Goal: Communication & Community: Connect with others

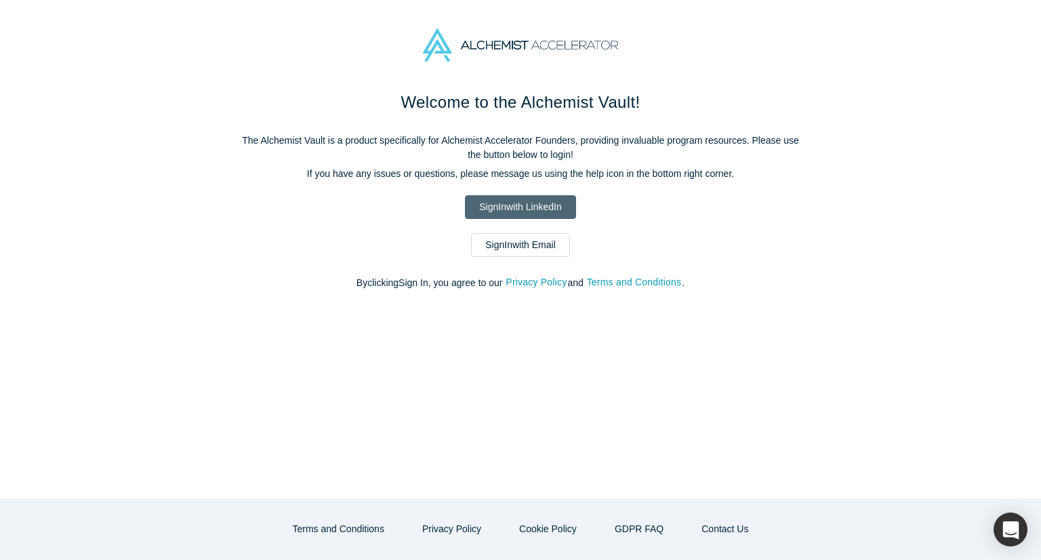
click at [523, 203] on link "Sign In with LinkedIn" at bounding box center [520, 207] width 110 height 24
click at [544, 203] on link "Sign In with LinkedIn" at bounding box center [520, 207] width 110 height 24
click at [535, 200] on link "Sign In with LinkedIn" at bounding box center [520, 207] width 110 height 24
click at [554, 207] on link "Sign In with LinkedIn" at bounding box center [520, 207] width 110 height 24
click at [546, 247] on link "Sign In with Email" at bounding box center [520, 245] width 99 height 24
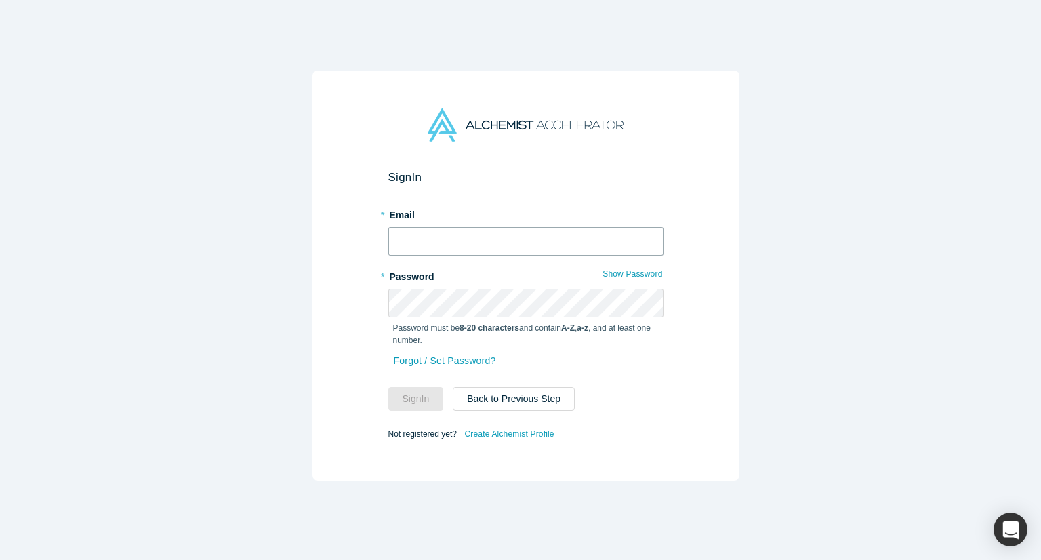
type input "[PERSON_NAME][EMAIL_ADDRESS][DOMAIN_NAME]"
click at [512, 233] on input "[PERSON_NAME][EMAIL_ADDRESS][DOMAIN_NAME]" at bounding box center [525, 241] width 275 height 28
click at [426, 393] on button "Sign In" at bounding box center [416, 399] width 56 height 24
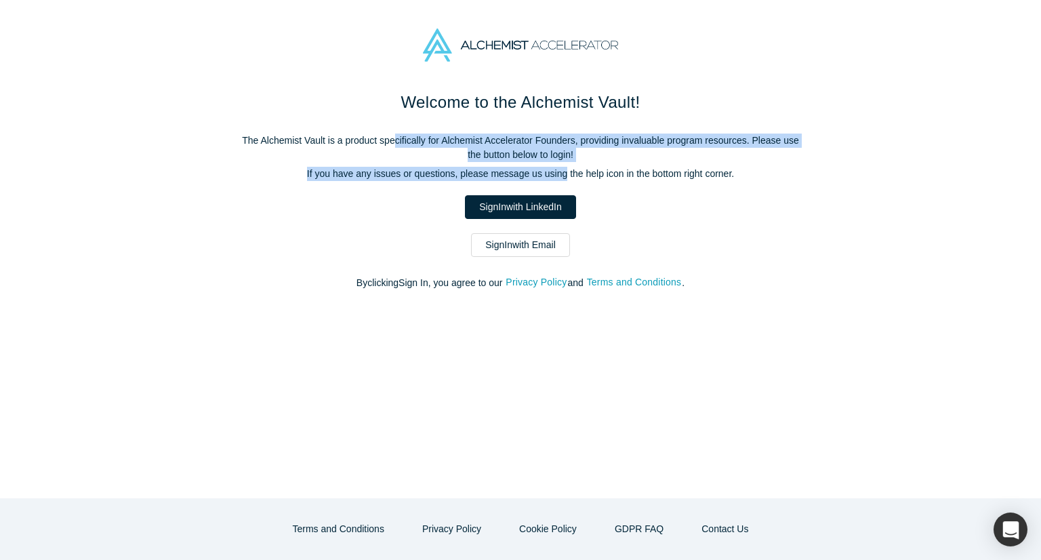
drag, startPoint x: 390, startPoint y: 139, endPoint x: 561, endPoint y: 163, distance: 173.2
click at [561, 163] on div "Welcome to the Alchemist Vault! The Alchemist Vault is a product specifically f…" at bounding box center [520, 197] width 569 height 214
click at [560, 163] on div "Welcome to the Alchemist Vault! The Alchemist Vault is a product specifically f…" at bounding box center [520, 197] width 569 height 214
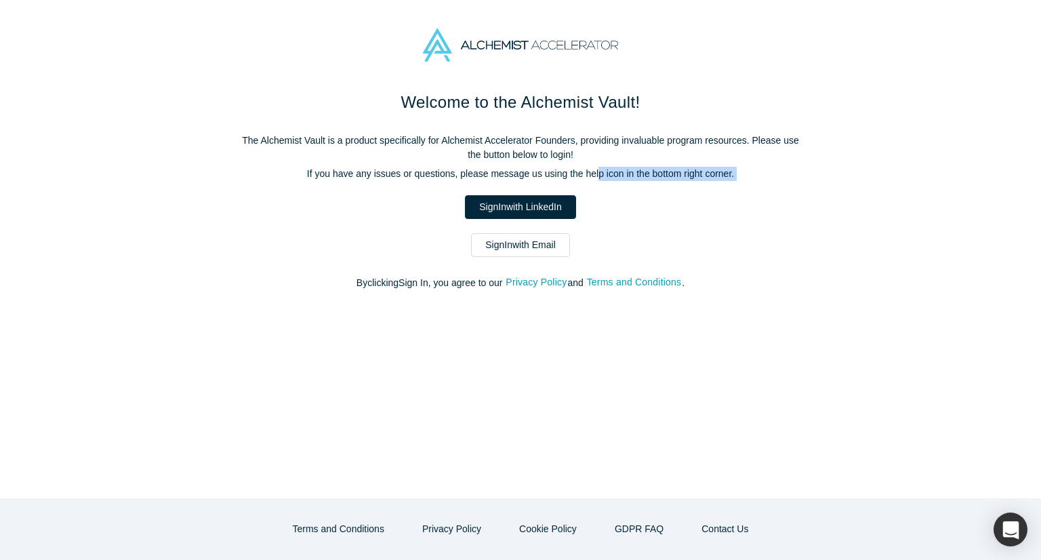
drag, startPoint x: 592, startPoint y: 171, endPoint x: 667, endPoint y: 188, distance: 76.3
click at [667, 188] on div "Welcome to the Alchemist Vault! The Alchemist Vault is a product specifically f…" at bounding box center [520, 197] width 569 height 214
click at [668, 184] on div "Welcome to the Alchemist Vault! The Alchemist Vault is a product specifically f…" at bounding box center [520, 197] width 569 height 214
drag, startPoint x: 380, startPoint y: 173, endPoint x: 506, endPoint y: 175, distance: 125.4
click at [506, 175] on p "If you have any issues or questions, please message us using the help icon in t…" at bounding box center [520, 174] width 569 height 14
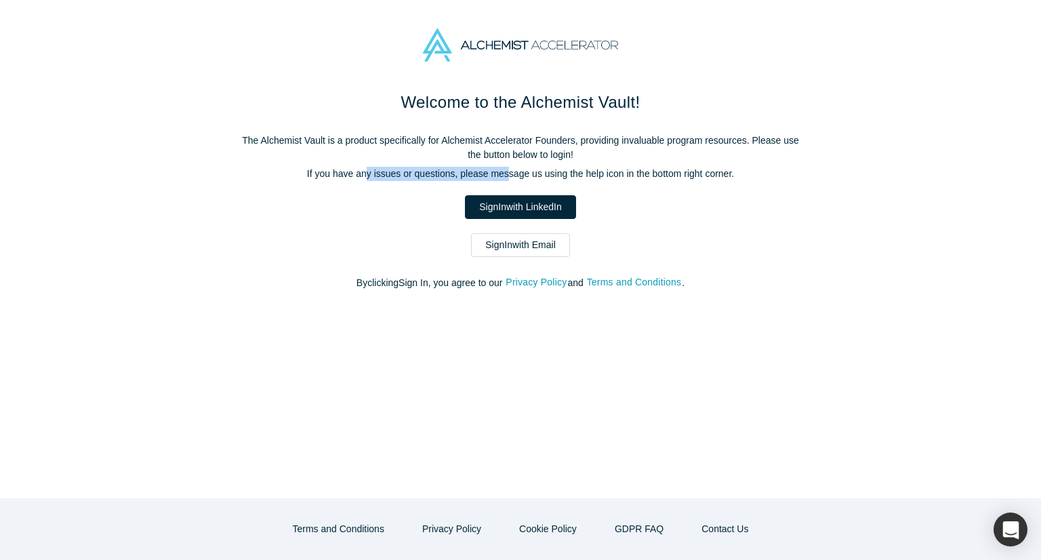
click at [506, 175] on p "If you have any issues or questions, please message us using the help icon in t…" at bounding box center [520, 174] width 569 height 14
click at [530, 240] on link "Sign In with Email" at bounding box center [520, 245] width 99 height 24
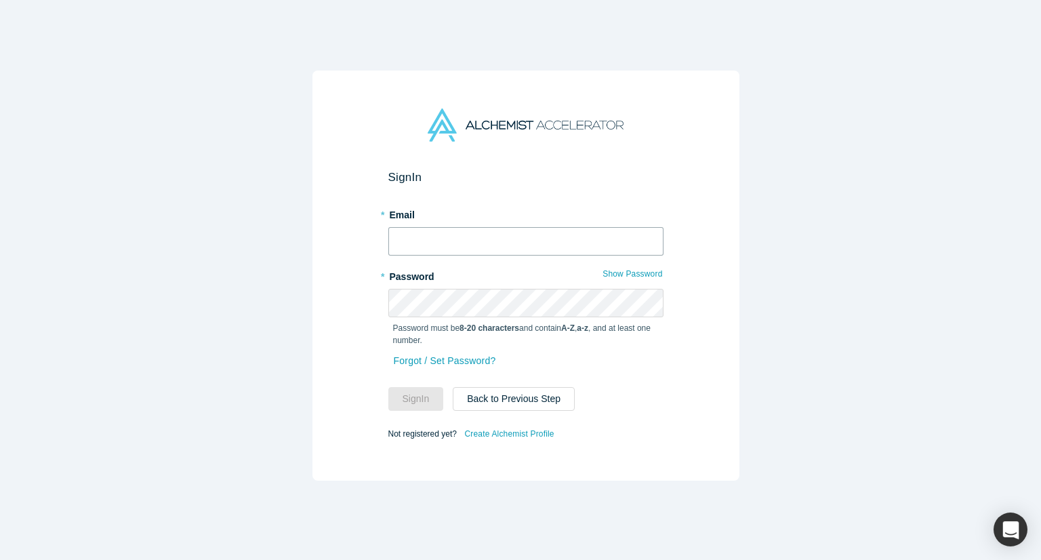
type input "[PERSON_NAME][EMAIL_ADDRESS][DOMAIN_NAME]"
click at [421, 394] on button "Sign In" at bounding box center [416, 399] width 56 height 24
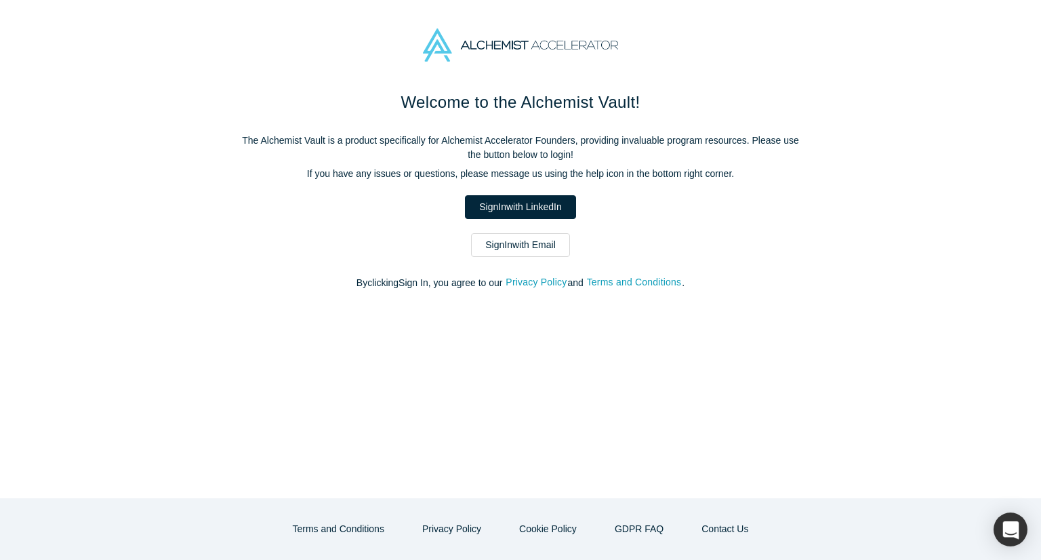
click at [319, 256] on div "Sign In with Email" at bounding box center [520, 245] width 569 height 24
click at [552, 247] on link "Sign In with Email" at bounding box center [520, 245] width 99 height 24
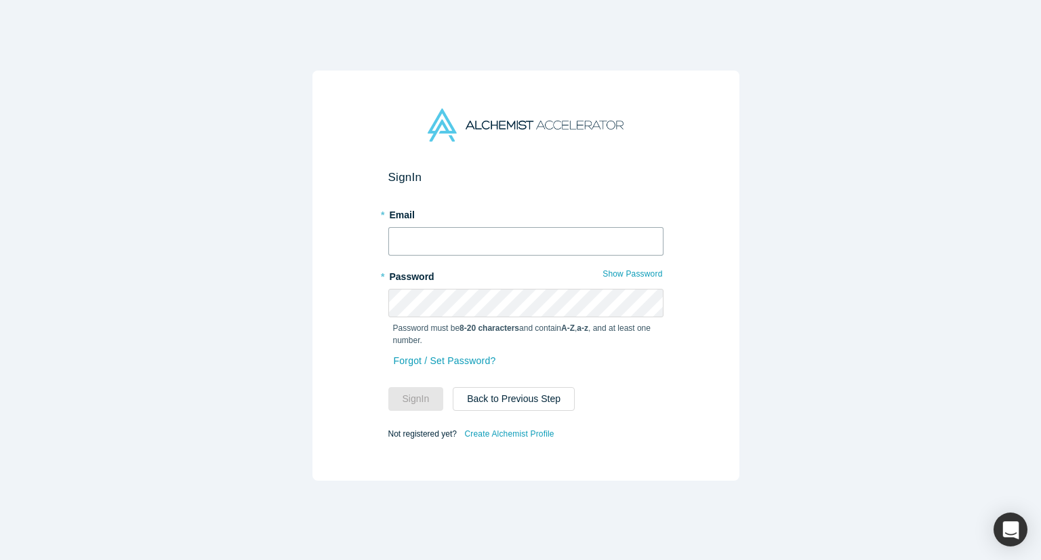
type input "[PERSON_NAME][EMAIL_ADDRESS][DOMAIN_NAME]"
click at [415, 402] on button "Sign In" at bounding box center [416, 399] width 56 height 24
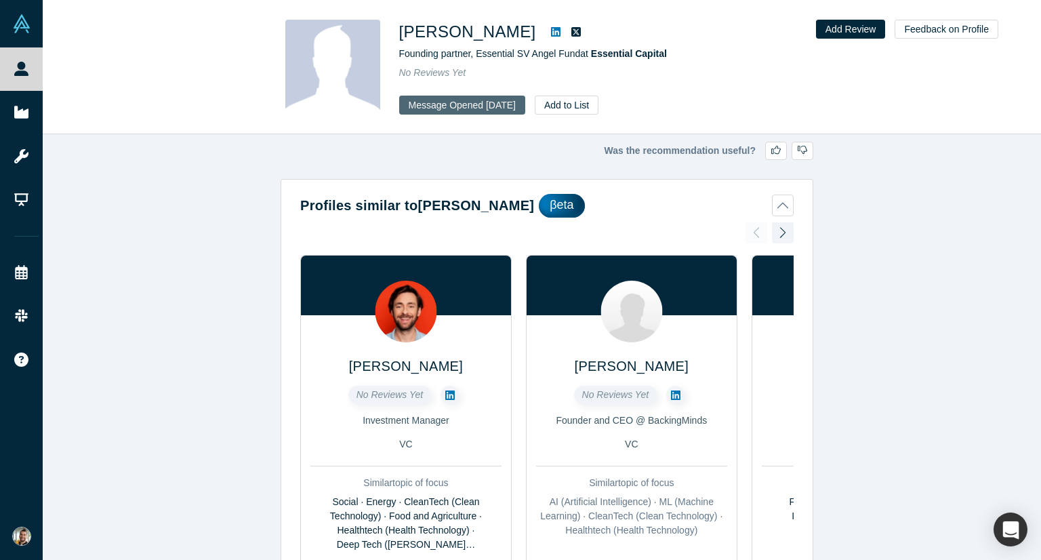
click at [496, 107] on button "Message Opened [DATE]" at bounding box center [462, 105] width 126 height 19
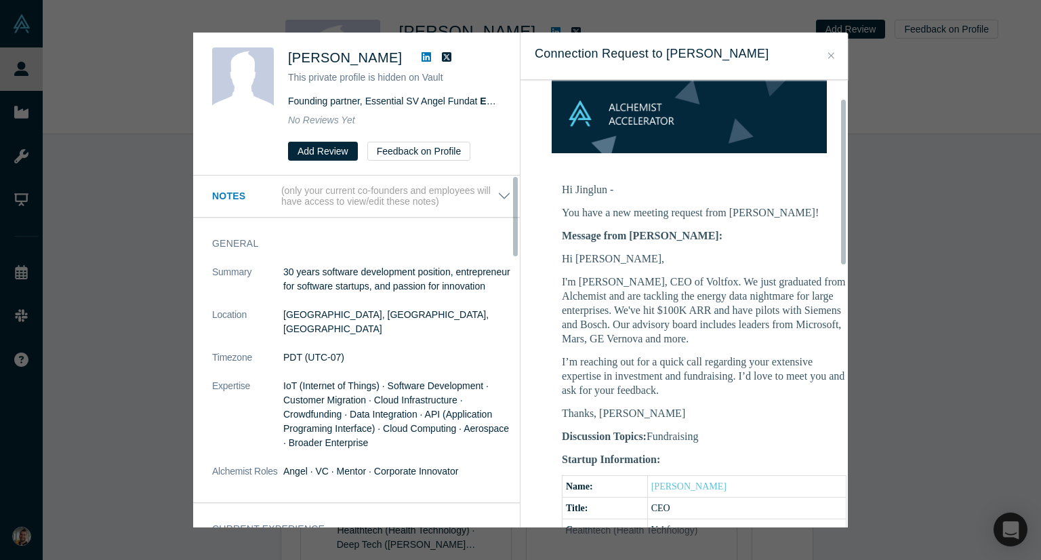
scroll to position [136, 0]
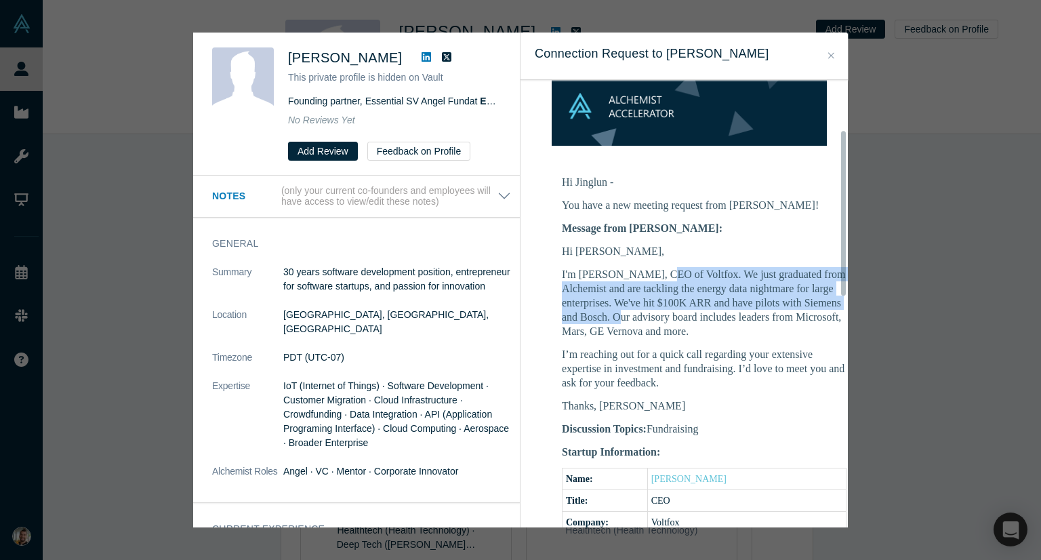
drag, startPoint x: 660, startPoint y: 255, endPoint x: 703, endPoint y: 296, distance: 59.4
click at [703, 296] on p "I'm [PERSON_NAME], CEO of Voltfox. We just graduated from Alchemist and are tac…" at bounding box center [704, 302] width 285 height 71
click at [703, 296] on p "I'm Selim, CEO of Voltfox. We just graduated from Alchemist and are tackling th…" at bounding box center [704, 302] width 285 height 71
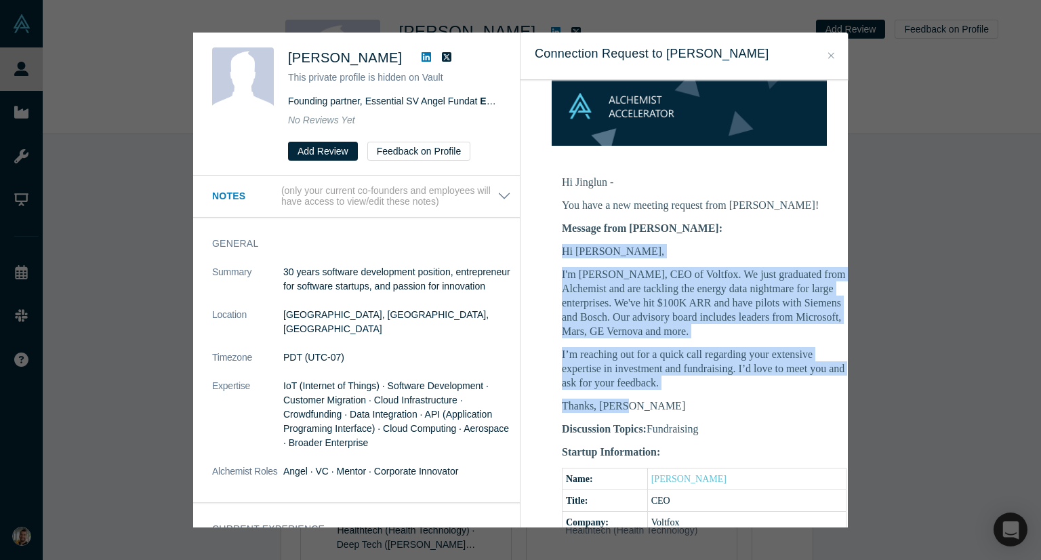
drag, startPoint x: 561, startPoint y: 230, endPoint x: 642, endPoint y: 387, distance: 176.1
click at [642, 387] on div "Hi Jinglun, I'm Selim, CEO of Voltfox. We just graduated from Alchemist and are…" at bounding box center [704, 328] width 285 height 169
copy div "Hi Jinglun, I'm Selim, CEO of Voltfox. We just graduated from Alchemist and are…"
click at [830, 53] on icon "Close" at bounding box center [831, 55] width 6 height 9
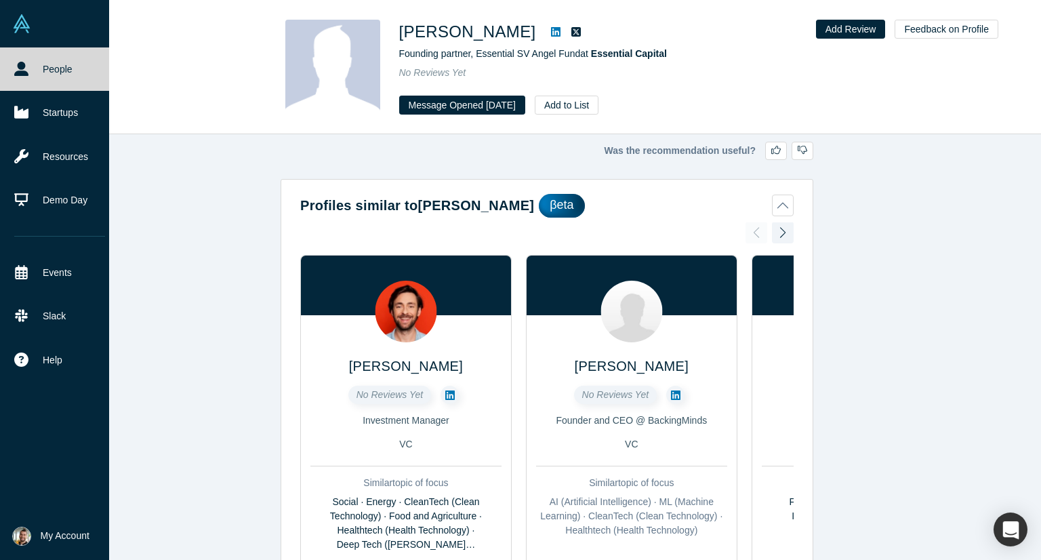
click at [51, 70] on link "People" at bounding box center [59, 68] width 119 height 43
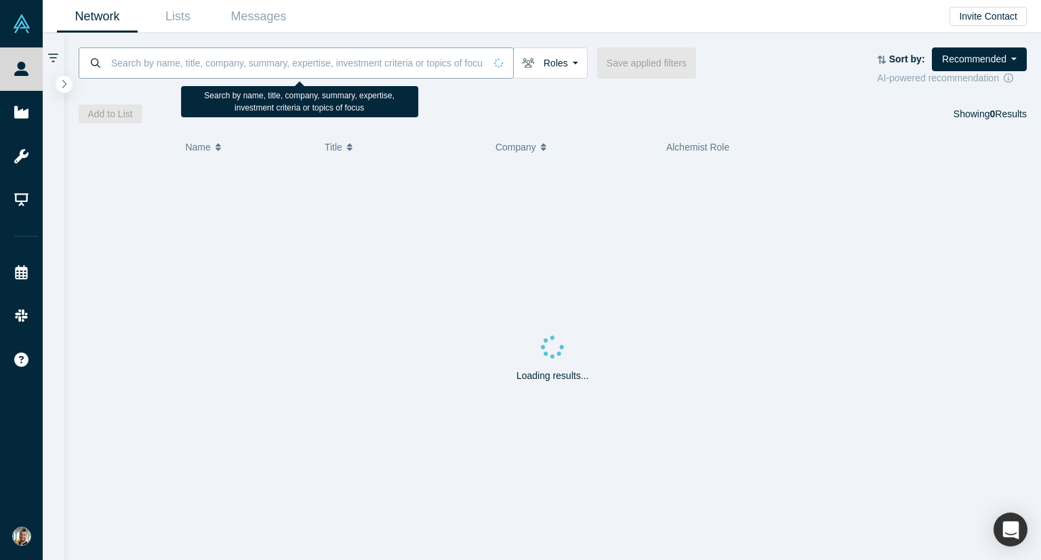
click at [334, 58] on input at bounding box center [297, 63] width 375 height 32
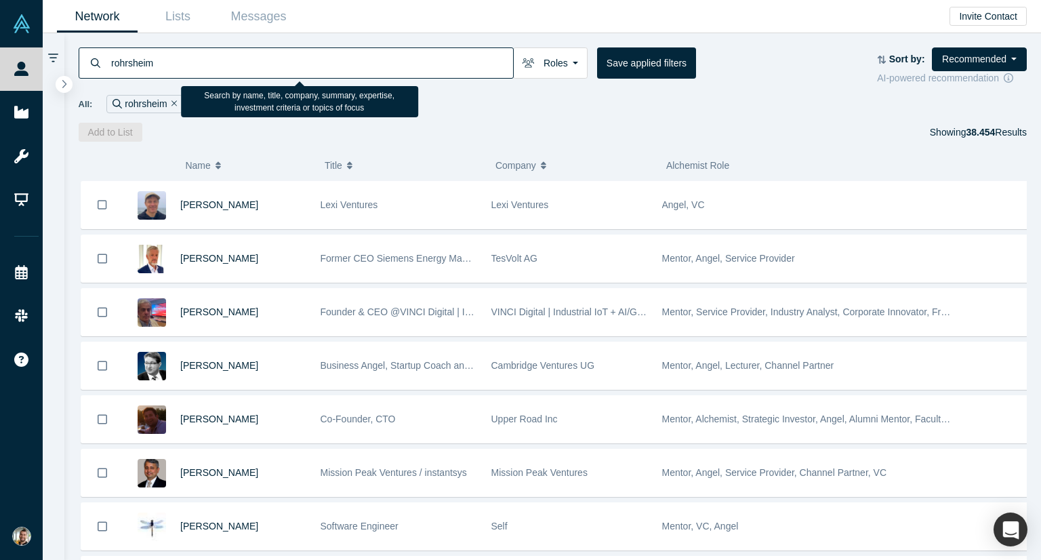
type input "rohrsheim"
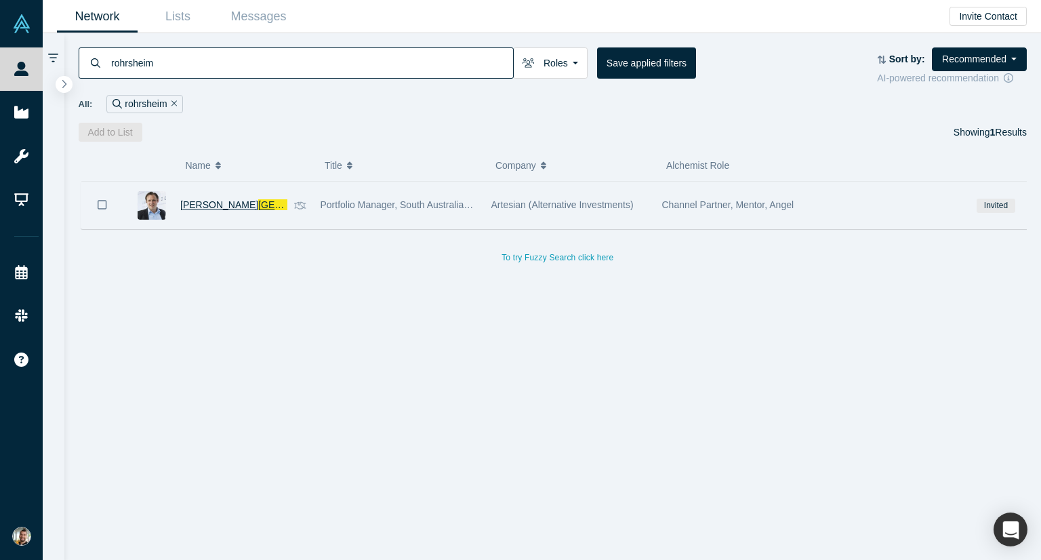
click at [197, 203] on span "David" at bounding box center [219, 204] width 78 height 11
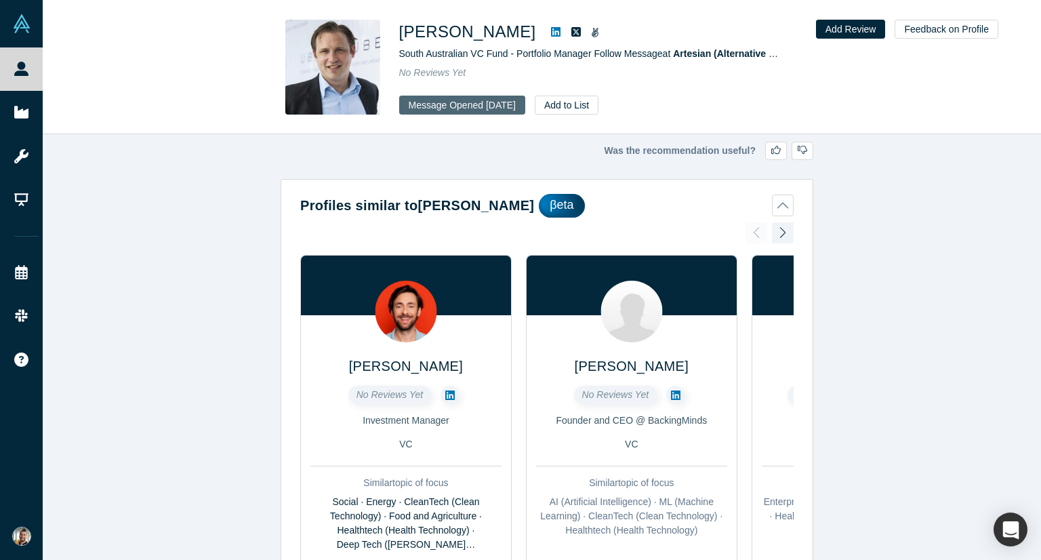
click at [483, 102] on button "Message Opened Aug 7, 2025" at bounding box center [462, 105] width 126 height 19
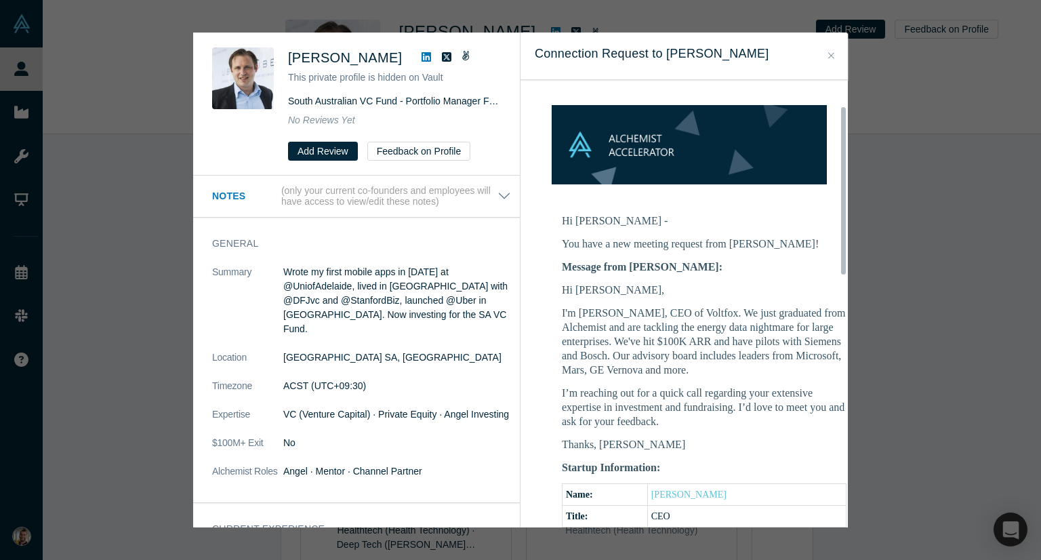
scroll to position [136, 0]
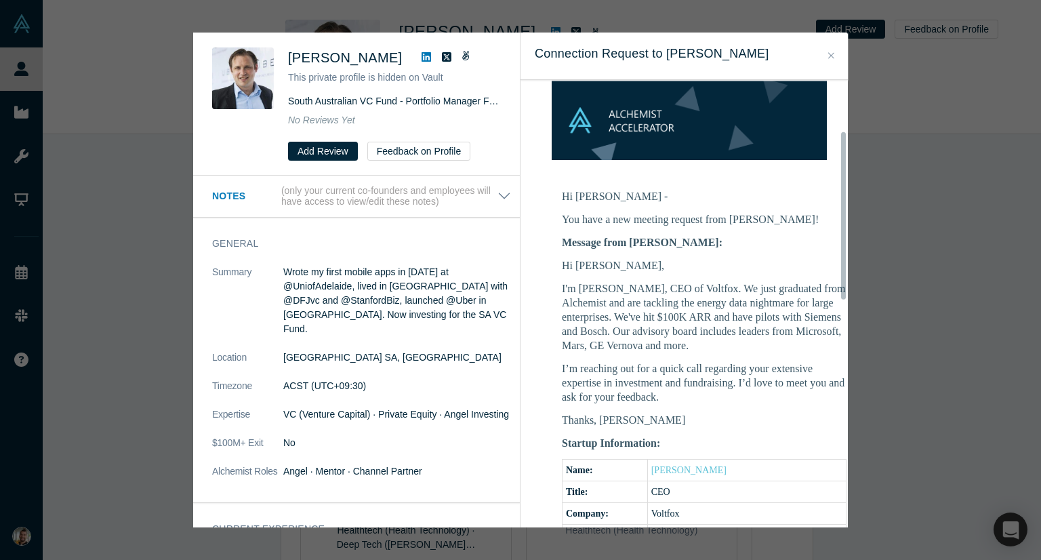
click at [828, 55] on icon "Close" at bounding box center [831, 55] width 6 height 9
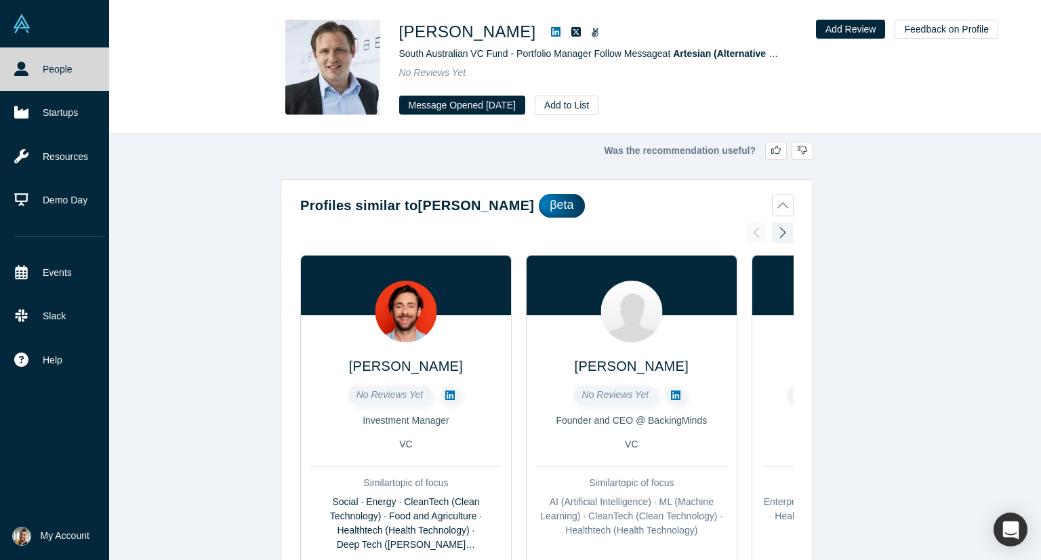
click at [55, 71] on link "People" at bounding box center [59, 68] width 119 height 43
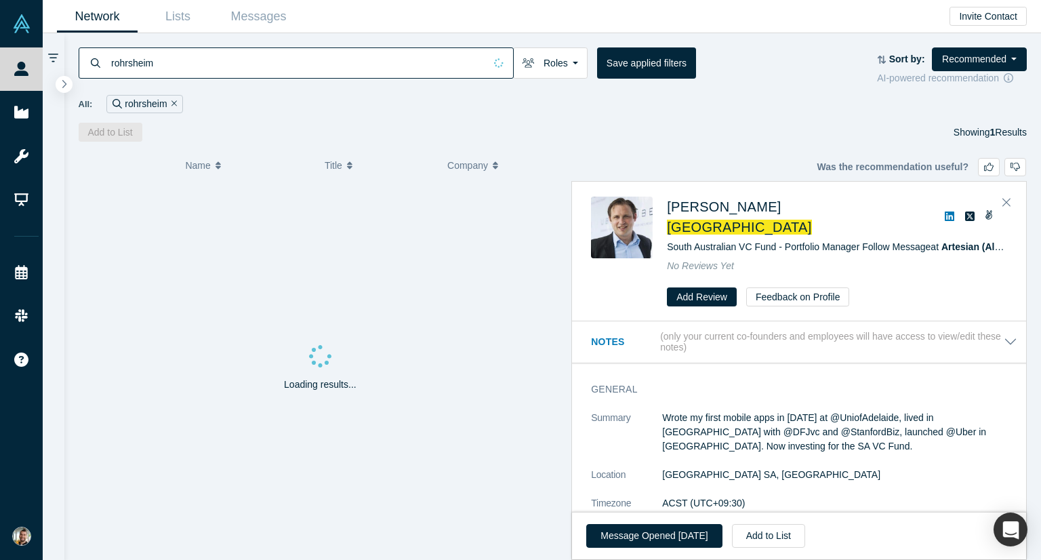
click at [268, 61] on input "rohrsheim" at bounding box center [297, 63] width 375 height 32
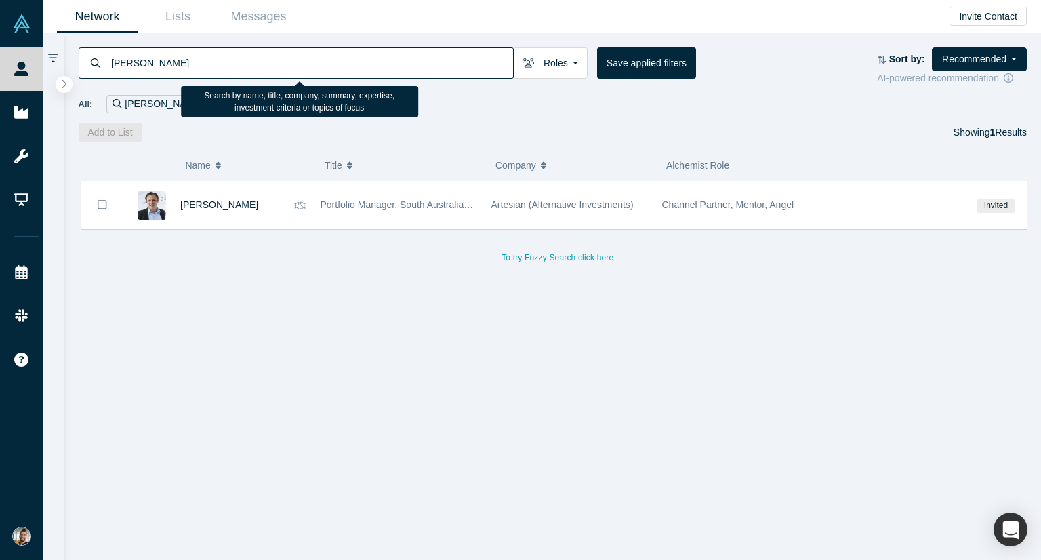
type input "kantamneni"
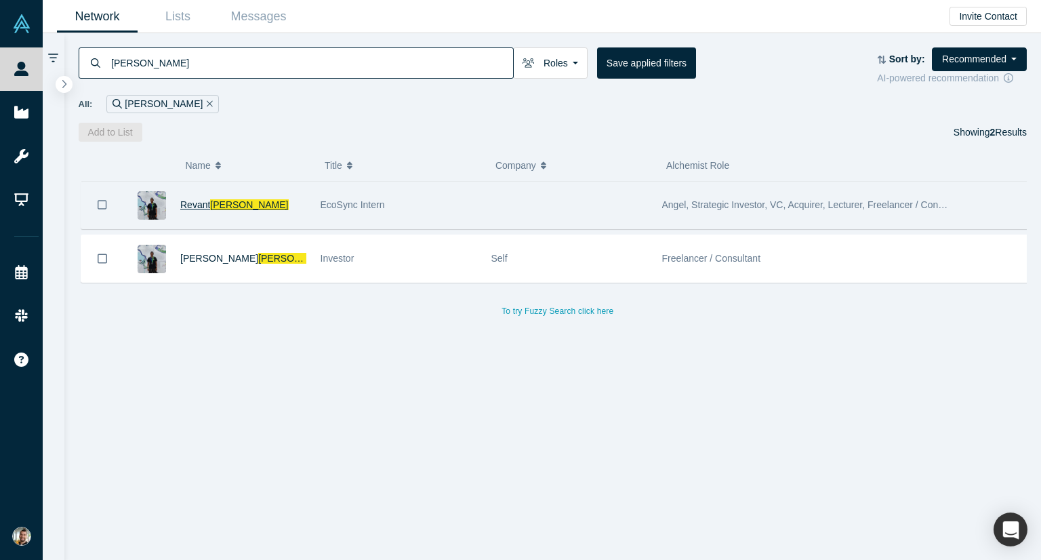
click at [212, 203] on span "Kantamneni" at bounding box center [249, 204] width 78 height 11
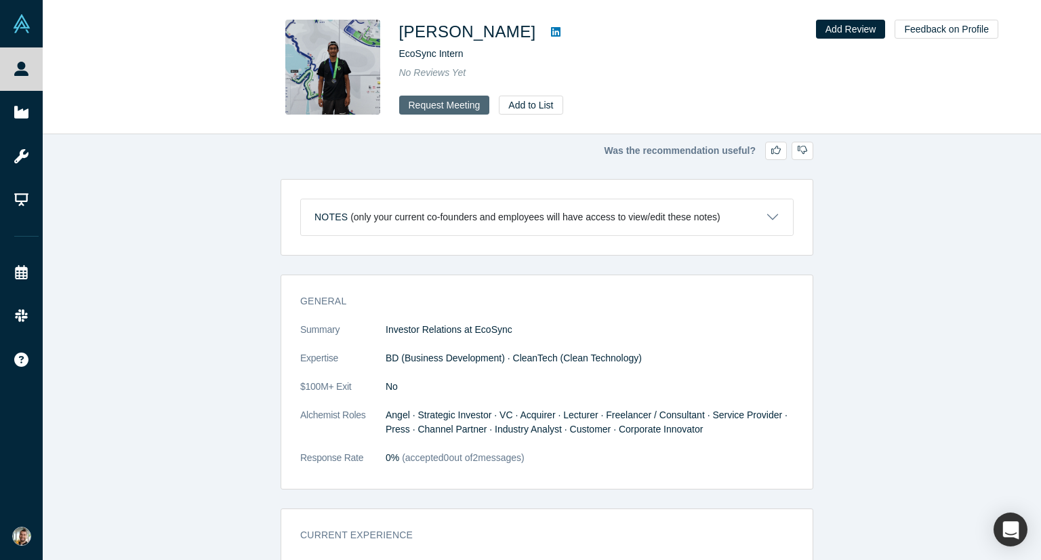
click at [441, 106] on button "Request Meeting" at bounding box center [444, 105] width 91 height 19
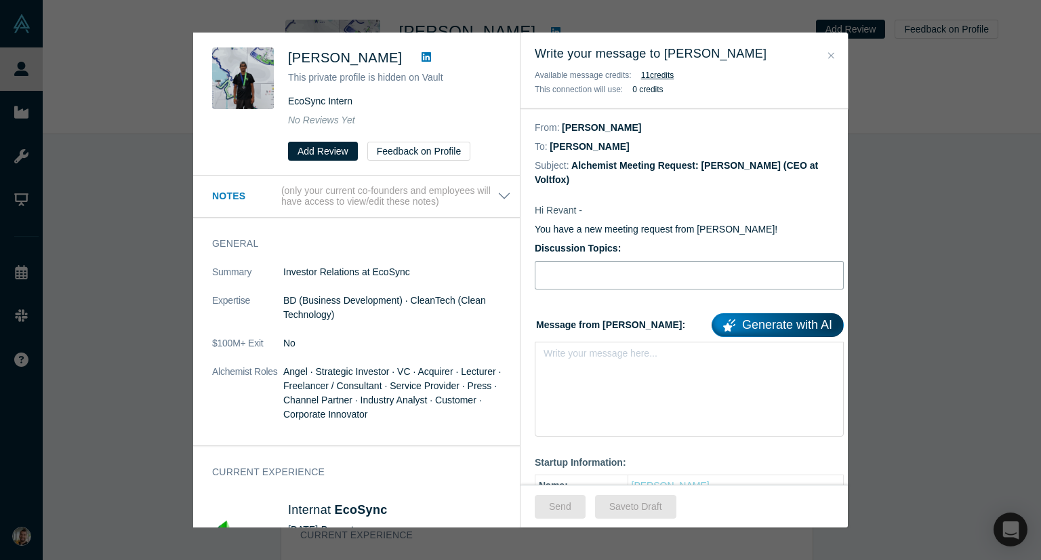
click at [583, 264] on input "Discussion Topics:" at bounding box center [689, 275] width 309 height 28
click at [575, 262] on input "Discussion Topics:" at bounding box center [689, 275] width 309 height 28
type input "Fundraising"
click at [646, 413] on div "Write your message here..." at bounding box center [689, 389] width 309 height 95
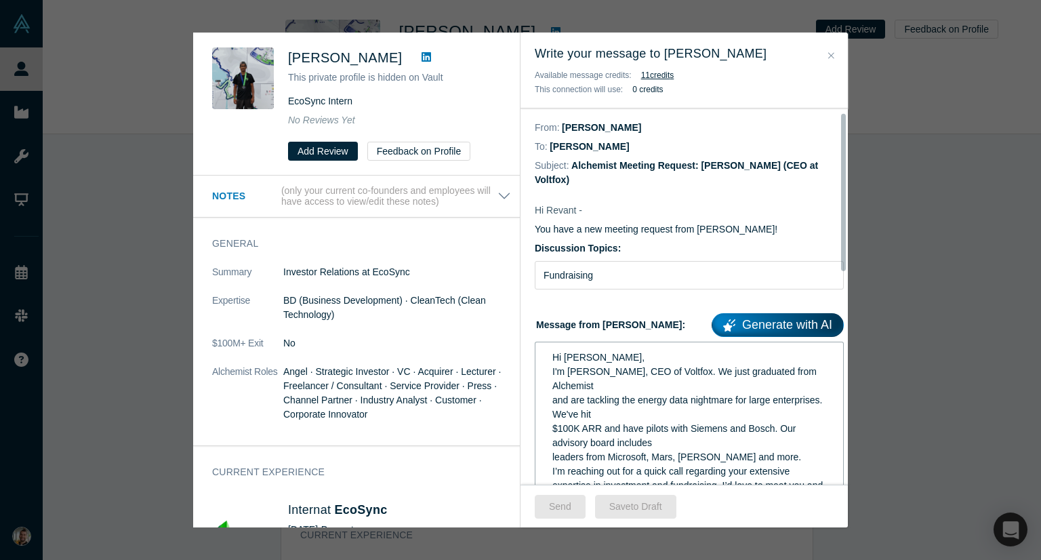
scroll to position [68, 0]
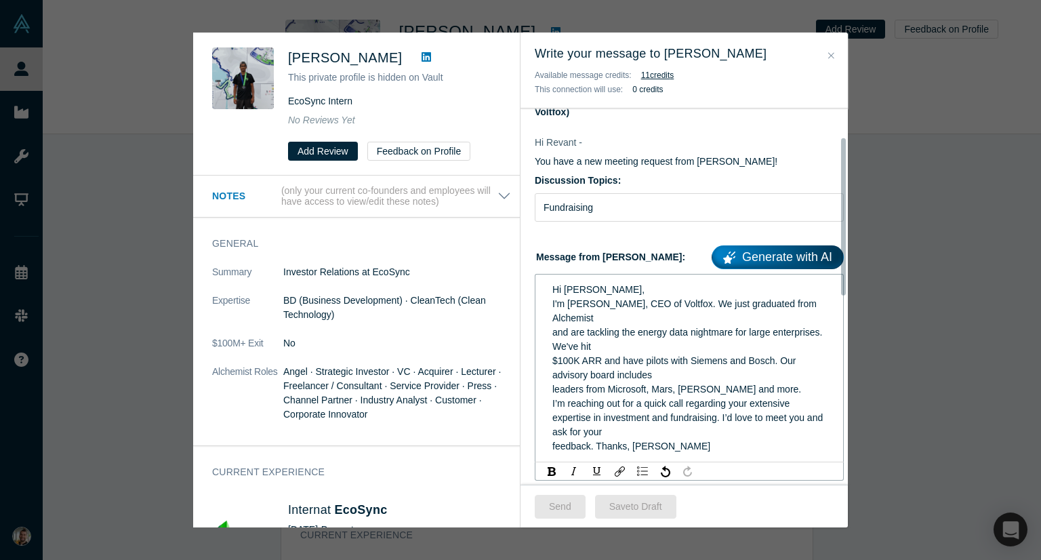
click at [579, 284] on span "Hi Jinglun," at bounding box center [598, 289] width 92 height 11
click at [634, 279] on div "Hi Revant, I'm Selim, CEO of Voltfox. We just graduated from Alchemist and are …" at bounding box center [689, 368] width 291 height 179
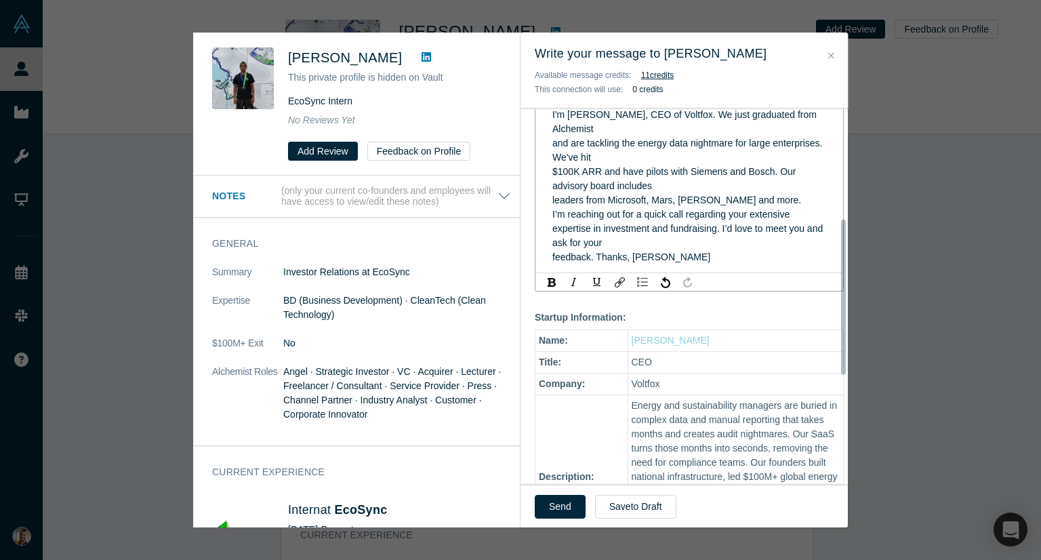
scroll to position [203, 0]
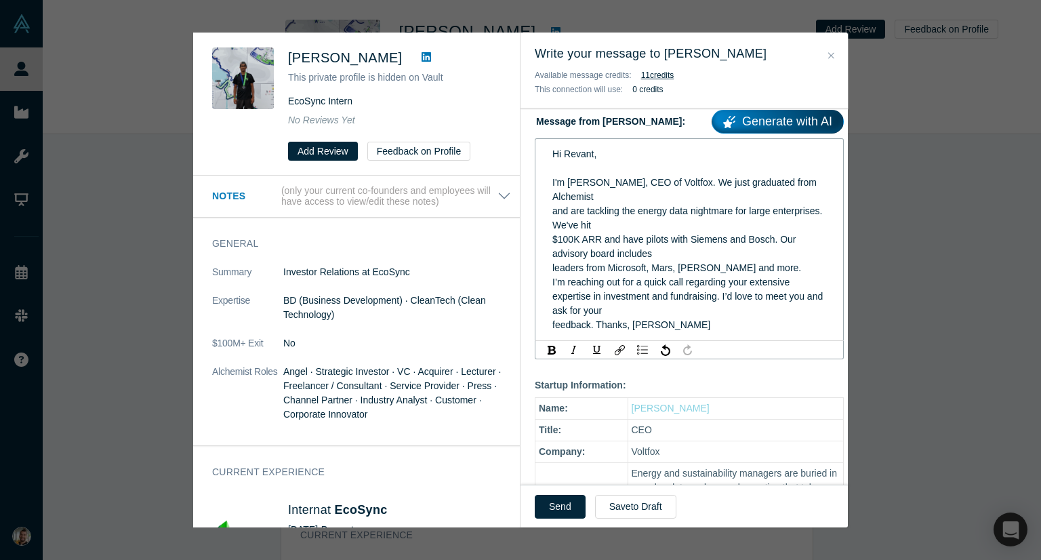
click at [773, 261] on div "leaders from Microsoft, Mars, GE Vernova and more." at bounding box center [689, 268] width 274 height 14
click at [550, 212] on div "Hi Revant, I'm Selim, CEO of Voltfox. We just graduated from Alchemist and are …" at bounding box center [689, 239] width 291 height 193
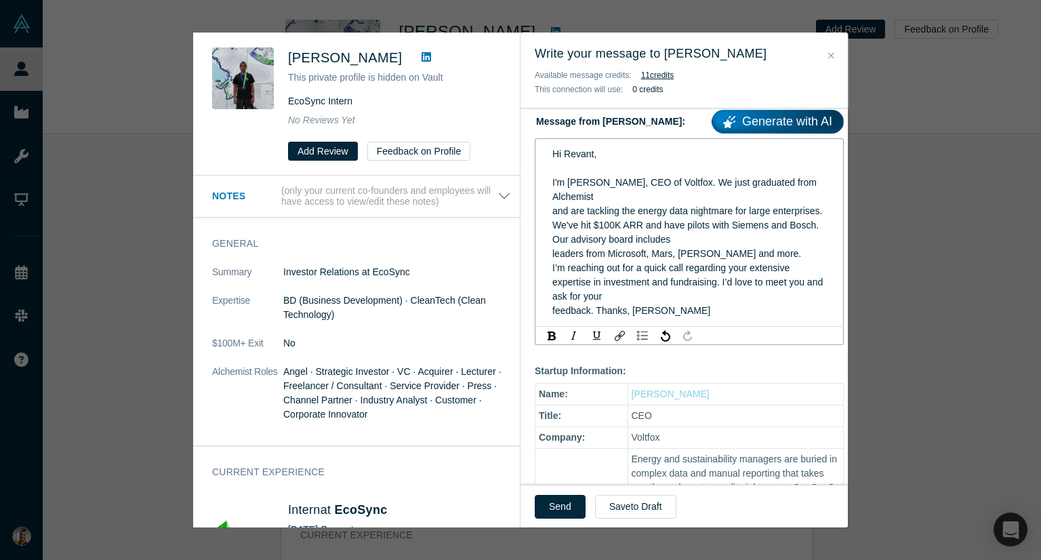
click at [552, 205] on span "and are tackling the energy data nightmare for large enterprises. We've hit $10…" at bounding box center [688, 224] width 272 height 39
click at [554, 205] on span "and are tackling the energy data nightmare for large enterprises. We've hit $10…" at bounding box center [688, 224] width 272 height 39
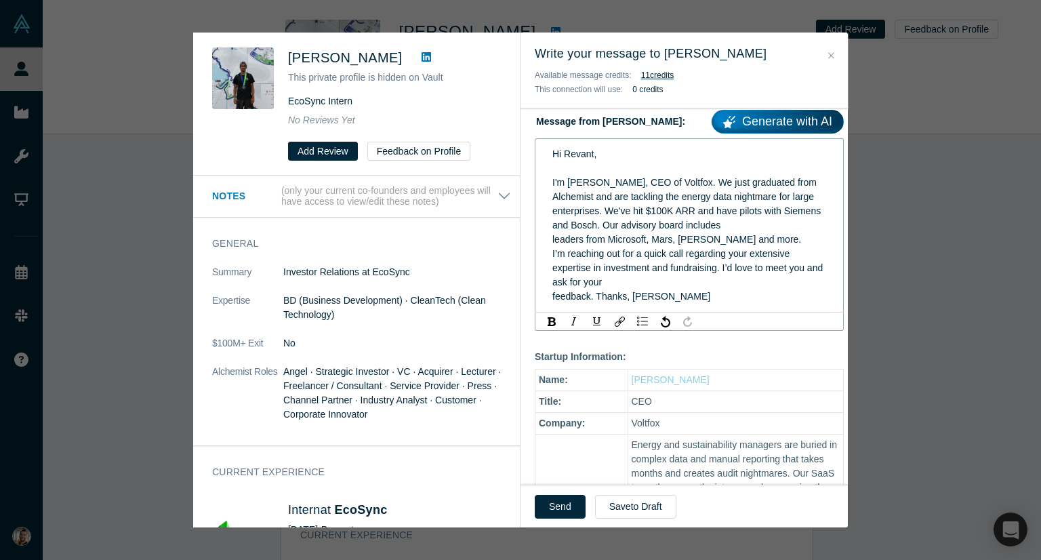
click at [554, 201] on span "I'm Selim, CEO of Voltfox. We just graduated from Alchemist and are tackling th…" at bounding box center [687, 204] width 271 height 54
click at [551, 207] on div "Hi Revant, I'm Selim, CEO of Voltfox. We just graduated from Alchemist and are …" at bounding box center [689, 225] width 291 height 165
click at [545, 222] on div "Hi Revant, I'm Selim, CEO of Voltfox. We just graduated from Alchemist and are …" at bounding box center [689, 225] width 291 height 165
click at [727, 223] on div "I'm Selim, CEO of Voltfox. We just graduated from Alchemist and are tackling th…" at bounding box center [689, 211] width 274 height 71
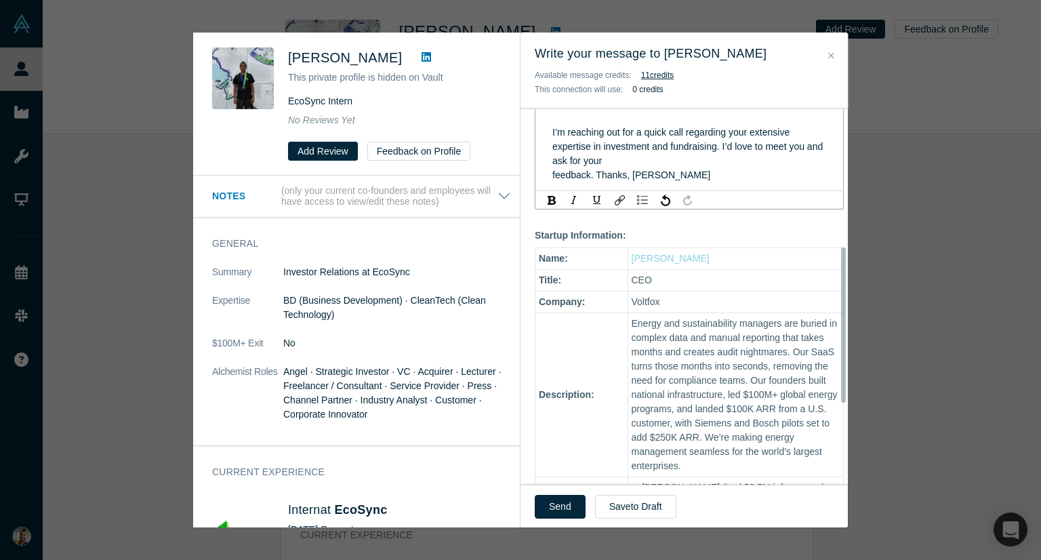
scroll to position [271, 0]
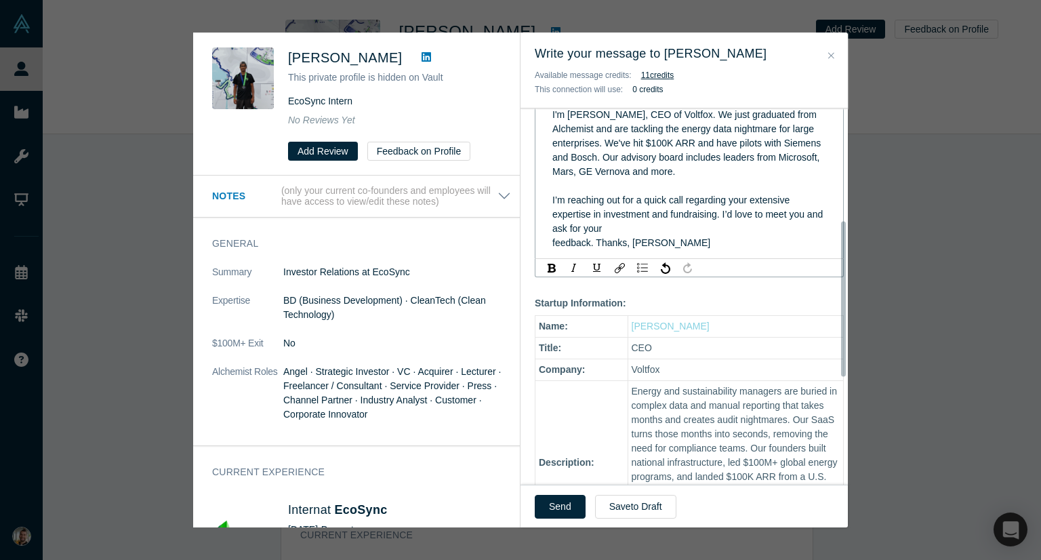
click at [553, 209] on span "expertise in investment and fundraising. I’d love to meet you and ask for your" at bounding box center [688, 221] width 273 height 25
click at [550, 218] on div "Hi Revant, I'm Selim, CEO of Voltfox. We just graduated from Alchemist and are …" at bounding box center [689, 164] width 291 height 179
click at [556, 237] on span "feedback. Thanks, Selim" at bounding box center [631, 242] width 158 height 11
click at [553, 237] on span "feedback. Thanks, Selim" at bounding box center [631, 242] width 158 height 11
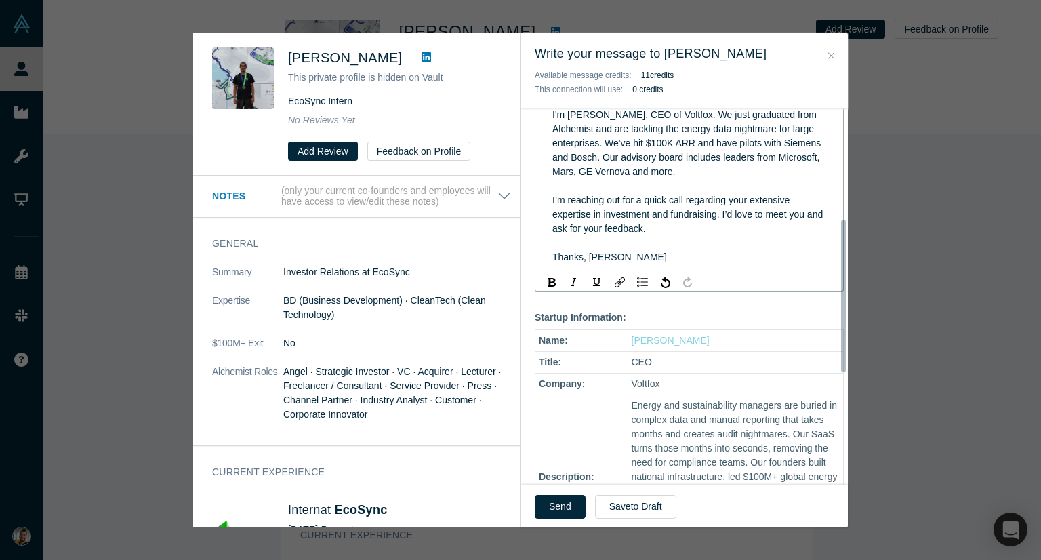
click at [607, 179] on div "rdw-editor" at bounding box center [689, 186] width 274 height 14
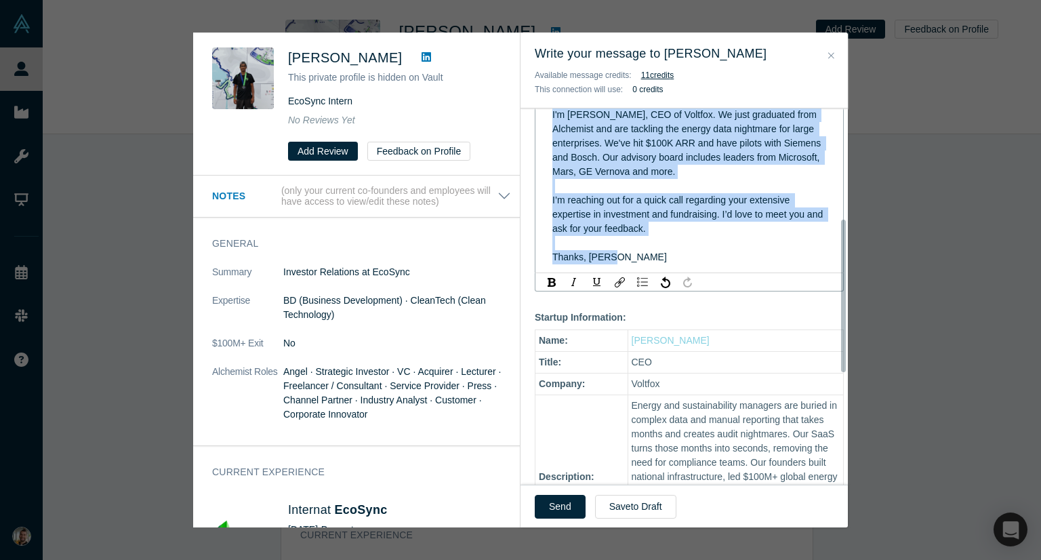
copy div "Hi Revant, I'm Selim, CEO of Voltfox. We just graduated from Alchemist and are …"
click at [628, 195] on span "I’m reaching out for a quick call regarding your extensive expertise in investm…" at bounding box center [688, 214] width 273 height 39
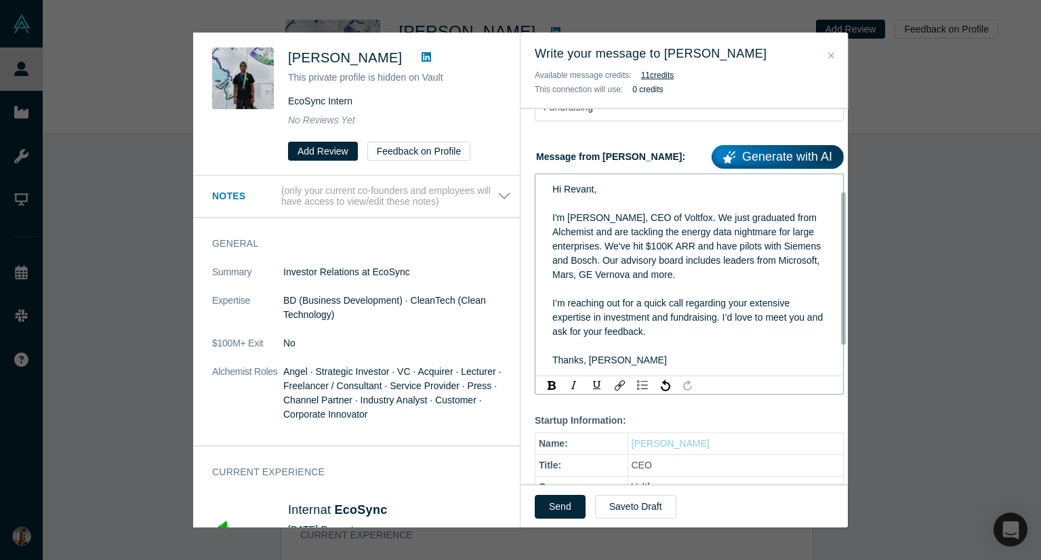
scroll to position [203, 0]
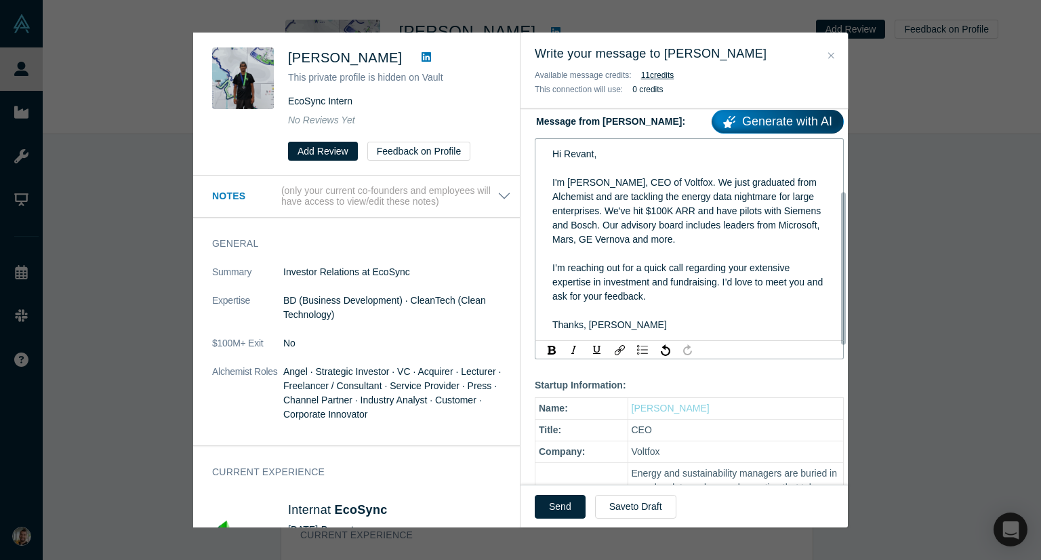
click at [634, 229] on span "I'm Selim, CEO of Voltfox. We just graduated from Alchemist and are tackling th…" at bounding box center [687, 211] width 271 height 68
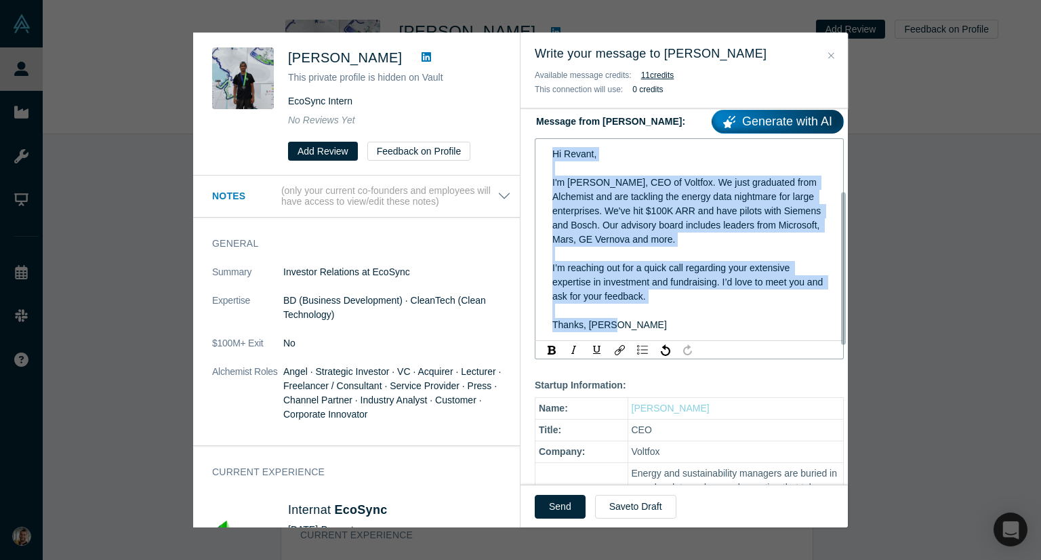
copy div "Hi Revant, I'm Selim, CEO of Voltfox. We just graduated from Alchemist and are …"
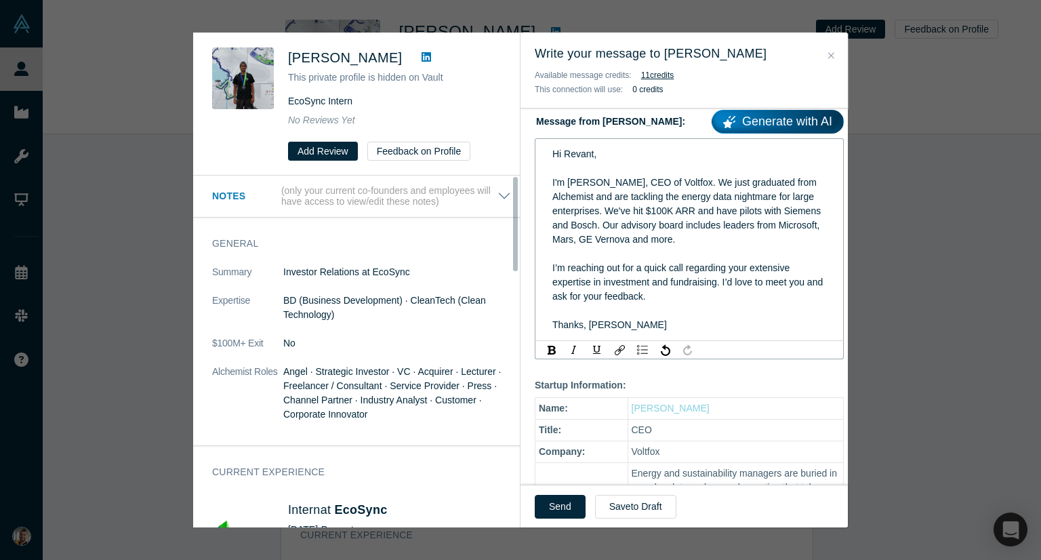
click at [592, 247] on div "rdw-editor" at bounding box center [689, 254] width 274 height 14
click at [565, 161] on div "rdw-editor" at bounding box center [689, 168] width 274 height 14
click at [613, 247] on div "rdw-editor" at bounding box center [689, 254] width 274 height 14
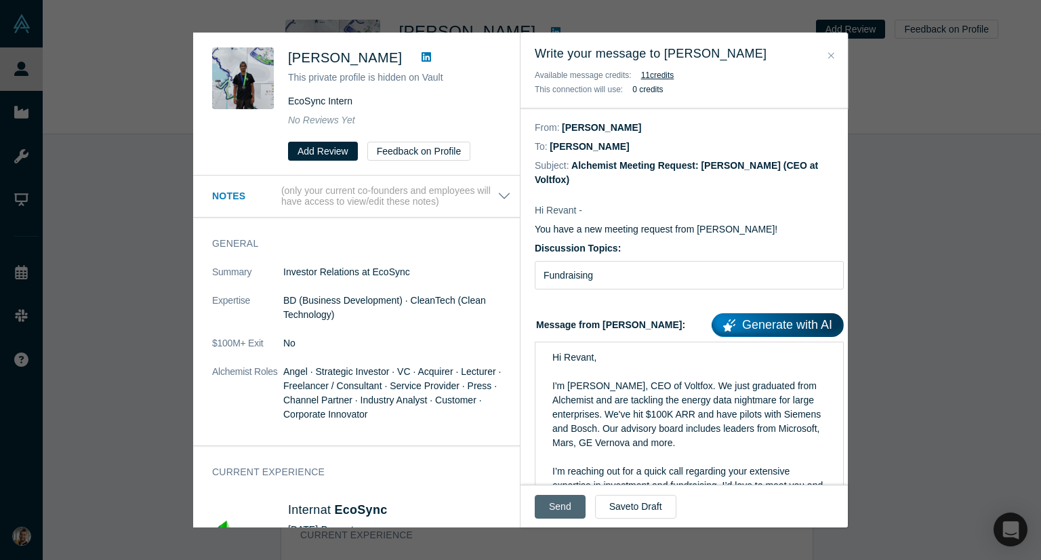
click at [564, 501] on button "Send" at bounding box center [560, 507] width 51 height 24
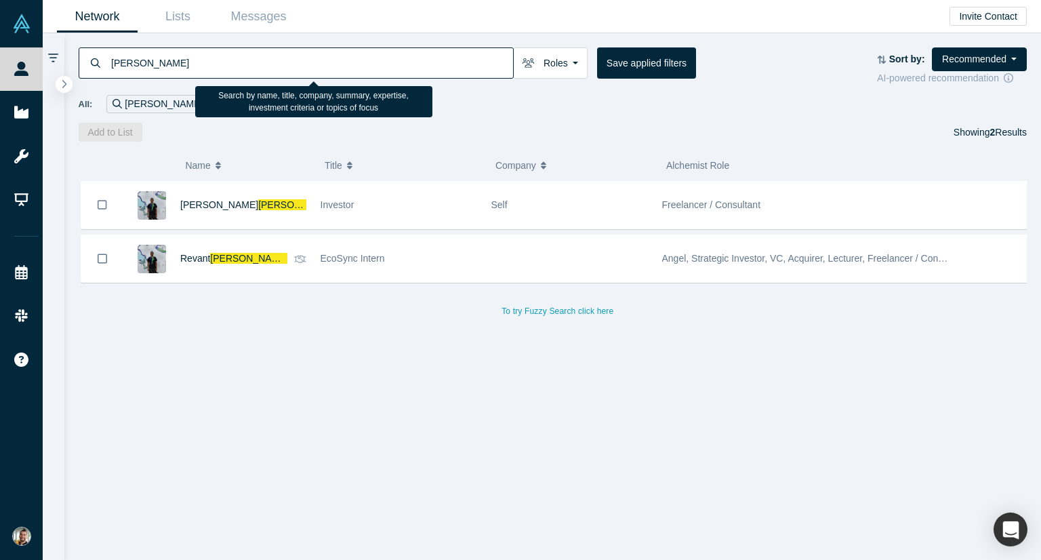
click at [162, 63] on input "kantamneni" at bounding box center [311, 63] width 403 height 32
click at [161, 62] on input "kantamneni" at bounding box center [311, 63] width 403 height 32
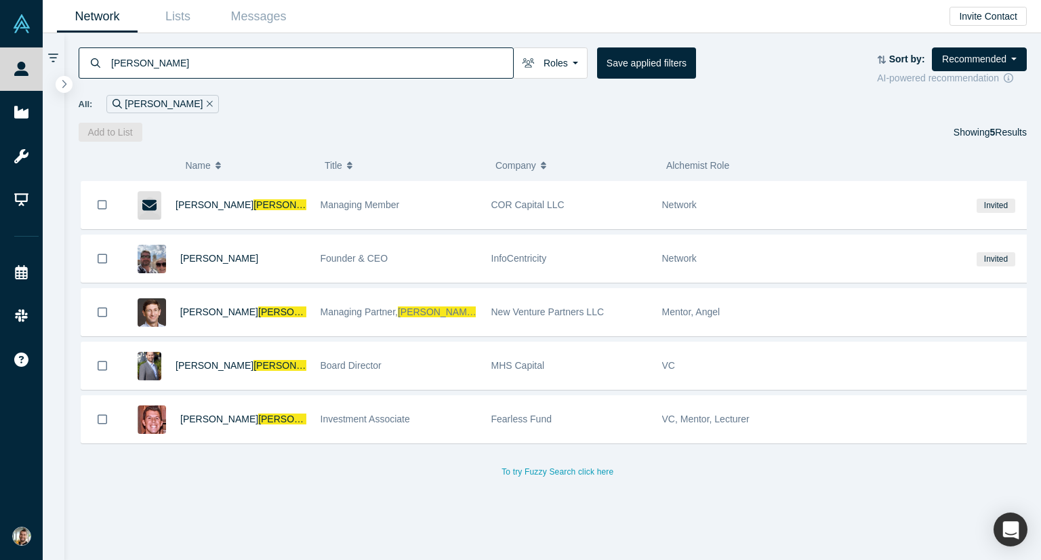
click at [286, 69] on input "garman" at bounding box center [311, 63] width 403 height 32
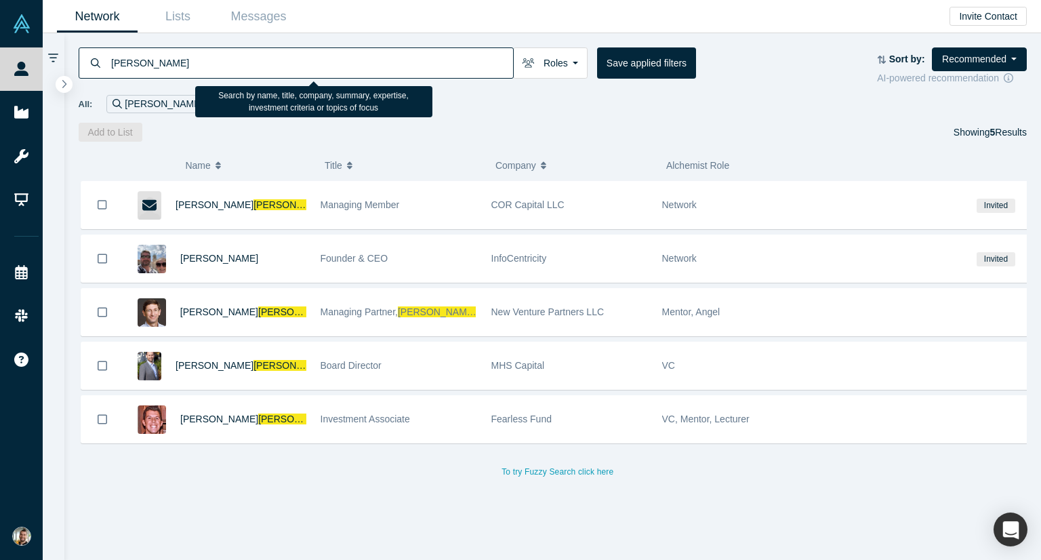
click at [286, 69] on input "garman" at bounding box center [311, 63] width 403 height 32
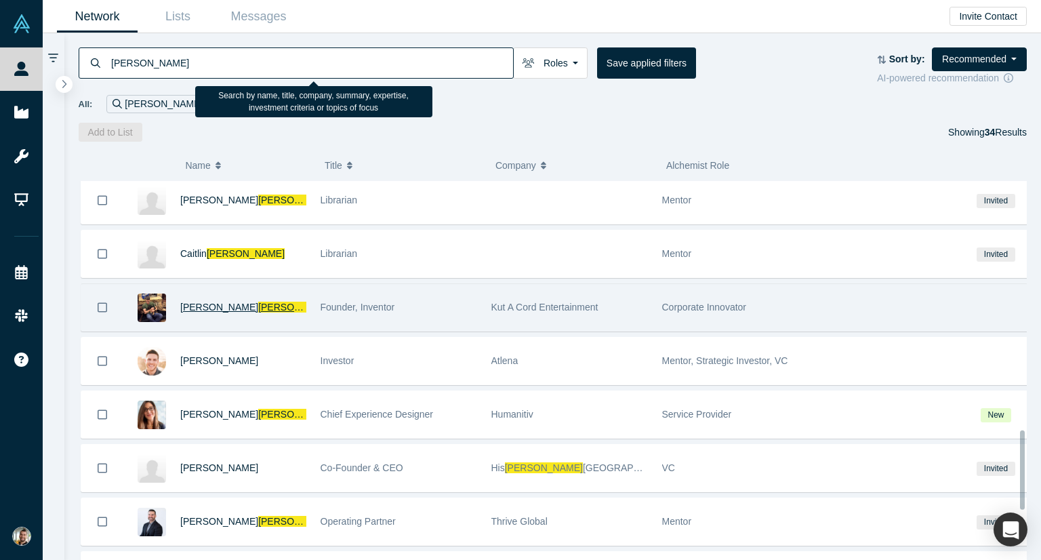
scroll to position [1250, 0]
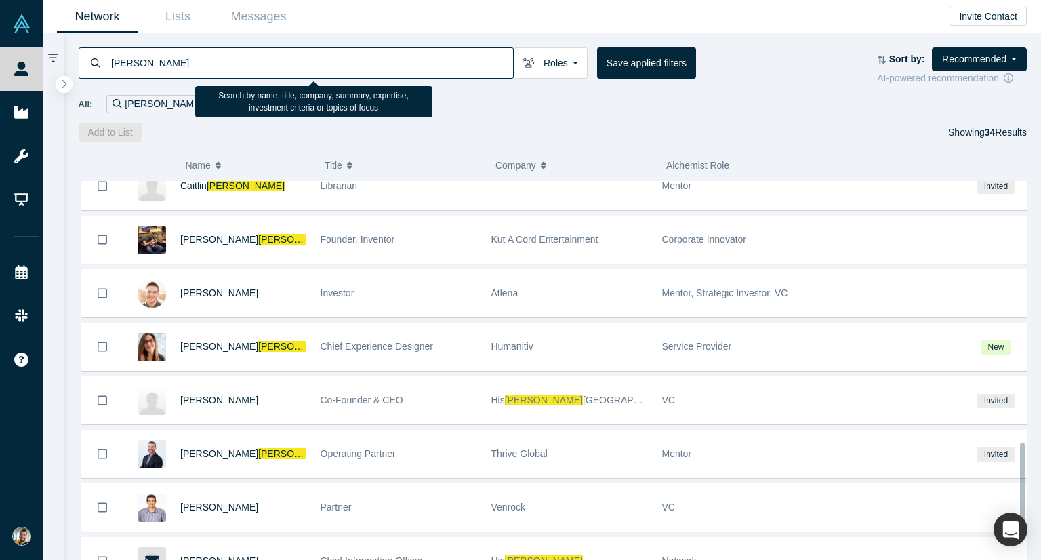
click at [217, 51] on input "cox" at bounding box center [311, 63] width 403 height 32
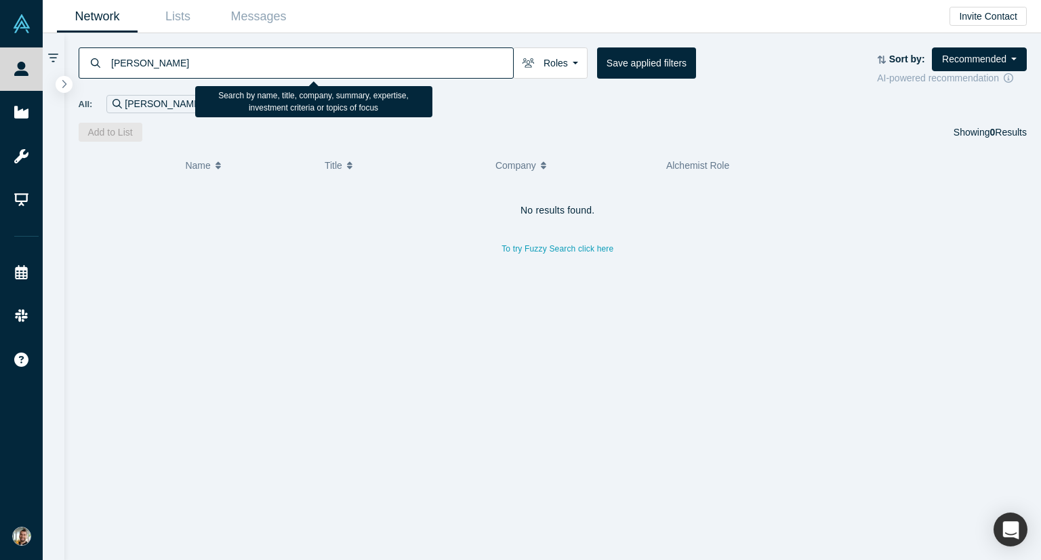
click at [127, 63] on input "kyle cox" at bounding box center [311, 63] width 403 height 32
type input "kyle cox"
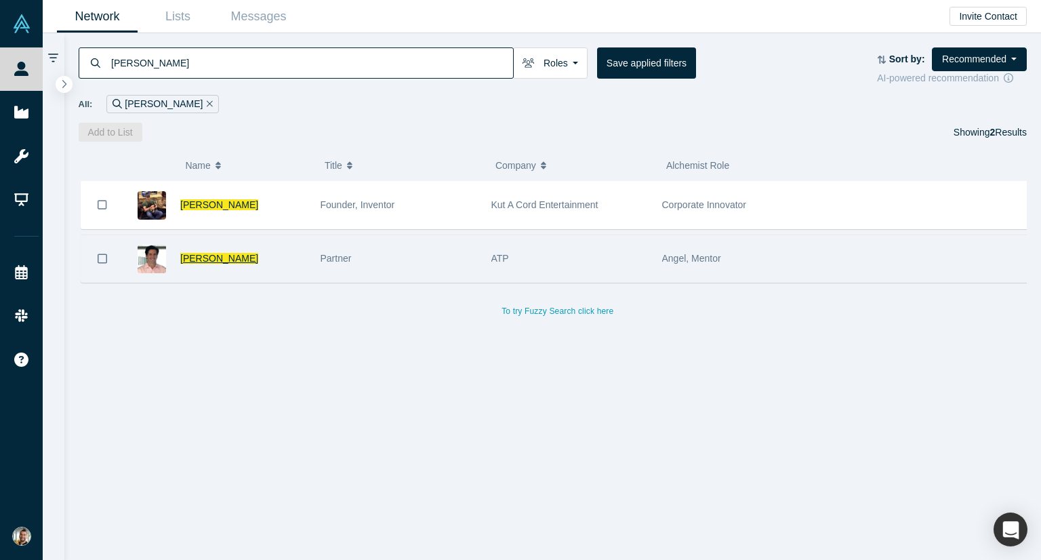
click at [207, 258] on span "Kyle Cox" at bounding box center [219, 258] width 78 height 11
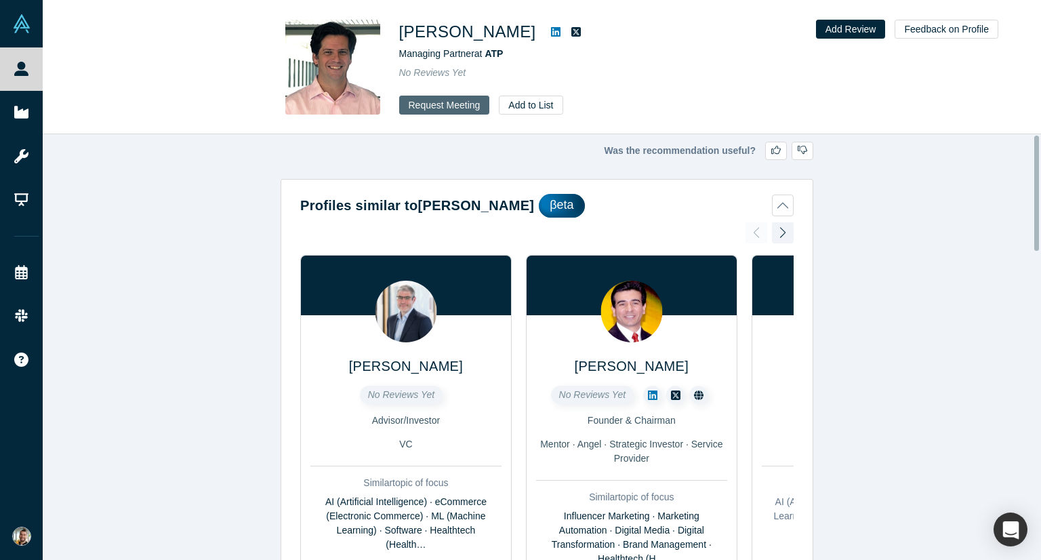
click at [431, 102] on button "Request Meeting" at bounding box center [444, 105] width 91 height 19
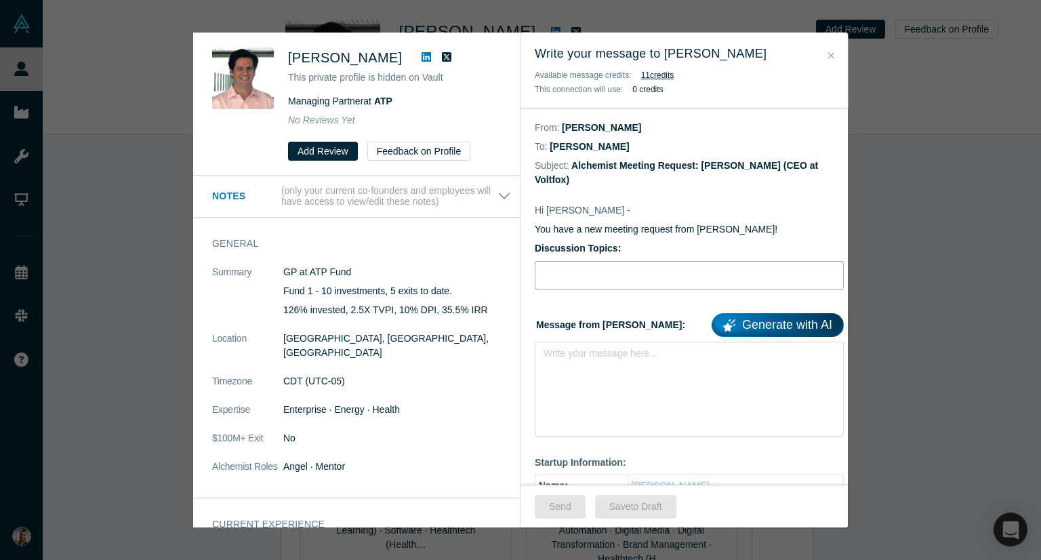
click at [588, 261] on input "Discussion Topics:" at bounding box center [689, 275] width 309 height 28
type input "Fundraising"
click at [591, 350] on div "rdw-editor" at bounding box center [689, 357] width 274 height 14
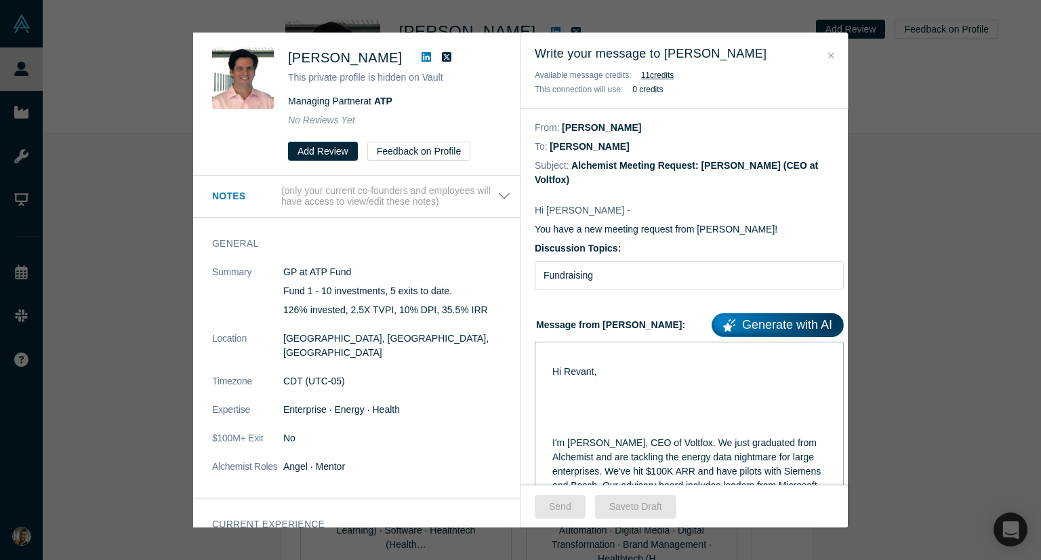
click at [561, 422] on div "rdw-editor" at bounding box center [689, 429] width 274 height 14
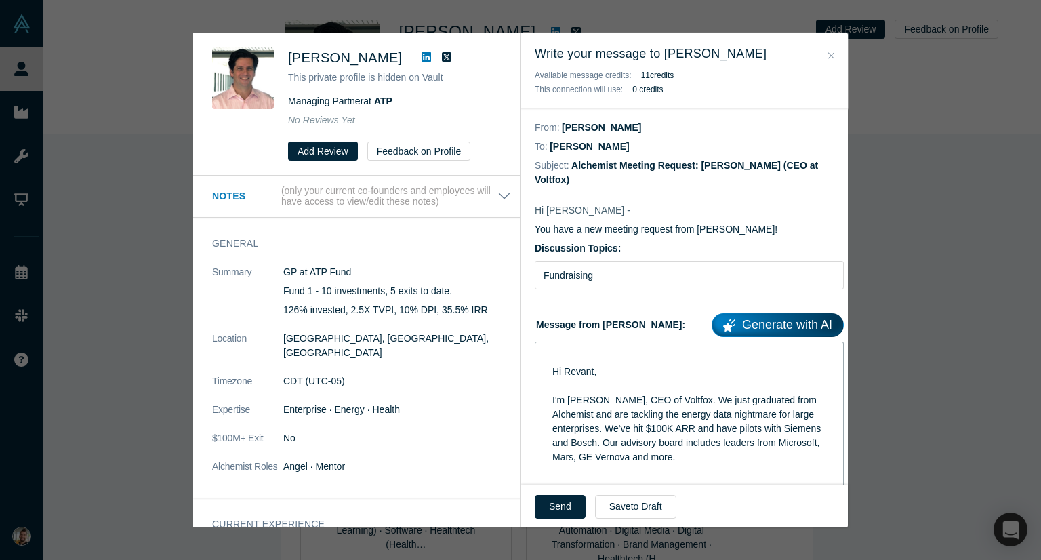
click at [548, 356] on div "Hi Revant, I'm Selim, CEO of Voltfox. We just graduated from Alchemist and are …" at bounding box center [689, 492] width 291 height 293
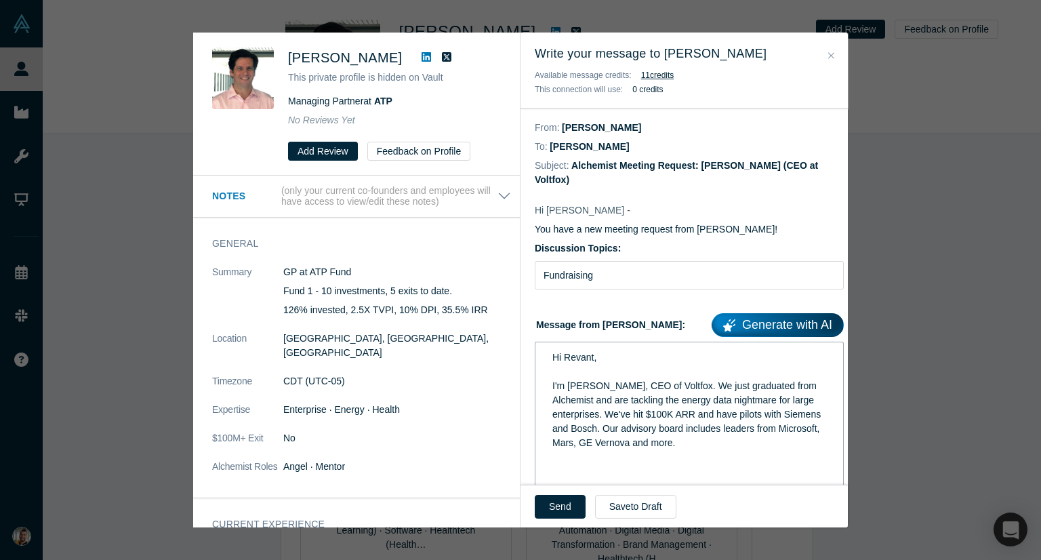
click at [560, 478] on div "rdw-editor" at bounding box center [689, 485] width 274 height 14
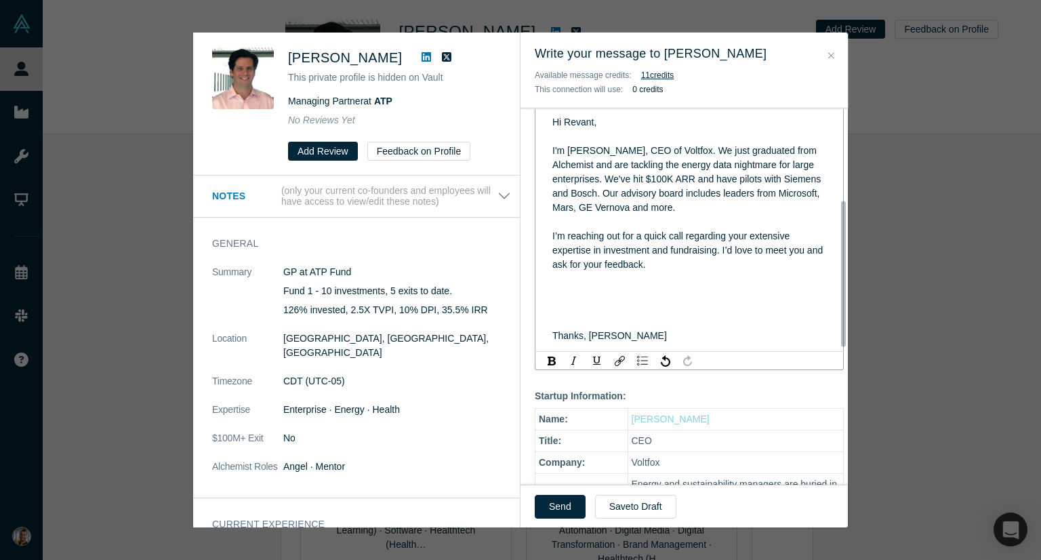
scroll to position [271, 0]
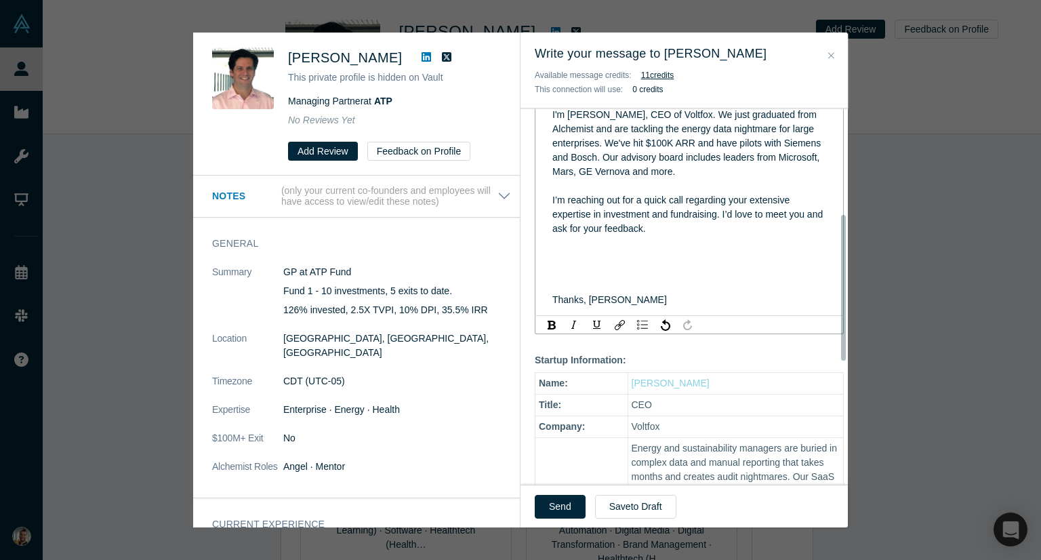
click at [552, 294] on span "Thanks, Selim" at bounding box center [609, 299] width 115 height 11
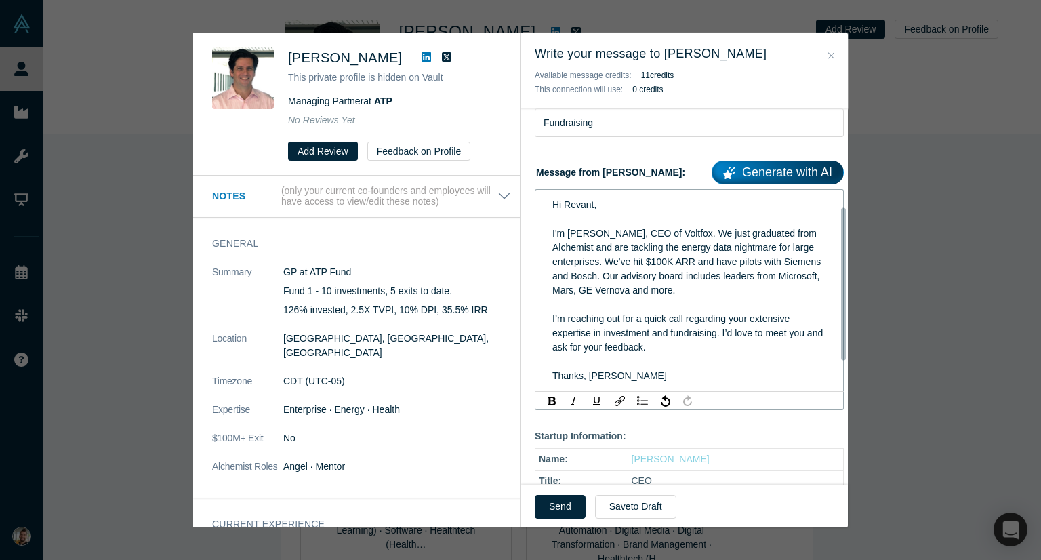
scroll to position [136, 0]
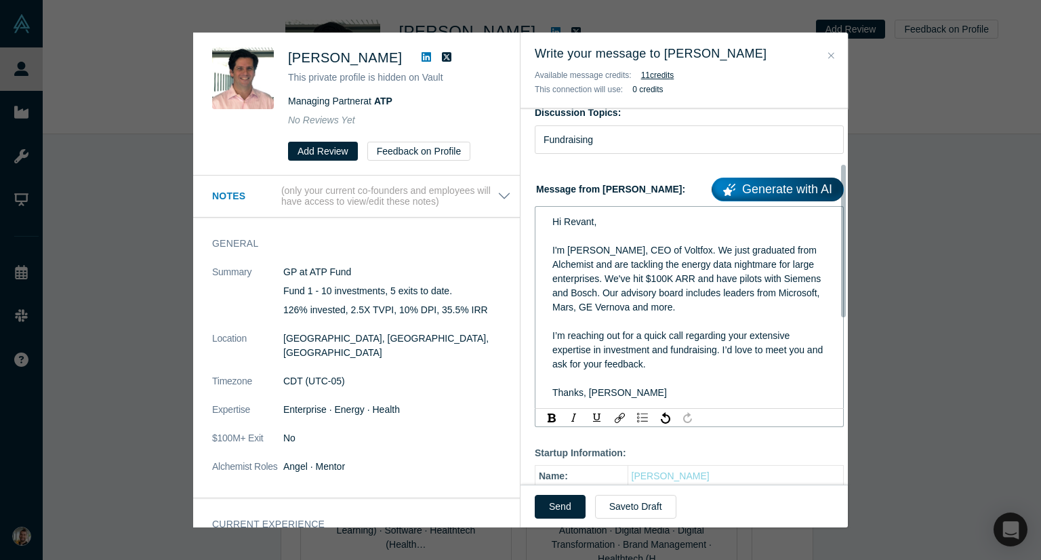
click at [584, 216] on span "Hi Revant," at bounding box center [574, 221] width 44 height 11
click at [678, 285] on div "I'm Selim, CEO of Voltfox. We just graduated from Alchemist and are tackling th…" at bounding box center [689, 278] width 274 height 71
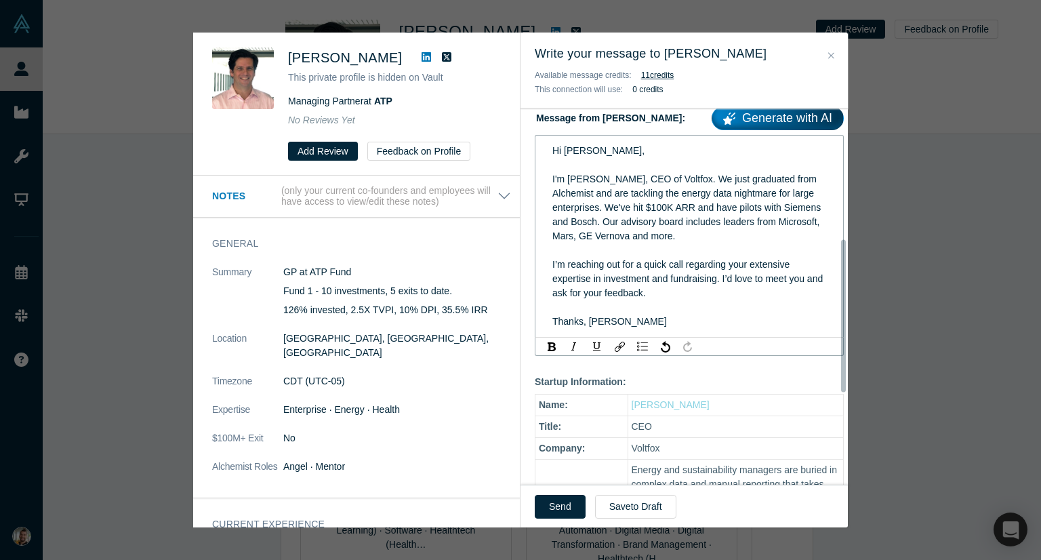
scroll to position [407, 0]
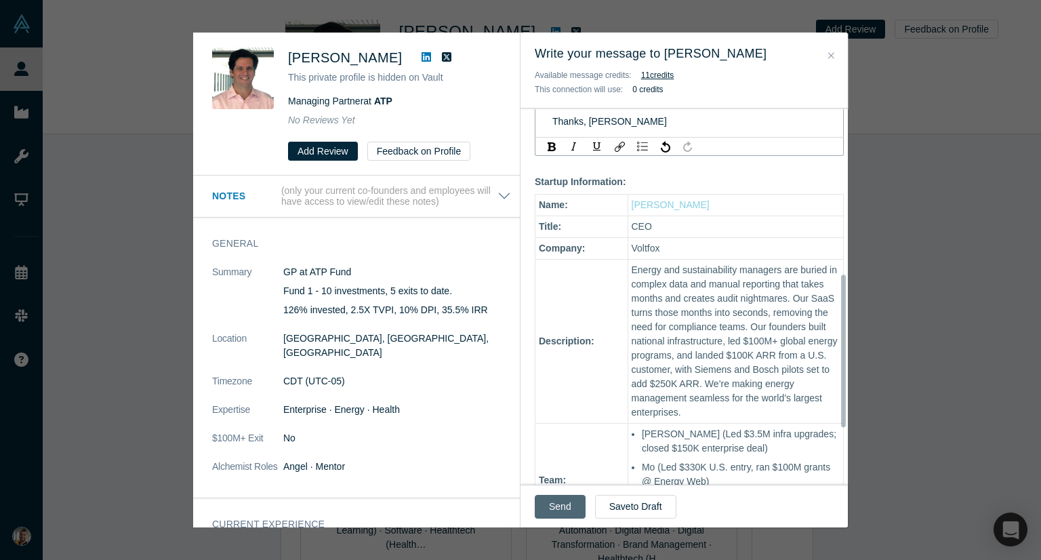
click at [571, 502] on button "Send" at bounding box center [560, 507] width 51 height 24
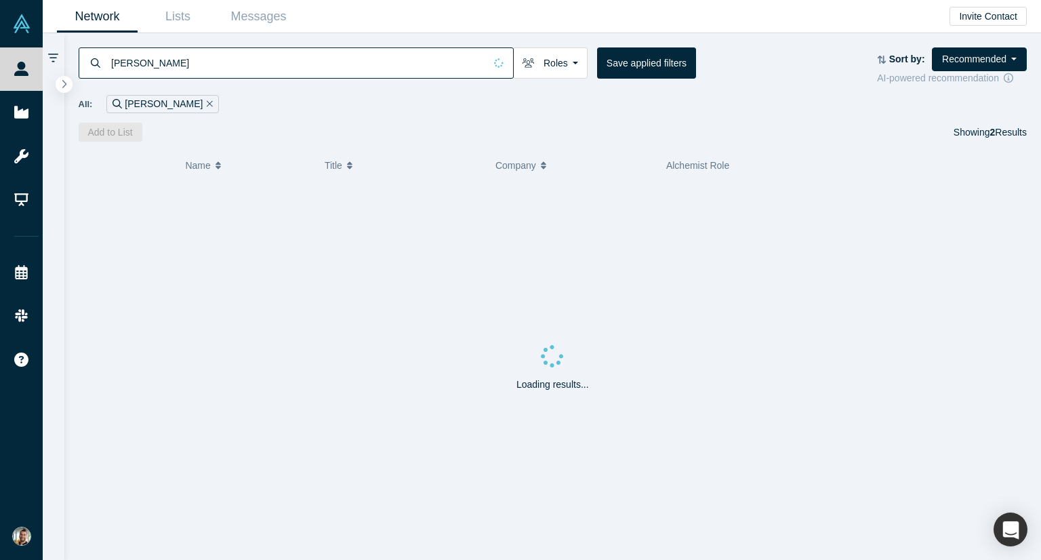
click at [318, 54] on input "kyle cox" at bounding box center [297, 63] width 375 height 32
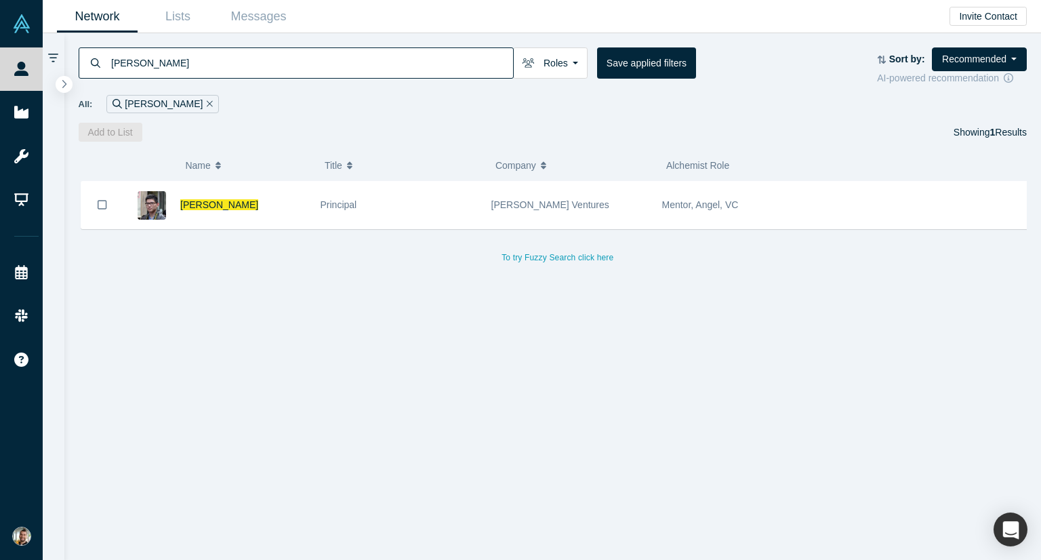
click at [371, 63] on input "jackson zhang" at bounding box center [311, 63] width 403 height 32
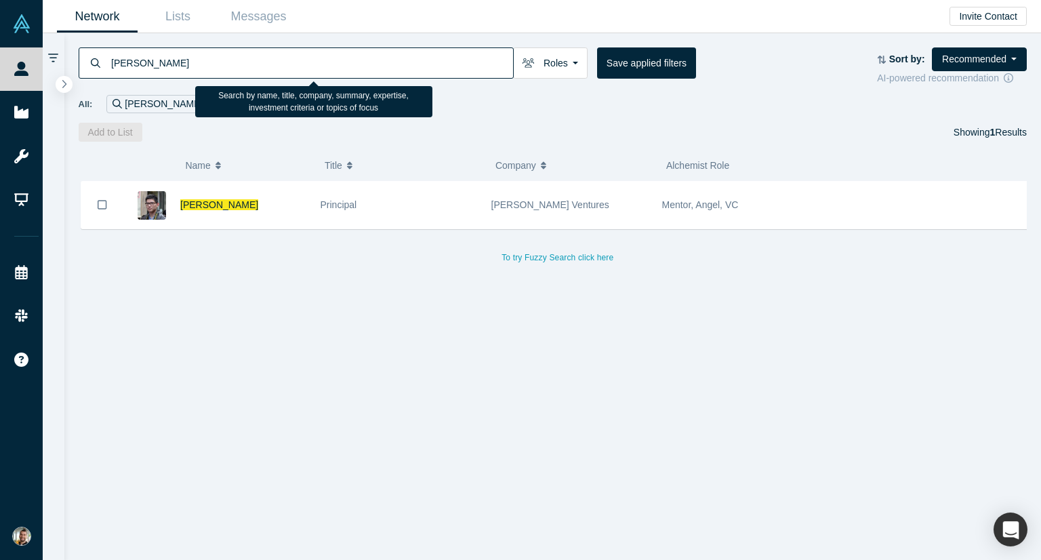
click at [371, 63] on input "jackson zhang" at bounding box center [311, 63] width 403 height 32
type input "jane ge"
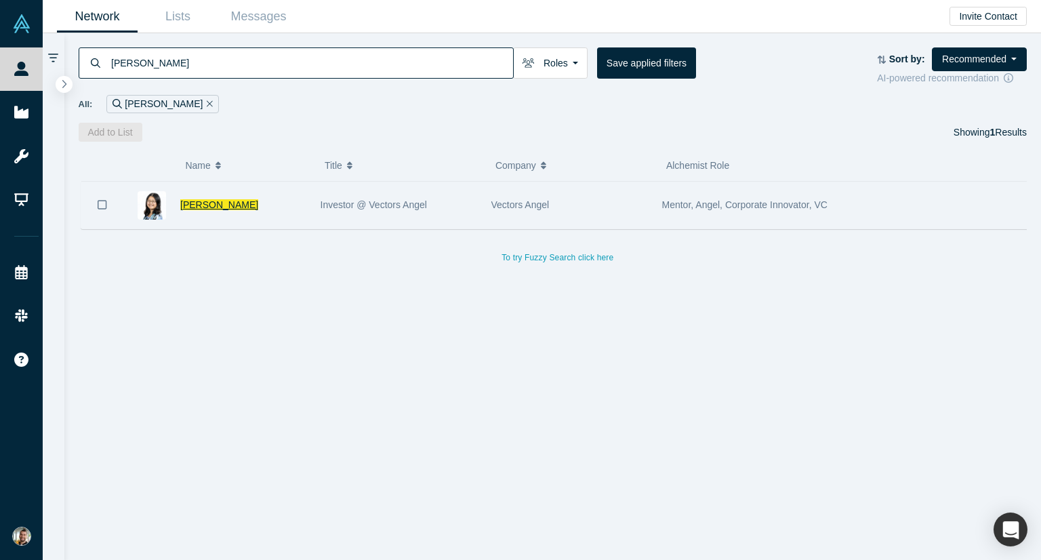
click at [201, 202] on span "Jane Ge" at bounding box center [219, 204] width 78 height 11
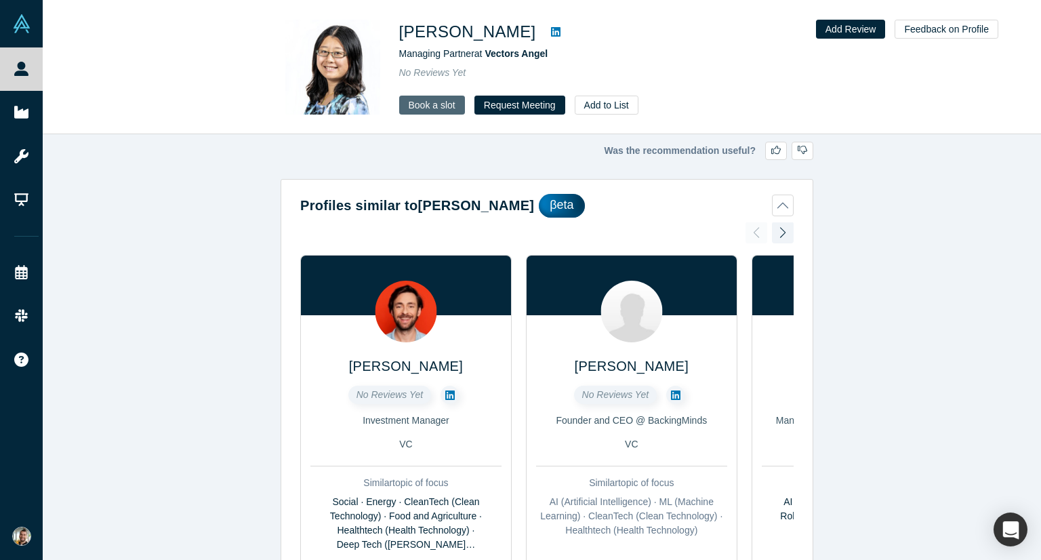
click at [434, 108] on link "Book a slot" at bounding box center [432, 105] width 66 height 19
click at [439, 103] on link "Book a slot" at bounding box center [432, 105] width 66 height 19
click at [516, 109] on button "Request Meeting" at bounding box center [519, 105] width 91 height 19
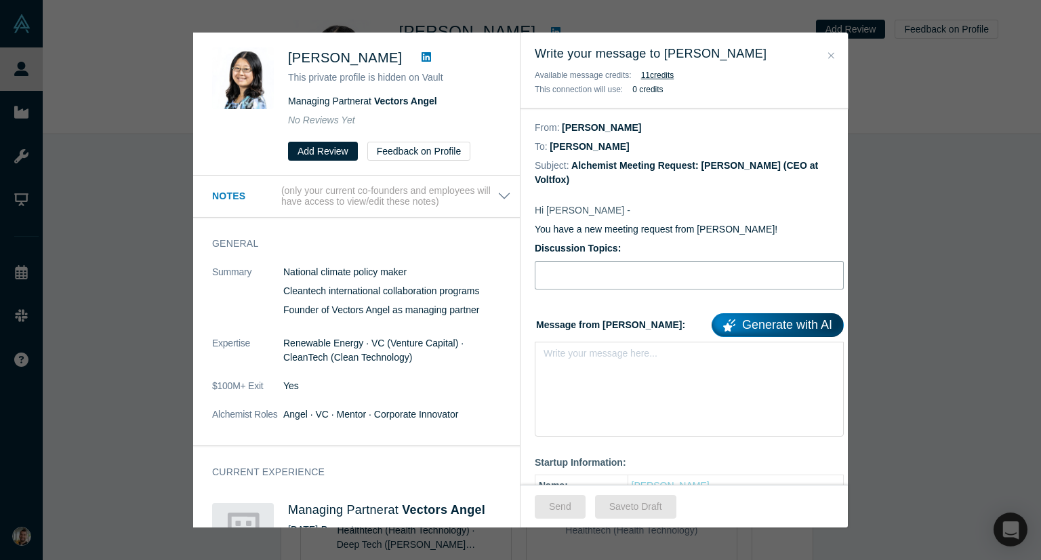
click at [578, 261] on input "Discussion Topics:" at bounding box center [689, 275] width 309 height 28
type input "Fundraising"
click at [591, 350] on div "rdw-editor" at bounding box center [689, 357] width 274 height 14
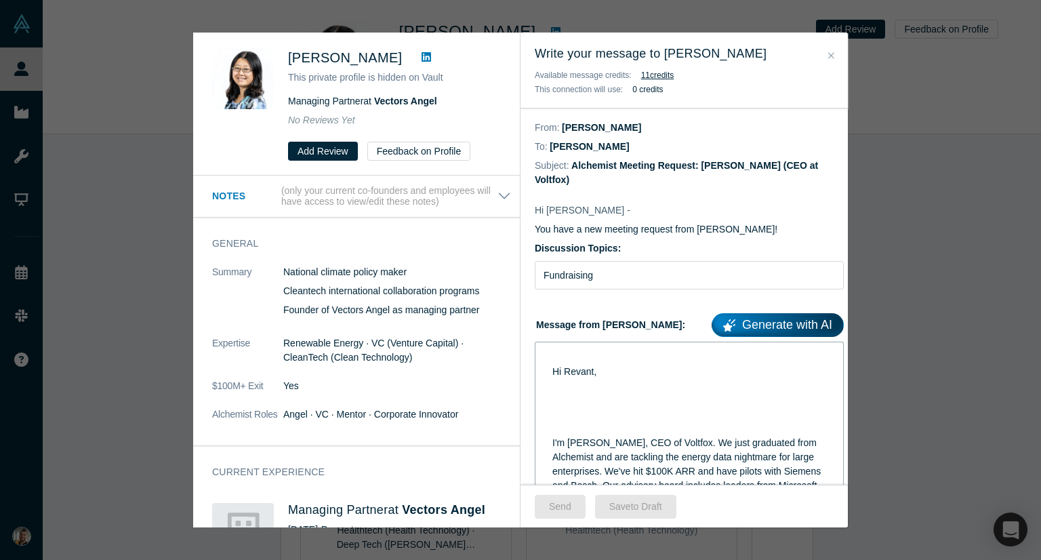
click at [550, 429] on div "Hi Revant, I'm Selim, CEO of Voltfox. We just graduated from Alchemist and are …" at bounding box center [689, 513] width 291 height 335
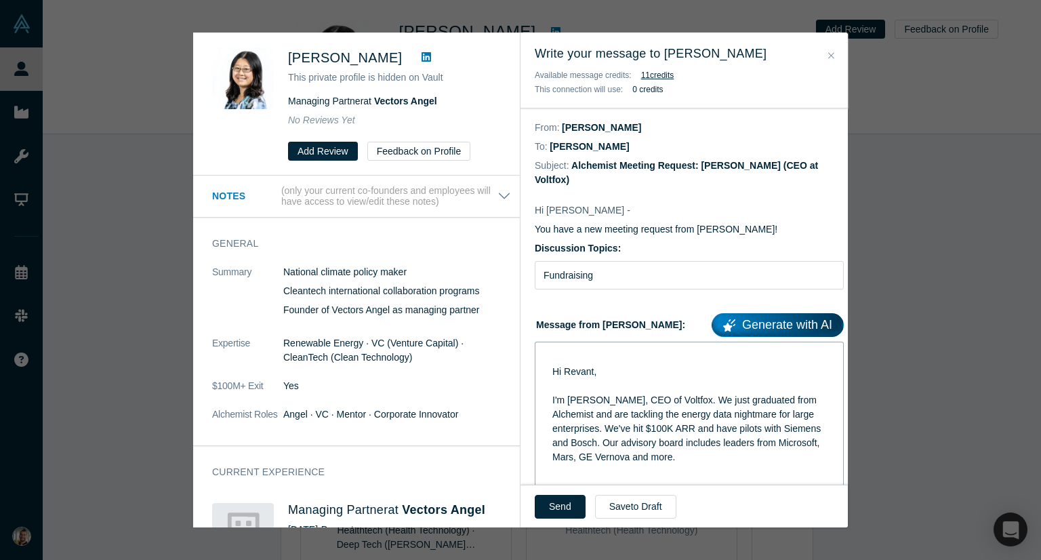
click at [552, 366] on span "Hi Revant," at bounding box center [574, 371] width 44 height 11
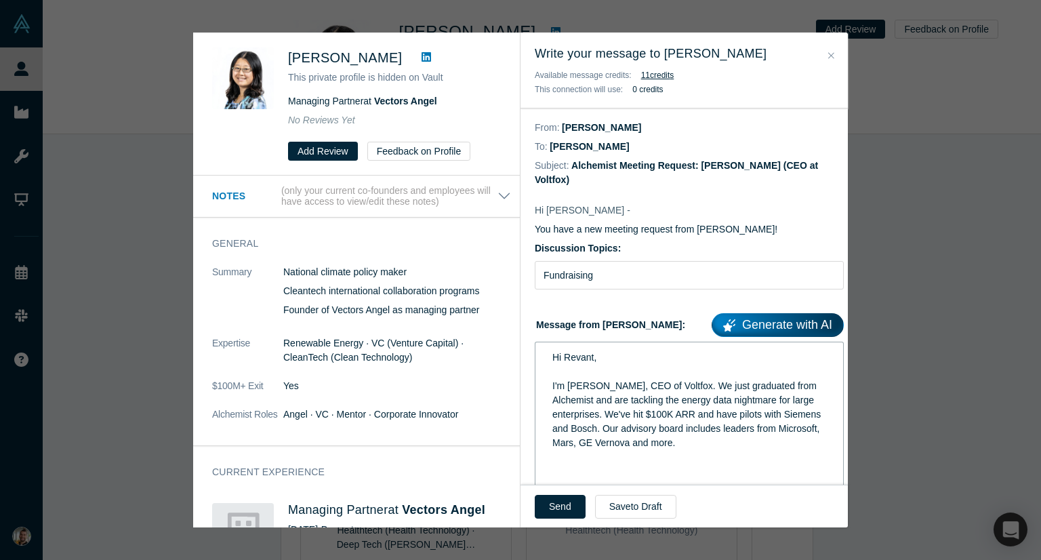
click at [719, 426] on div "I'm Selim, CEO of Voltfox. We just graduated from Alchemist and are tackling th…" at bounding box center [689, 414] width 274 height 71
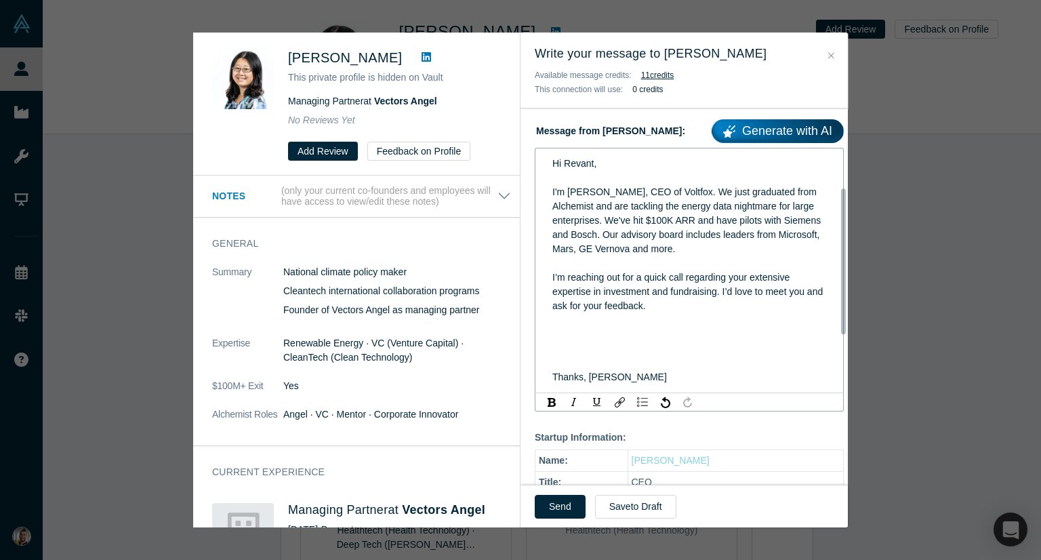
scroll to position [203, 0]
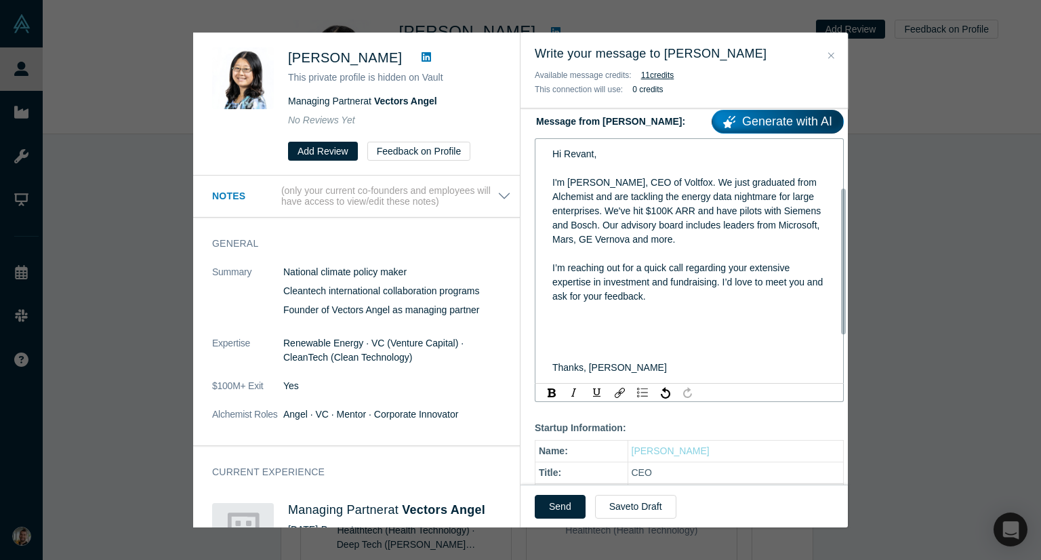
click at [678, 304] on div "rdw-editor" at bounding box center [689, 311] width 274 height 14
click at [675, 280] on div "I’m reaching out for a quick call regarding your extensive expertise in investm…" at bounding box center [689, 282] width 274 height 43
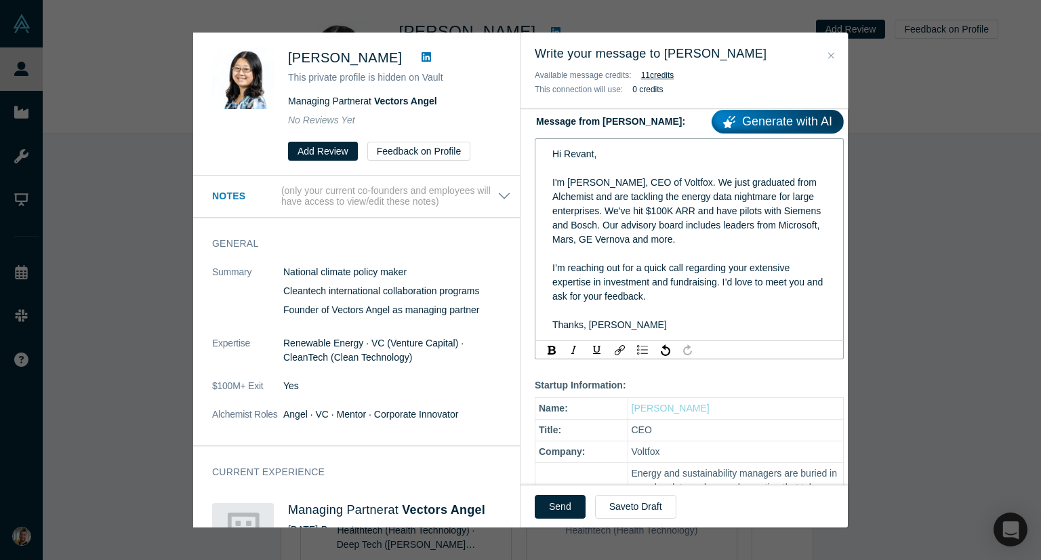
click at [638, 319] on div "Hi Revant, I'm Selim, CEO of Voltfox. We just graduated from Alchemist and are …" at bounding box center [689, 239] width 291 height 193
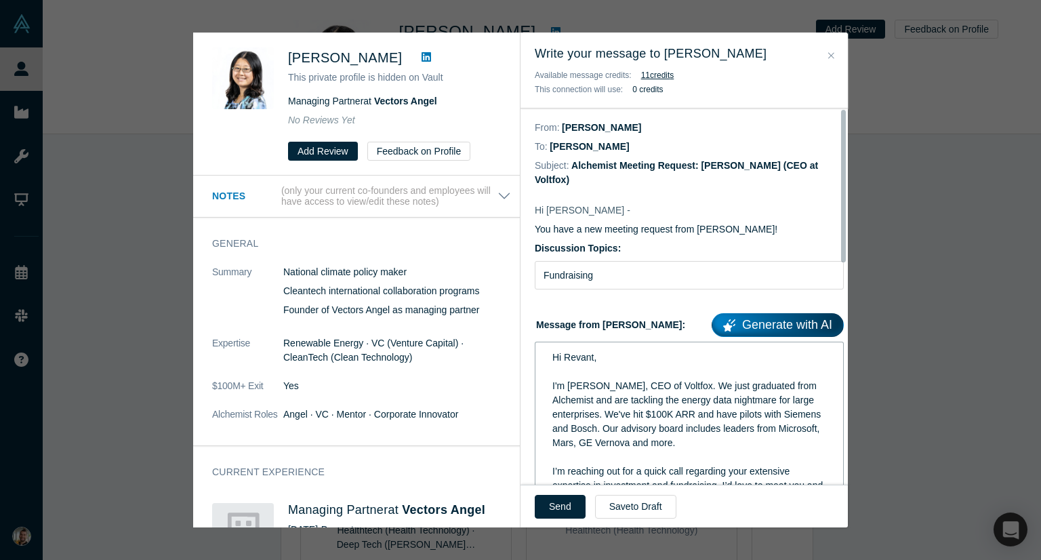
click at [577, 352] on span "Hi Revant," at bounding box center [574, 357] width 44 height 11
click at [659, 285] on form "Discussion Topics: Fundraising Message from Selim: Generate with AI Hi Jane, I'…" at bounding box center [689, 401] width 309 height 321
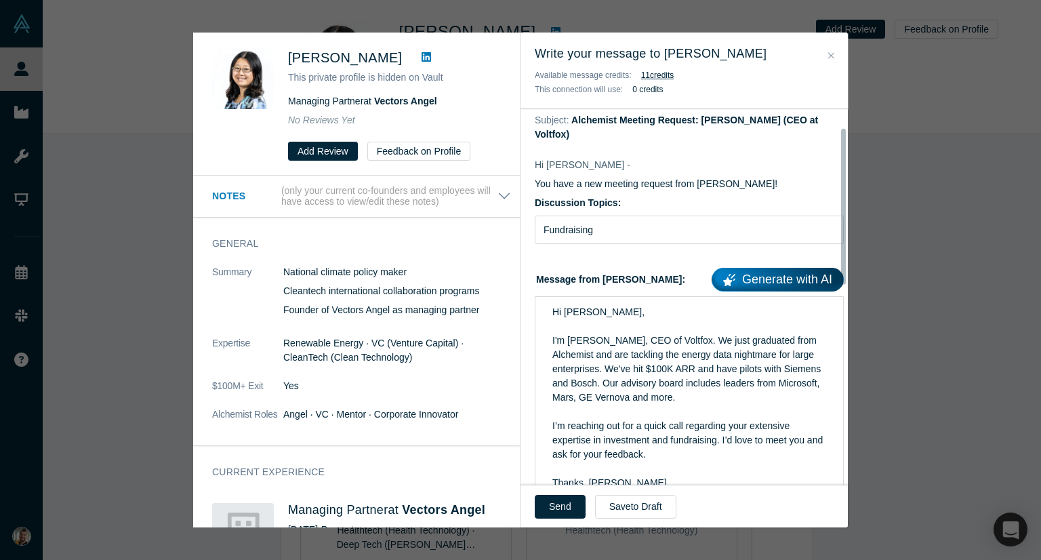
scroll to position [68, 0]
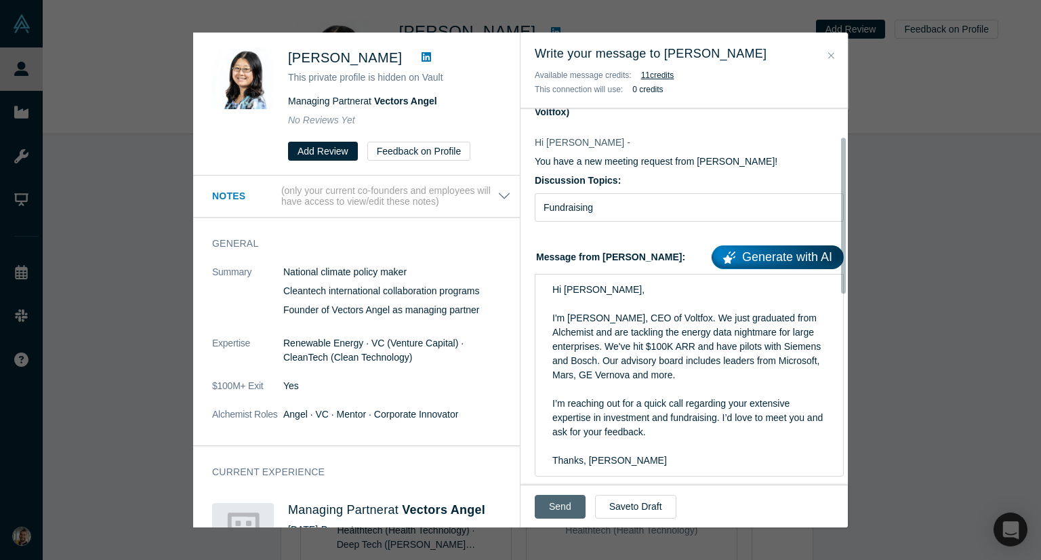
click at [571, 503] on button "Send" at bounding box center [560, 507] width 51 height 24
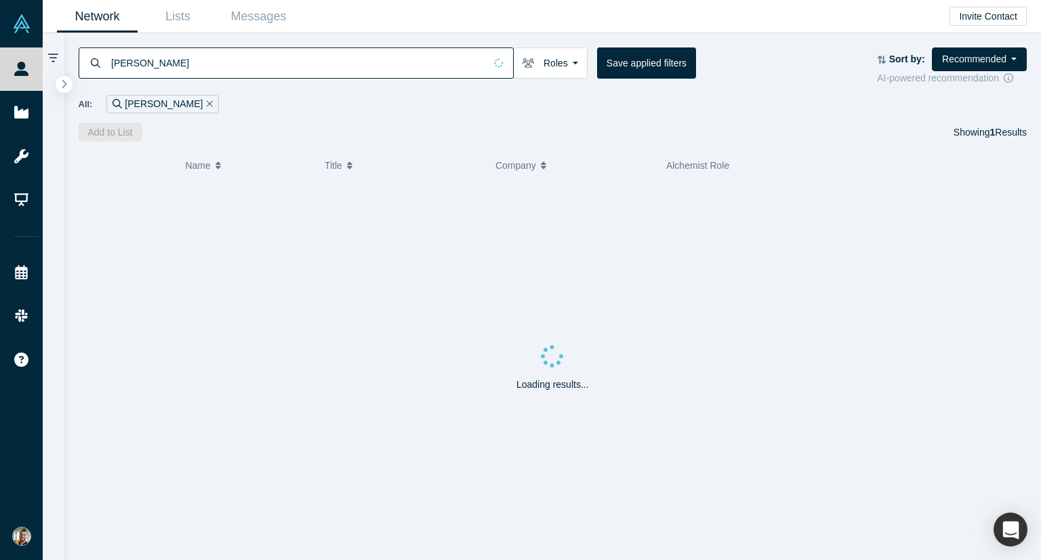
click at [154, 60] on input "jane ge" at bounding box center [297, 63] width 375 height 32
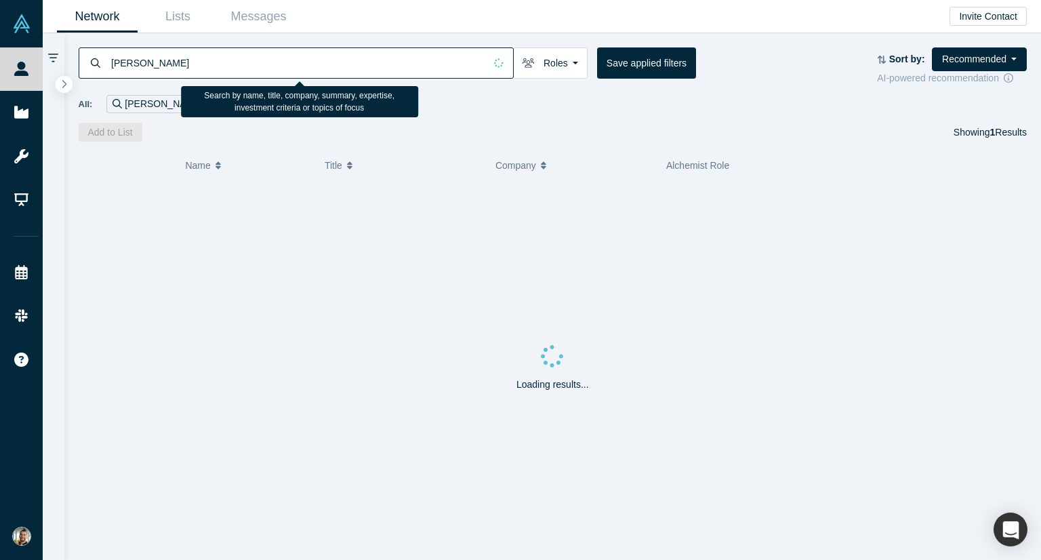
click at [154, 60] on input "jane ge" at bounding box center [297, 63] width 375 height 32
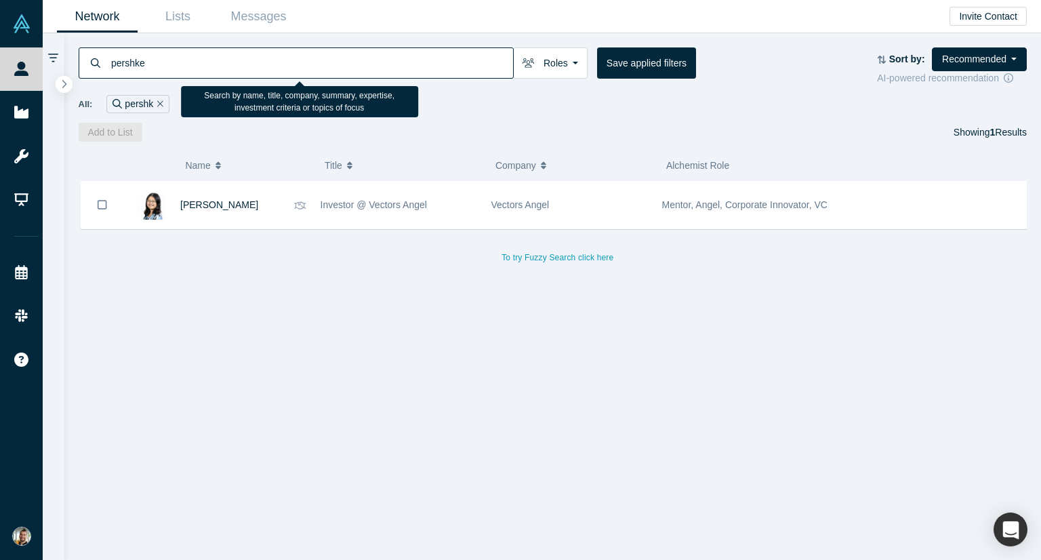
type input "pershke"
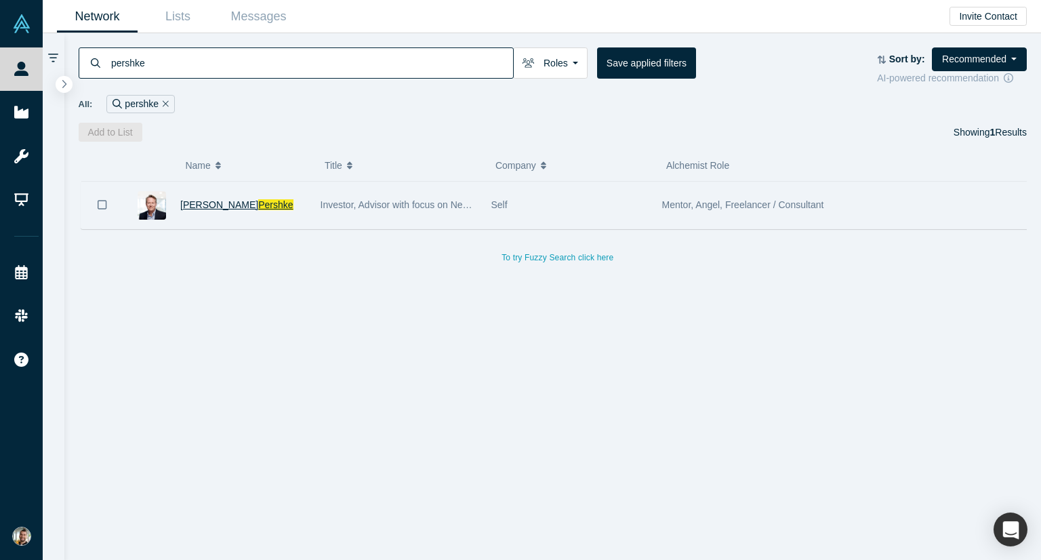
click at [258, 204] on span "Pershke" at bounding box center [275, 204] width 35 height 11
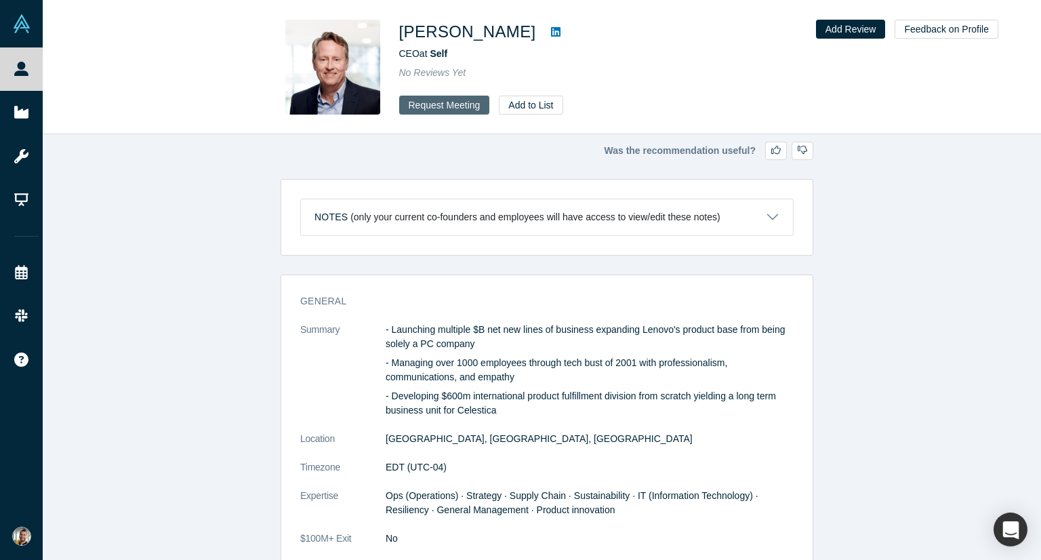
click at [464, 109] on button "Request Meeting" at bounding box center [444, 105] width 91 height 19
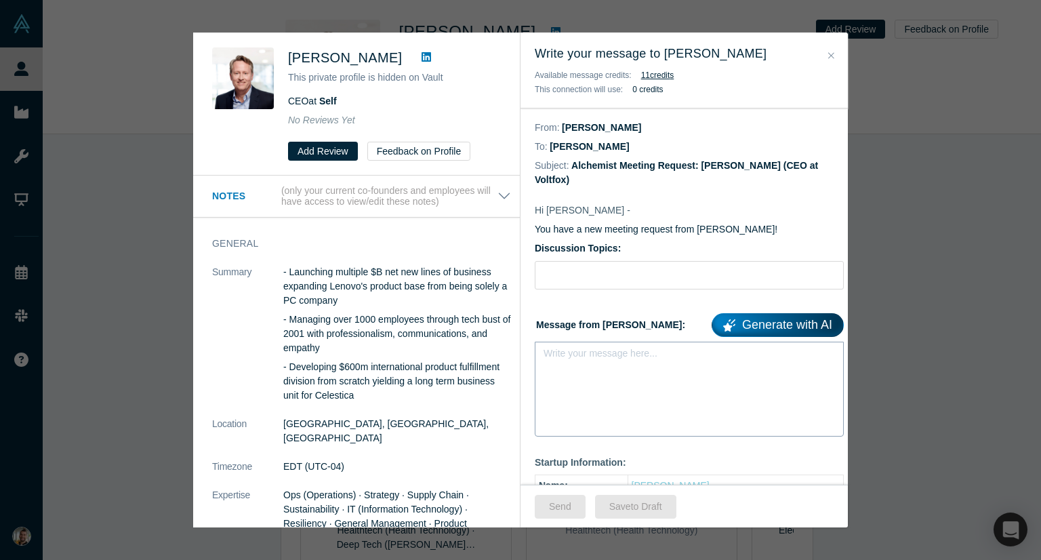
click at [594, 361] on div "Write your message here..." at bounding box center [689, 389] width 309 height 95
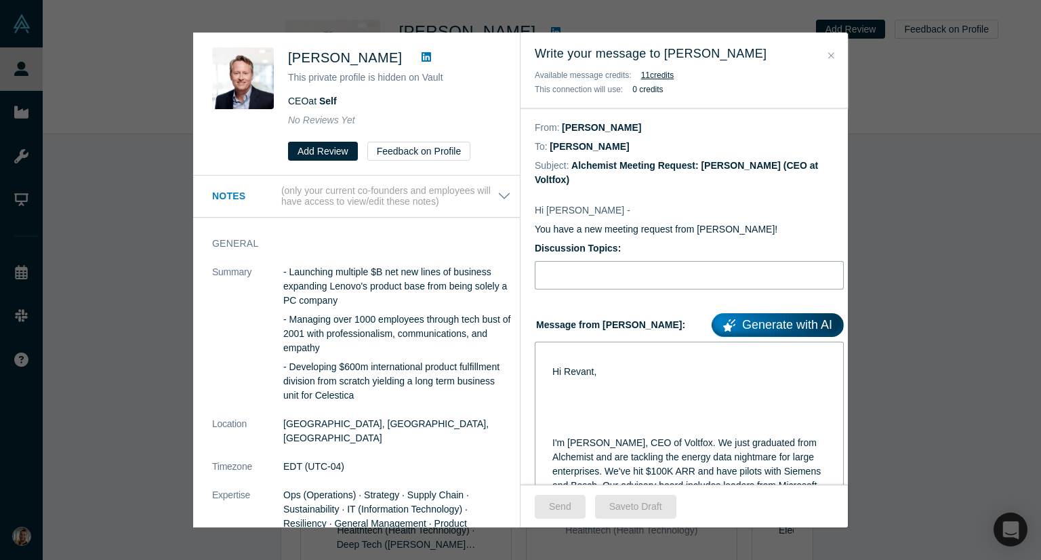
click at [591, 261] on input "Discussion Topics:" at bounding box center [689, 275] width 309 height 28
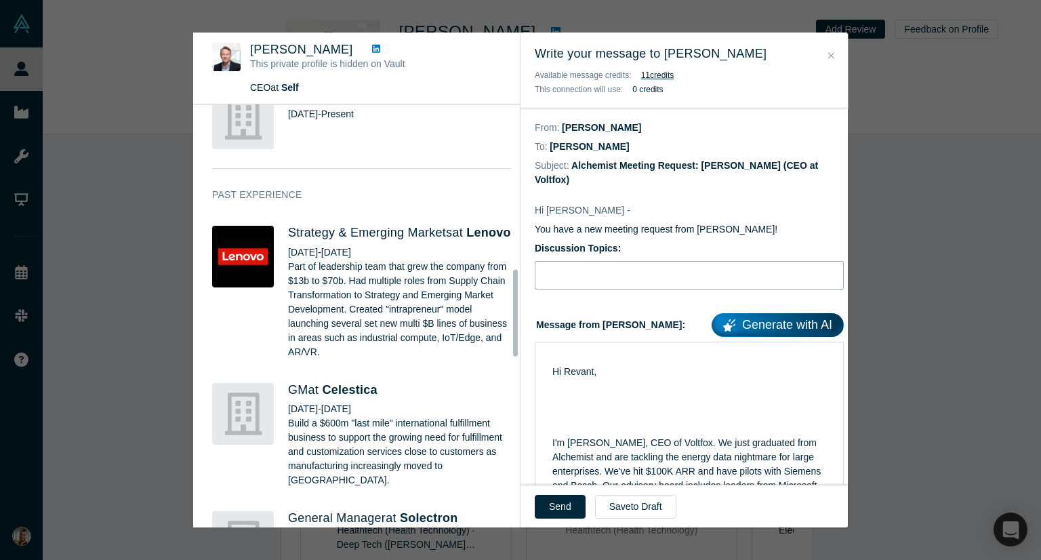
scroll to position [813, 0]
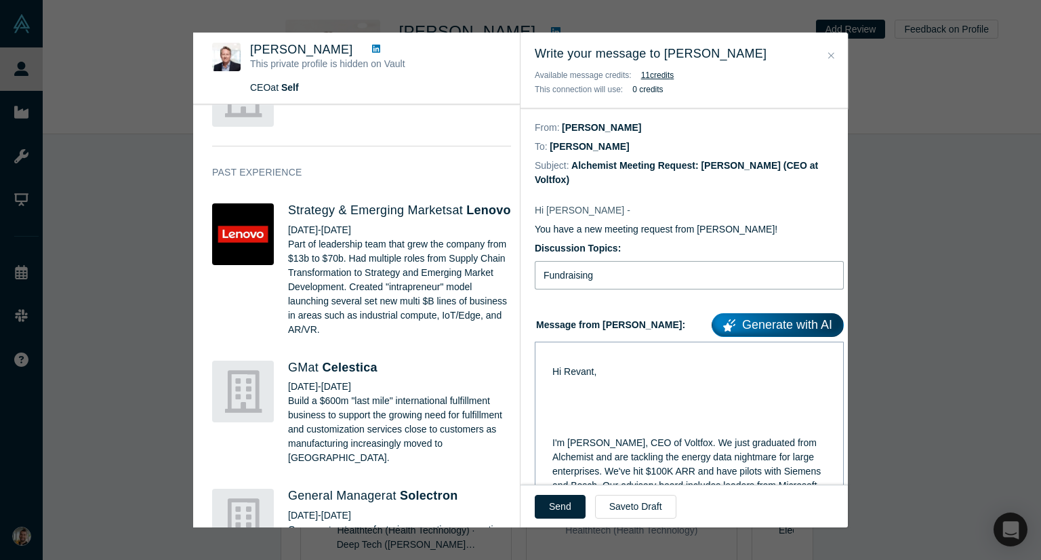
type input "Fundraising"
click at [580, 366] on span "Hi Revant," at bounding box center [574, 371] width 44 height 11
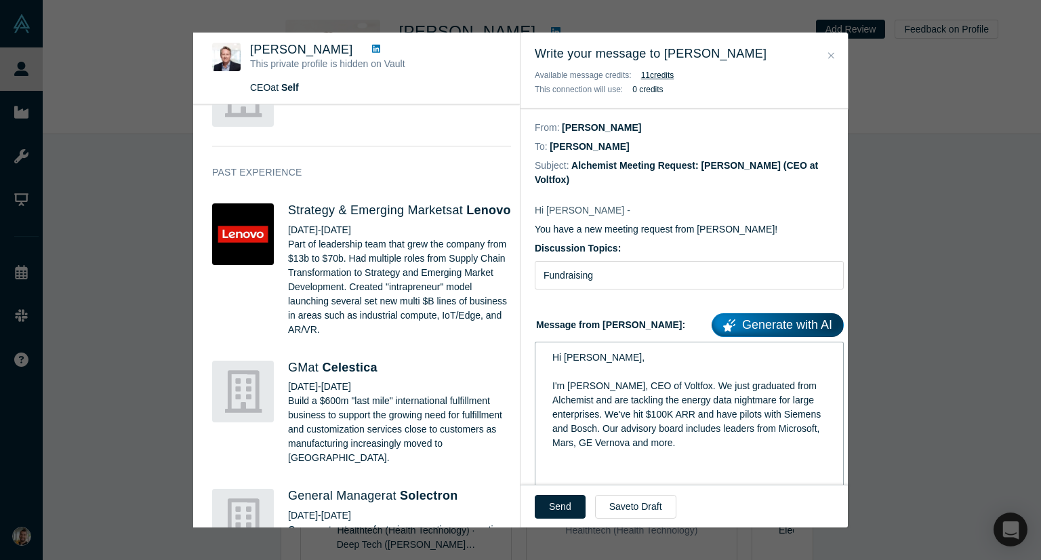
click at [728, 429] on div "I'm Selim, CEO of Voltfox. We just graduated from Alchemist and are tackling th…" at bounding box center [689, 414] width 274 height 71
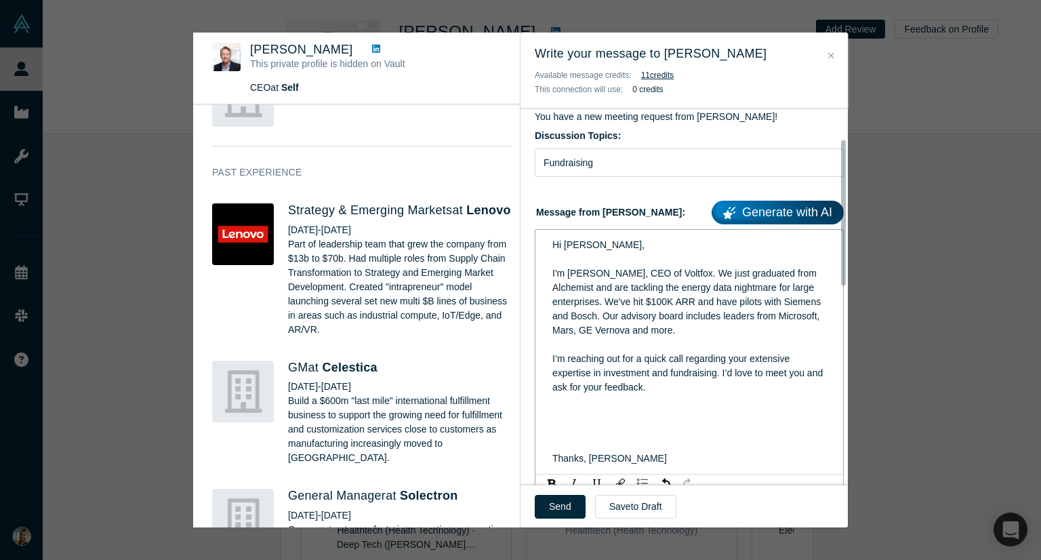
scroll to position [136, 0]
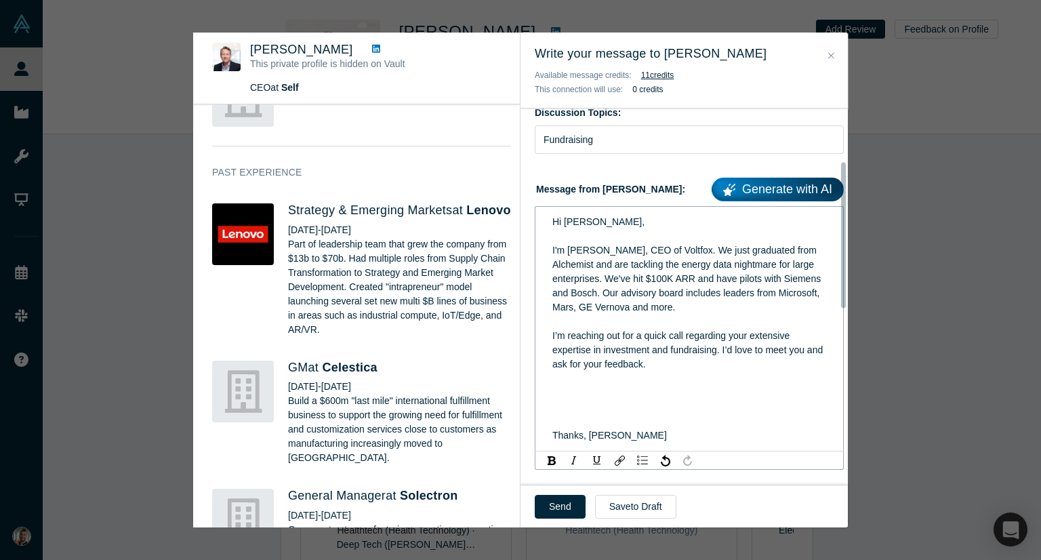
click at [697, 350] on div "I’m reaching out for a quick call regarding your extensive expertise in investm…" at bounding box center [689, 350] width 274 height 43
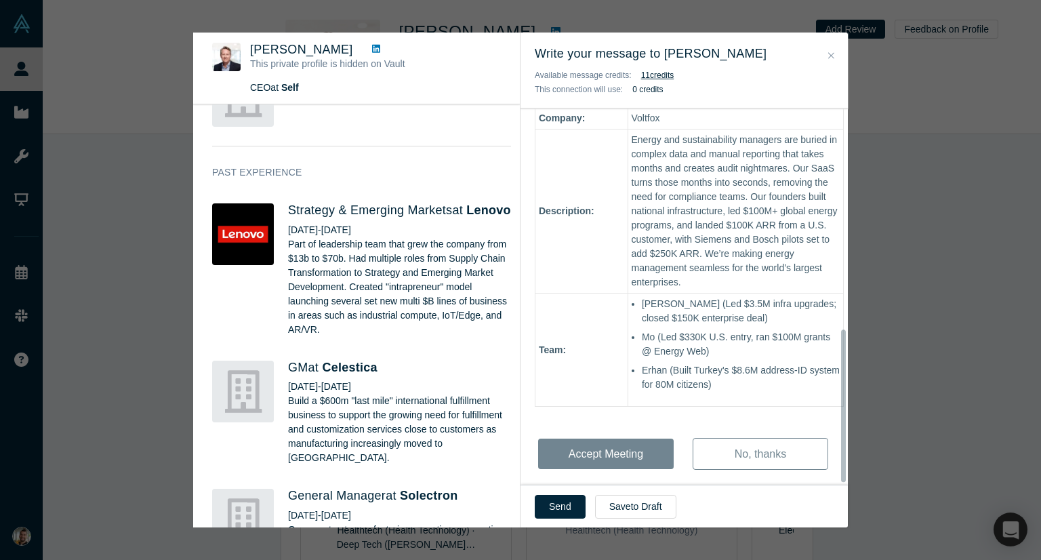
scroll to position [543, 0]
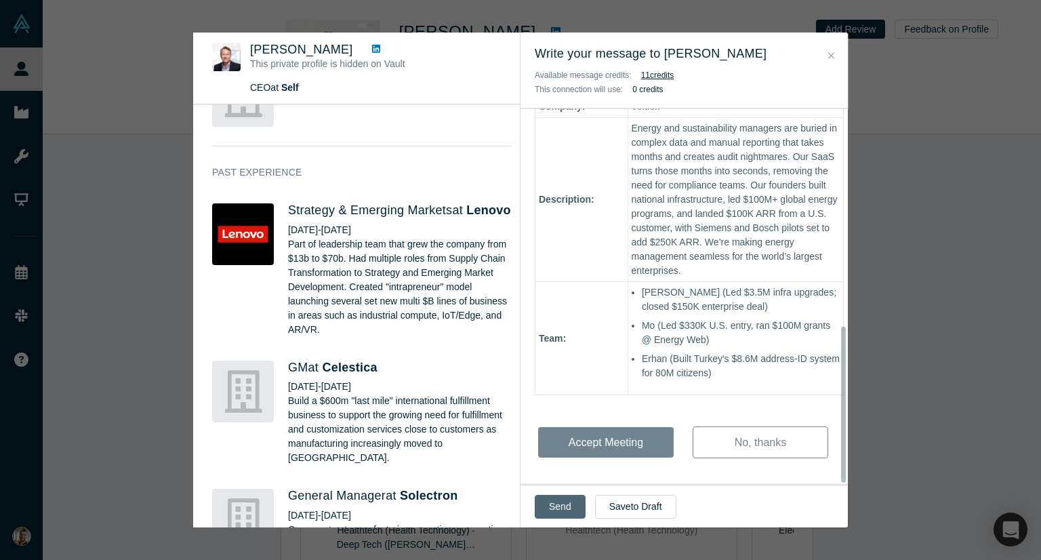
click at [567, 502] on button "Send" at bounding box center [560, 507] width 51 height 24
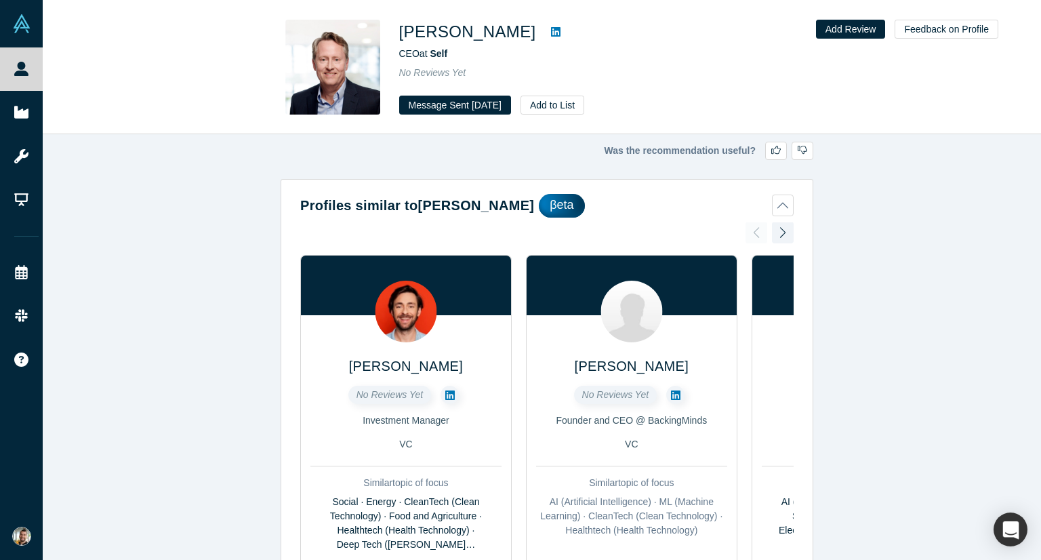
scroll to position [0, 0]
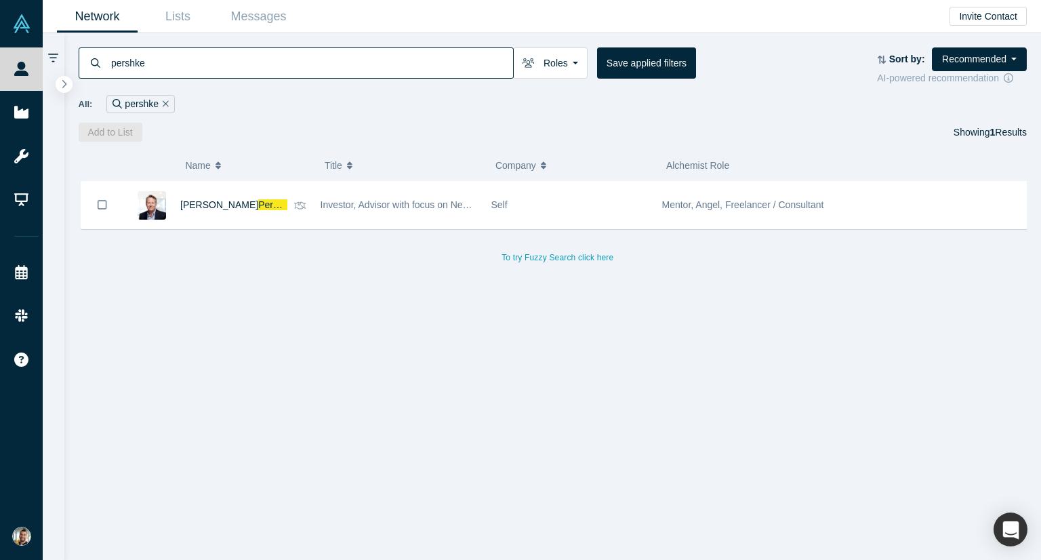
click at [289, 66] on input "pershke" at bounding box center [311, 63] width 403 height 32
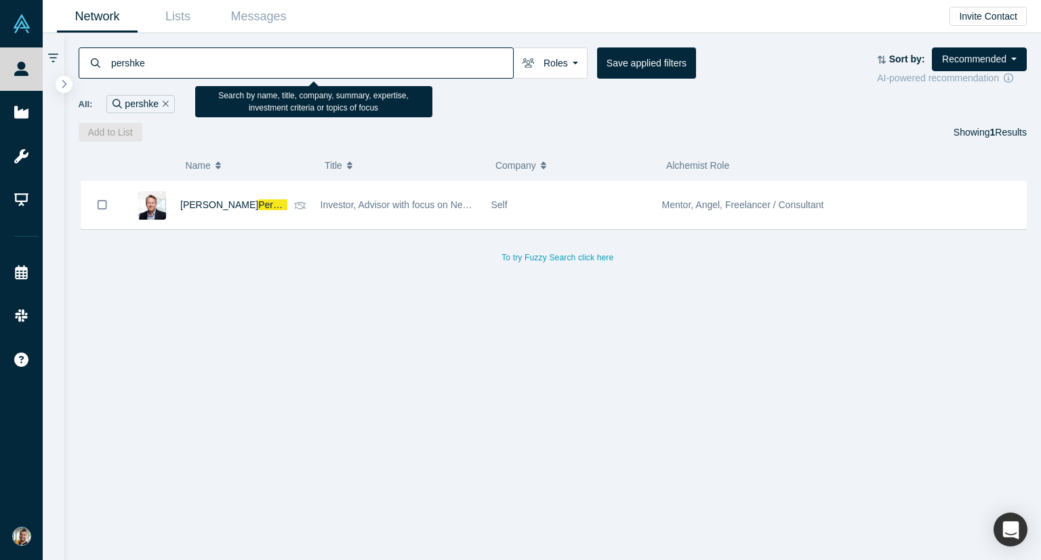
click at [285, 66] on input "pershke" at bounding box center [311, 63] width 403 height 32
click at [285, 67] on input "pershke" at bounding box center [311, 63] width 403 height 32
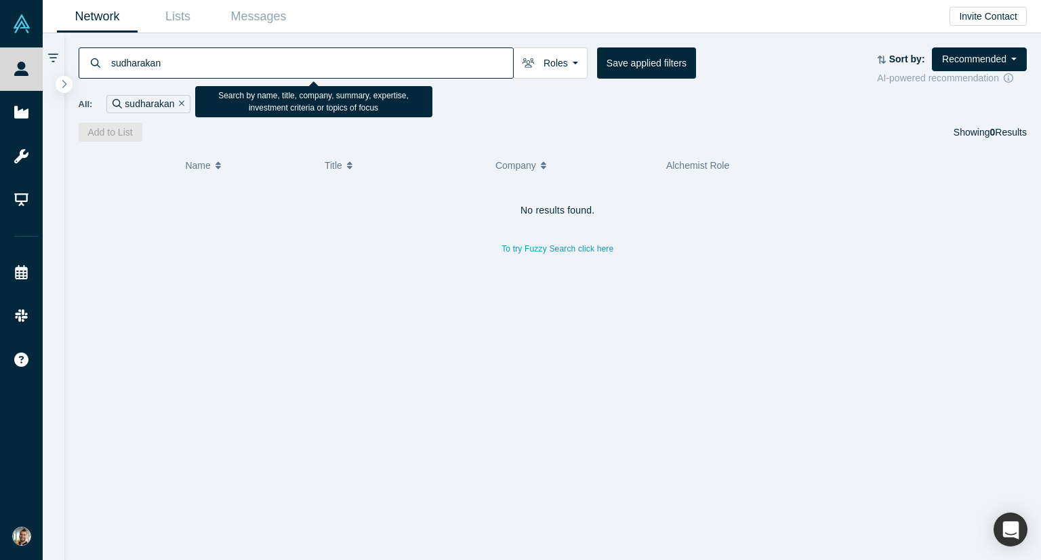
click at [181, 73] on input "sudharakan" at bounding box center [311, 63] width 403 height 32
type input "sudhakaran"
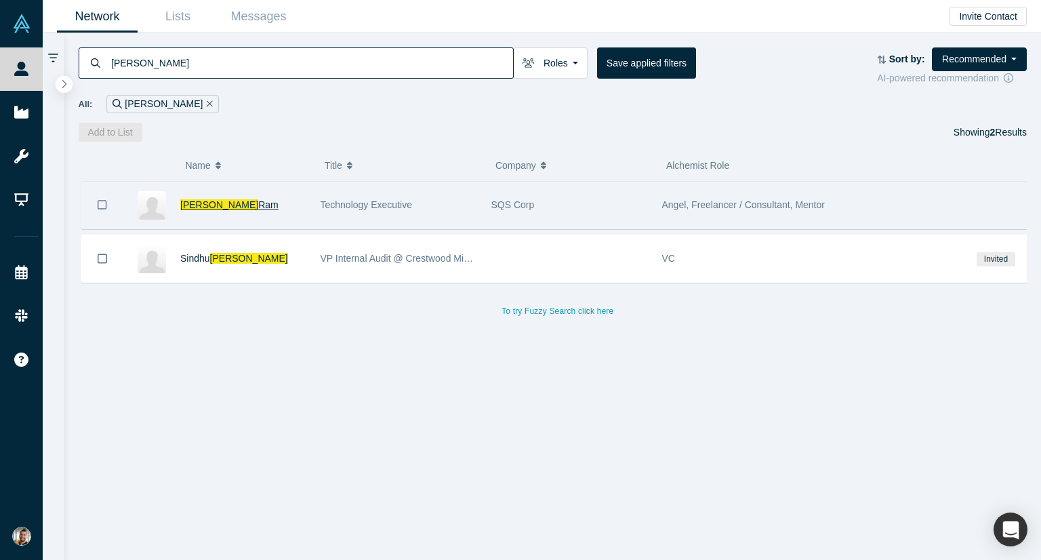
click at [258, 202] on span "Ram" at bounding box center [268, 204] width 20 height 11
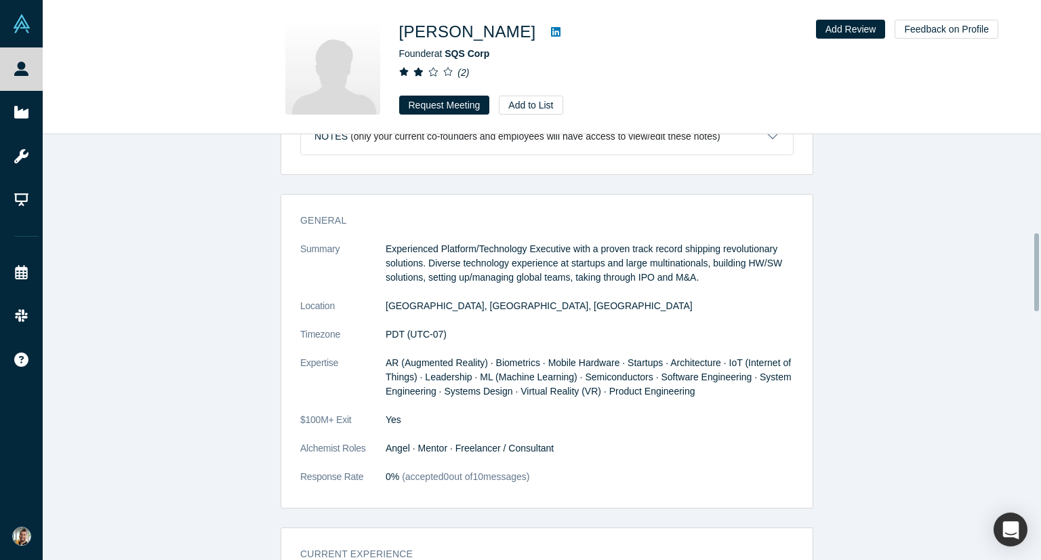
scroll to position [610, 0]
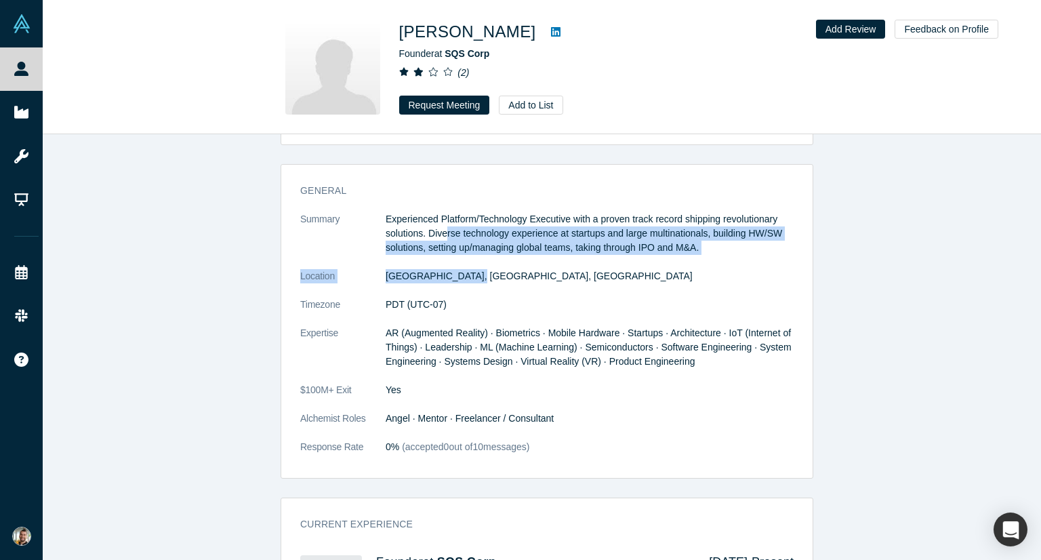
drag, startPoint x: 470, startPoint y: 273, endPoint x: 442, endPoint y: 234, distance: 48.0
click at [442, 234] on dl "Summary Experienced Platform/Technology Executive with a proven track record sh…" at bounding box center [546, 340] width 493 height 256
click at [442, 234] on p "Experienced Platform/Technology Executive with a proven track record shipping r…" at bounding box center [590, 233] width 408 height 43
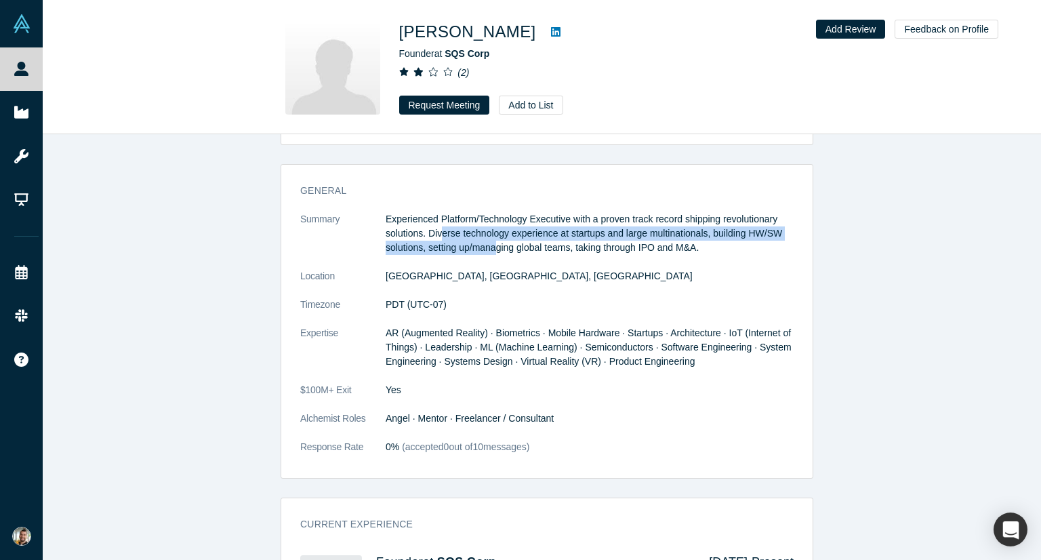
drag, startPoint x: 434, startPoint y: 231, endPoint x: 490, endPoint y: 239, distance: 56.8
click at [490, 239] on p "Experienced Platform/Technology Executive with a proven track record shipping r…" at bounding box center [590, 233] width 408 height 43
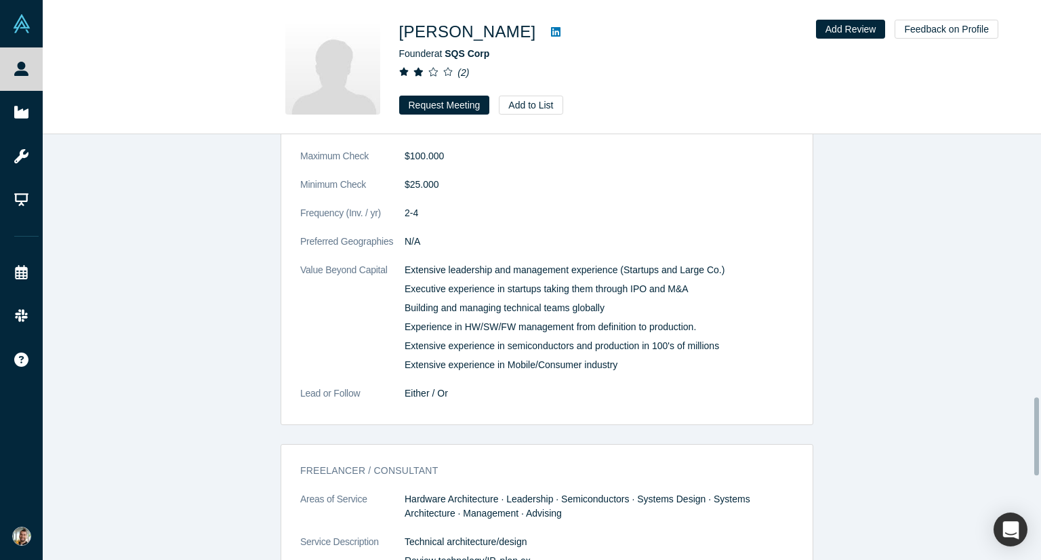
scroll to position [1491, 0]
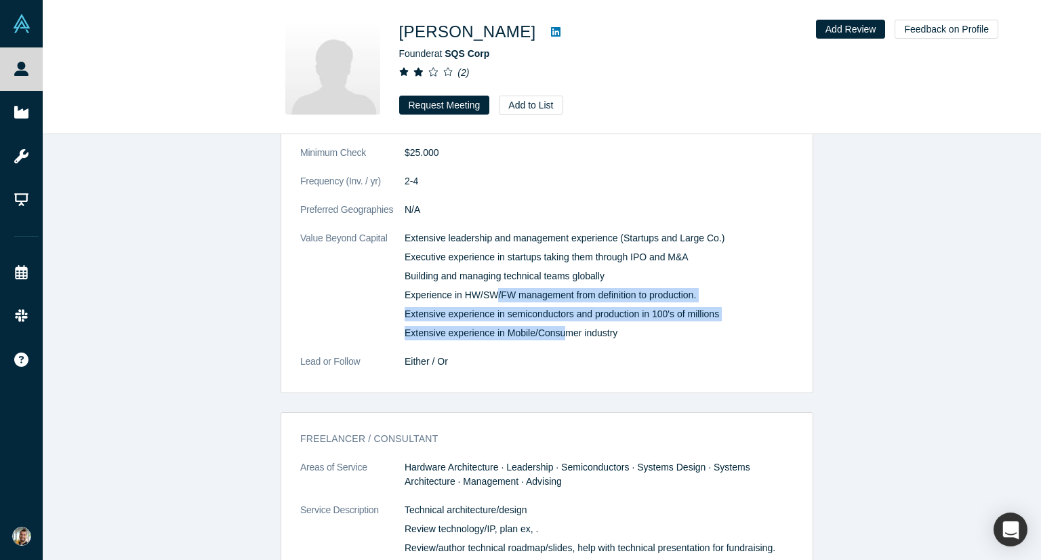
drag, startPoint x: 560, startPoint y: 331, endPoint x: 486, endPoint y: 281, distance: 89.8
click at [486, 281] on div "Extensive leadership and management experience (Startups and Large Co.) Executi…" at bounding box center [599, 285] width 389 height 109
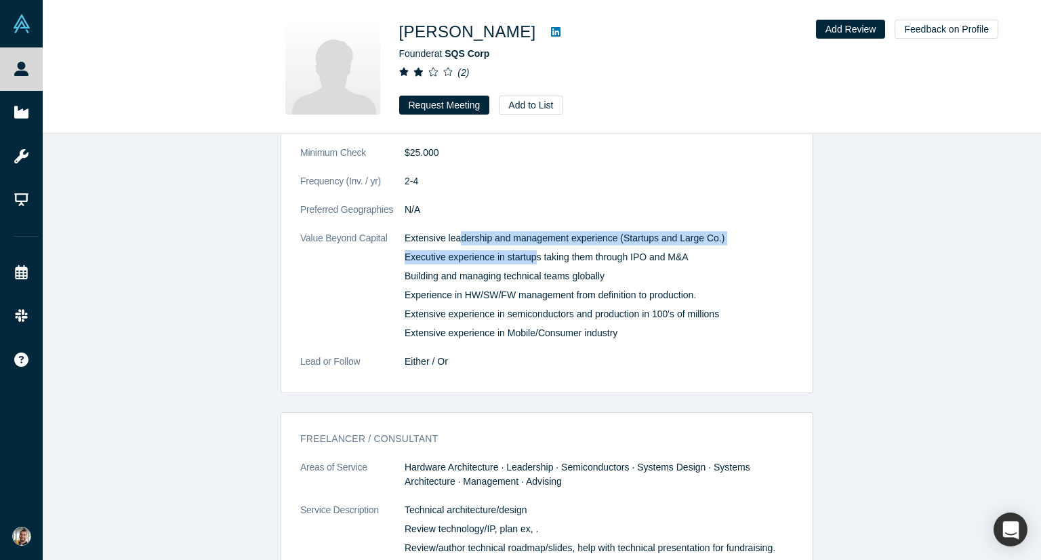
drag, startPoint x: 450, startPoint y: 240, endPoint x: 530, endPoint y: 252, distance: 80.9
click at [530, 252] on div "Extensive leadership and management experience (Startups and Large Co.) Executi…" at bounding box center [599, 285] width 389 height 109
click at [530, 252] on p "Executive experience in startups taking them through IPO and M&A" at bounding box center [599, 257] width 389 height 14
drag, startPoint x: 533, startPoint y: 239, endPoint x: 494, endPoint y: 260, distance: 44.3
click at [494, 260] on div "Extensive leadership and management experience (Startups and Large Co.) Executi…" at bounding box center [599, 285] width 389 height 109
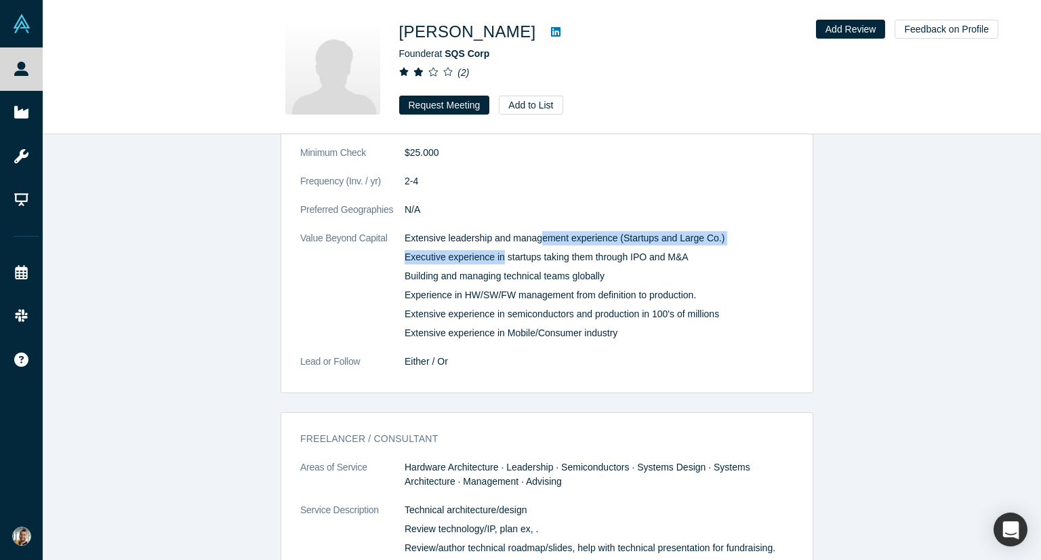
click at [494, 260] on p "Executive experience in startups taking them through IPO and M&A" at bounding box center [599, 257] width 389 height 14
click at [496, 258] on p "Executive experience in startups taking them through IPO and M&A" at bounding box center [599, 257] width 389 height 14
drag, startPoint x: 470, startPoint y: 270, endPoint x: 512, endPoint y: 277, distance: 43.2
click at [512, 277] on p "Building and managing technical teams globally" at bounding box center [599, 276] width 389 height 14
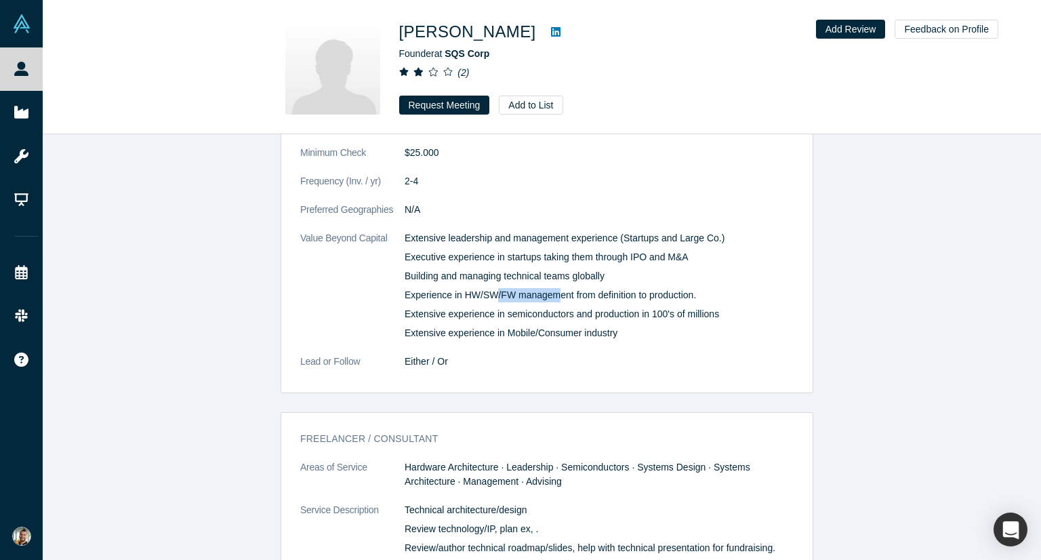
drag, startPoint x: 487, startPoint y: 298, endPoint x: 552, endPoint y: 295, distance: 65.8
click at [552, 295] on p "Experience in HW/SW/FW management from definition to production." at bounding box center [599, 295] width 389 height 14
drag, startPoint x: 489, startPoint y: 310, endPoint x: 546, endPoint y: 309, distance: 56.9
click at [546, 309] on p "Extensive experience in semiconductors and production in 100's of millions" at bounding box center [599, 314] width 389 height 14
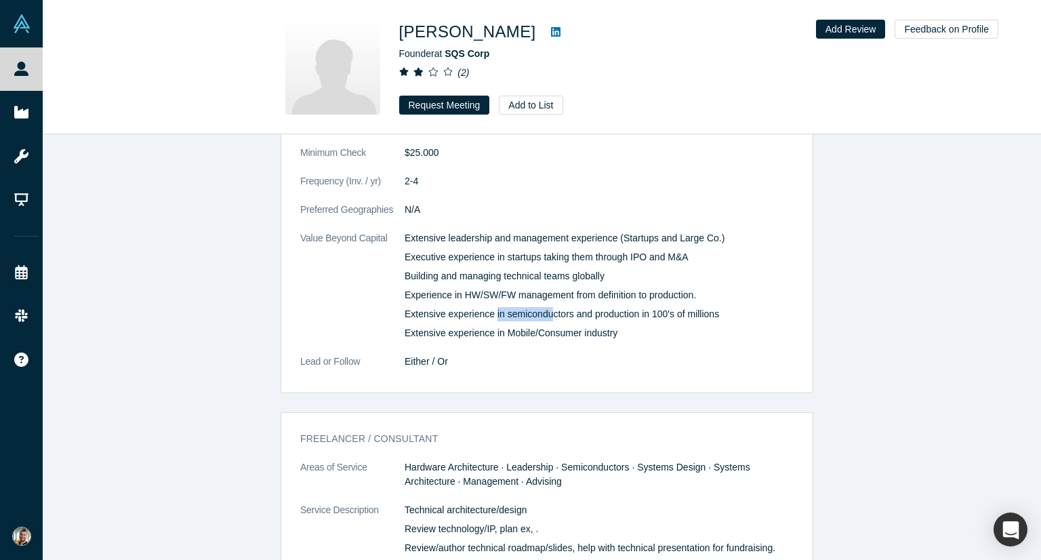
click at [546, 309] on p "Extensive experience in semiconductors and production in 100's of millions" at bounding box center [599, 314] width 389 height 14
click at [571, 311] on p "Extensive experience in semiconductors and production in 100's of millions" at bounding box center [599, 314] width 389 height 14
drag, startPoint x: 624, startPoint y: 310, endPoint x: 572, endPoint y: 309, distance: 51.5
click at [572, 309] on p "Extensive experience in semiconductors and production in 100's of millions" at bounding box center [599, 314] width 389 height 14
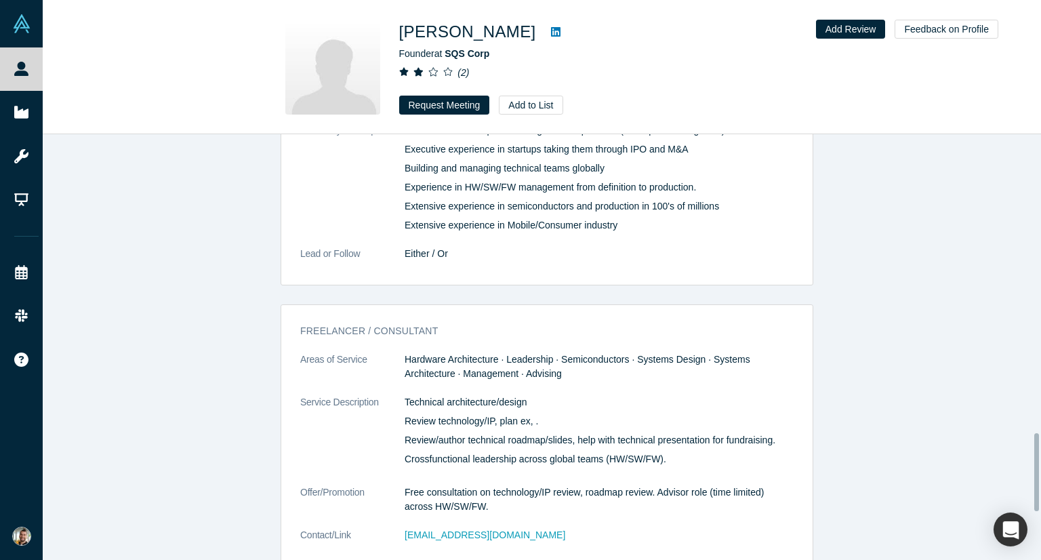
scroll to position [1627, 0]
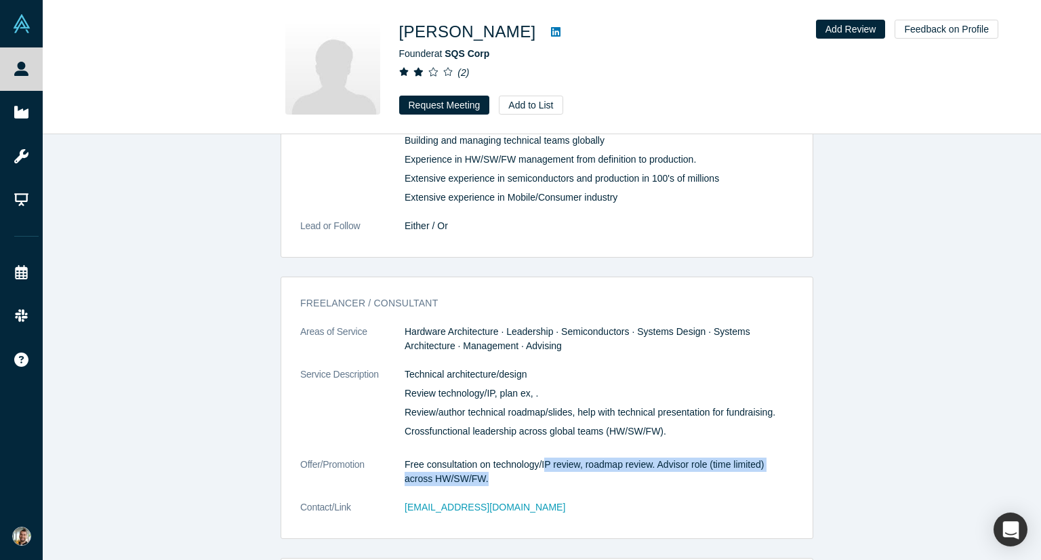
drag, startPoint x: 585, startPoint y: 474, endPoint x: 542, endPoint y: 449, distance: 49.5
click at [542, 449] on dl "Areas of Service Hardware Architecture · Leadership · Semiconductors · Systems …" at bounding box center [546, 427] width 493 height 204
click at [542, 487] on dl "Areas of Service Hardware Architecture · Leadership · Semiconductors · Systems …" at bounding box center [546, 427] width 493 height 204
drag, startPoint x: 507, startPoint y: 484, endPoint x: 461, endPoint y: 464, distance: 50.1
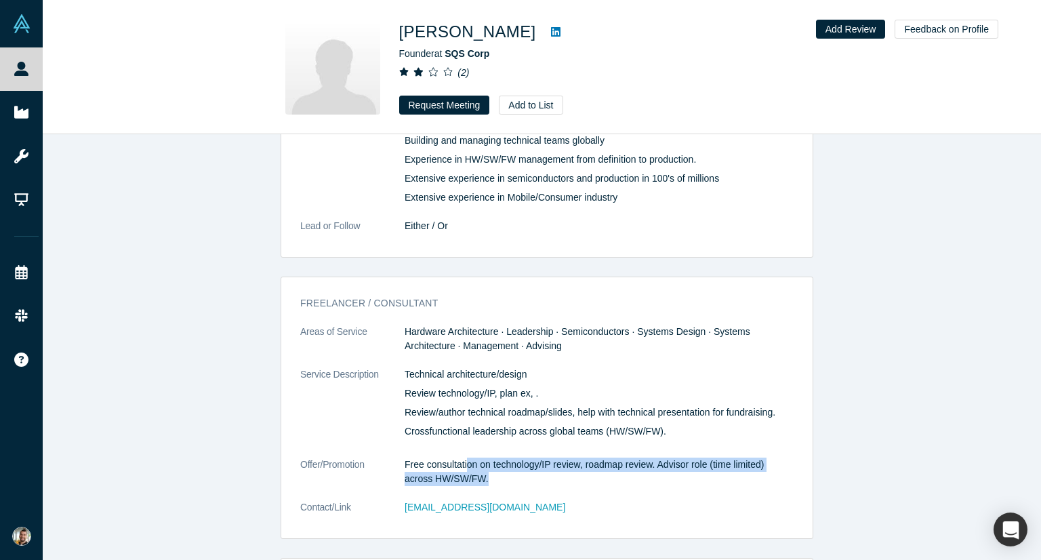
click at [461, 464] on dl "Areas of Service Hardware Architecture · Leadership · Semiconductors · Systems …" at bounding box center [546, 427] width 493 height 204
click at [461, 464] on dd "Free consultation on technology/IP review, roadmap review. Advisor role (time l…" at bounding box center [599, 471] width 389 height 28
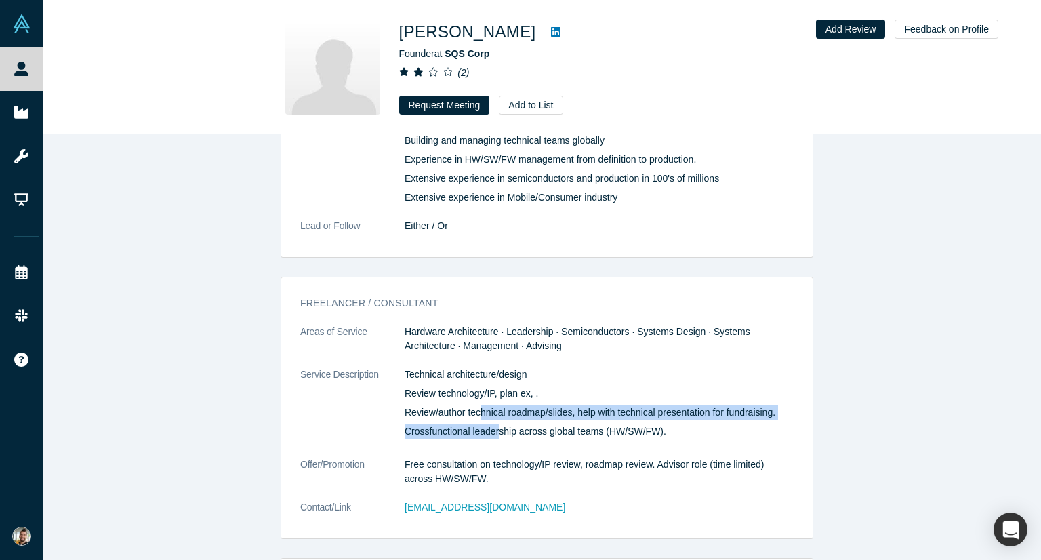
drag, startPoint x: 492, startPoint y: 424, endPoint x: 472, endPoint y: 406, distance: 26.9
click at [474, 409] on div "Technical architecture/design Review technology/IP, plan ex, . Review/author te…" at bounding box center [599, 402] width 389 height 71
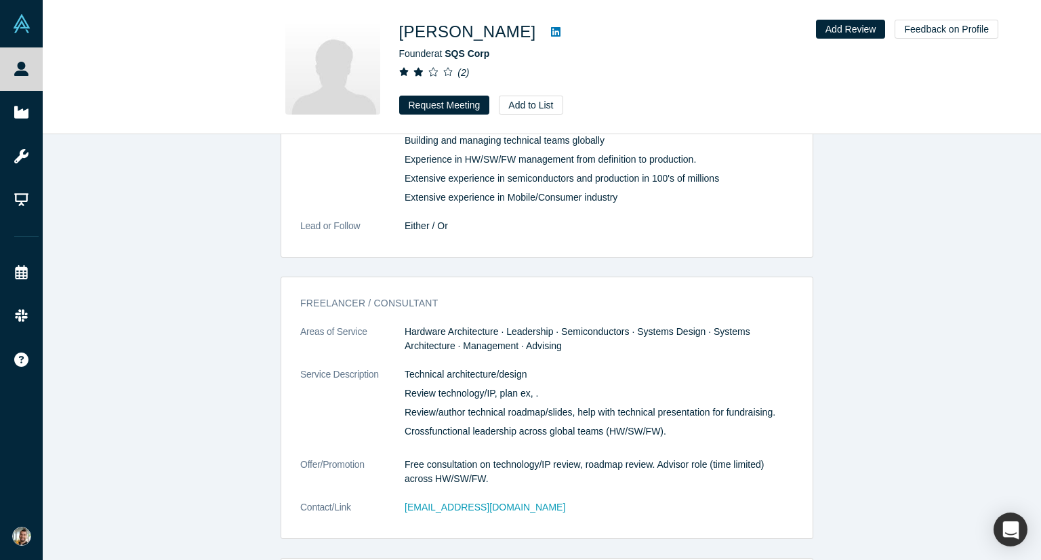
click at [472, 406] on p "Review/author technical roadmap/slides, help with technical presentation for fu…" at bounding box center [599, 412] width 389 height 14
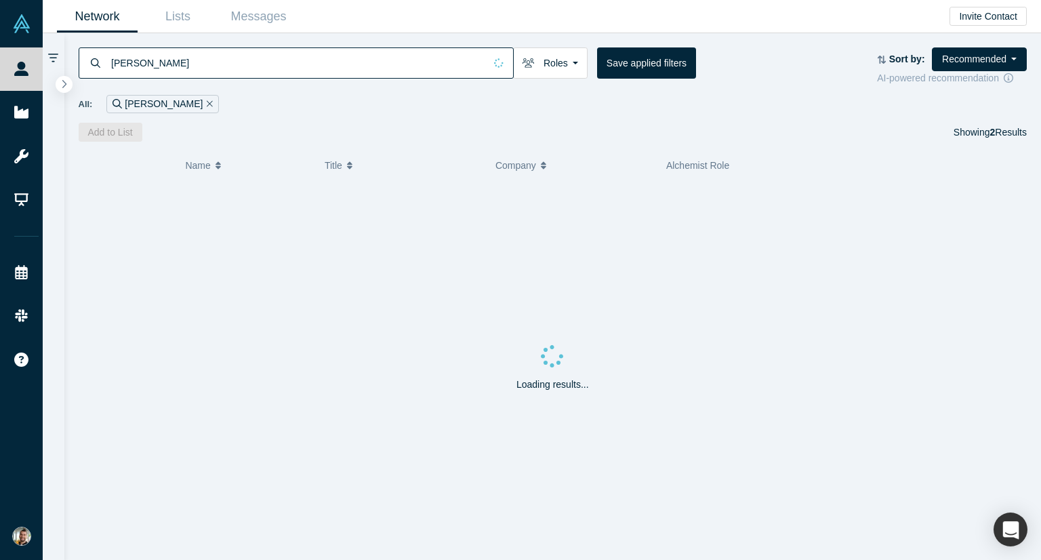
click at [181, 59] on input "sudhakaran" at bounding box center [297, 63] width 375 height 32
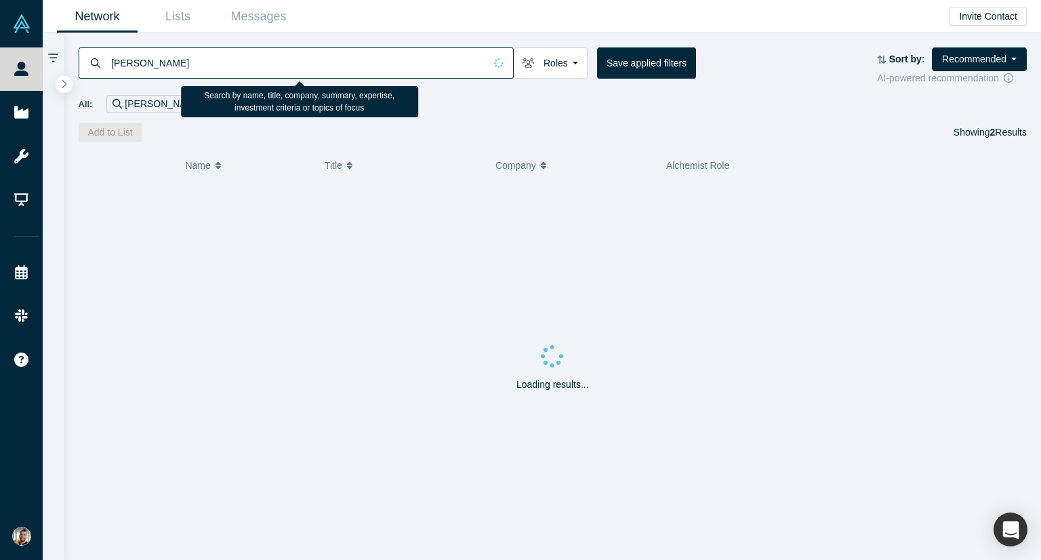
click at [181, 59] on input "sudhakaran" at bounding box center [297, 63] width 375 height 32
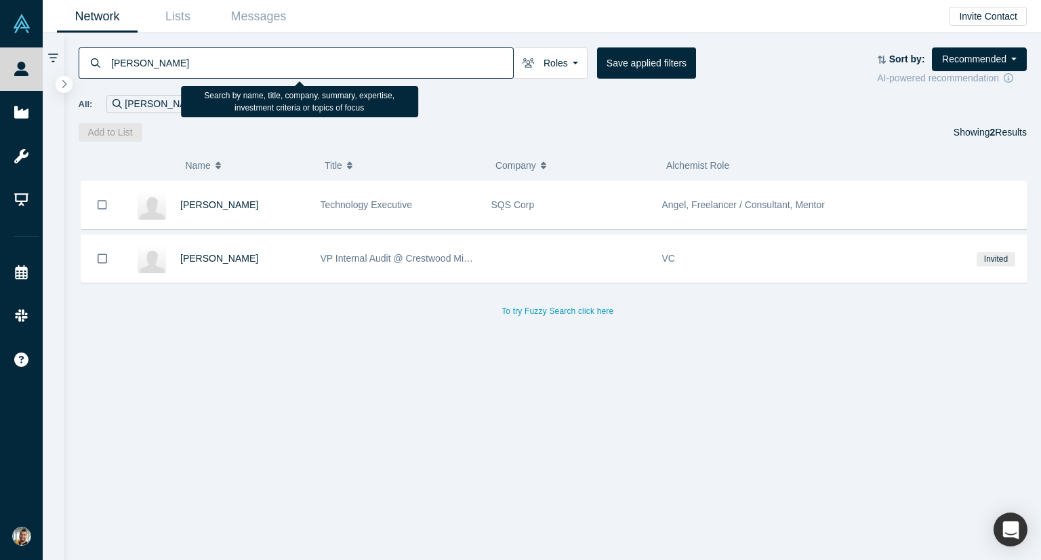
type input "craig taylor"
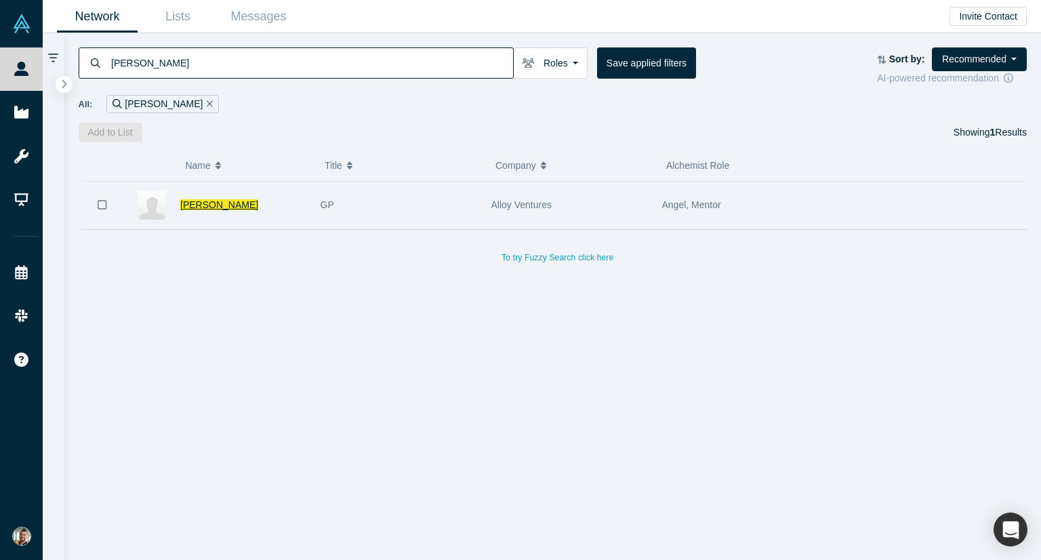
click at [222, 206] on span "Craig Taylor" at bounding box center [219, 204] width 78 height 11
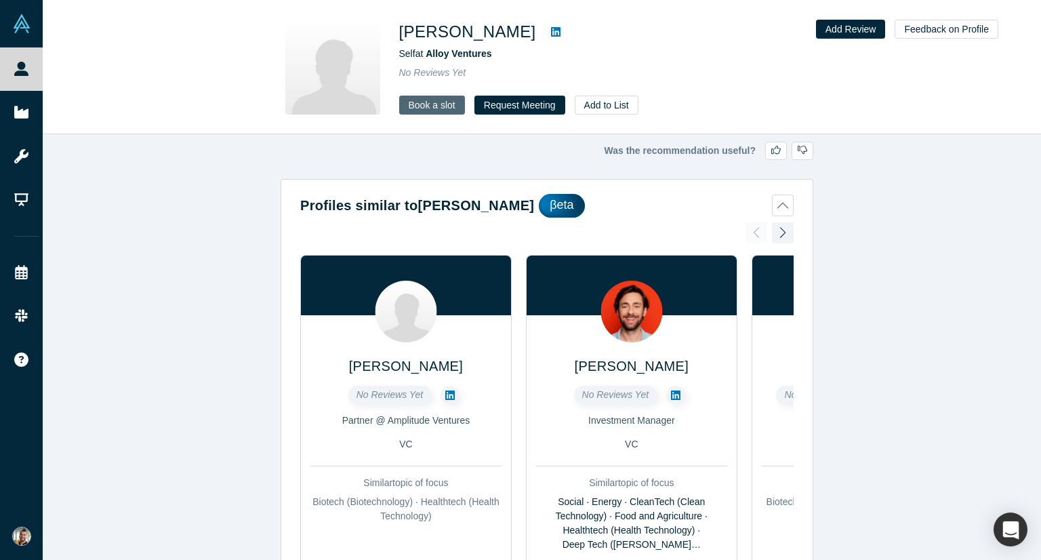
click at [446, 104] on link "Book a slot" at bounding box center [432, 105] width 66 height 19
click at [529, 106] on button "Request Meeting" at bounding box center [519, 105] width 91 height 19
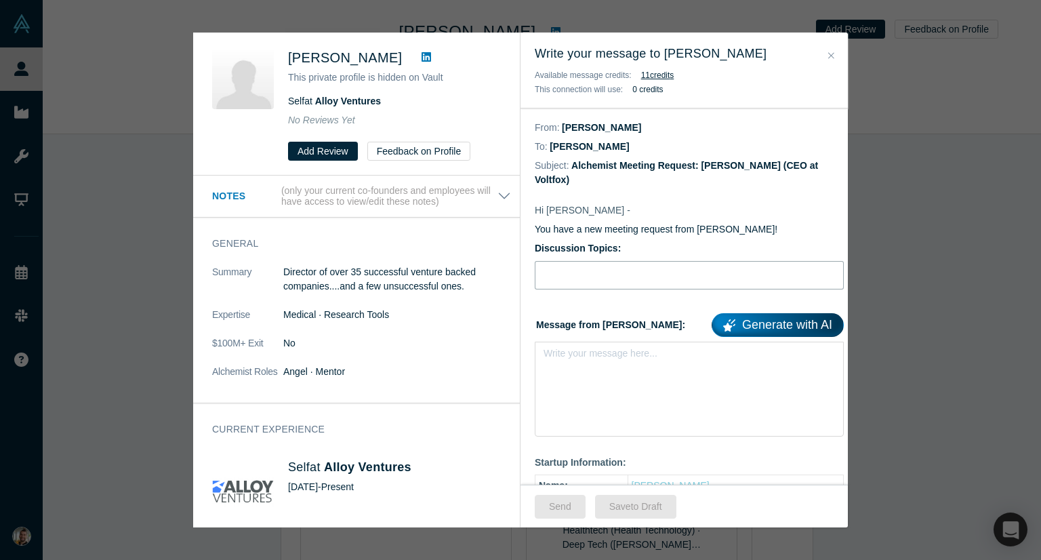
click at [605, 261] on input "Discussion Topics:" at bounding box center [689, 275] width 309 height 28
type input "Fundraising"
click at [583, 357] on div "Write your message here..." at bounding box center [689, 389] width 309 height 95
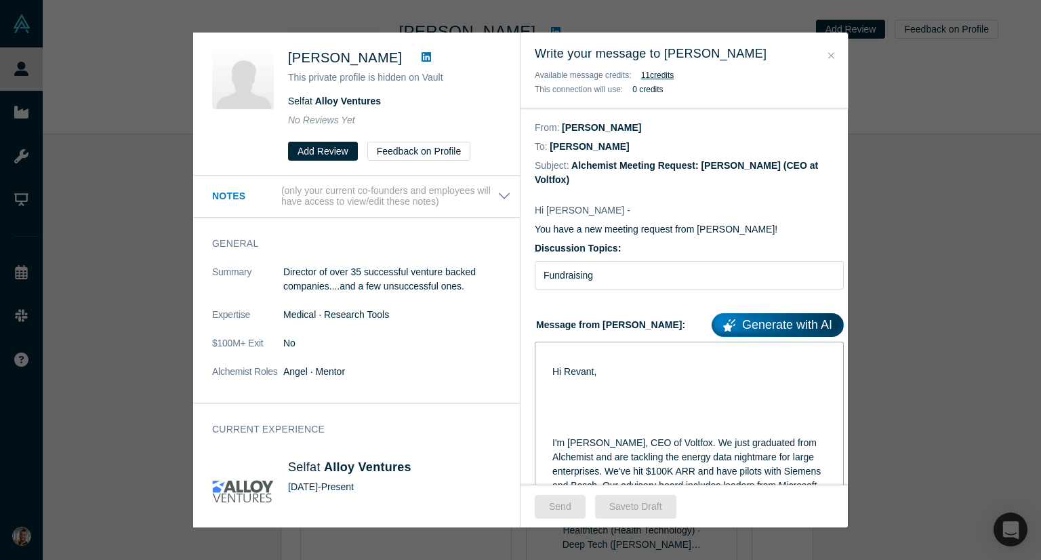
click at [554, 350] on div "rdw-editor" at bounding box center [689, 357] width 274 height 14
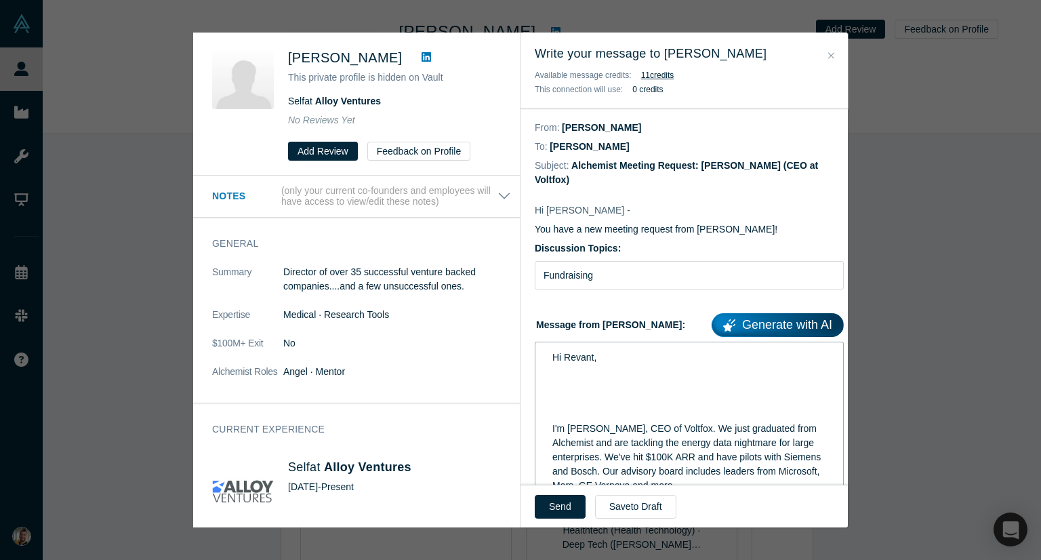
click at [613, 350] on div "Hi Revant," at bounding box center [689, 357] width 274 height 14
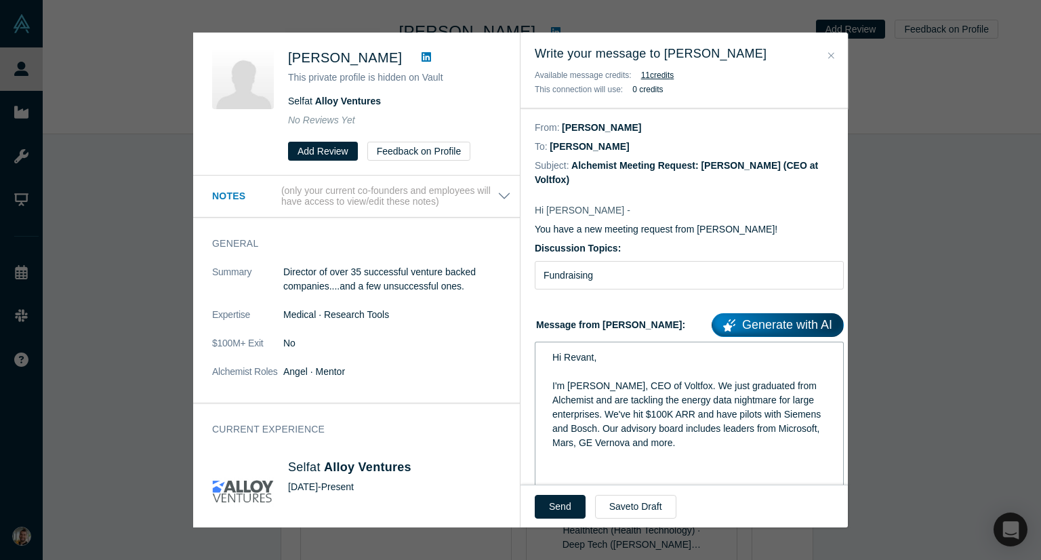
click at [736, 425] on div "I'm Selim, CEO of Voltfox. We just graduated from Alchemist and are tackling th…" at bounding box center [689, 414] width 274 height 71
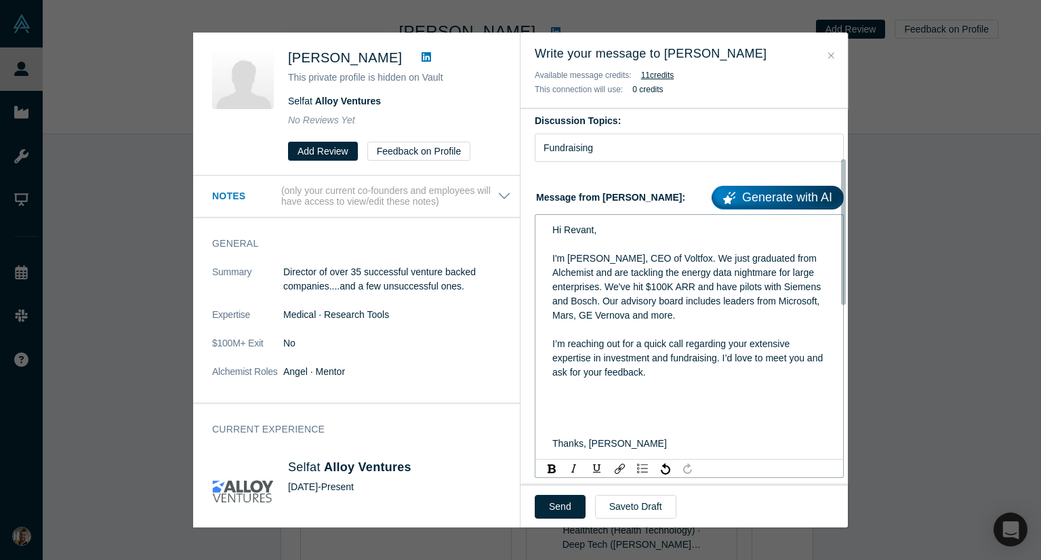
scroll to position [136, 0]
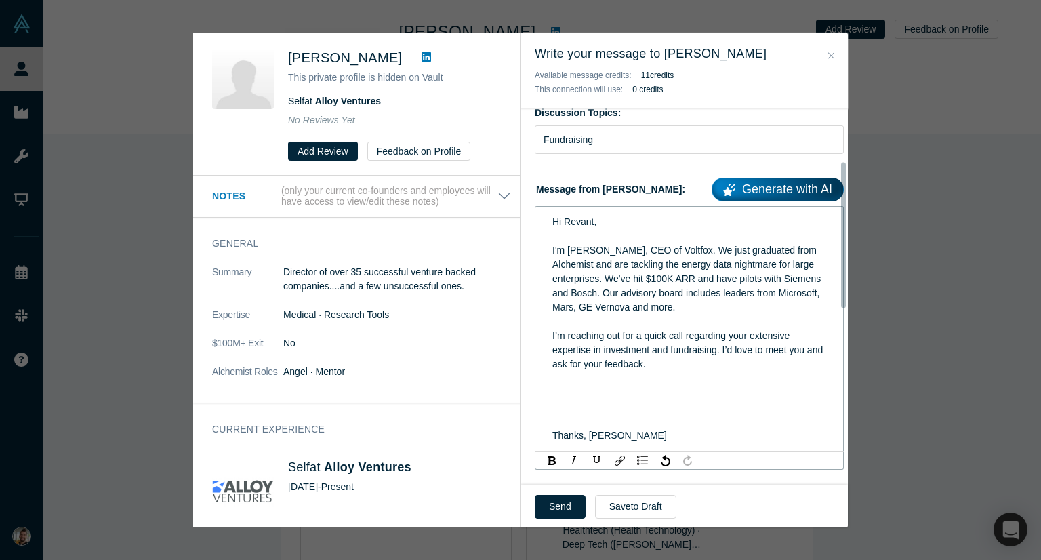
click at [702, 352] on div "I’m reaching out for a quick call regarding your extensive expertise in investm…" at bounding box center [689, 350] width 274 height 43
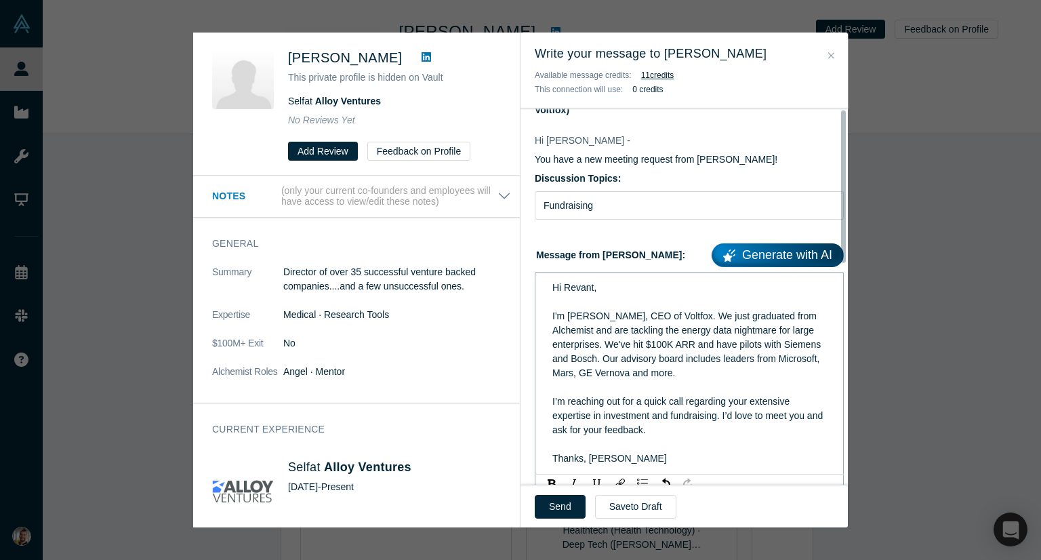
scroll to position [0, 0]
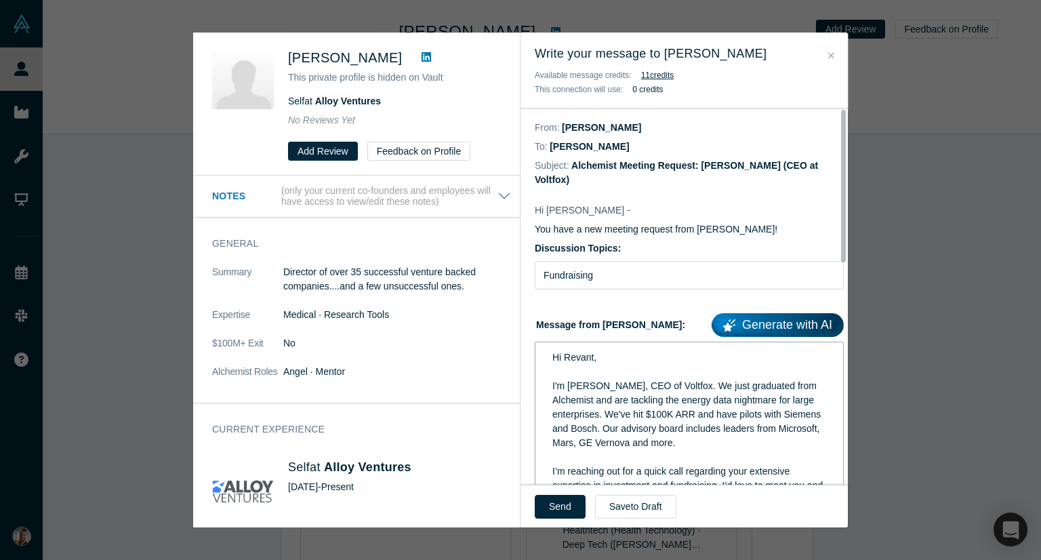
click at [584, 352] on span "Hi Revant," at bounding box center [574, 357] width 44 height 11
click at [568, 502] on button "Send" at bounding box center [560, 507] width 51 height 24
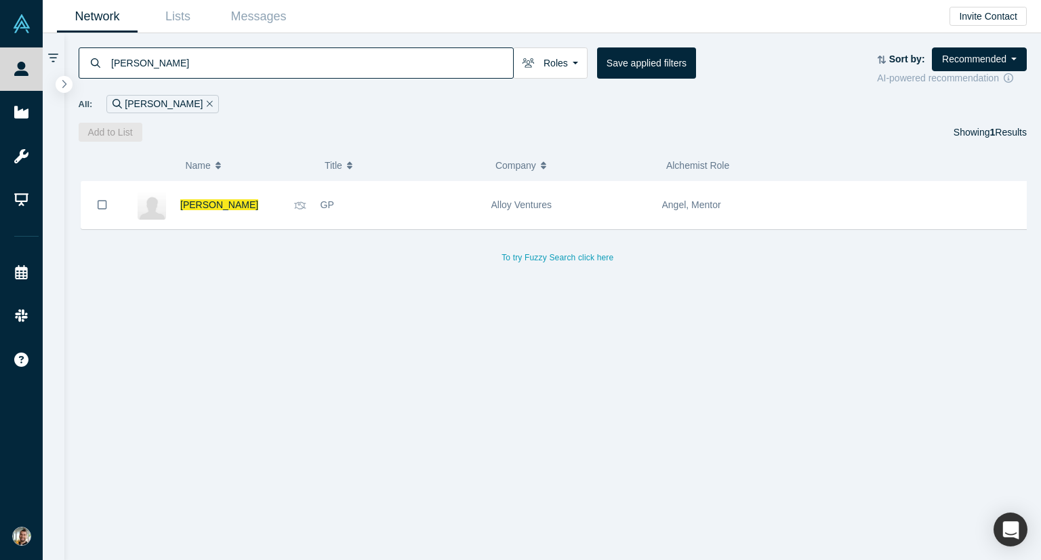
click at [298, 59] on input "craig taylor" at bounding box center [311, 63] width 403 height 32
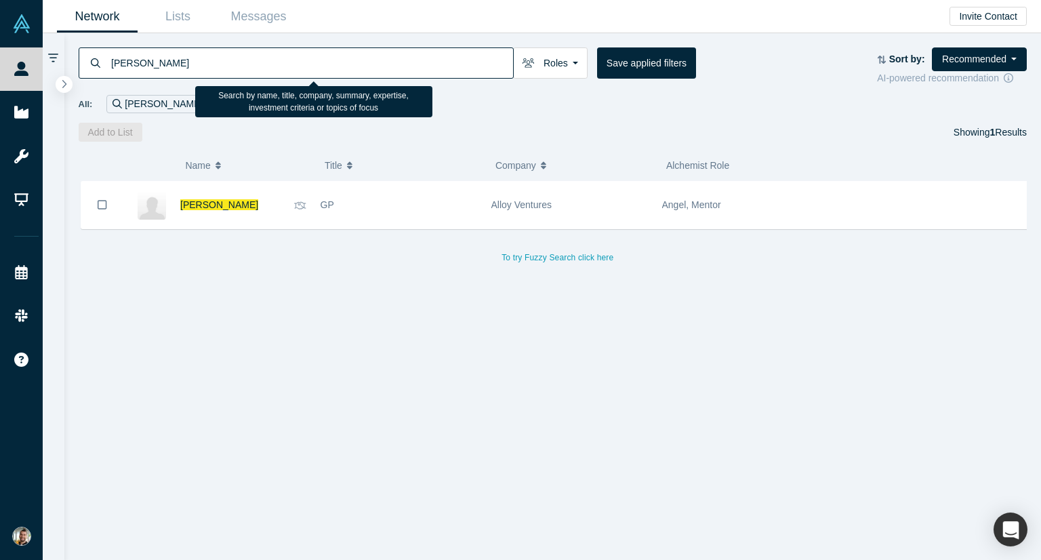
click at [298, 58] on input "craig taylor" at bounding box center [311, 63] width 403 height 32
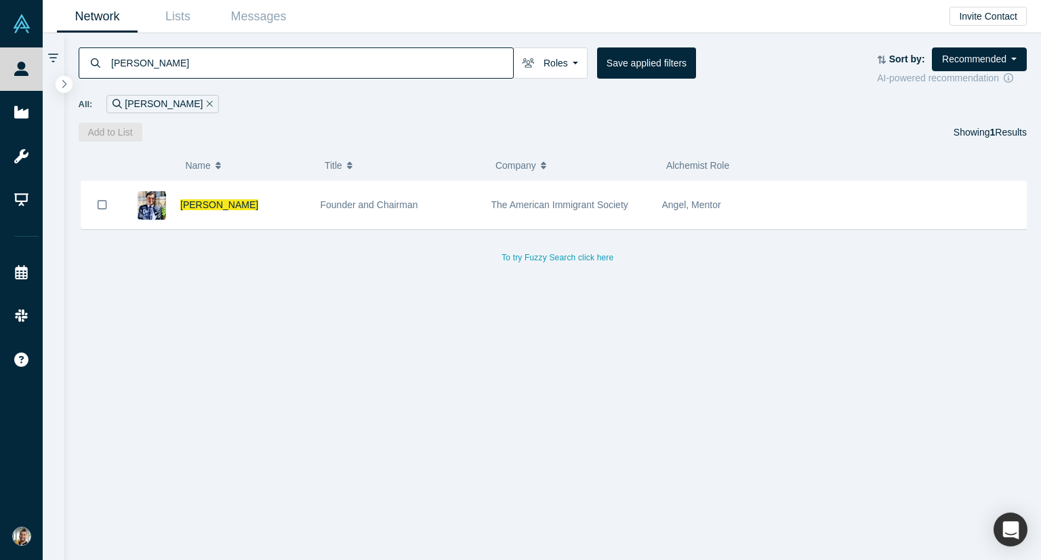
click at [224, 63] on input "murat köprülü" at bounding box center [311, 63] width 403 height 32
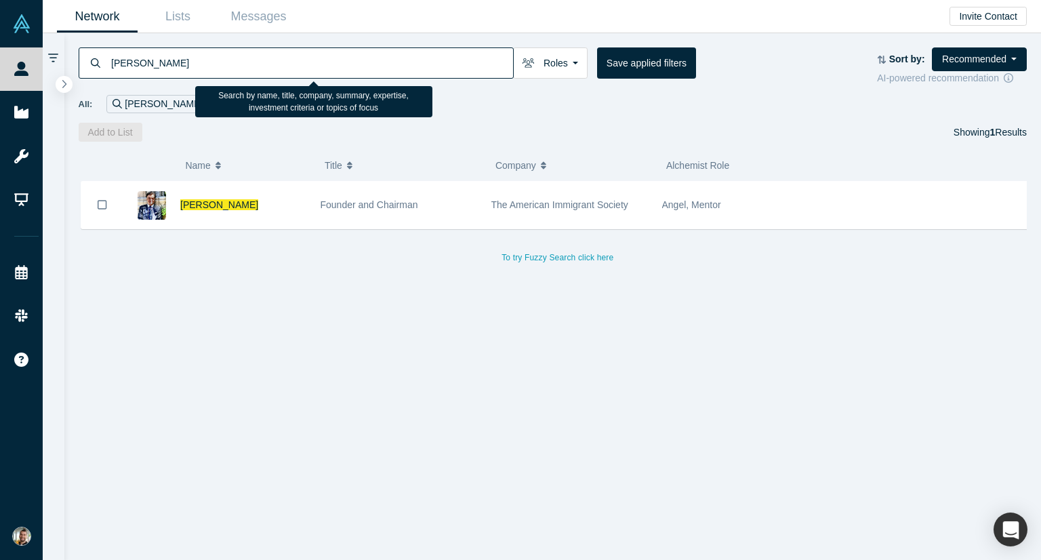
click at [224, 63] on input "murat köprülü" at bounding box center [311, 63] width 403 height 32
type input "steven wang"
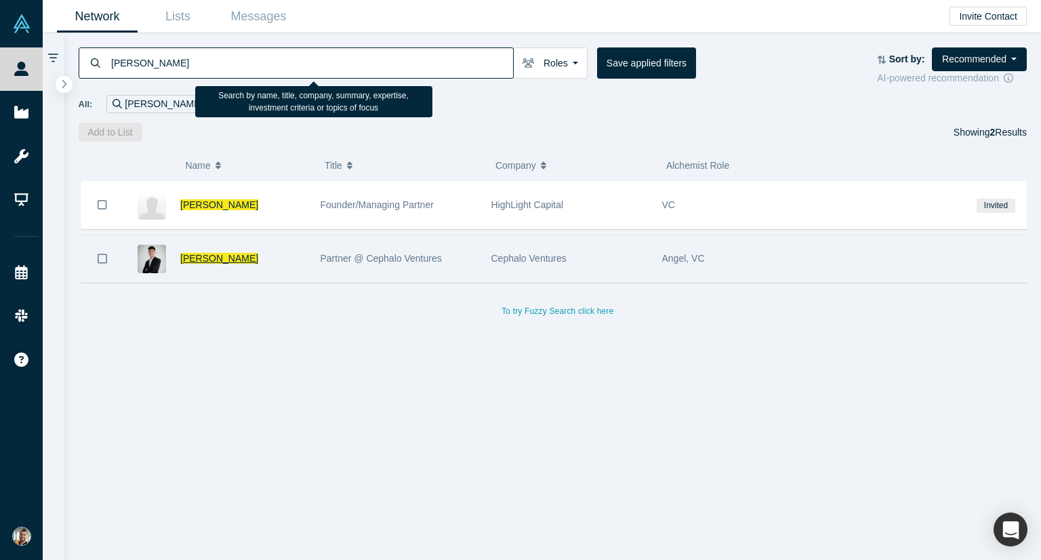
click at [218, 253] on span "Steven Wang" at bounding box center [219, 258] width 78 height 11
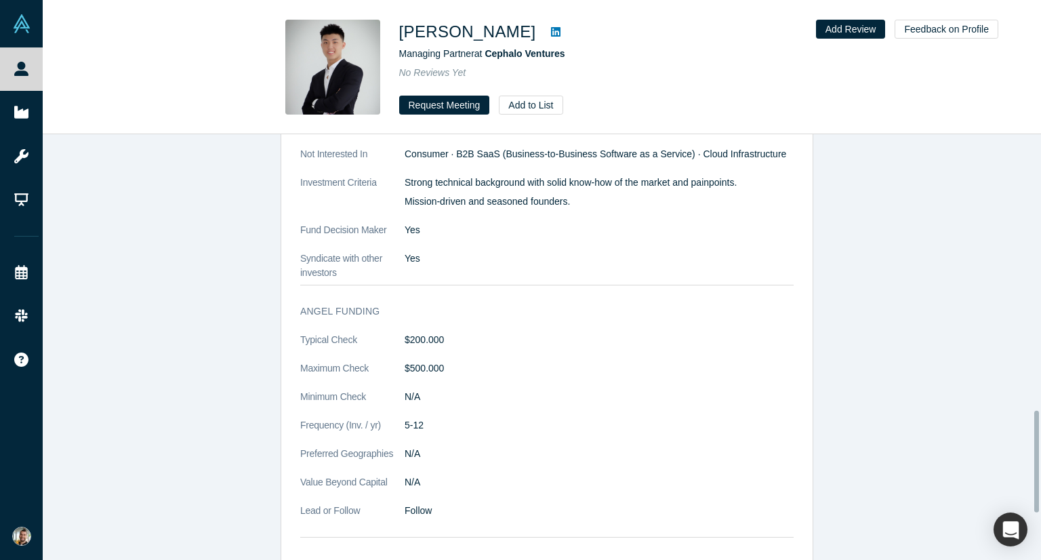
scroll to position [813, 0]
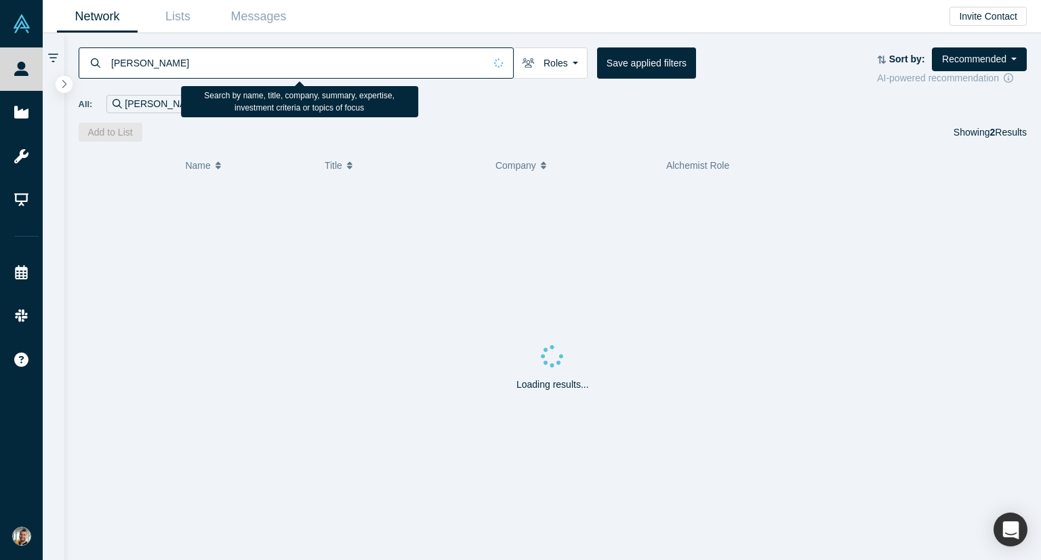
click at [157, 57] on input "steven wang" at bounding box center [297, 63] width 375 height 32
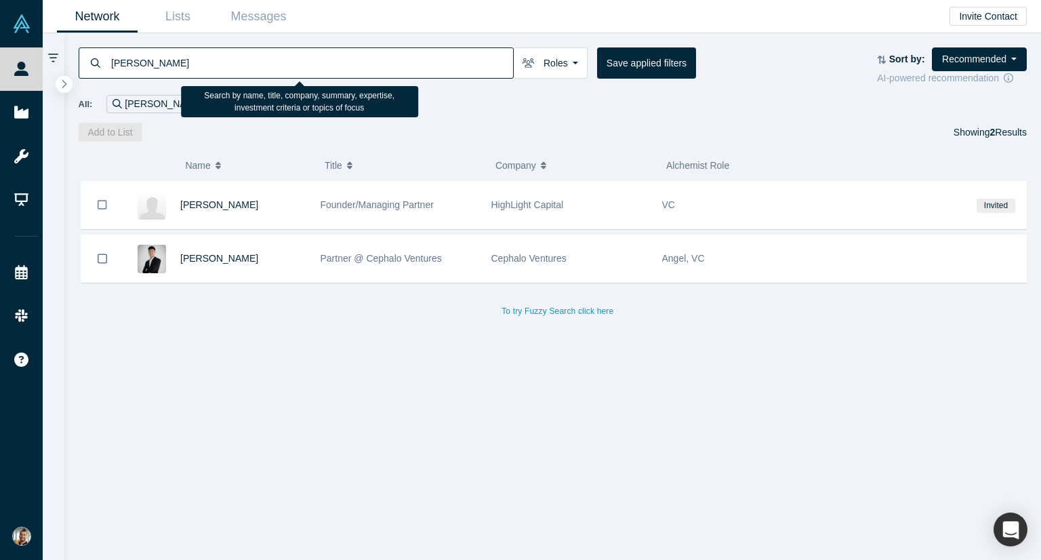
type input "matt snow"
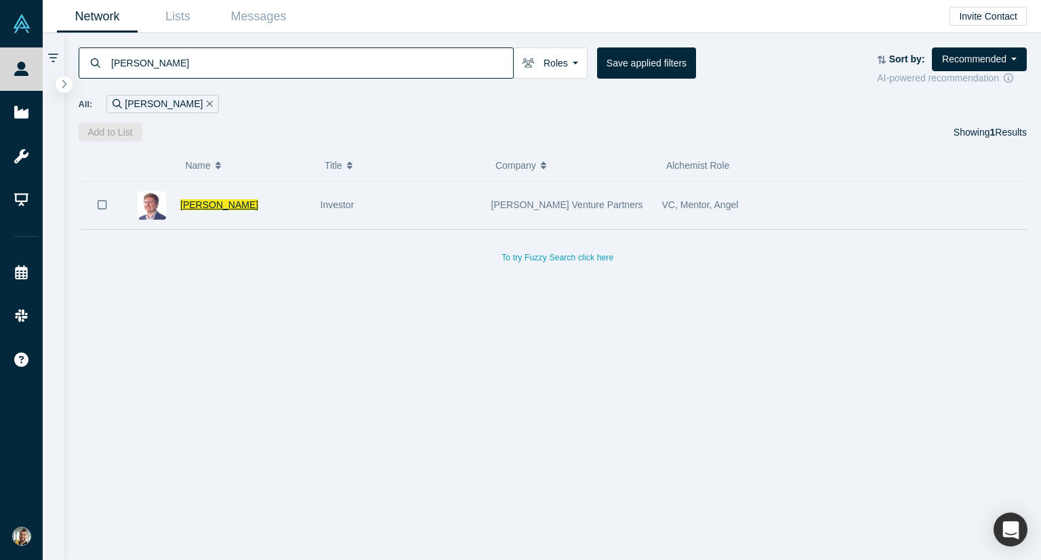
click at [199, 205] on span "Matt Snow" at bounding box center [219, 204] width 78 height 11
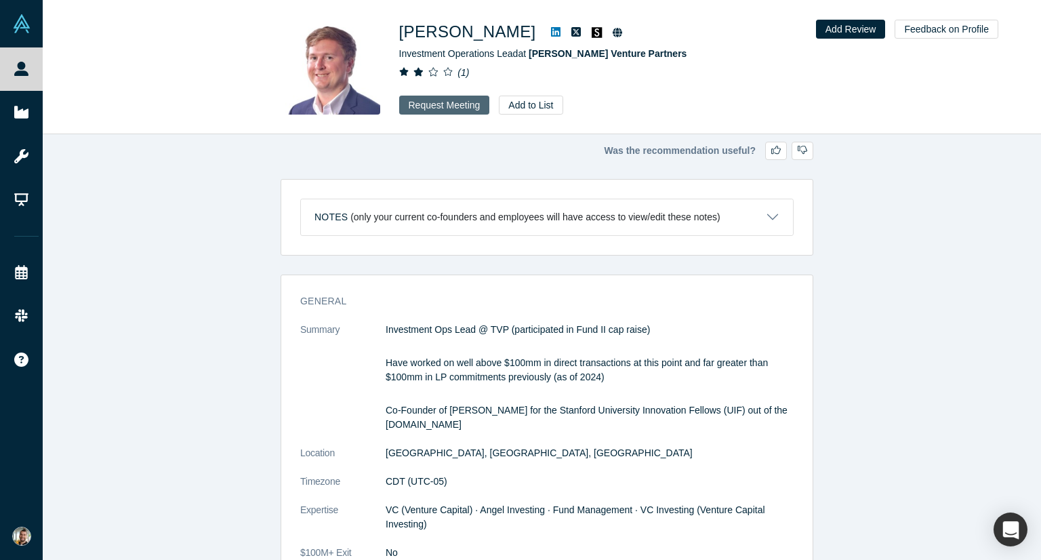
click at [459, 101] on button "Request Meeting" at bounding box center [444, 105] width 91 height 19
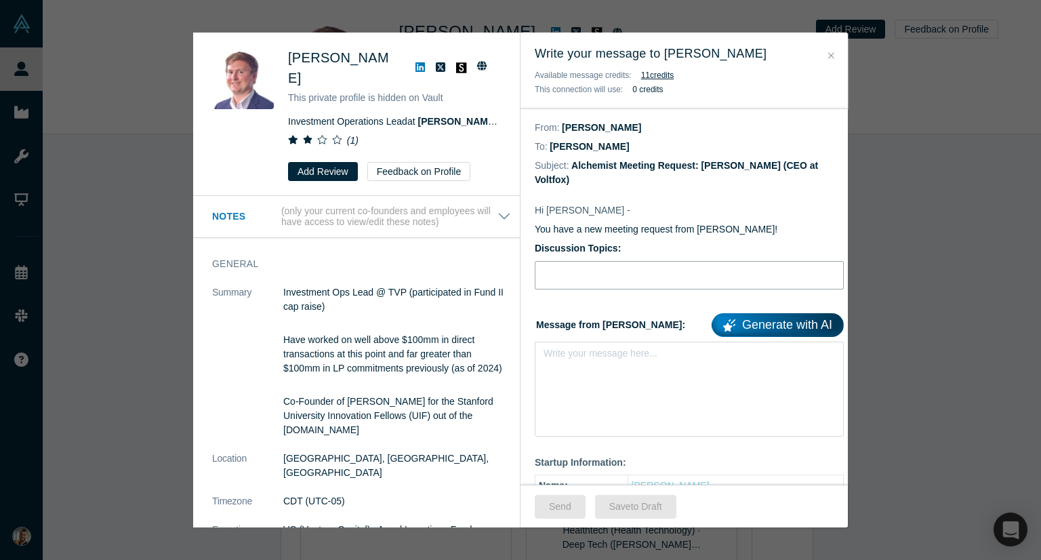
click at [628, 261] on input "Discussion Topics:" at bounding box center [689, 275] width 309 height 28
type input "Fundraising"
click at [612, 350] on div "rdw-editor" at bounding box center [689, 357] width 274 height 14
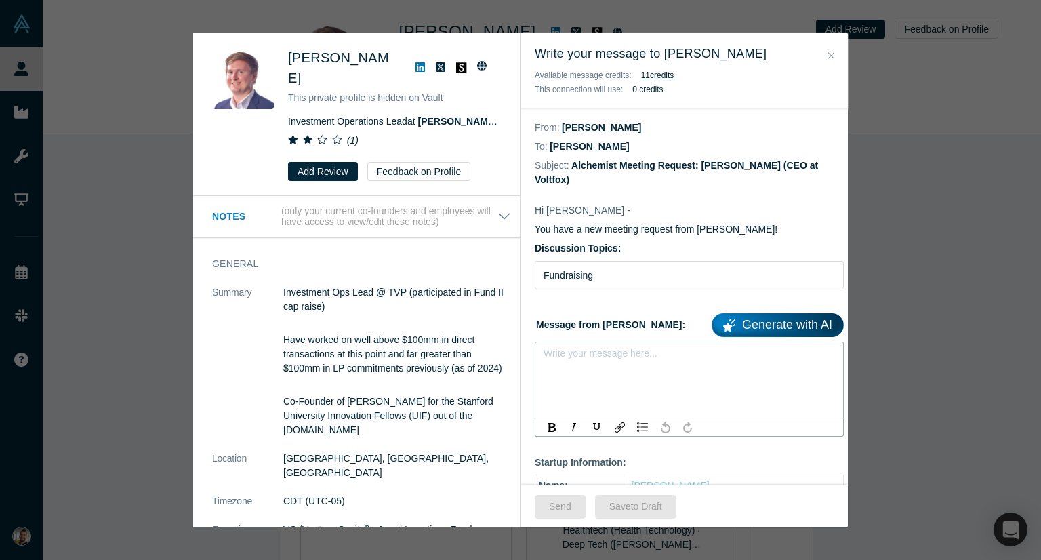
click at [612, 350] on div "rdw-editor" at bounding box center [689, 357] width 274 height 14
click at [565, 350] on div "rdw-editor" at bounding box center [689, 357] width 274 height 14
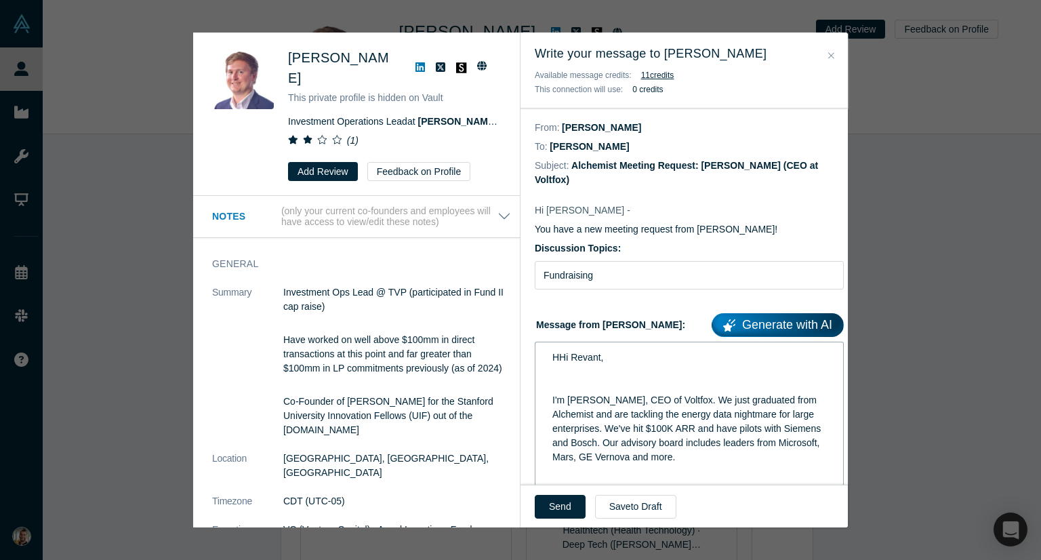
click at [558, 352] on span "HHi Revant," at bounding box center [577, 357] width 51 height 11
click at [579, 352] on span "Hi Revant," at bounding box center [574, 357] width 44 height 11
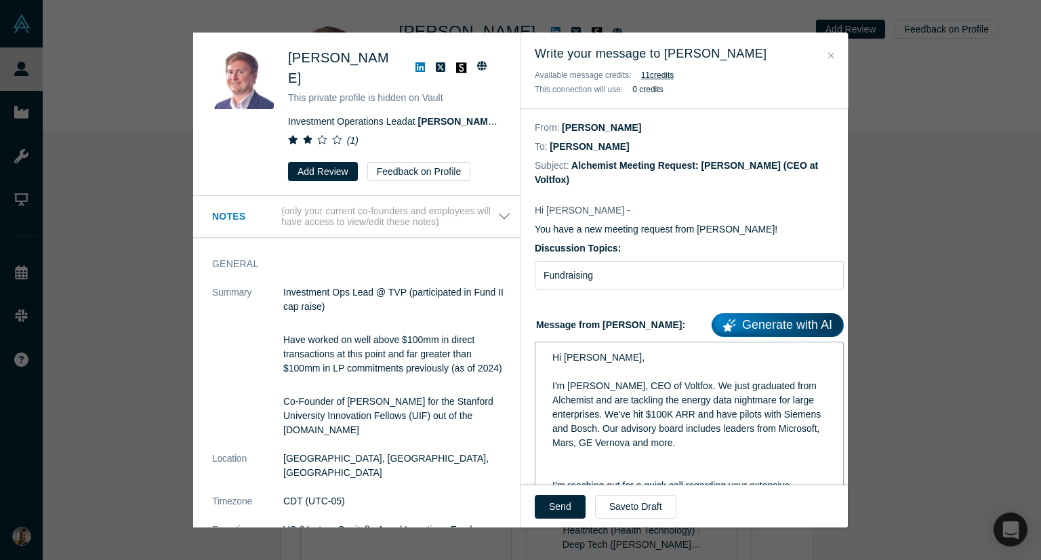
click at [755, 429] on div "I'm Selim, CEO of Voltfox. We just graduated from Alchemist and are tackling th…" at bounding box center [689, 414] width 274 height 71
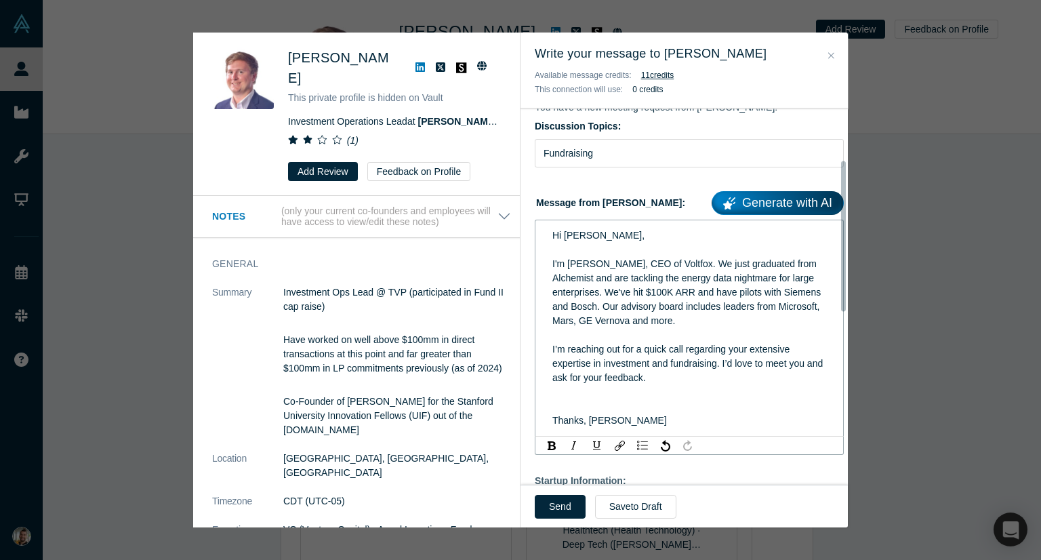
scroll to position [136, 0]
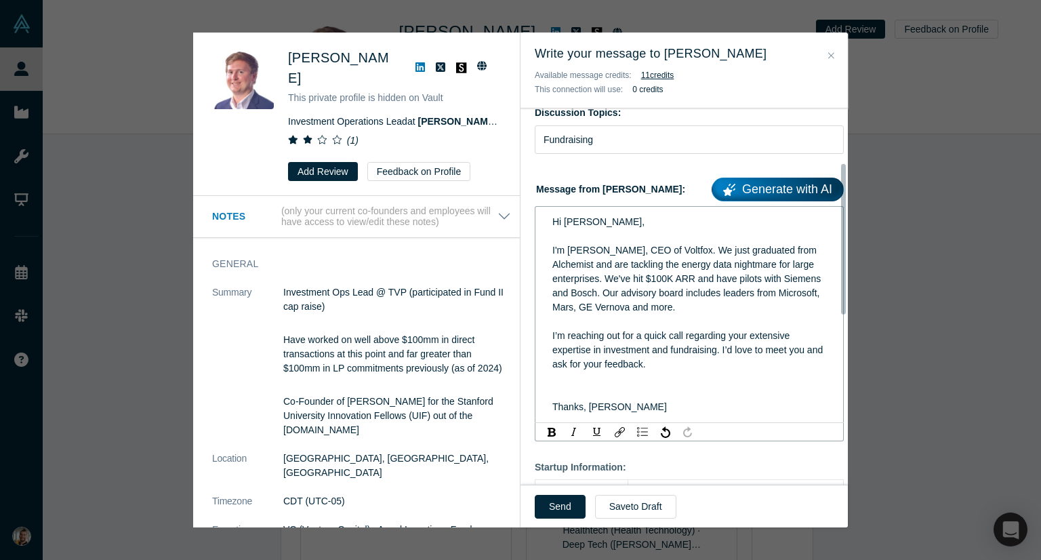
click at [680, 345] on div "I’m reaching out for a quick call regarding your extensive expertise in investm…" at bounding box center [689, 350] width 274 height 43
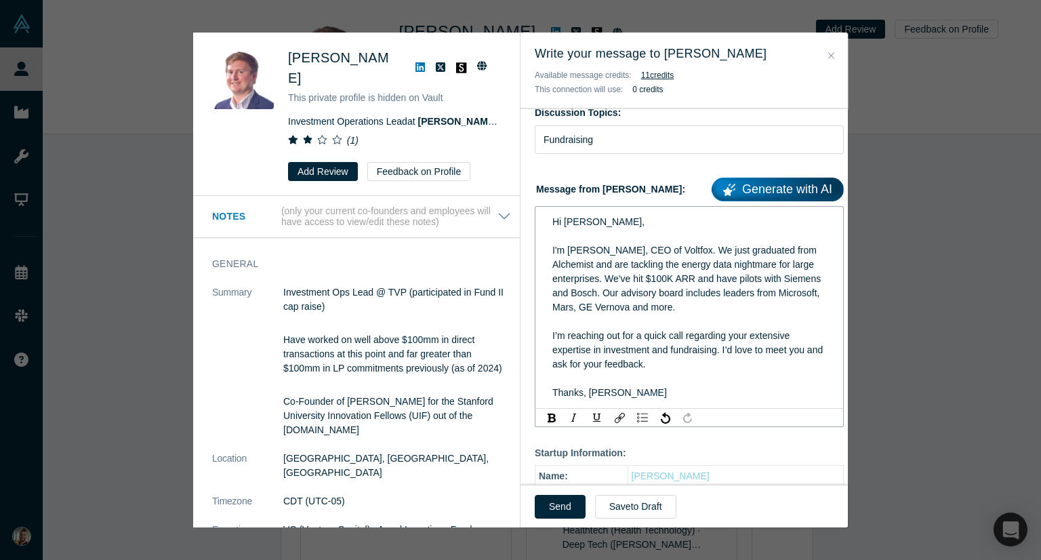
click at [650, 386] on div "Thanks, Selim" at bounding box center [689, 393] width 274 height 14
click at [687, 267] on span "I'm Selim, CEO of Voltfox. We just graduated from Alchemist and are tackling th…" at bounding box center [687, 279] width 271 height 68
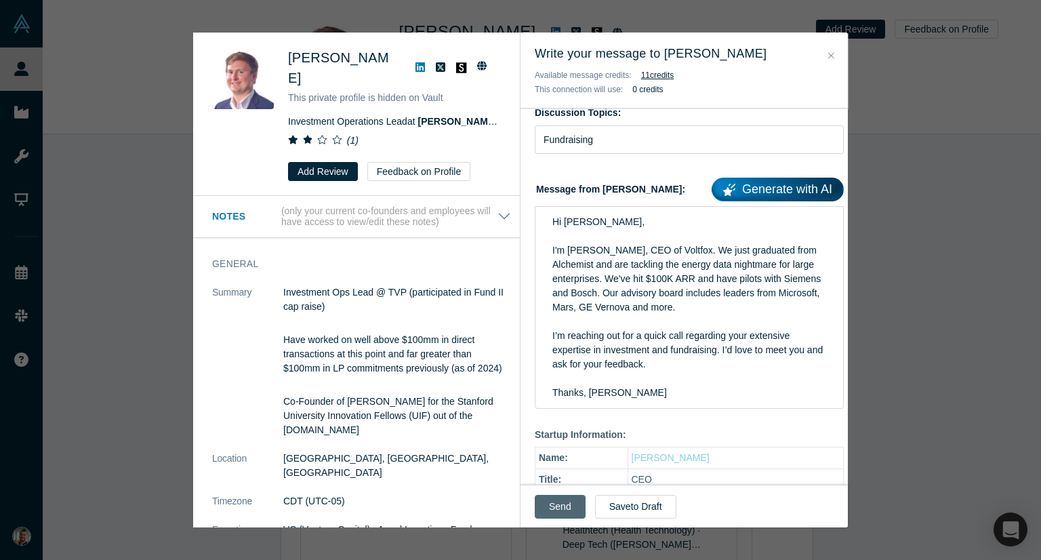
click at [573, 510] on button "Send" at bounding box center [560, 507] width 51 height 24
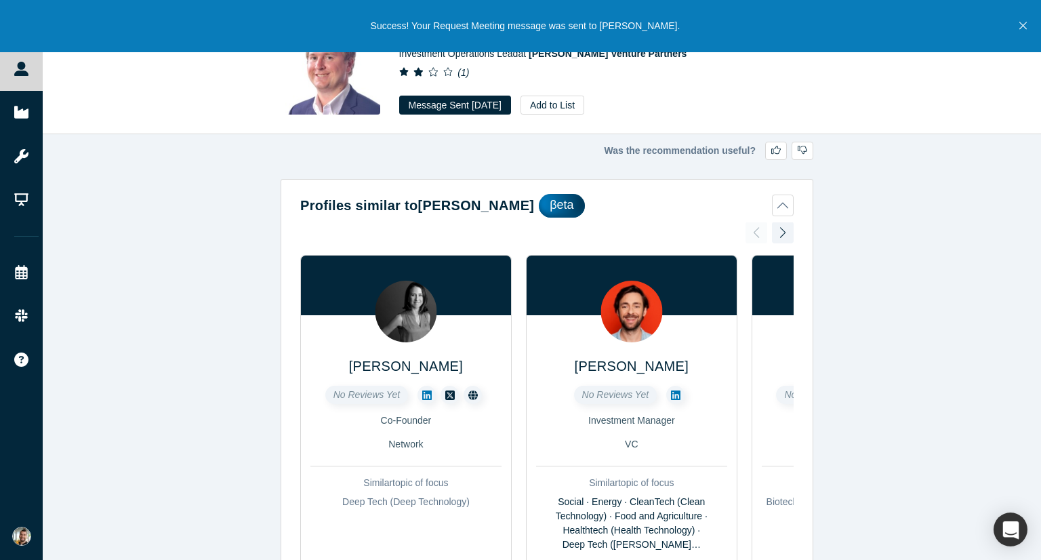
scroll to position [0, 0]
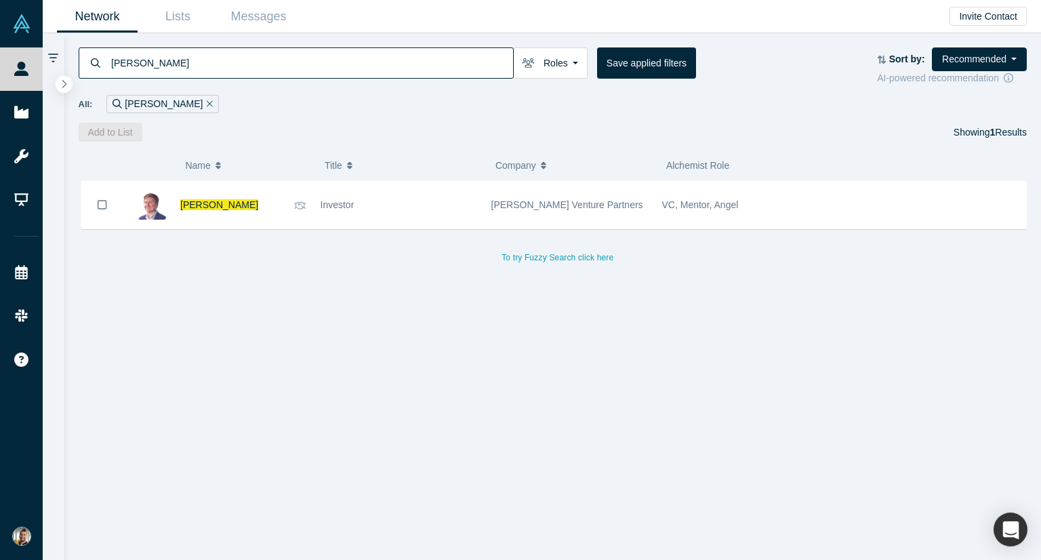
click at [336, 58] on input "matt snow" at bounding box center [311, 63] width 403 height 32
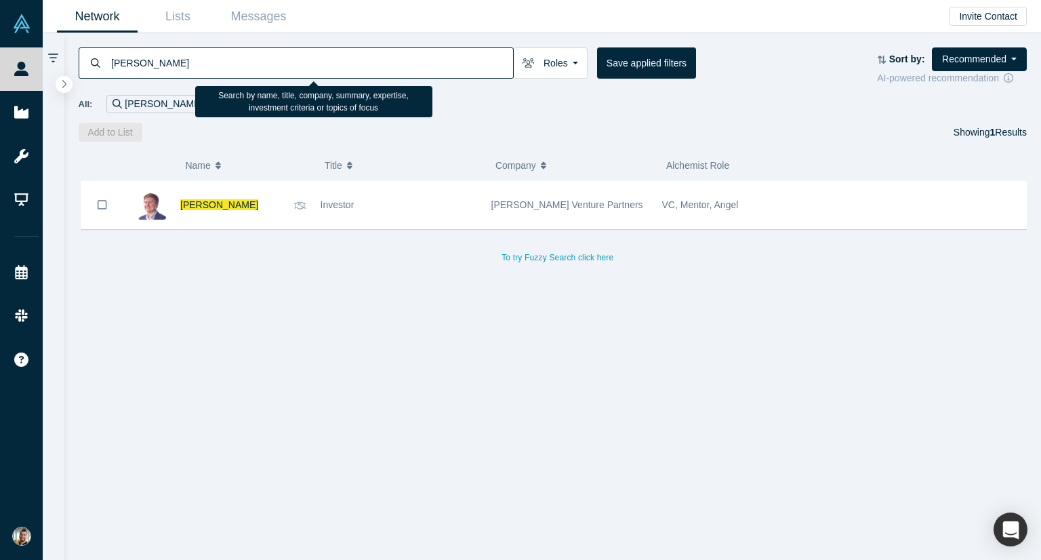
click at [336, 58] on input "matt snow" at bounding box center [311, 63] width 403 height 32
type input "jordanov"
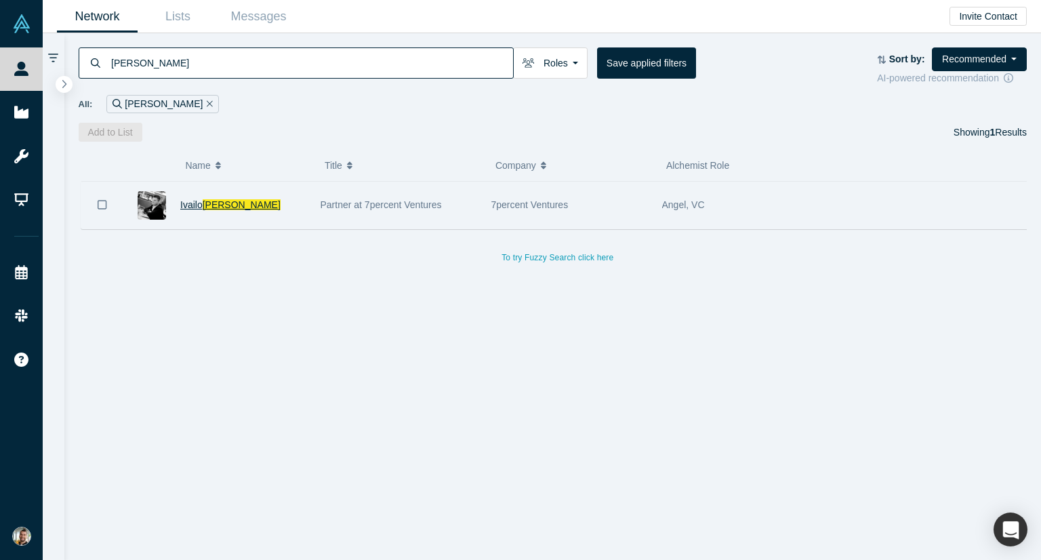
click at [213, 199] on span "Jordanov" at bounding box center [242, 204] width 78 height 11
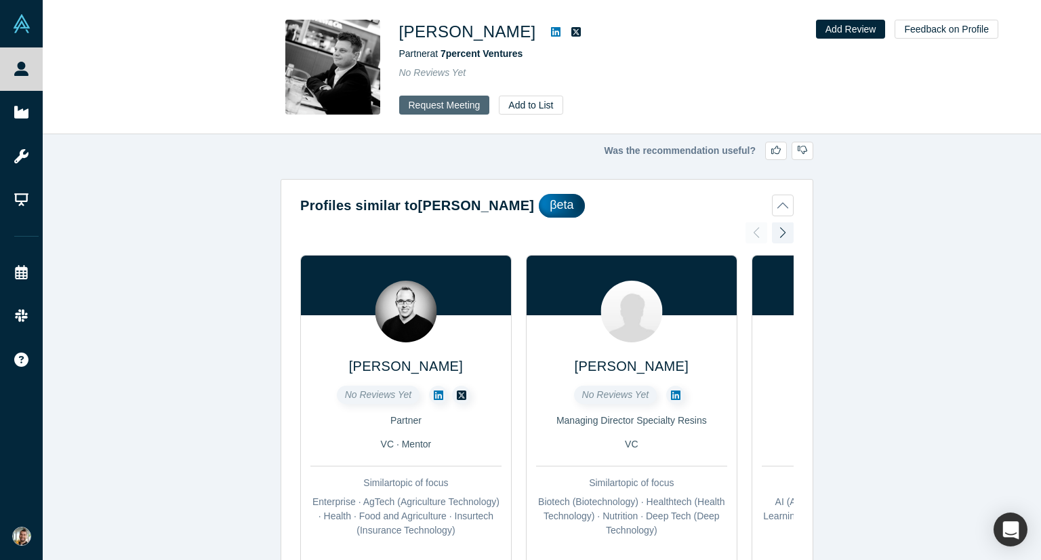
click at [457, 108] on button "Request Meeting" at bounding box center [444, 105] width 91 height 19
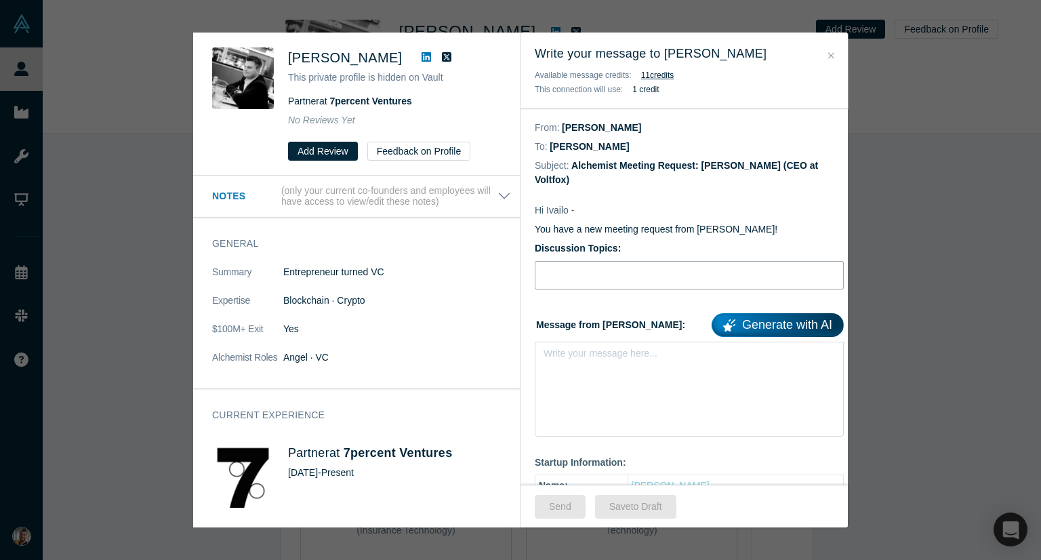
click at [624, 261] on input "Discussion Topics:" at bounding box center [689, 275] width 309 height 28
type input "Fundraising"
click at [619, 353] on div "rdw-editor" at bounding box center [689, 357] width 291 height 22
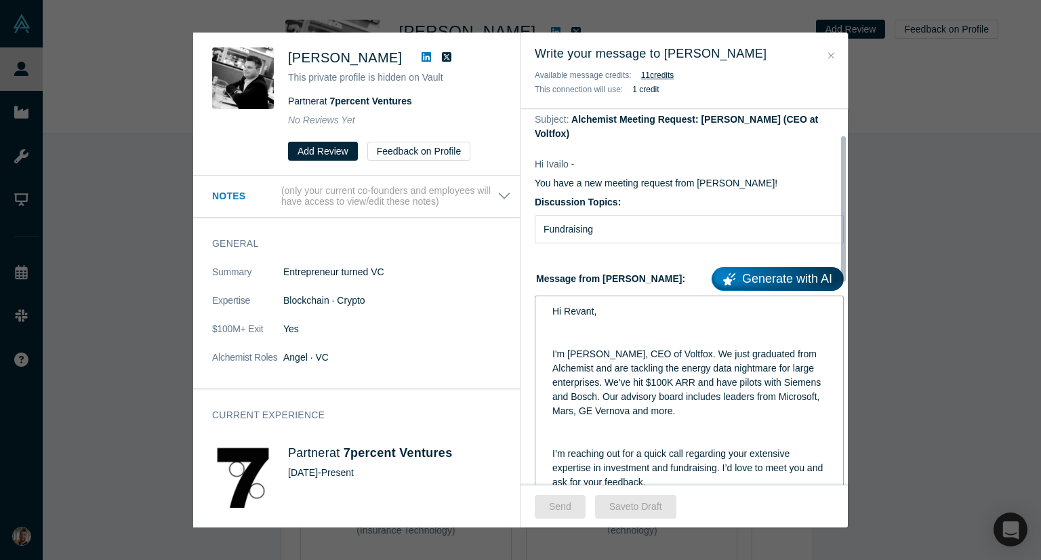
scroll to position [68, 0]
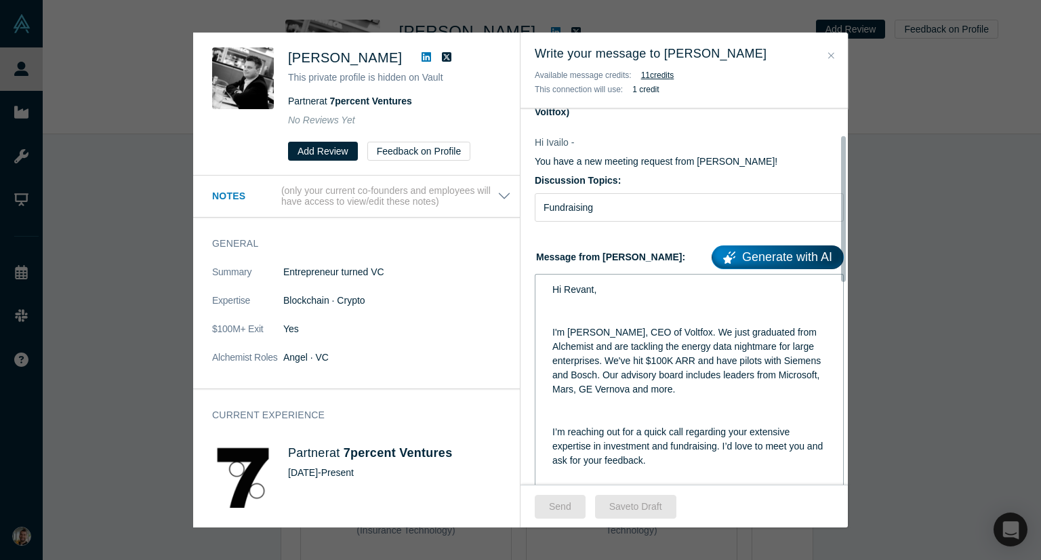
click at [558, 311] on div "rdw-editor" at bounding box center [689, 318] width 274 height 14
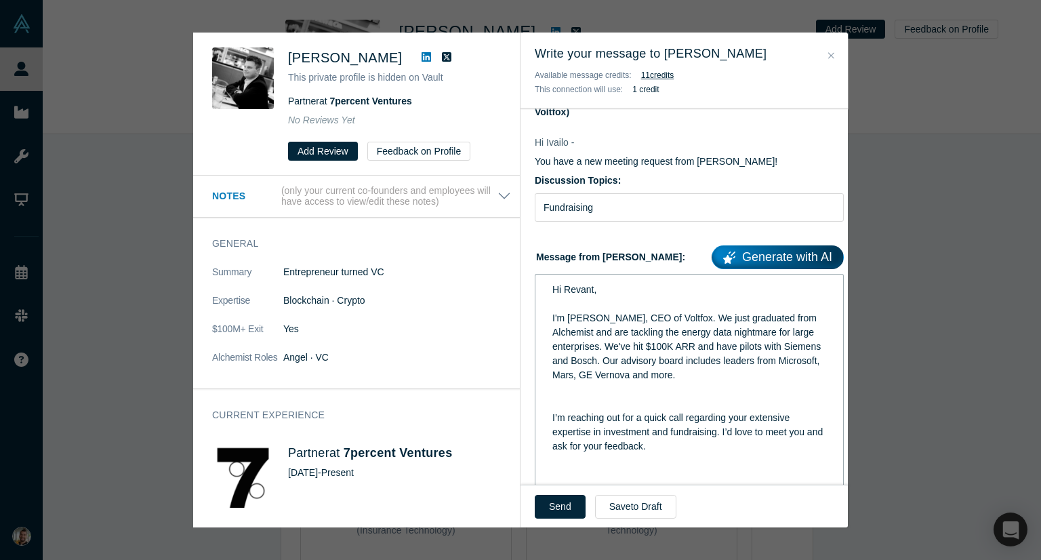
click at [577, 284] on span "Hi Revant," at bounding box center [574, 289] width 44 height 11
click at [595, 412] on span "I’m reaching out for a quick call regarding your extensive expertise in investm…" at bounding box center [688, 431] width 273 height 39
click at [596, 382] on div "rdw-editor" at bounding box center [689, 389] width 274 height 14
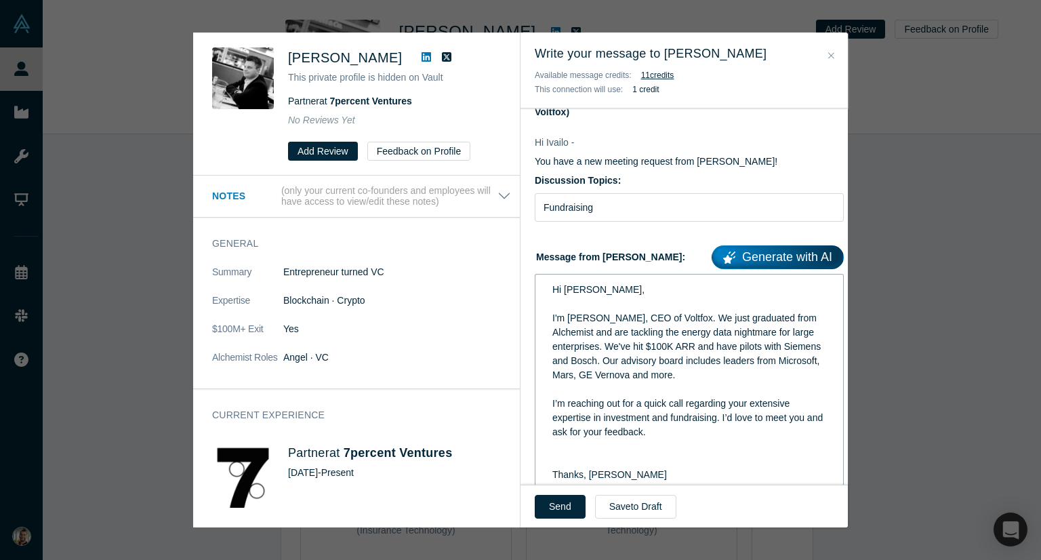
click at [568, 453] on div "rdw-editor" at bounding box center [689, 460] width 274 height 14
click at [562, 508] on button "Send" at bounding box center [560, 507] width 51 height 24
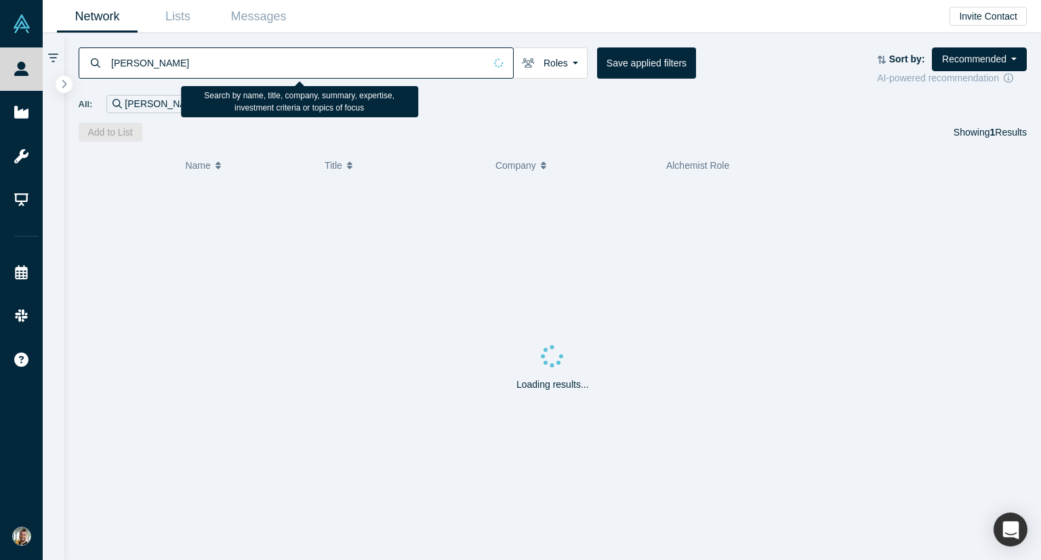
click at [300, 60] on input "jordanov" at bounding box center [297, 63] width 375 height 32
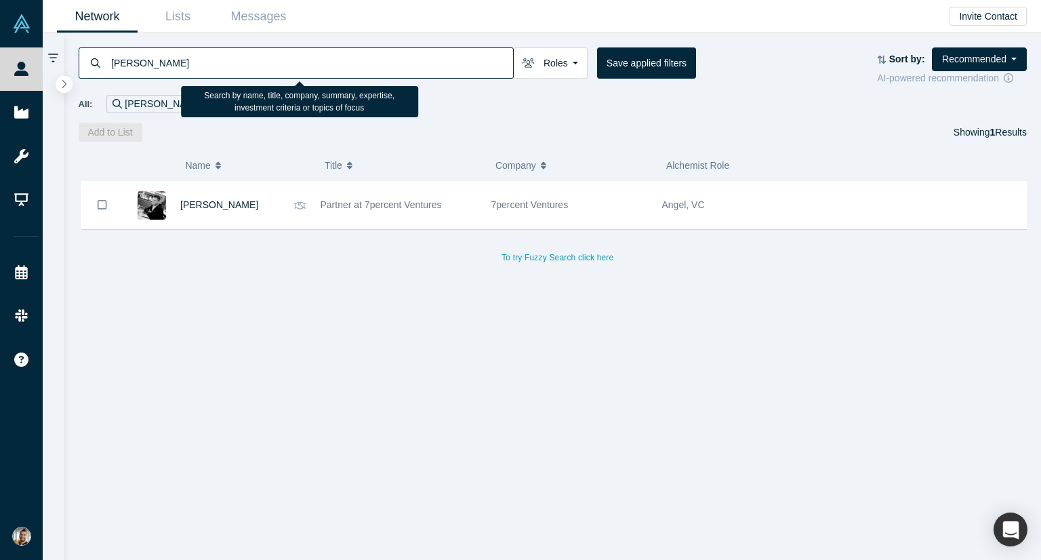
type input "rosenbaum"
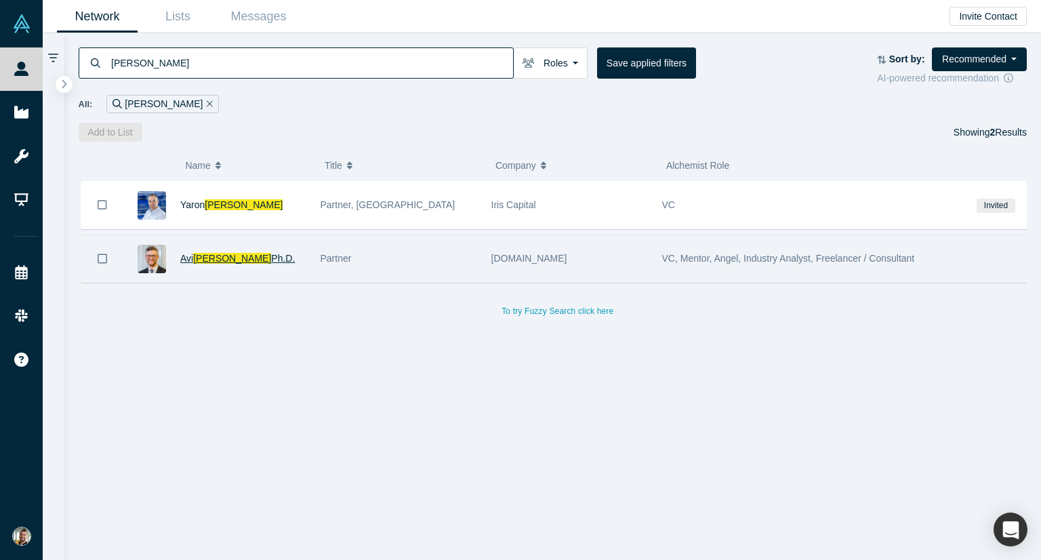
click at [222, 253] on span "Rosenbaum" at bounding box center [232, 258] width 78 height 11
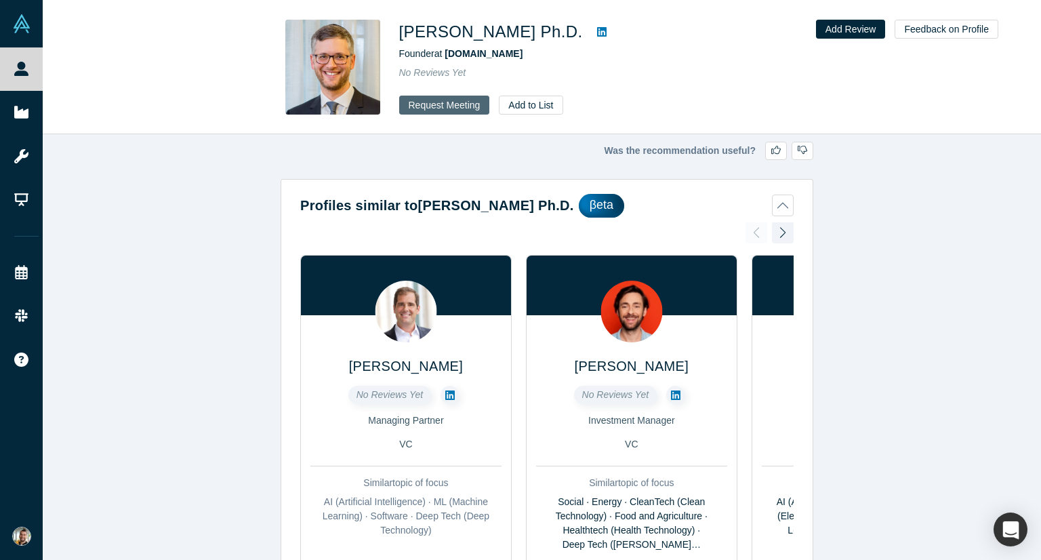
click at [464, 108] on button "Request Meeting" at bounding box center [444, 105] width 91 height 19
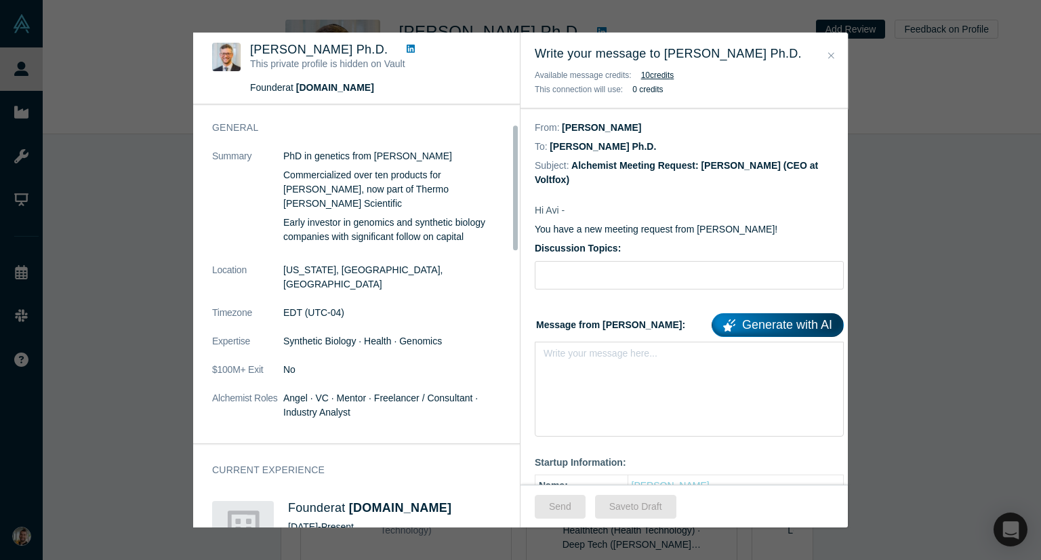
scroll to position [68, 0]
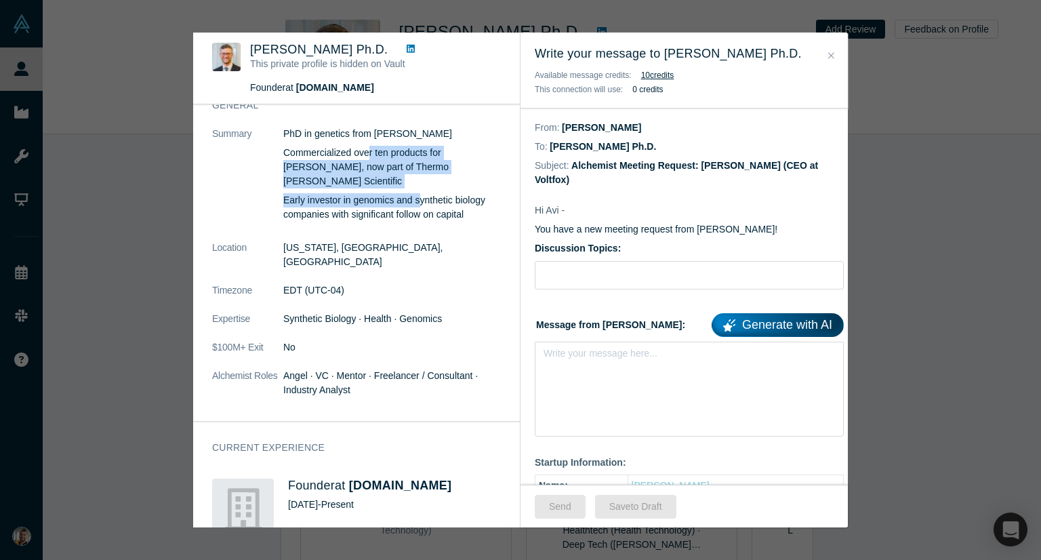
drag, startPoint x: 368, startPoint y: 152, endPoint x: 416, endPoint y: 178, distance: 54.6
click at [416, 178] on div "PhD in genetics from George Church Commercialized over ten products for Ion Tor…" at bounding box center [397, 174] width 228 height 95
click at [416, 193] on p "Early investor in genomics and synthetic biology companies with significant fol…" at bounding box center [397, 207] width 228 height 28
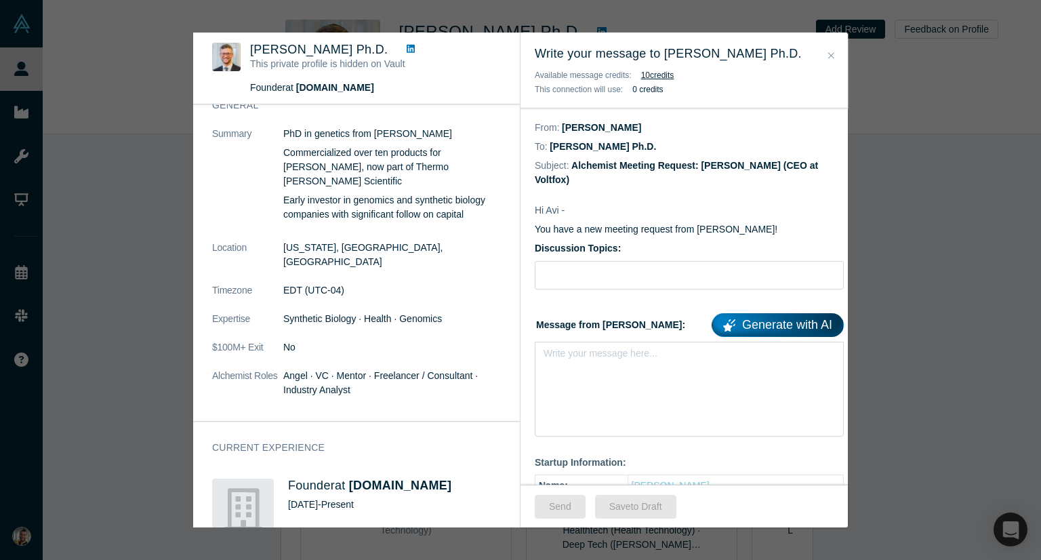
click at [414, 199] on p "Early investor in genomics and synthetic biology companies with significant fol…" at bounding box center [397, 207] width 228 height 28
drag, startPoint x: 413, startPoint y: 204, endPoint x: 389, endPoint y: 188, distance: 28.4
click at [390, 193] on p "Early investor in genomics and synthetic biology companies with significant fol…" at bounding box center [397, 207] width 228 height 28
click at [389, 193] on p "Early investor in genomics and synthetic biology companies with significant fol…" at bounding box center [397, 207] width 228 height 28
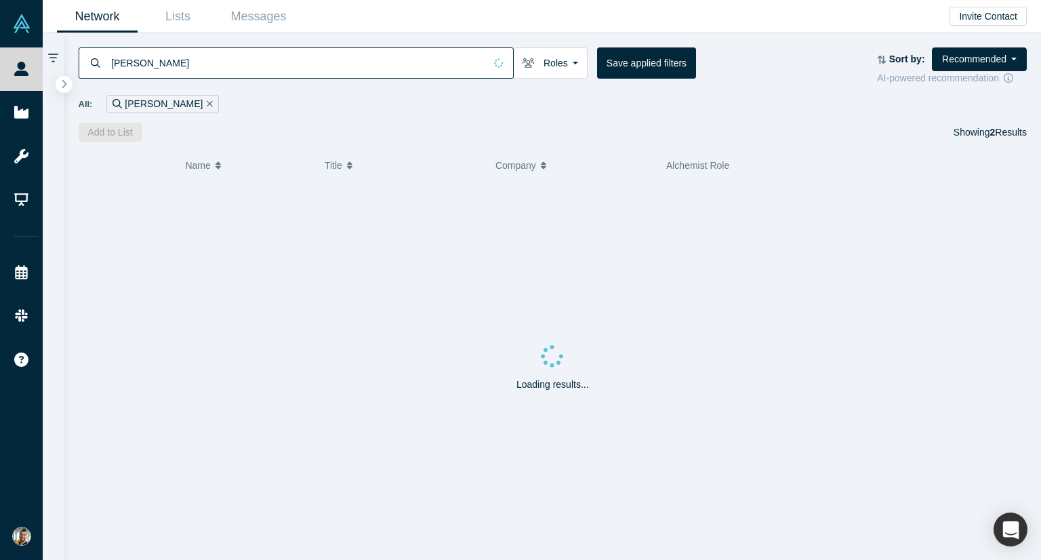
click at [175, 65] on input "rosenbaum" at bounding box center [297, 63] width 375 height 32
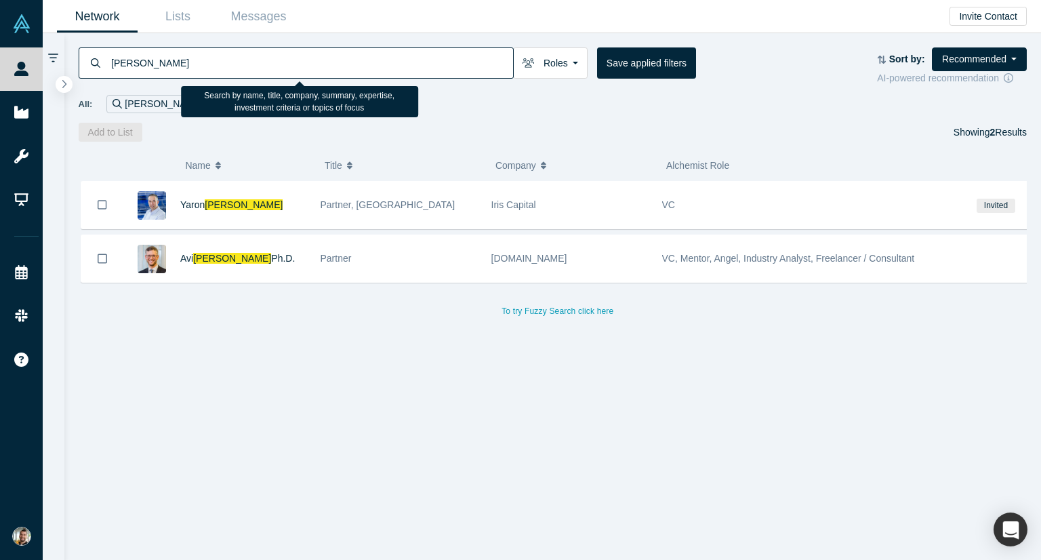
click at [175, 65] on input "rosenbaum" at bounding box center [311, 63] width 403 height 32
type input "bertinetti"
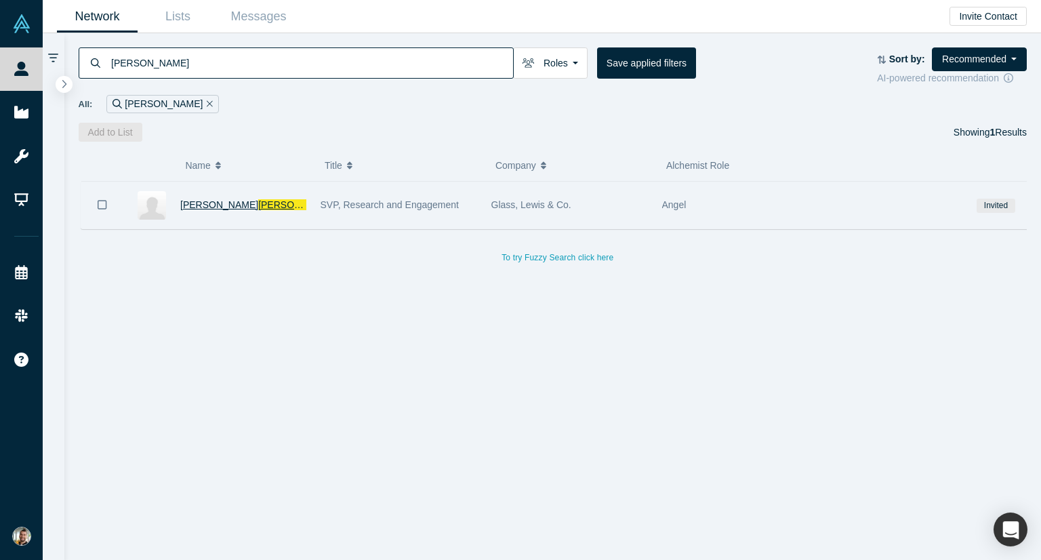
click at [206, 205] on span "Aaron" at bounding box center [219, 204] width 78 height 11
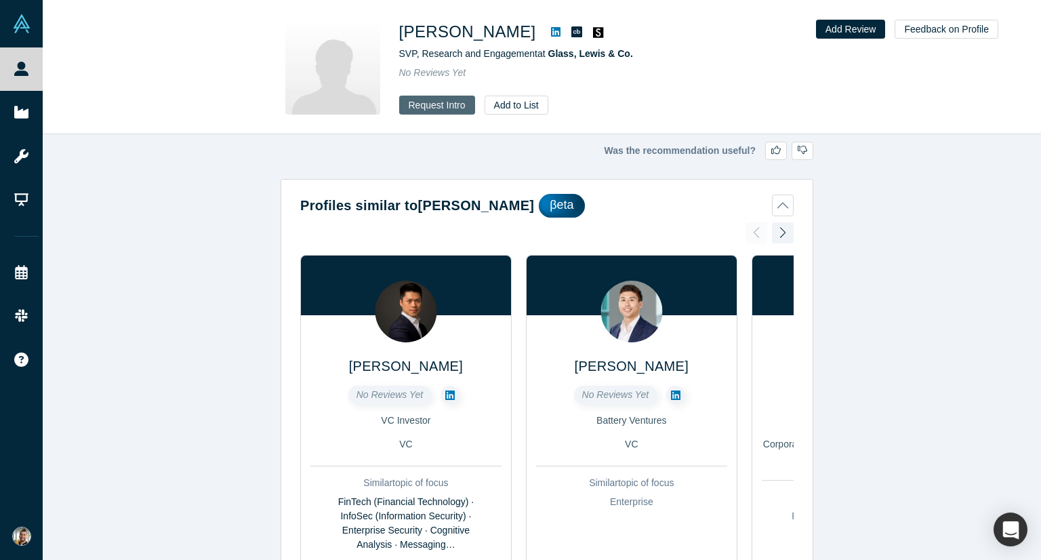
click at [458, 106] on button "Request Intro" at bounding box center [437, 105] width 76 height 19
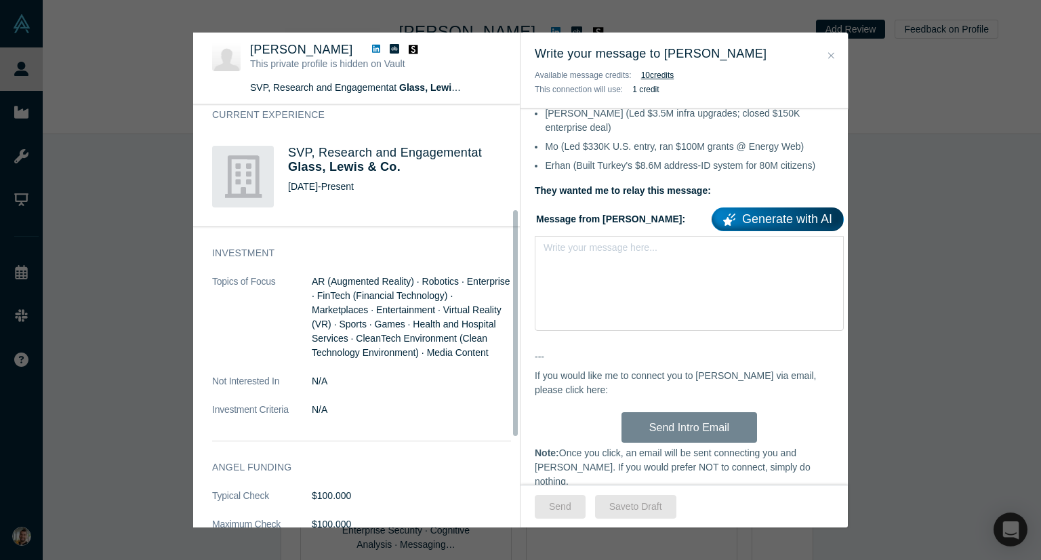
scroll to position [136, 0]
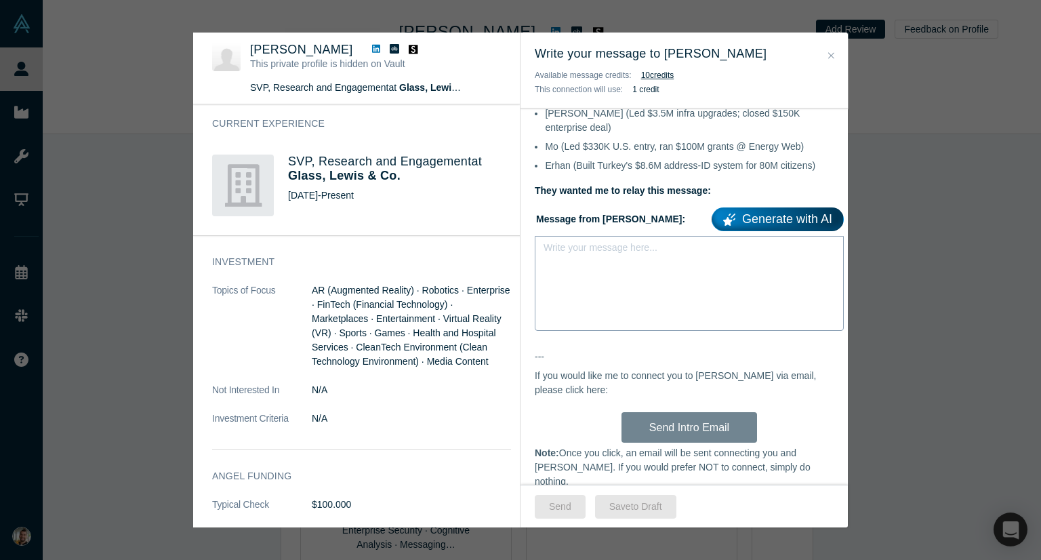
click at [621, 289] on div "Write your message here..." at bounding box center [689, 283] width 309 height 95
paste div "rdw-editor"
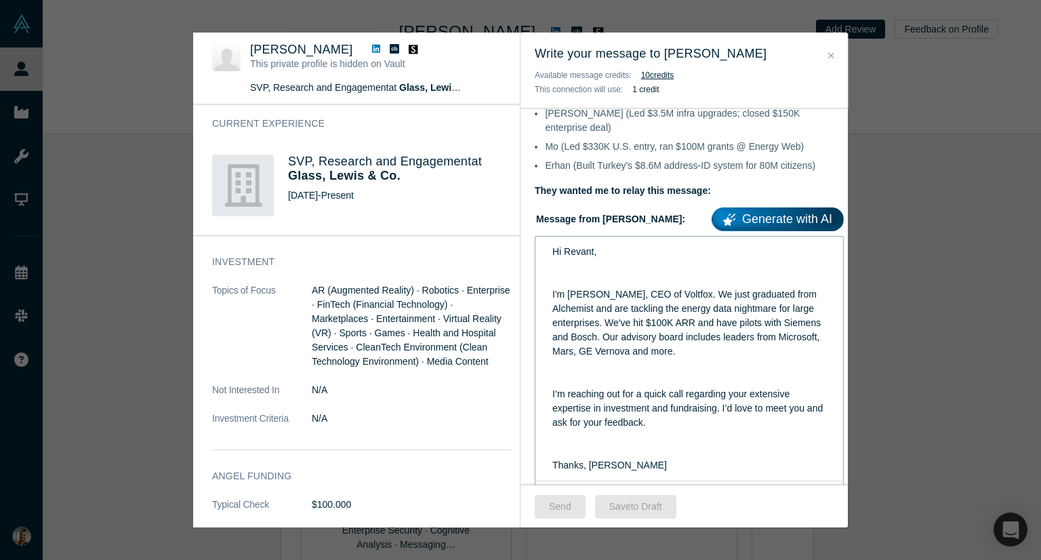
click at [584, 246] on span "Hi Revant," at bounding box center [574, 251] width 44 height 11
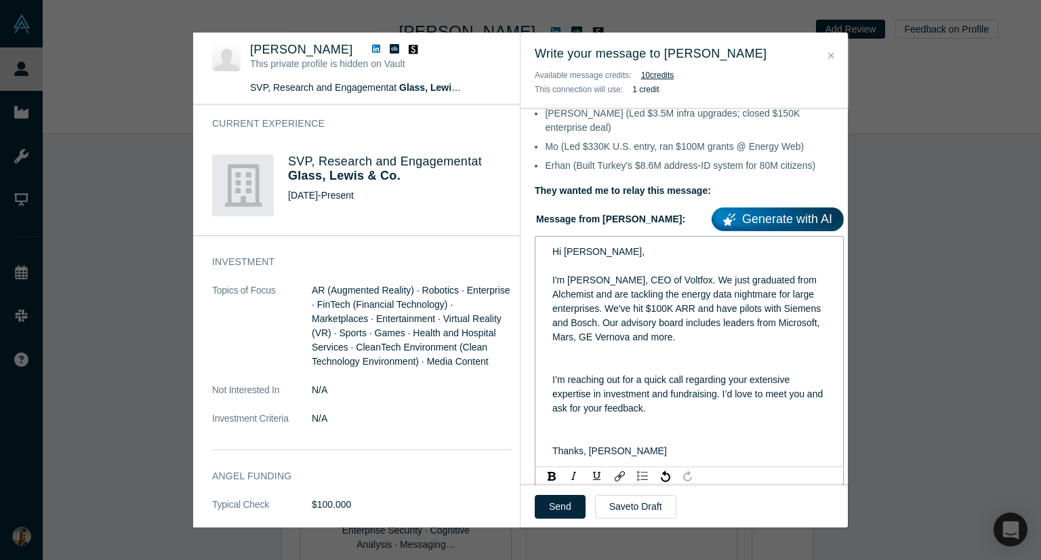
click at [722, 323] on div "I'm Selim, CEO of Voltfox. We just graduated from Alchemist and are tackling th…" at bounding box center [689, 308] width 274 height 71
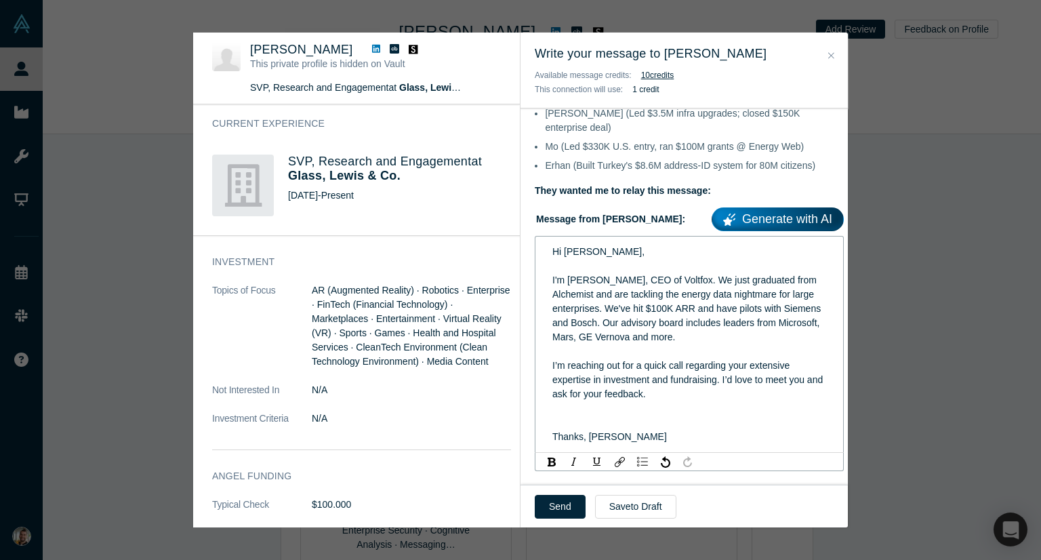
click at [703, 380] on div "I’m reaching out for a quick call regarding your extensive expertise in investm…" at bounding box center [689, 380] width 274 height 43
click at [700, 415] on div "Thanks, Selim" at bounding box center [689, 422] width 274 height 14
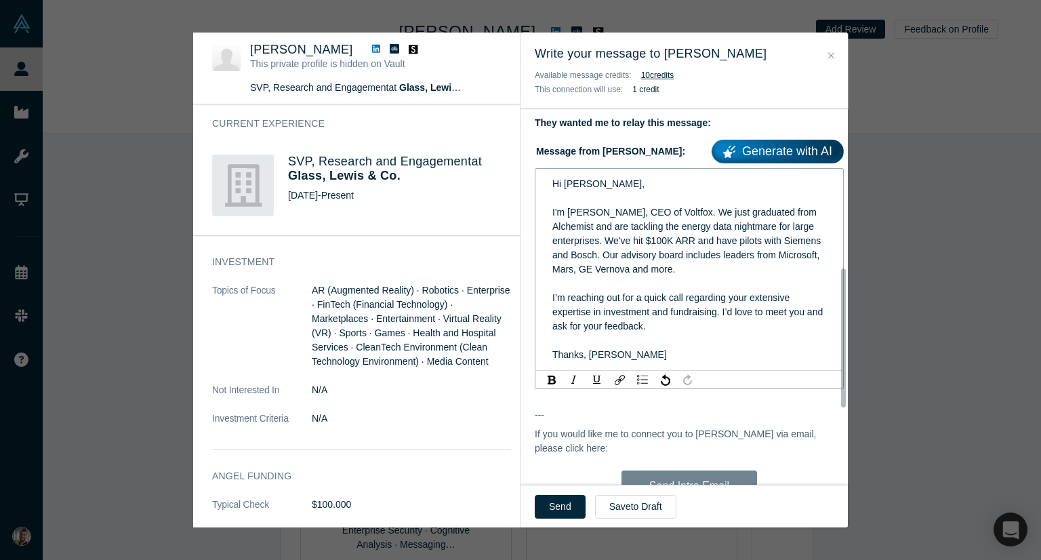
scroll to position [428, 0]
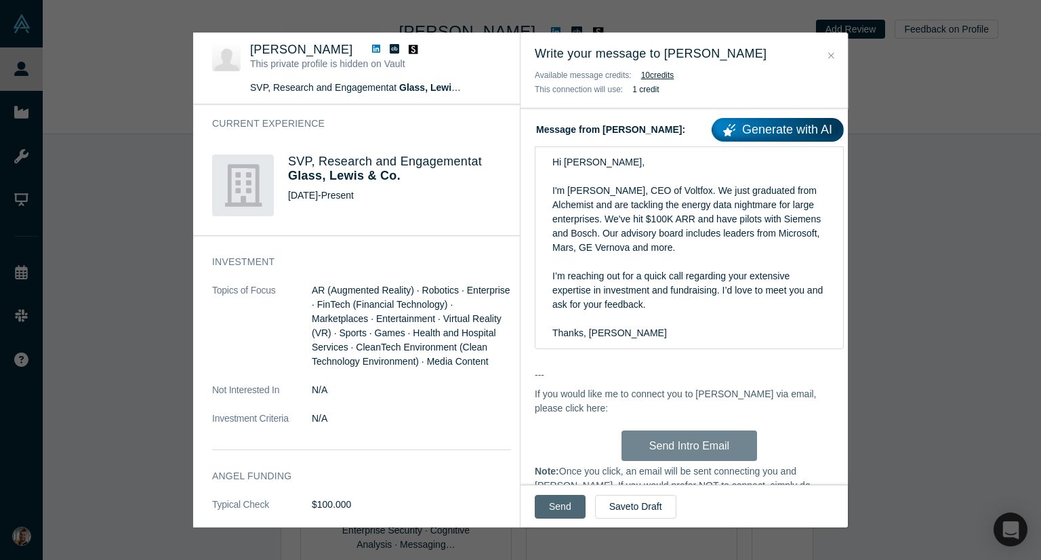
click at [561, 502] on button "Send" at bounding box center [560, 507] width 51 height 24
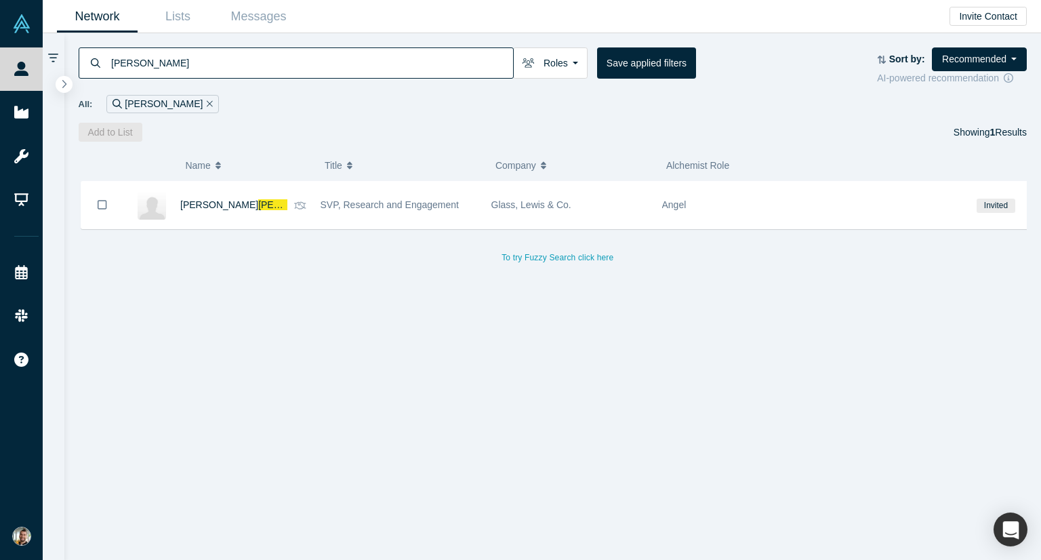
click at [295, 67] on input "bertinetti" at bounding box center [311, 63] width 403 height 32
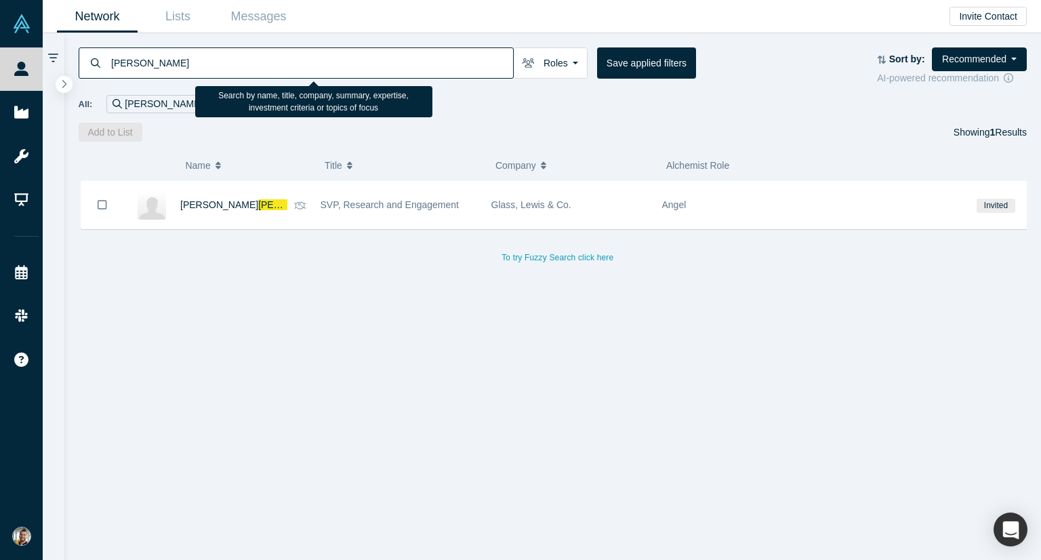
click at [295, 67] on input "bertinetti" at bounding box center [311, 63] width 403 height 32
click at [373, 75] on input "bertinetti" at bounding box center [311, 63] width 403 height 32
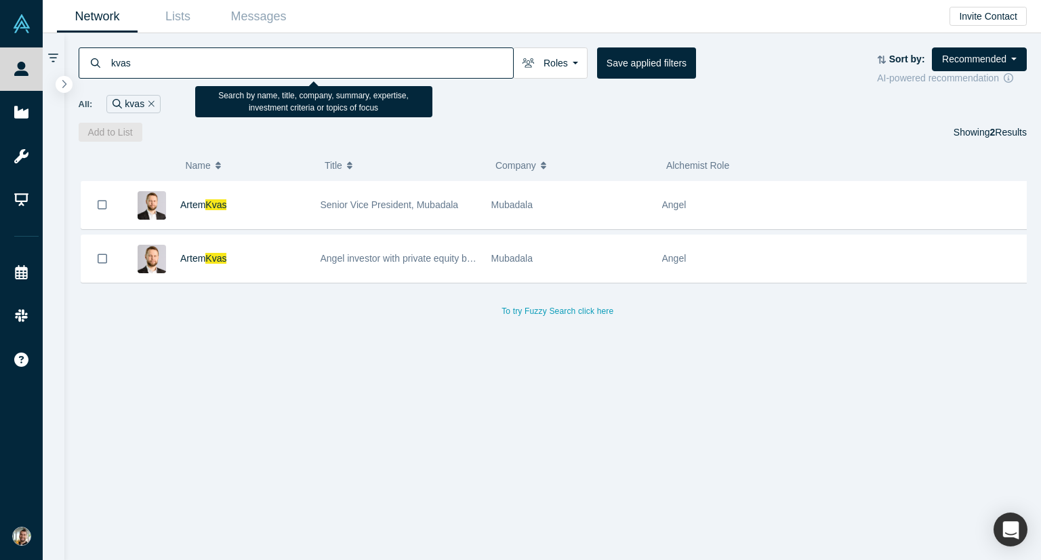
click at [346, 62] on input "kvas" at bounding box center [311, 63] width 403 height 32
type input "heidrich"
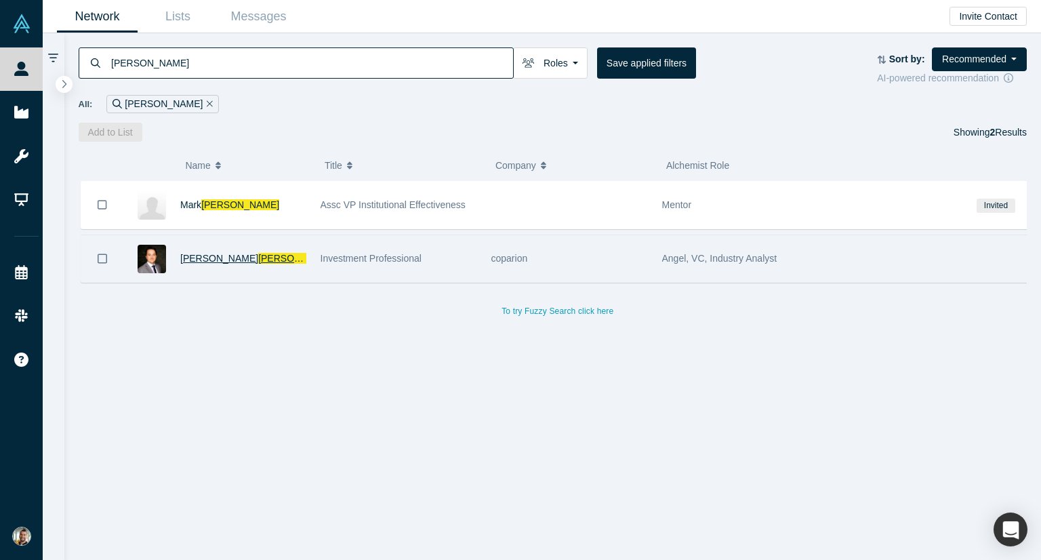
click at [258, 259] on span "Heidrich" at bounding box center [297, 258] width 78 height 11
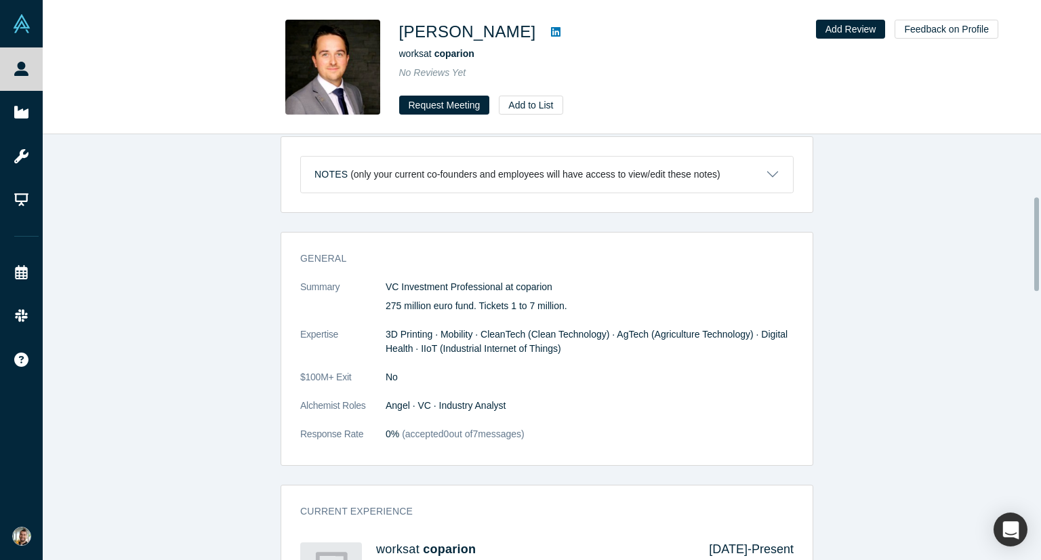
scroll to position [282, 0]
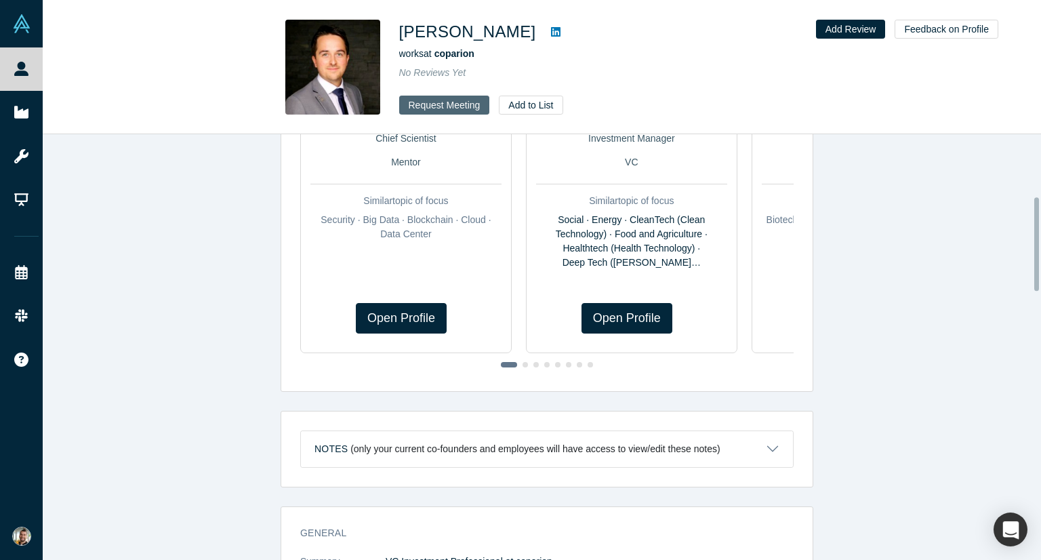
click at [441, 106] on button "Request Meeting" at bounding box center [444, 105] width 91 height 19
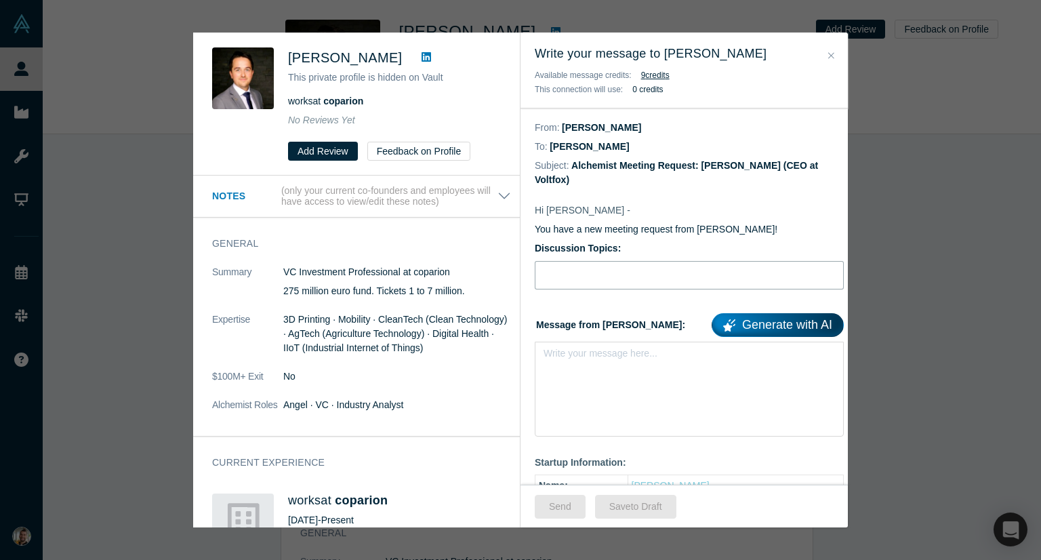
click at [625, 266] on input "Discussion Topics:" at bounding box center [689, 275] width 309 height 28
type input "Fundraising"
click at [610, 350] on div "rdw-editor" at bounding box center [689, 357] width 274 height 14
paste div "rdw-editor"
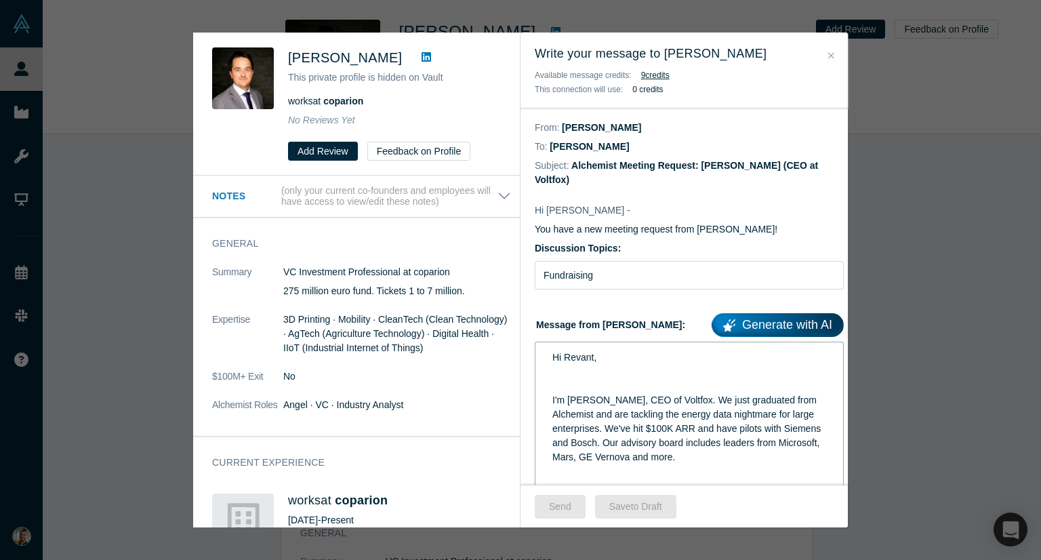
click at [580, 352] on span "Hi Revant," at bounding box center [574, 357] width 44 height 11
click at [603, 342] on div "Hi Kevin, I'm Selim, CEO of Voltfox. We just graduated from Alchemist and are t…" at bounding box center [689, 464] width 309 height 245
click at [605, 350] on div "Hi Kevin," at bounding box center [689, 357] width 274 height 14
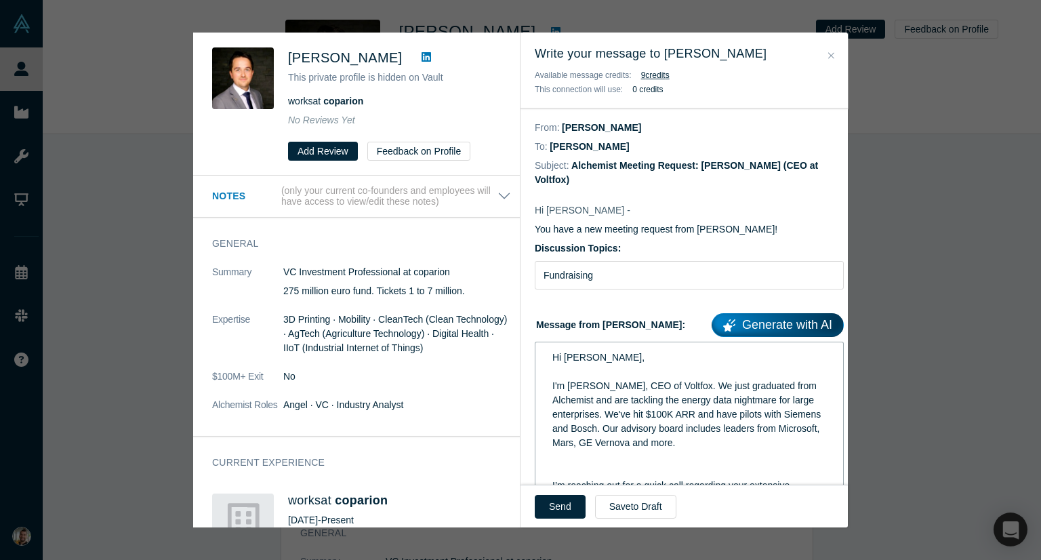
click at [748, 432] on div "I'm Selim, CEO of Voltfox. We just graduated from Alchemist and are tackling th…" at bounding box center [689, 414] width 274 height 71
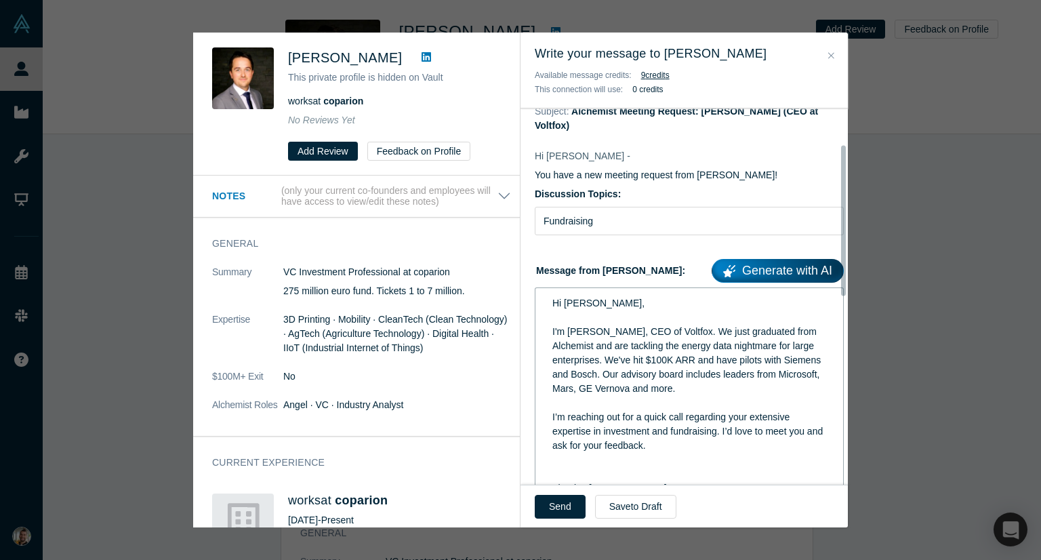
scroll to position [136, 0]
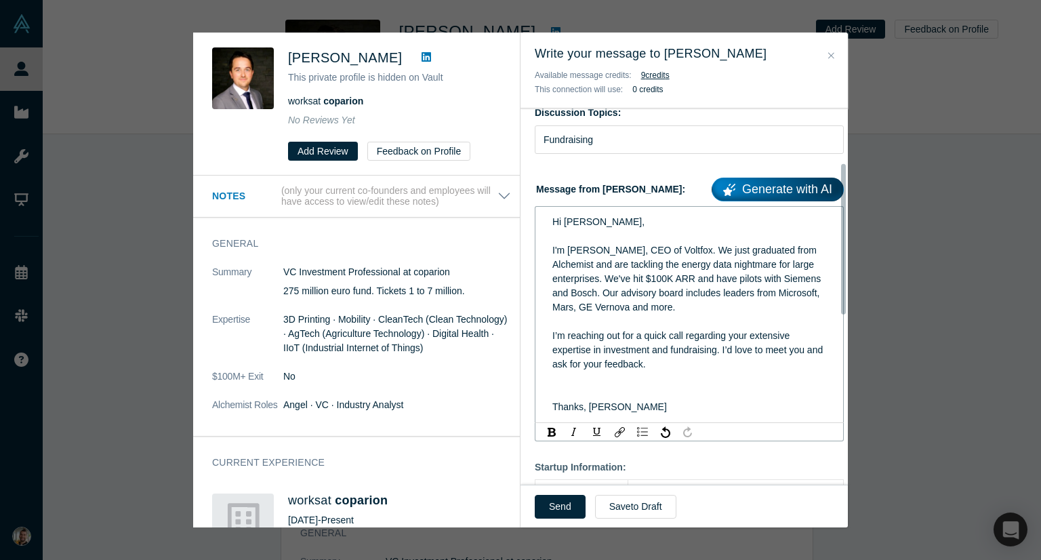
click at [689, 356] on div "I’m reaching out for a quick call regarding your extensive expertise in investm…" at bounding box center [689, 350] width 274 height 43
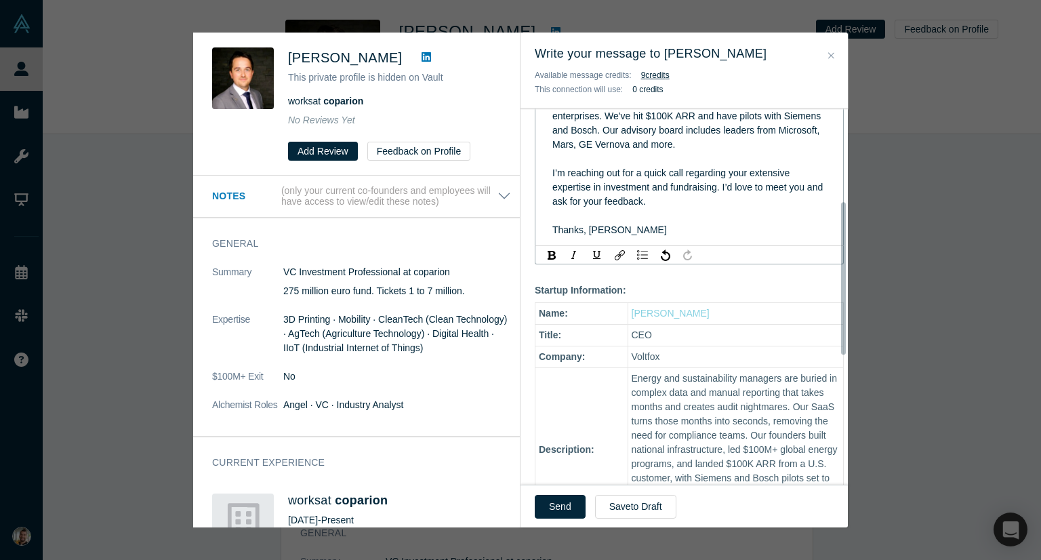
scroll to position [339, 0]
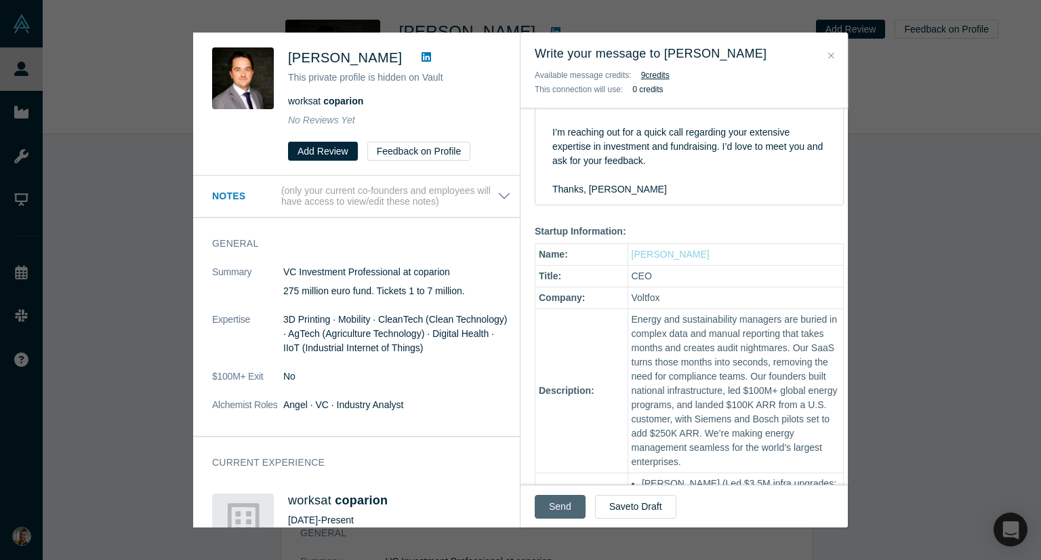
click at [561, 505] on button "Send" at bounding box center [560, 507] width 51 height 24
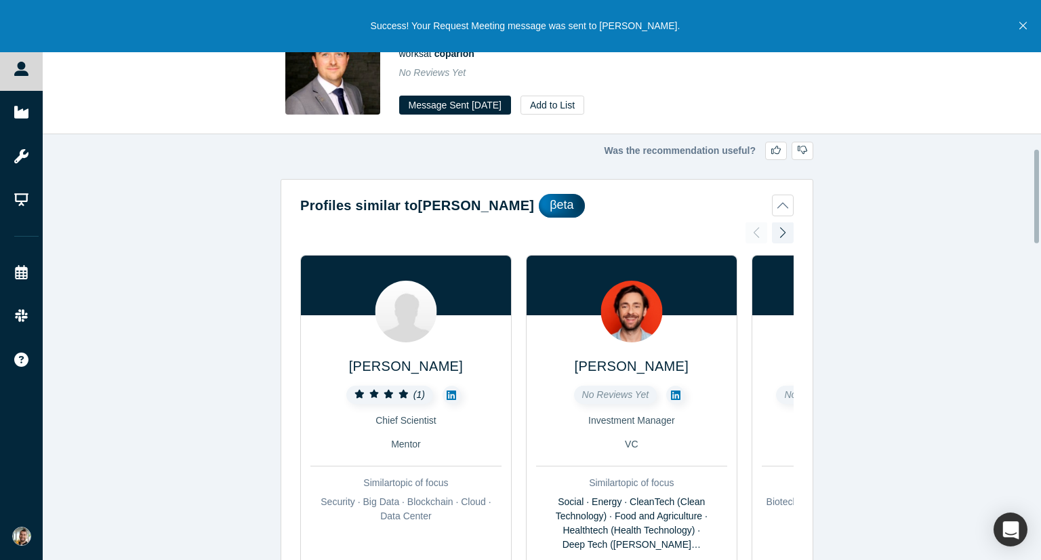
scroll to position [0, 0]
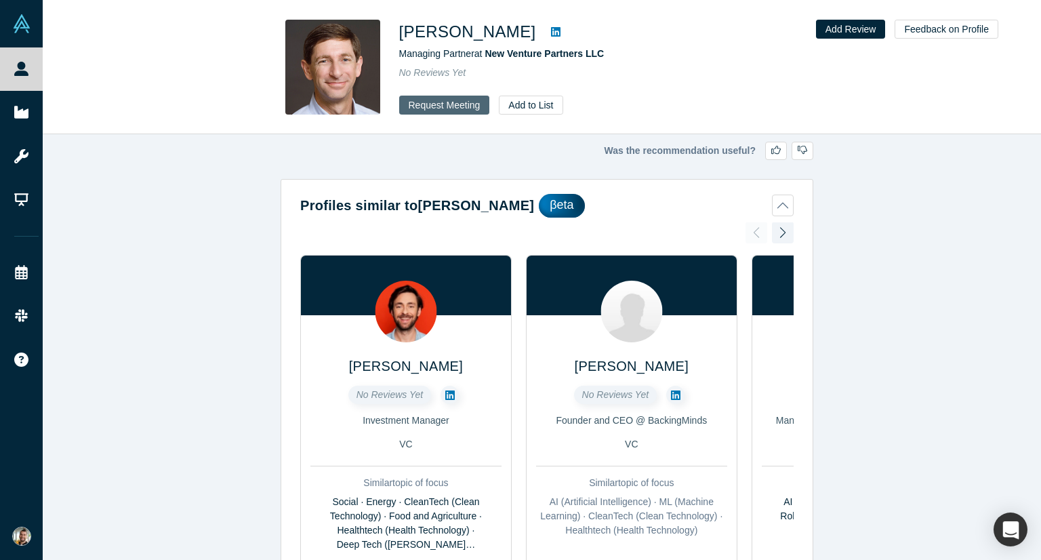
click at [462, 104] on button "Request Meeting" at bounding box center [444, 105] width 91 height 19
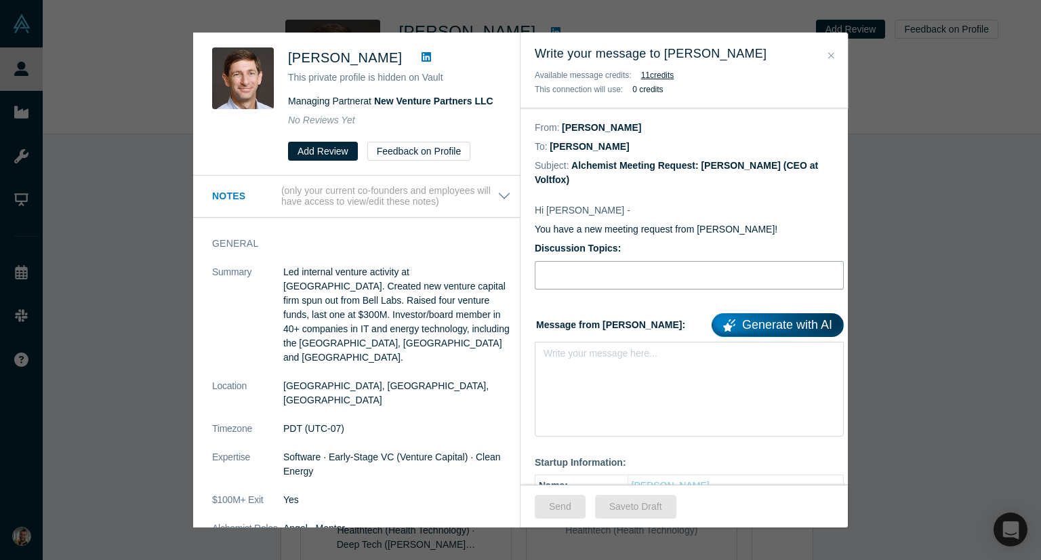
click at [596, 264] on input "Discussion Topics:" at bounding box center [689, 275] width 309 height 28
type input "Fundraising"
click at [587, 350] on div "rdw-editor" at bounding box center [689, 357] width 274 height 14
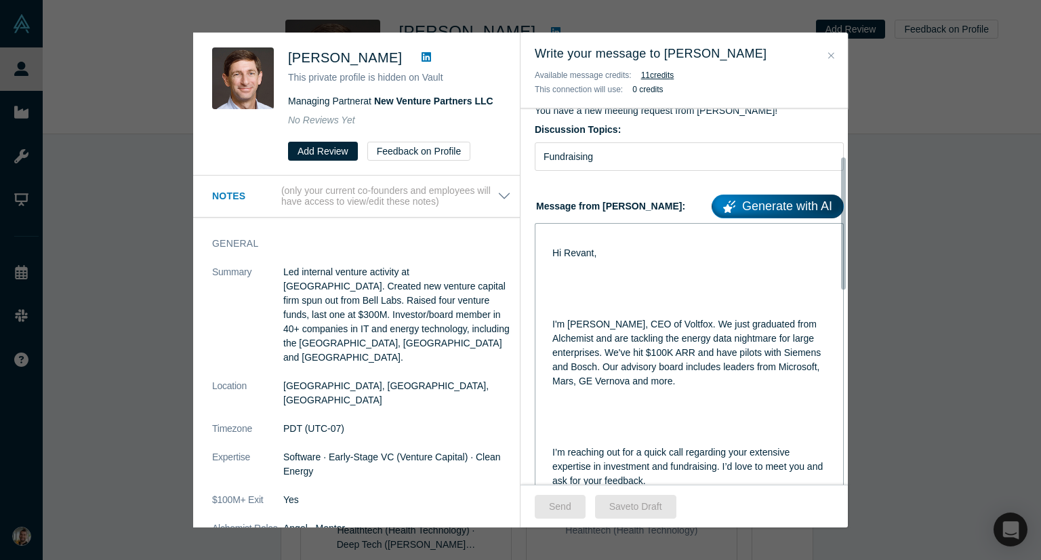
scroll to position [136, 0]
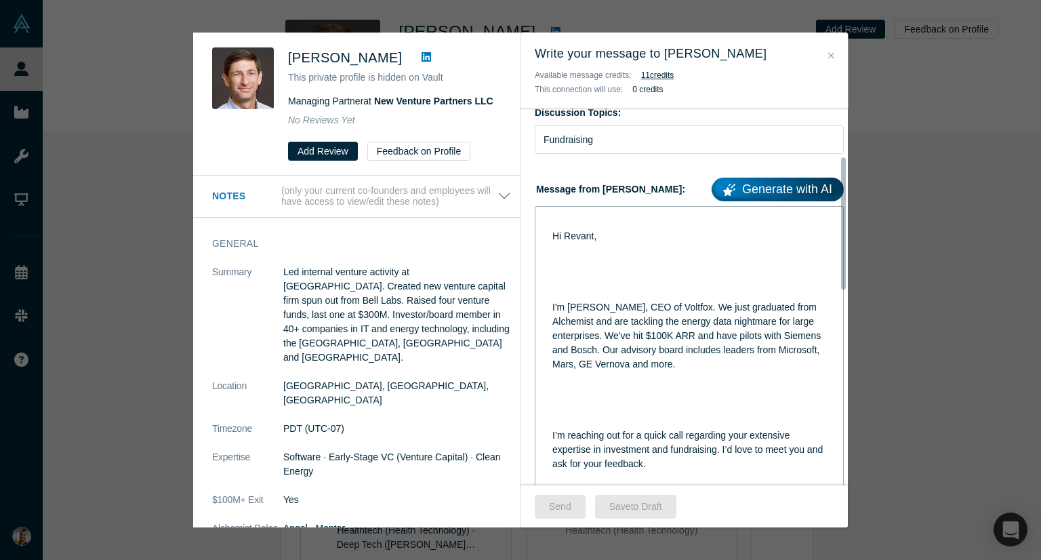
click at [563, 286] on div "rdw-editor" at bounding box center [689, 293] width 274 height 14
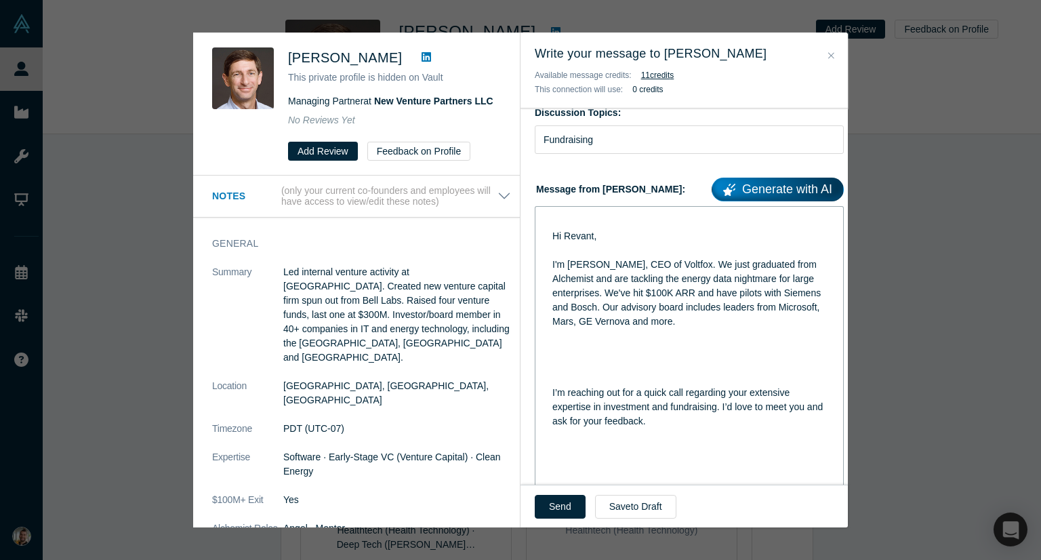
click at [550, 285] on div "Hi Revant, I'm [PERSON_NAME], CEO of Voltfox. We just graduated from Alchemist …" at bounding box center [689, 357] width 291 height 293
click at [556, 371] on div "rdw-editor" at bounding box center [689, 378] width 274 height 14
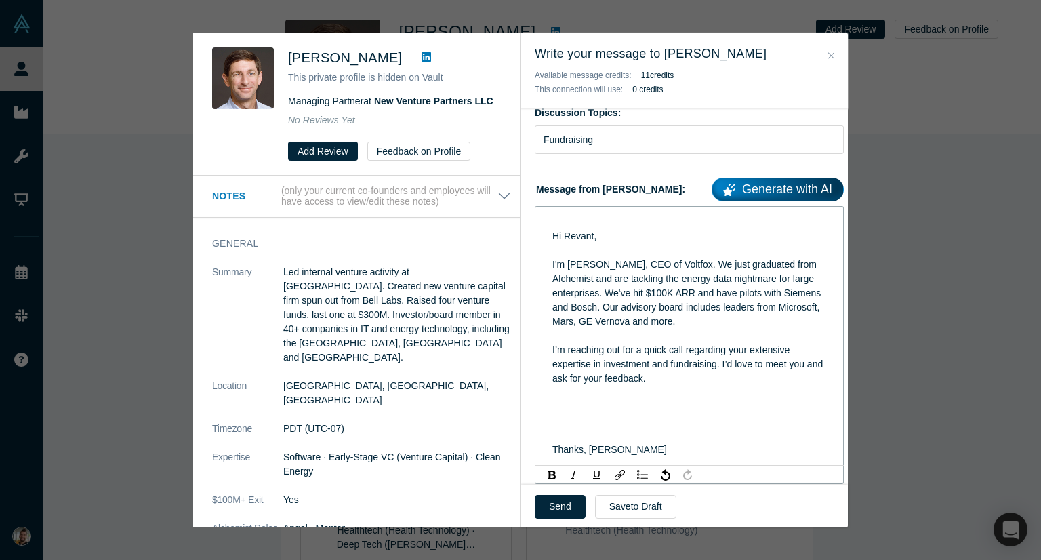
click at [556, 414] on div "rdw-editor" at bounding box center [689, 421] width 274 height 14
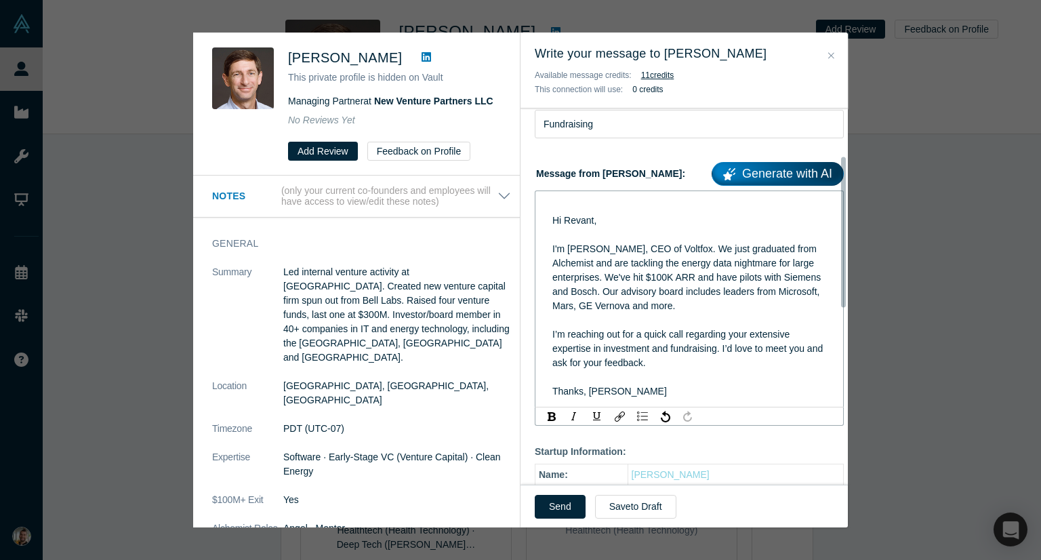
scroll to position [68, 0]
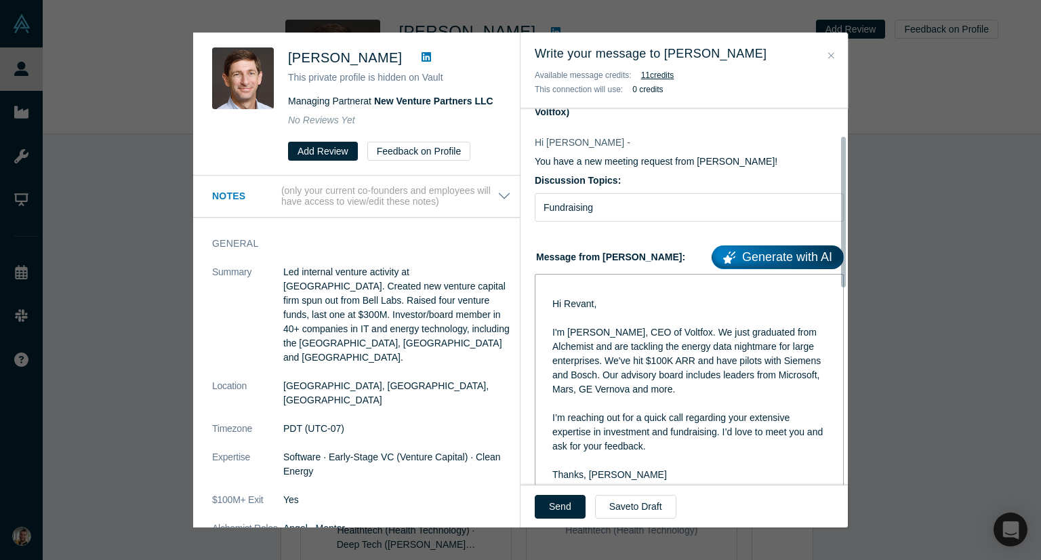
click at [550, 288] on div "Hi Revant, I'm [PERSON_NAME], CEO of Voltfox. We just graduated from Alchemist …" at bounding box center [689, 382] width 291 height 207
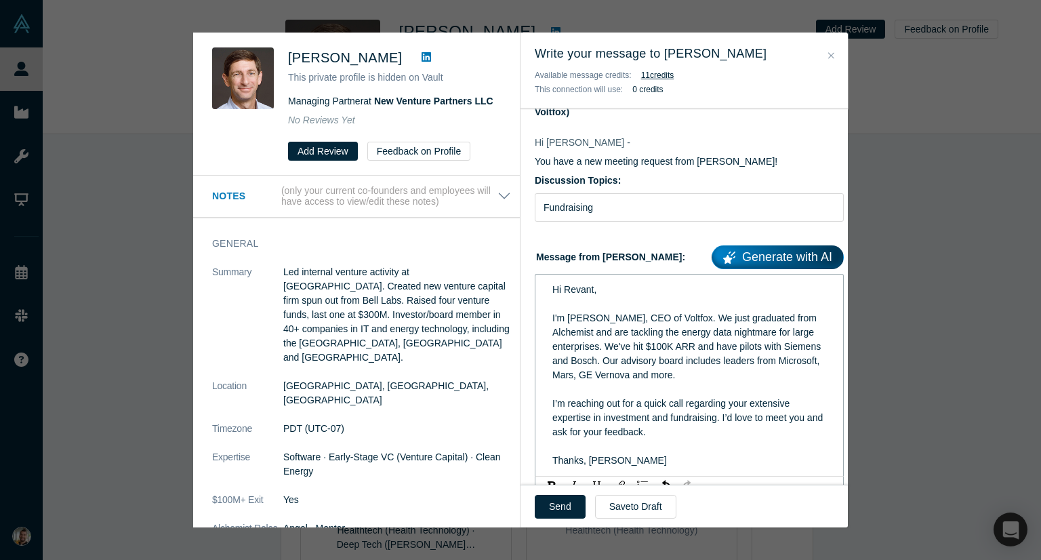
click at [581, 284] on span "Hi Revant," at bounding box center [574, 289] width 44 height 11
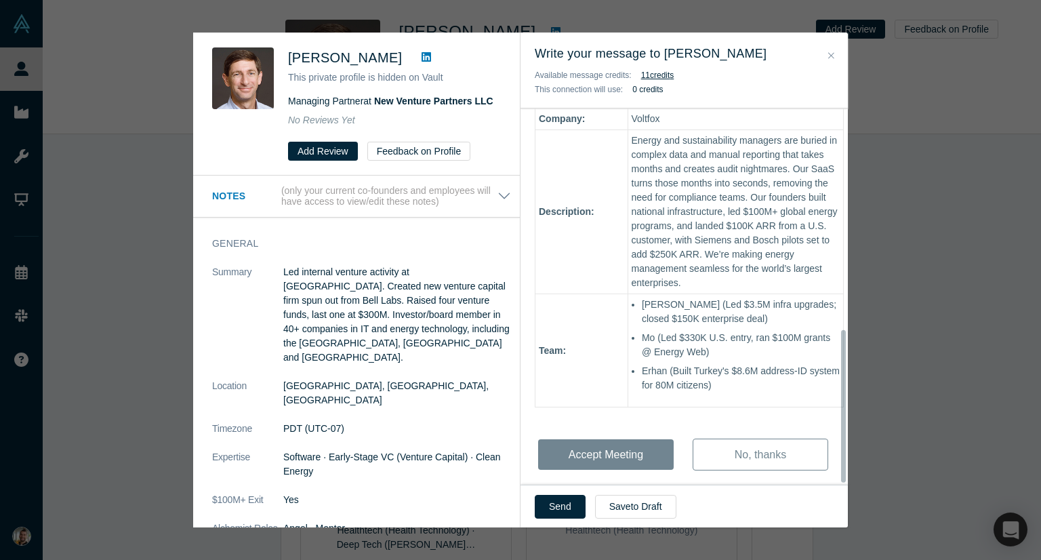
scroll to position [543, 0]
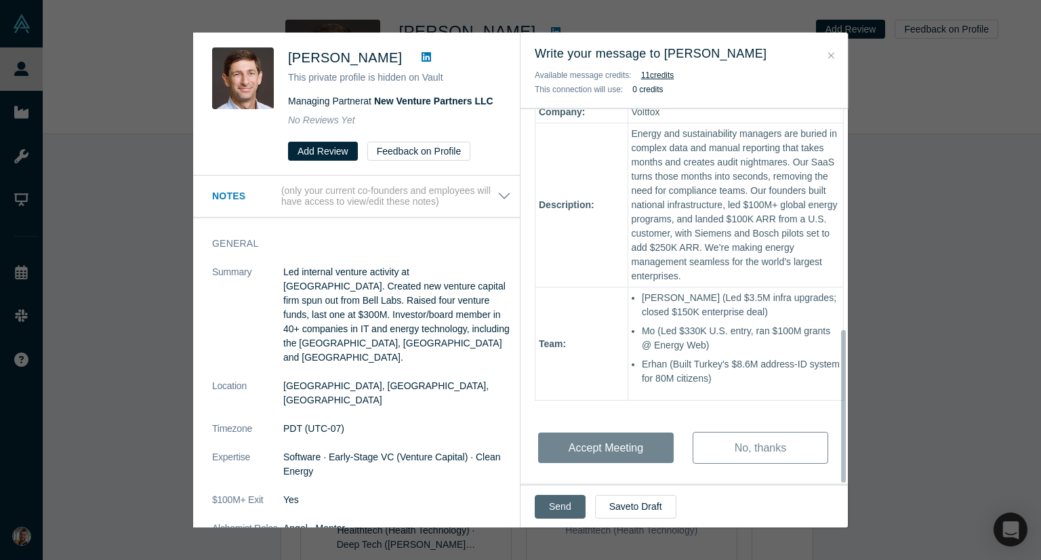
click at [572, 503] on button "Send" at bounding box center [560, 507] width 51 height 24
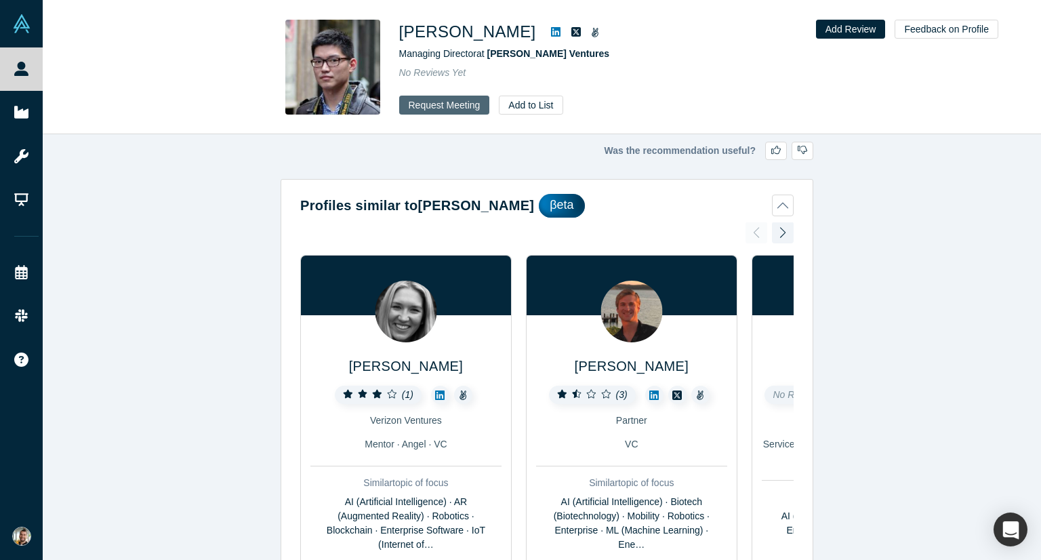
click at [455, 106] on button "Request Meeting" at bounding box center [444, 105] width 91 height 19
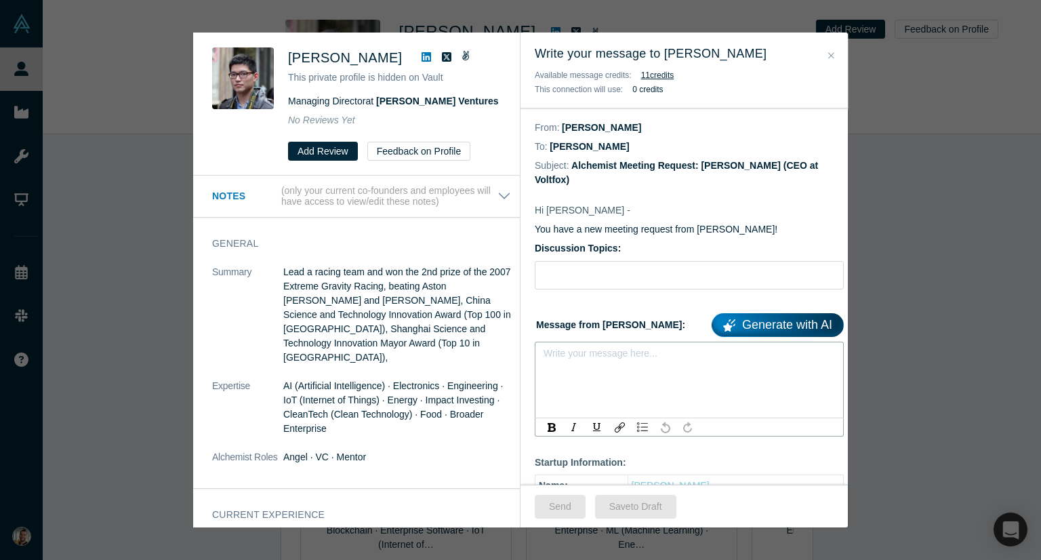
click at [612, 350] on div "rdw-editor" at bounding box center [689, 357] width 274 height 14
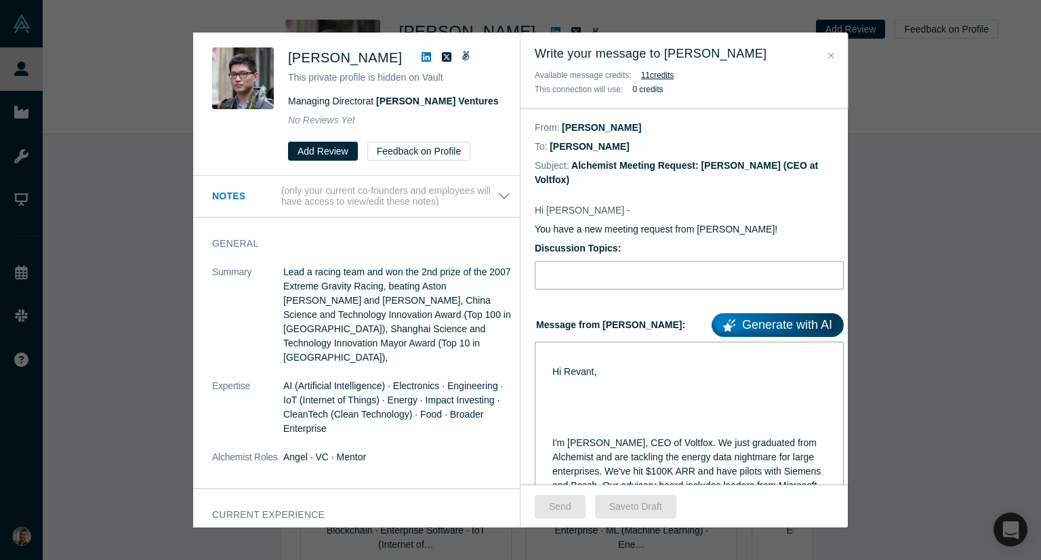
click at [575, 262] on input "Discussion Topics:" at bounding box center [689, 275] width 309 height 28
type input "Fundraising"
click at [610, 365] on div "Hi Revant," at bounding box center [689, 372] width 274 height 14
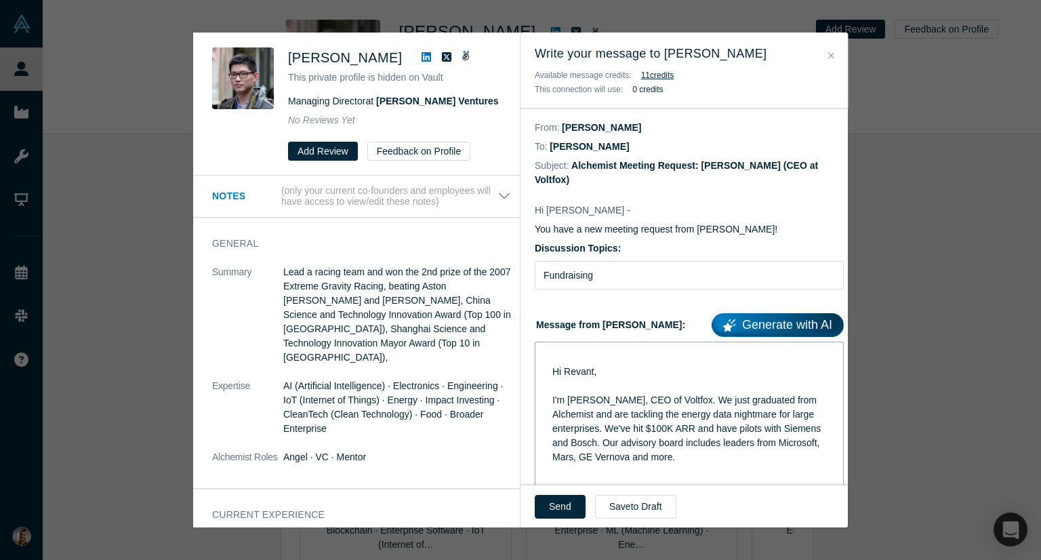
click at [548, 352] on div "Hi Revant, I'm Selim, CEO of Voltfox. We just graduated from Alchemist and are …" at bounding box center [689, 492] width 291 height 293
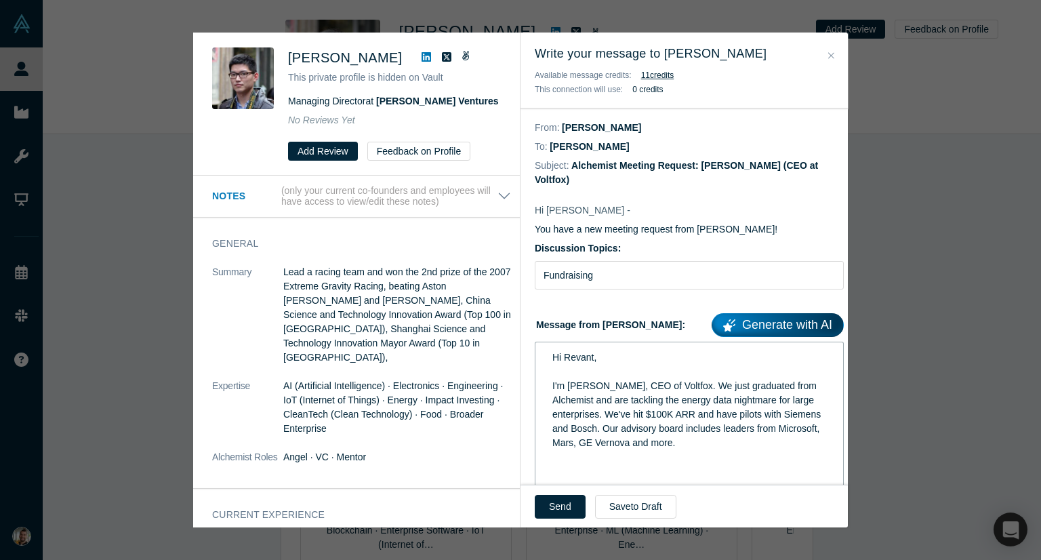
click at [718, 432] on div "I'm Selim, CEO of Voltfox. We just graduated from Alchemist and are tackling th…" at bounding box center [689, 414] width 274 height 71
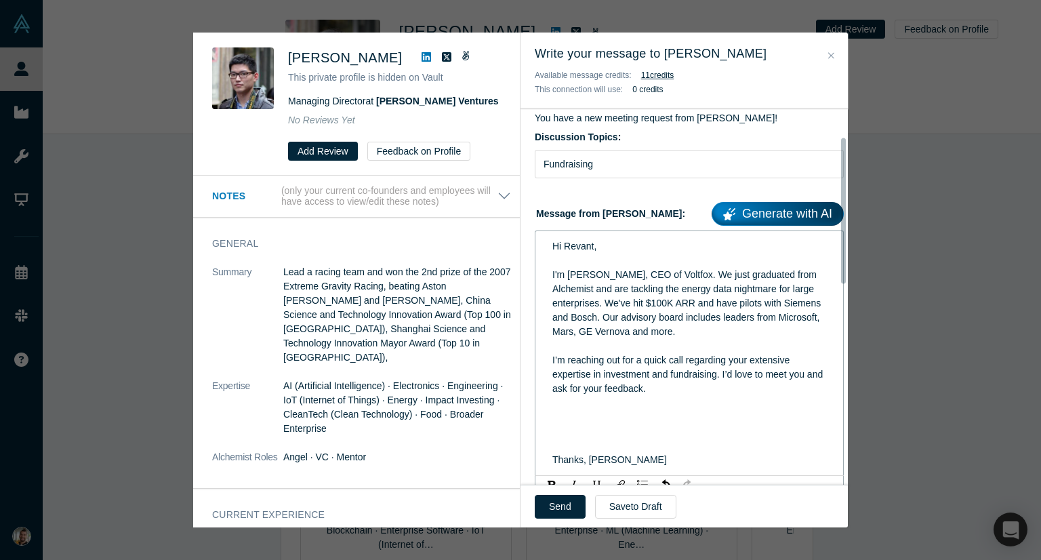
scroll to position [136, 0]
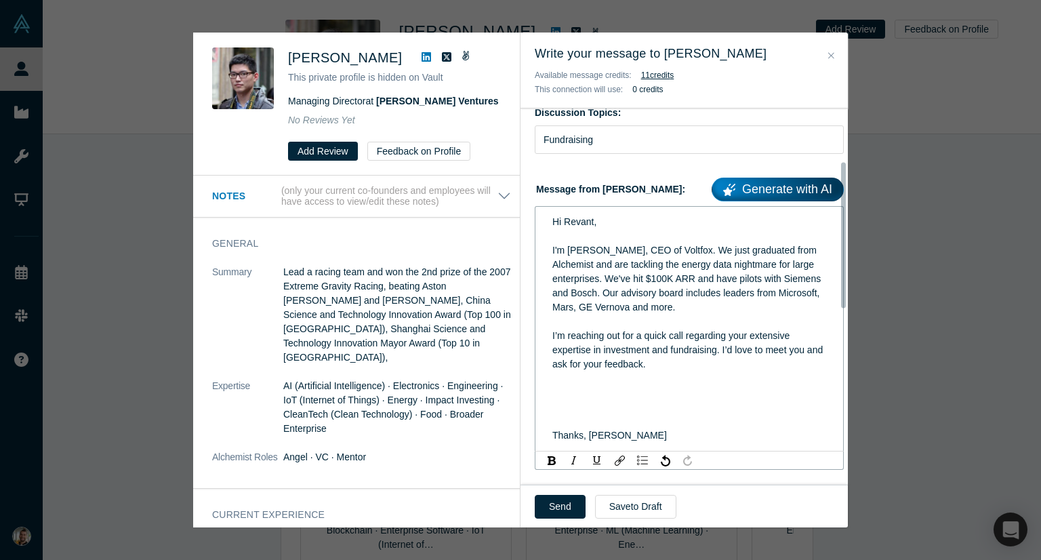
click at [676, 350] on div "I’m reaching out for a quick call regarding your extensive expertise in investm…" at bounding box center [689, 350] width 274 height 43
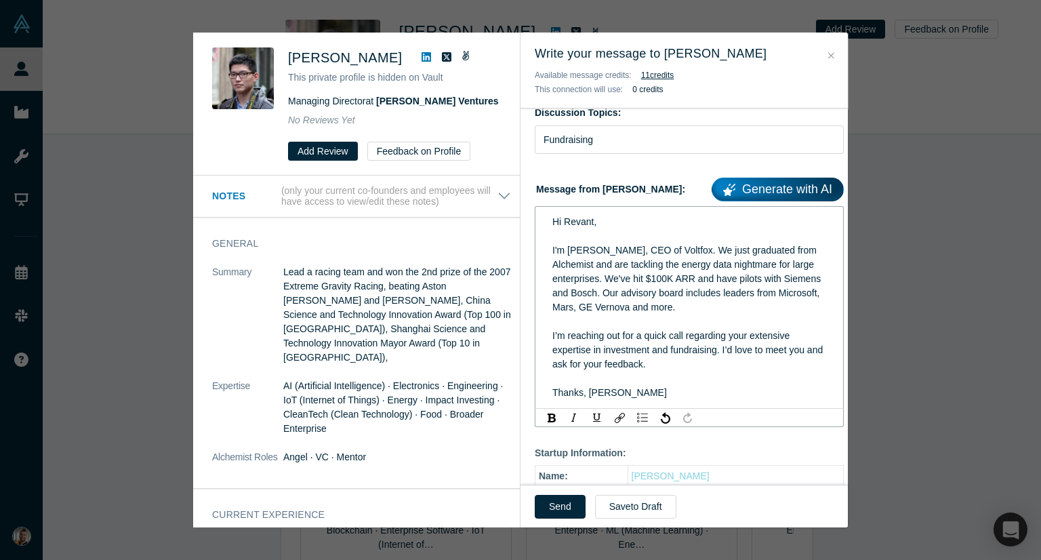
click at [664, 386] on div "Thanks, Selim" at bounding box center [689, 393] width 274 height 14
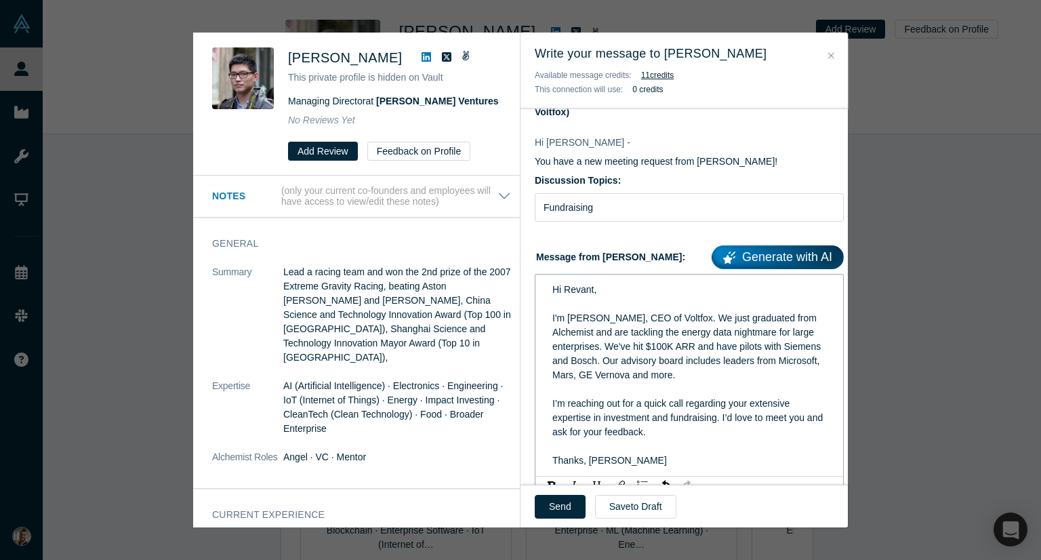
click at [569, 297] on div "rdw-editor" at bounding box center [689, 304] width 274 height 14
click at [574, 284] on span "Hi Revant," at bounding box center [574, 289] width 44 height 11
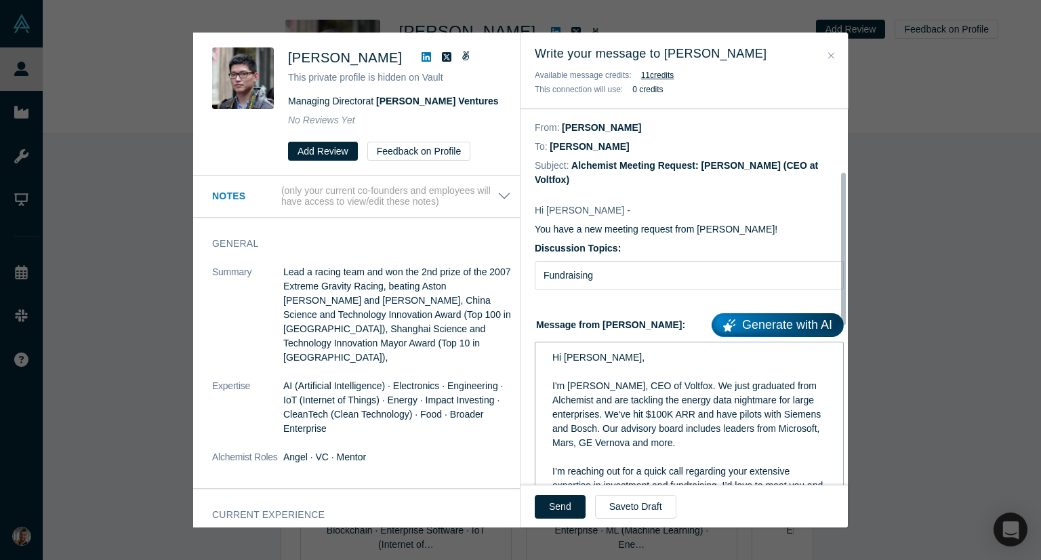
scroll to position [0, 0]
click at [558, 500] on button "Send" at bounding box center [560, 507] width 51 height 24
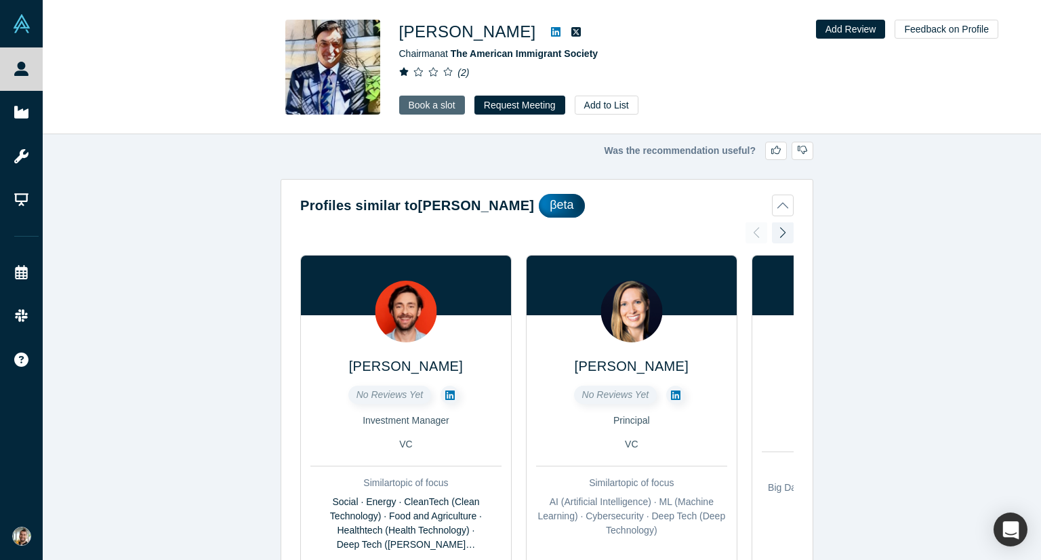
click at [444, 104] on link "Book a slot" at bounding box center [432, 105] width 66 height 19
click at [502, 110] on button "Request Meeting" at bounding box center [519, 105] width 91 height 19
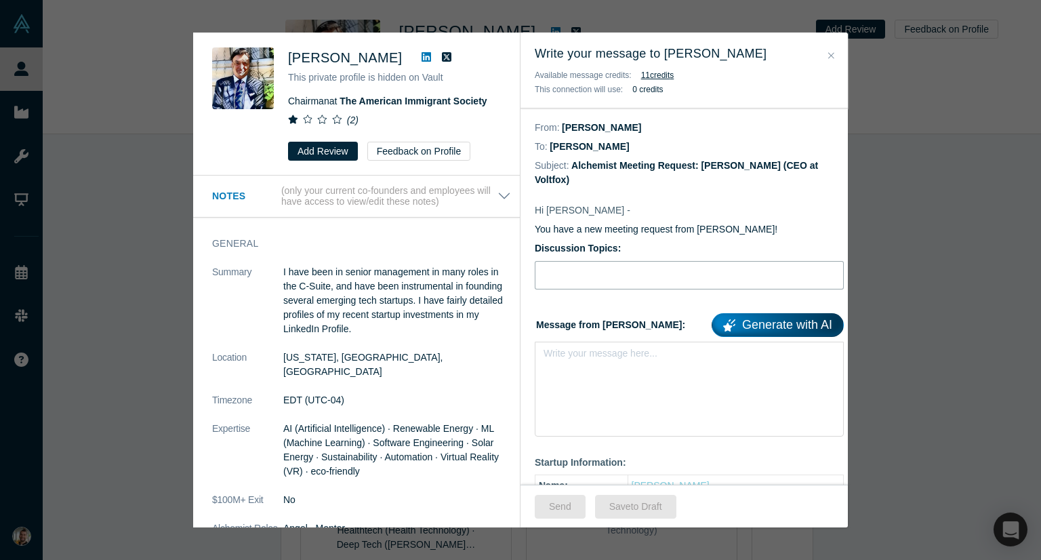
click at [602, 261] on input "Discussion Topics:" at bounding box center [689, 275] width 309 height 28
type input "Fundraising"
click at [611, 350] on div "rdw-editor" at bounding box center [689, 357] width 274 height 14
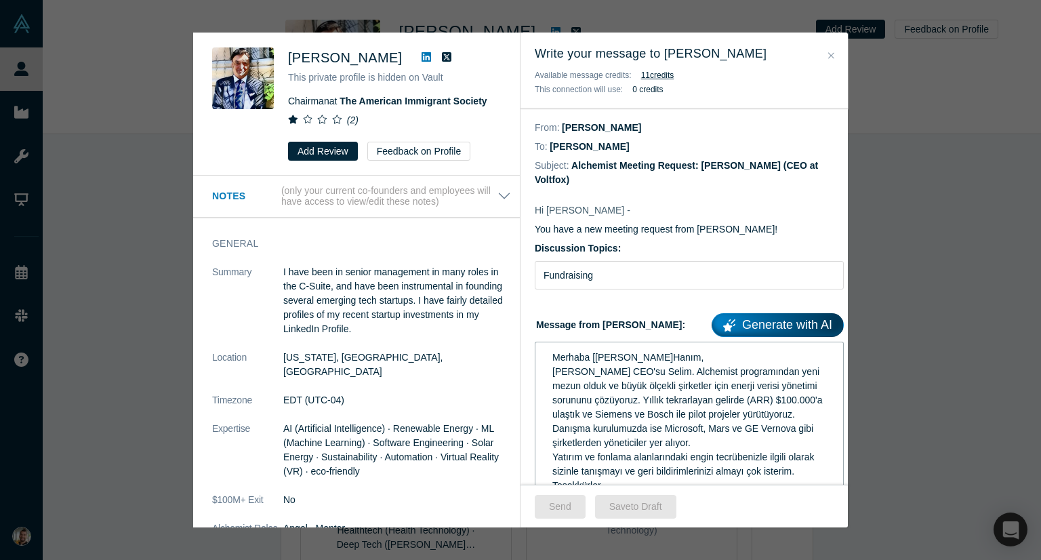
click at [680, 350] on div "Merhaba [İsim] Bey/Hanım," at bounding box center [689, 357] width 274 height 14
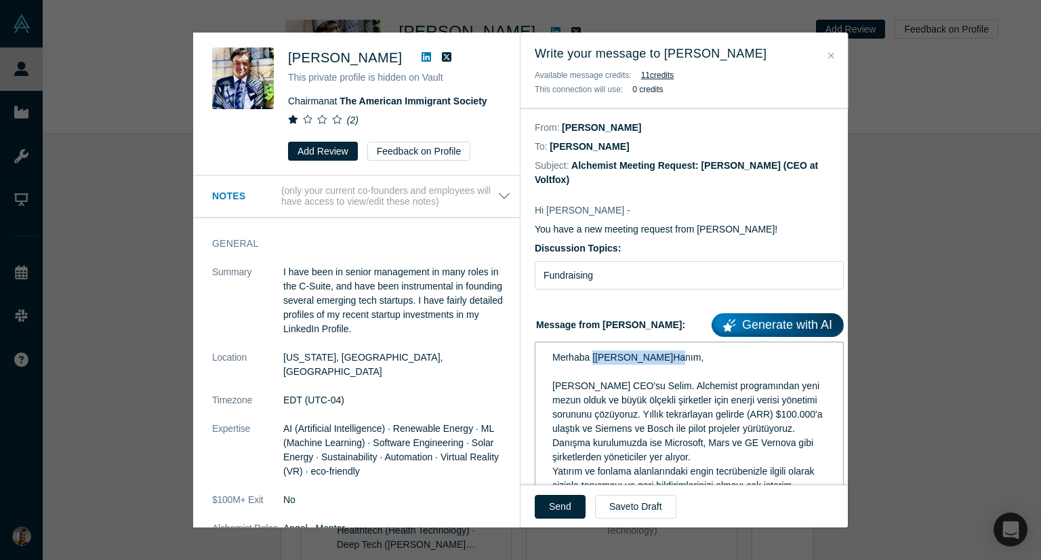
drag, startPoint x: 591, startPoint y: 344, endPoint x: 661, endPoint y: 339, distance: 70.6
click at [661, 352] on span "Merhaba [İsim] Bey/Hanım," at bounding box center [627, 357] width 151 height 11
click at [755, 438] on div "Ben Voltfox'un CEO'su Selim. Alchemist programından yeni mezun olduk ve büyük ö…" at bounding box center [689, 421] width 274 height 85
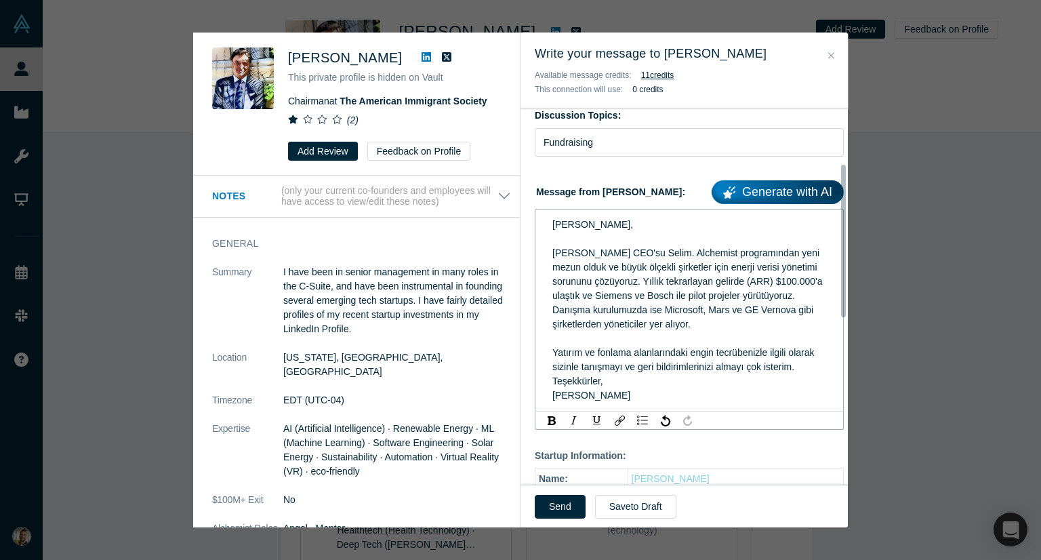
scroll to position [136, 0]
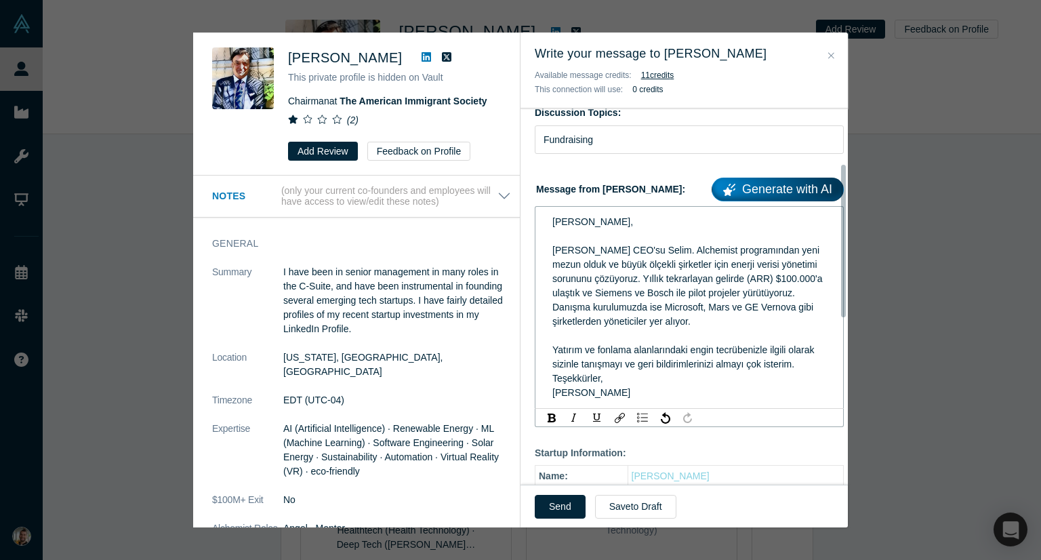
click at [805, 352] on div "Yatırım ve fonlama alanlarındaki engin tecrübenizle ilgili olarak sizinle tanış…" at bounding box center [689, 357] width 274 height 28
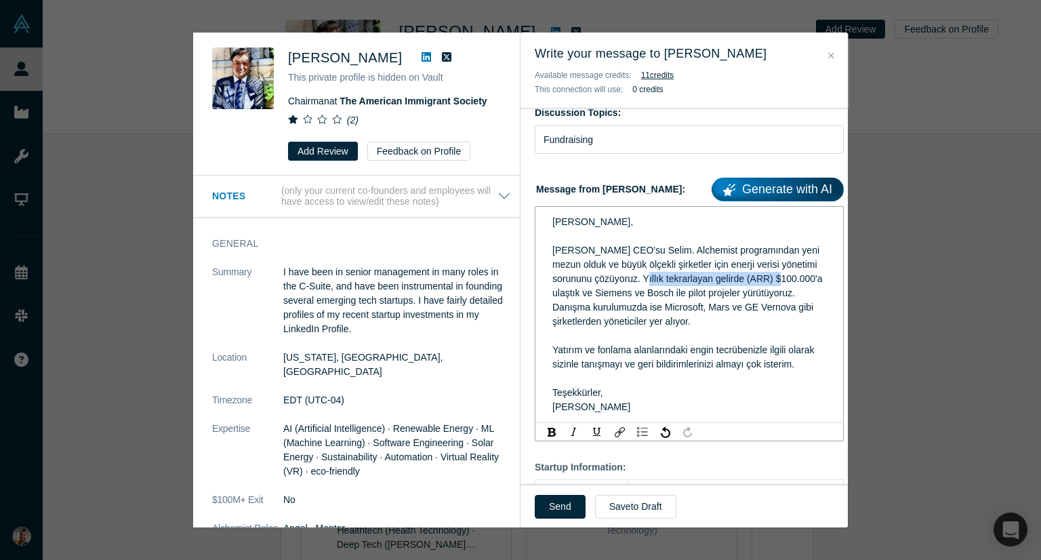
drag, startPoint x: 680, startPoint y: 264, endPoint x: 811, endPoint y: 262, distance: 130.1
click at [811, 262] on div "Ben Voltfox'un CEO'su Selim. Alchemist programından yeni mezun olduk ve büyük ö…" at bounding box center [689, 285] width 274 height 85
click at [702, 266] on span "Ben Voltfox'un CEO'su Selim. Alchemist programından yeni mezun olduk ve büyük ö…" at bounding box center [689, 286] width 274 height 82
click at [776, 274] on span "Ben Voltfox'un CEO'su Selim. Alchemist programından yeni mezun olduk ve büyük ö…" at bounding box center [687, 286] width 270 height 82
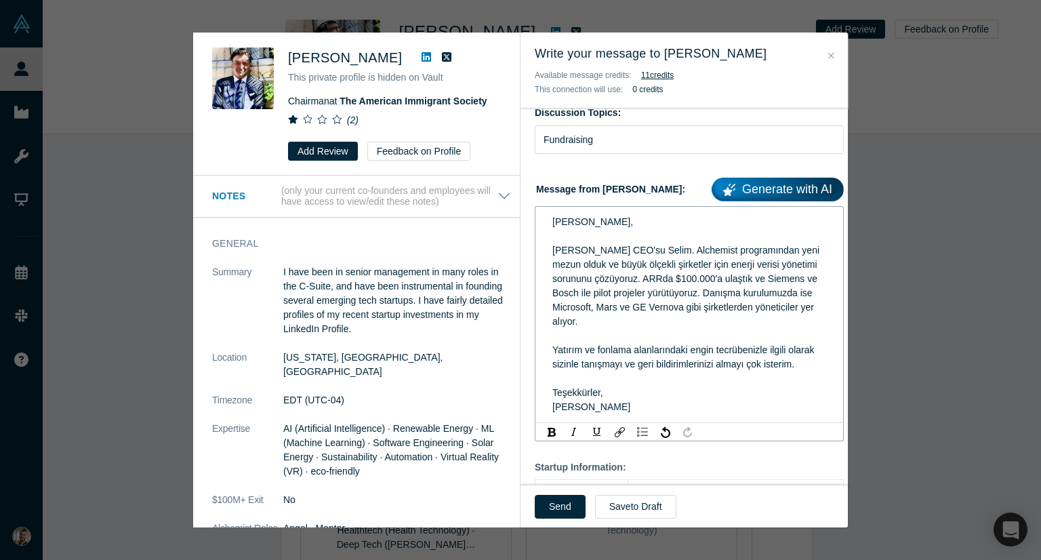
click at [584, 294] on span "Ben Voltfox'un CEO'su Selim. Alchemist programından yeni mezun olduk ve büyük ö…" at bounding box center [687, 286] width 270 height 82
click at [665, 302] on span "Ben Voltfox'un CEO'su Selim. Alchemist programından yeni mezun olduk ve büyük ö…" at bounding box center [687, 286] width 270 height 82
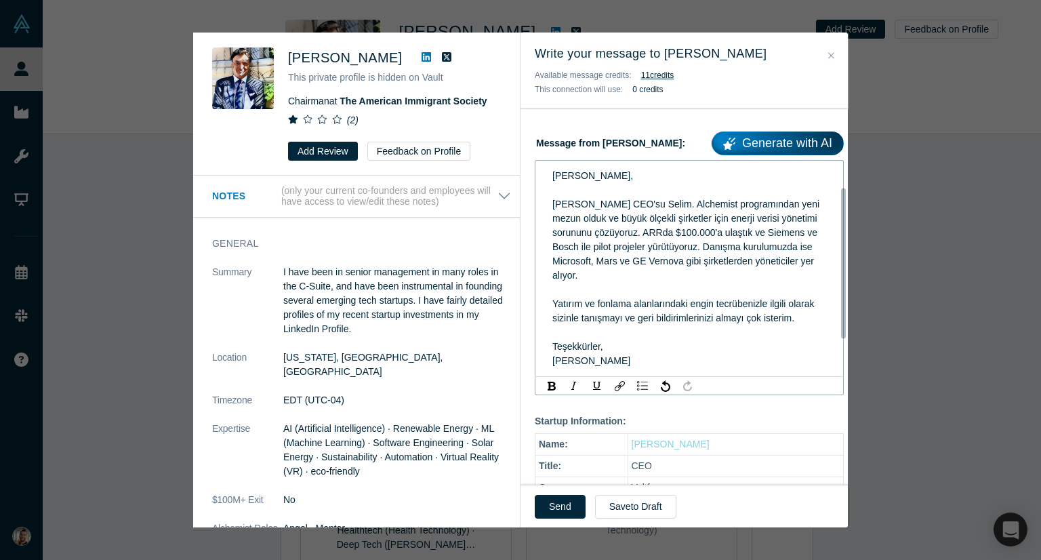
scroll to position [203, 0]
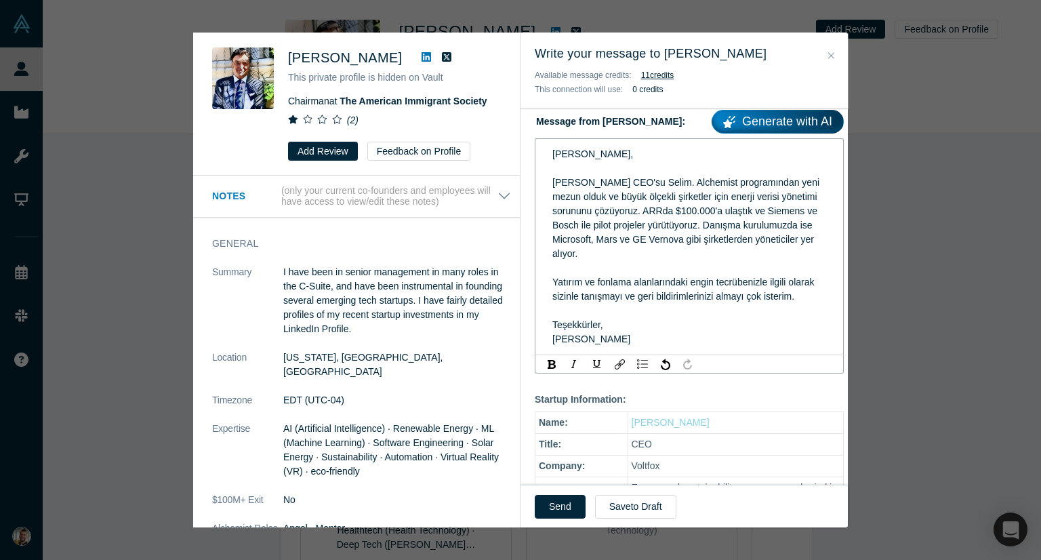
click at [611, 277] on span "Yatırım ve fonlama alanlarındaki engin tecrübenizle ilgili olarak sizinle tanış…" at bounding box center [684, 289] width 264 height 25
click at [648, 277] on span "Yatırım alanlarındaki engin tecrübenizle ilgili olarak sizinle tanışmayı ve ger…" at bounding box center [674, 289] width 245 height 25
click at [753, 283] on div "Yatırım alanlarındaki tecrübenizle ilgili olarak sizinle tanışmayı ve geri bild…" at bounding box center [689, 289] width 274 height 28
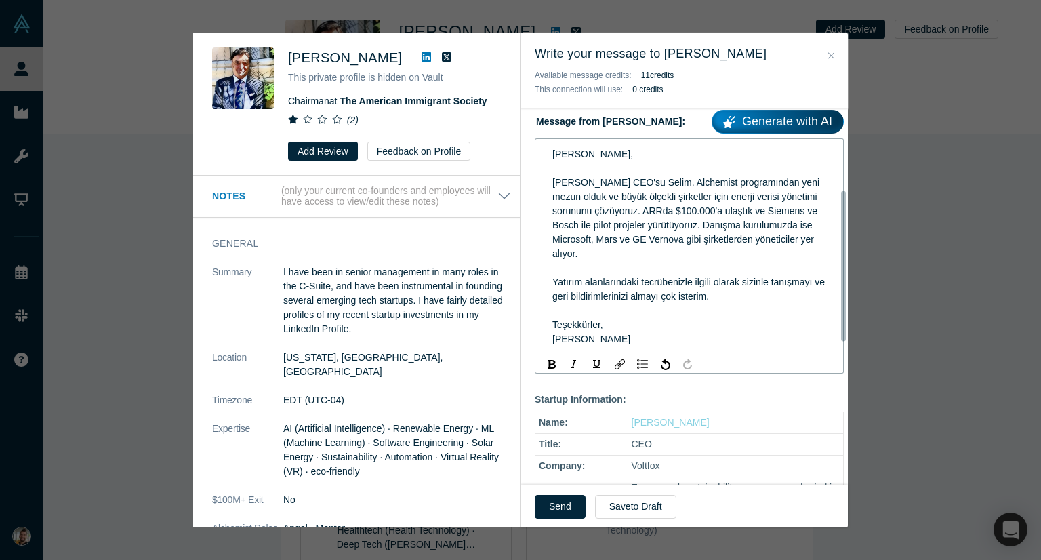
click at [701, 277] on span "Yatırım alanlarındaki tecrübenizle ilgili olarak sizinle tanışmayı ve geri bild…" at bounding box center [689, 289] width 275 height 25
click at [754, 304] on div "rdw-editor" at bounding box center [689, 311] width 274 height 14
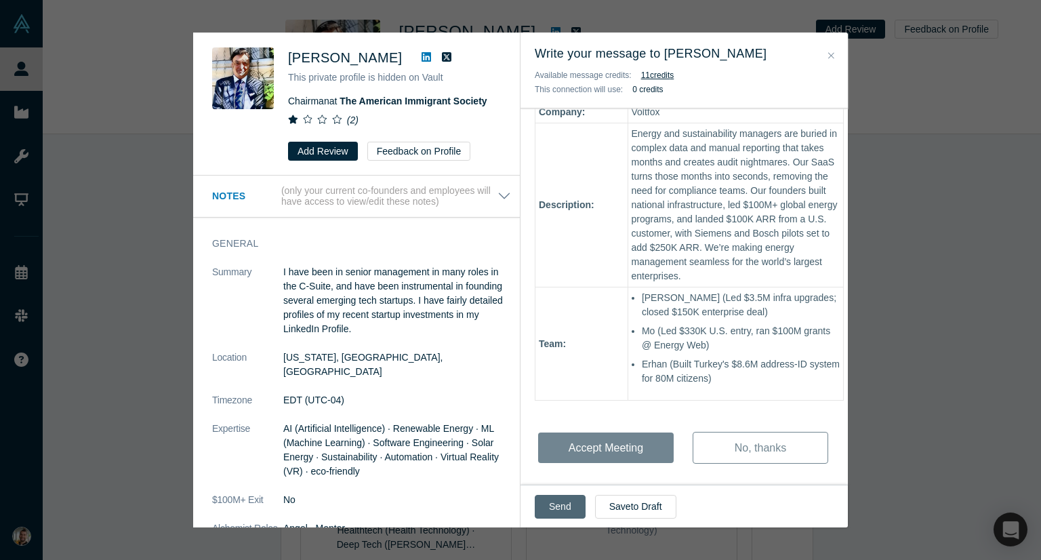
scroll to position [539, 0]
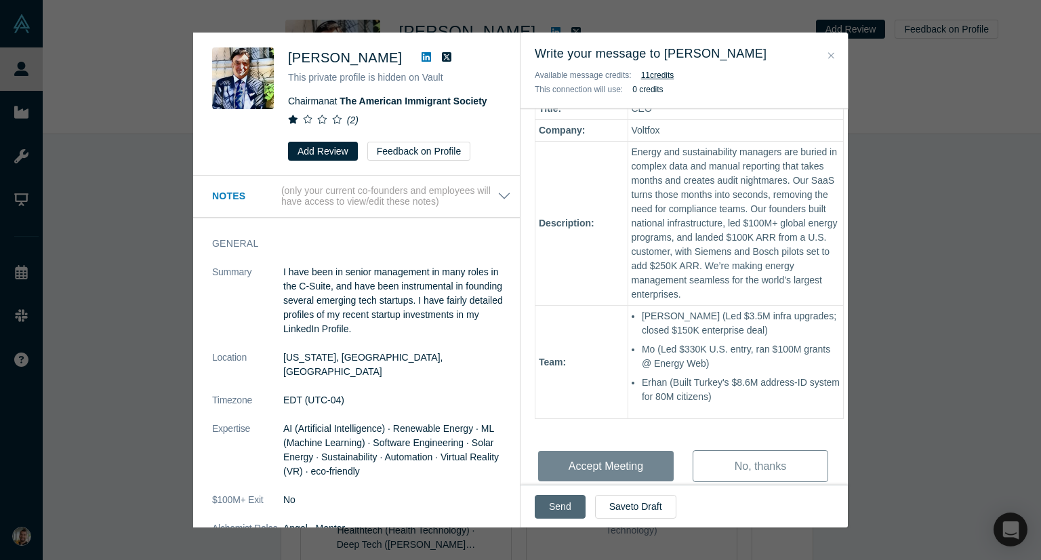
click at [574, 506] on button "Send" at bounding box center [560, 507] width 51 height 24
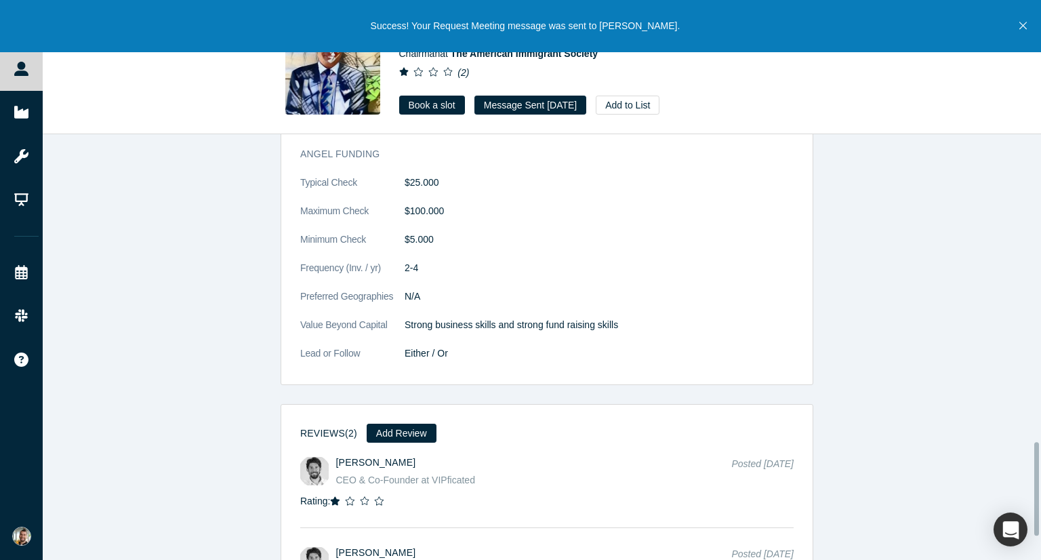
scroll to position [1510, 0]
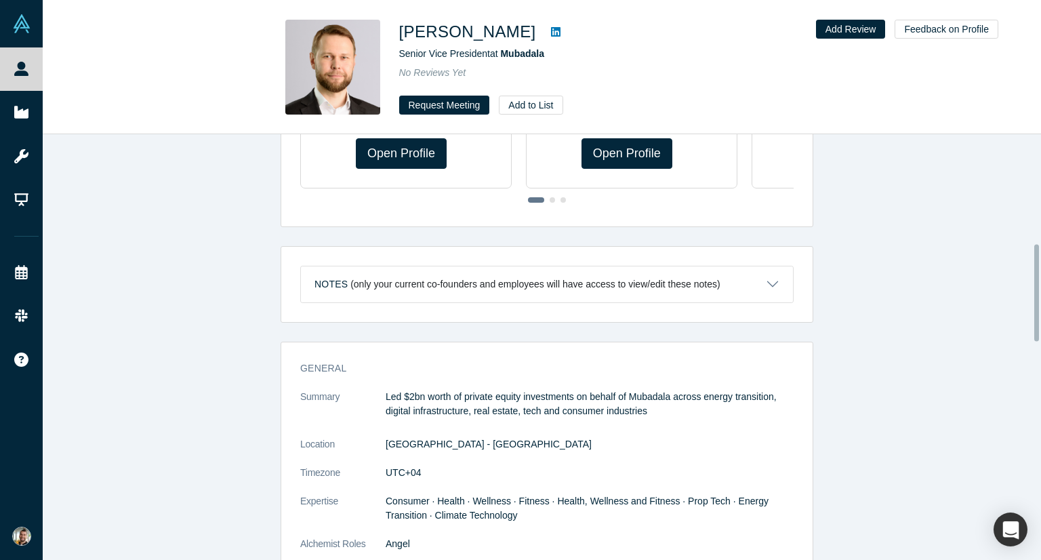
scroll to position [542, 0]
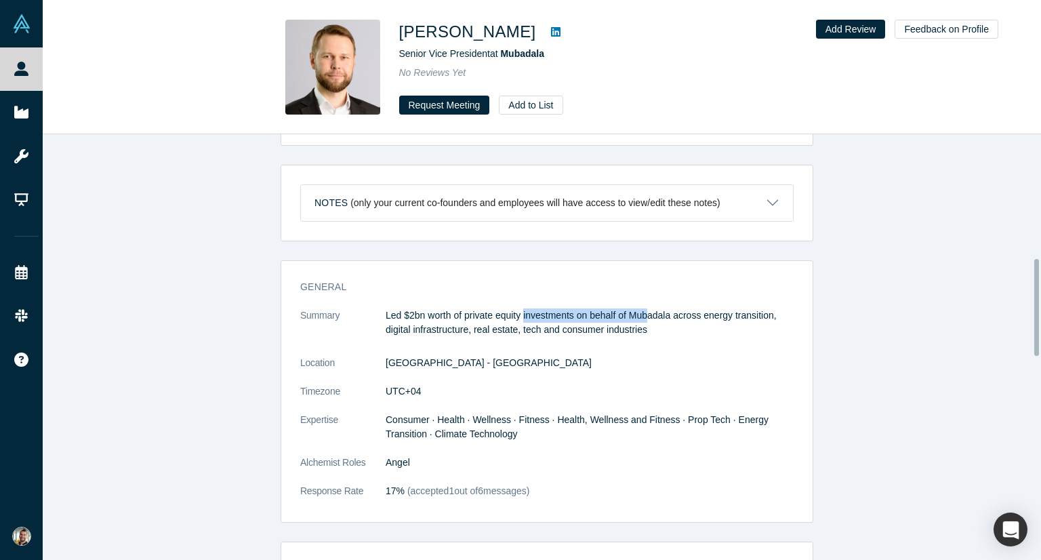
drag, startPoint x: 564, startPoint y: 312, endPoint x: 645, endPoint y: 321, distance: 81.7
click at [645, 321] on p "Led $2bn worth of private equity investments on behalf of Mubadala across energ…" at bounding box center [590, 322] width 408 height 28
drag, startPoint x: 444, startPoint y: 331, endPoint x: 591, endPoint y: 340, distance: 147.3
click at [591, 340] on dl "Summary Led $2bn worth of private equity investments on behalf of Mubadala acro…" at bounding box center [546, 410] width 493 height 204
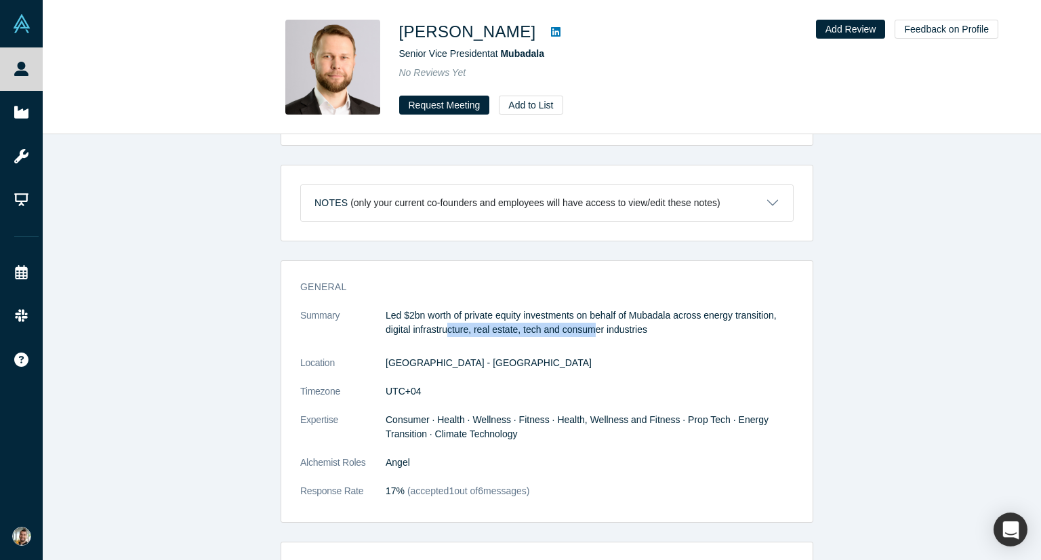
click at [591, 340] on dl "Summary Led $2bn worth of private equity investments on behalf of Mubadala acro…" at bounding box center [546, 410] width 493 height 204
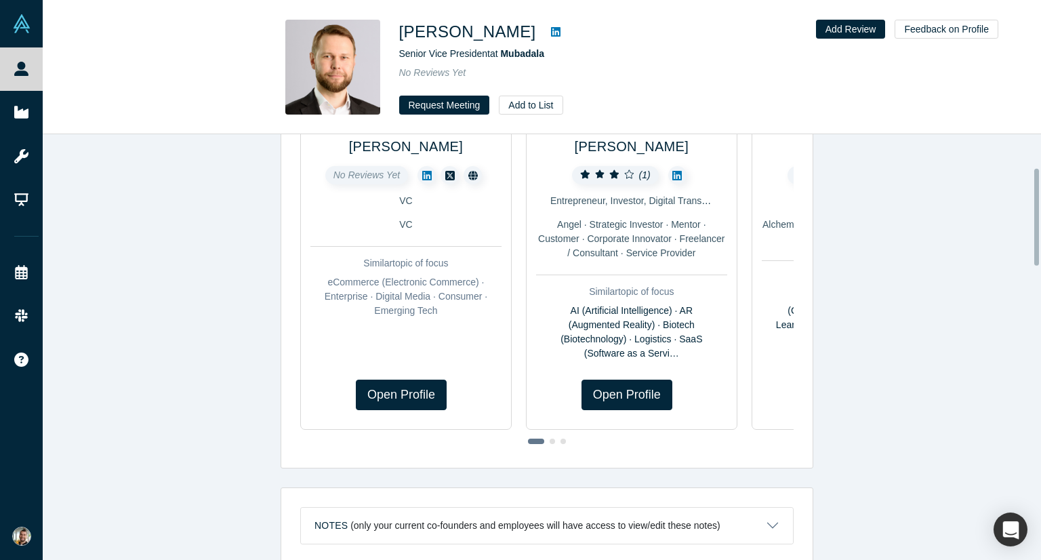
scroll to position [0, 0]
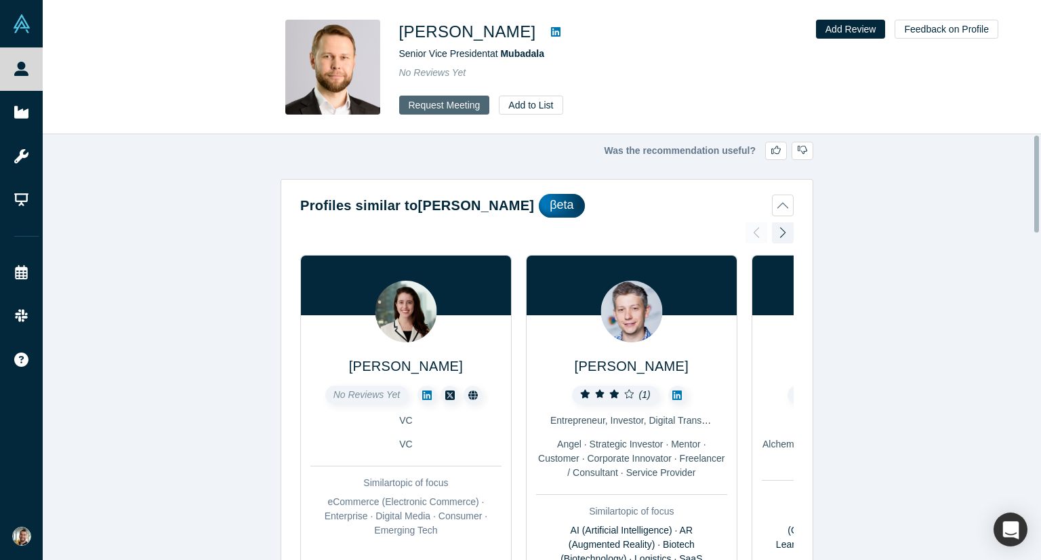
click at [453, 102] on button "Request Meeting" at bounding box center [444, 105] width 91 height 19
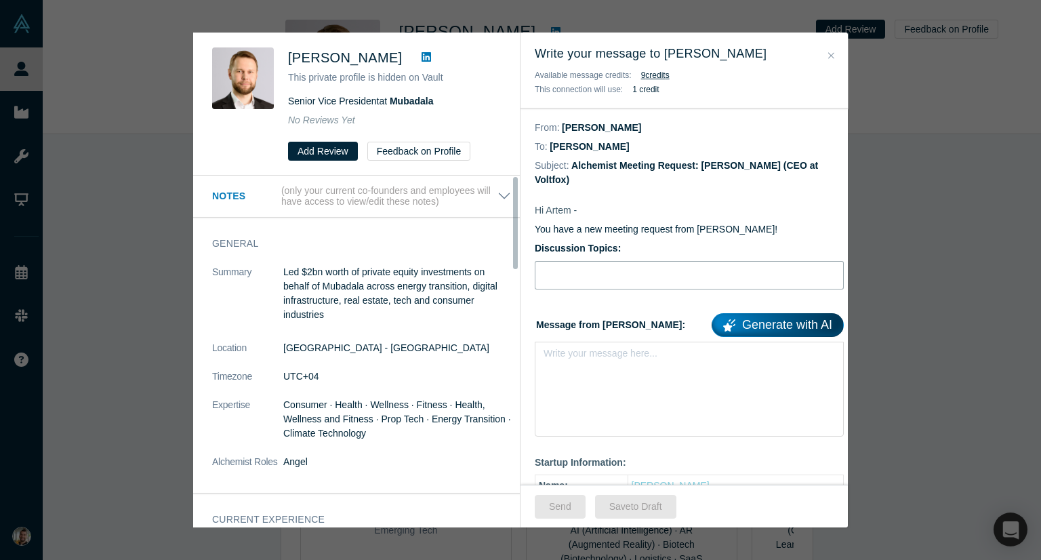
click at [585, 261] on input "Discussion Topics:" at bounding box center [689, 275] width 309 height 28
type input "Fundraising"
click at [589, 350] on div "rdw-editor" at bounding box center [689, 357] width 274 height 14
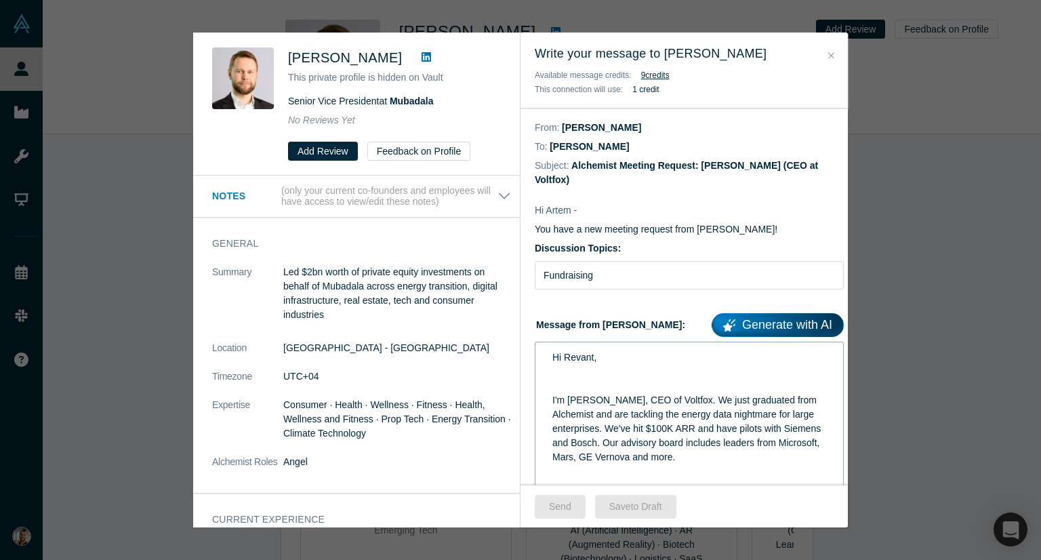
click at [567, 379] on div "rdw-editor" at bounding box center [689, 386] width 274 height 14
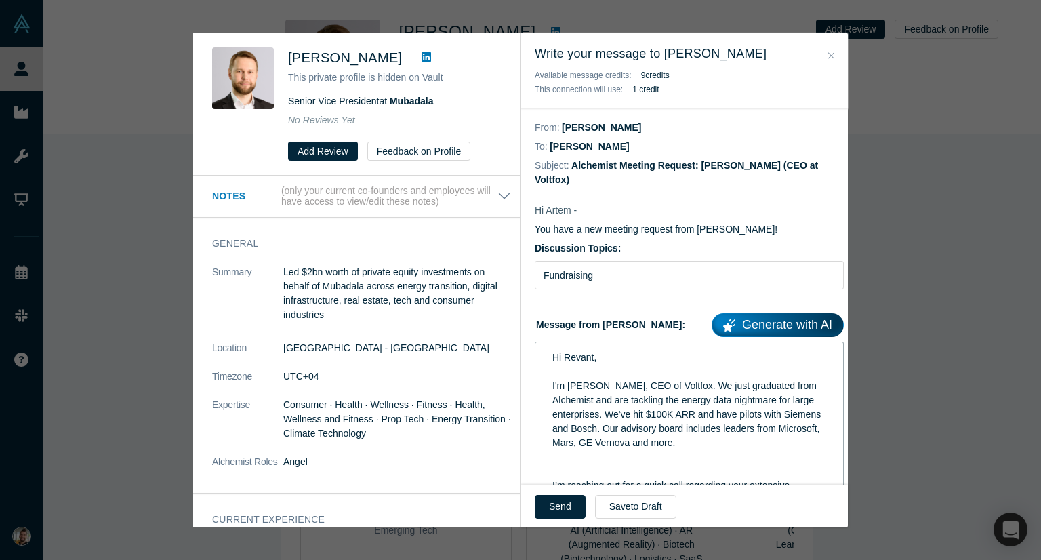
click at [577, 352] on span "Hi Revant," at bounding box center [574, 357] width 44 height 11
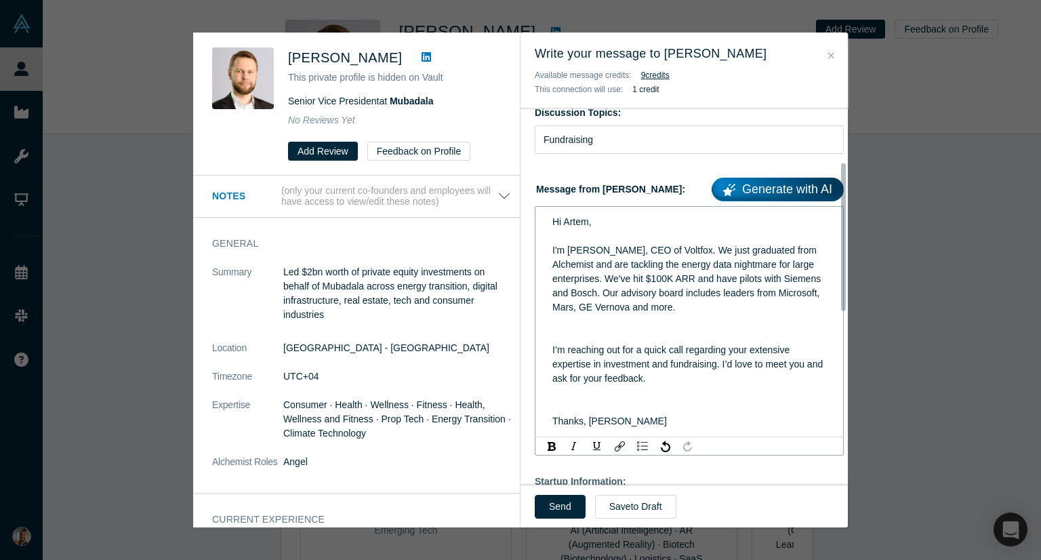
click at [715, 298] on div "I'm [PERSON_NAME], CEO of Voltfox. We just graduated from Alchemist and are tac…" at bounding box center [689, 278] width 274 height 71
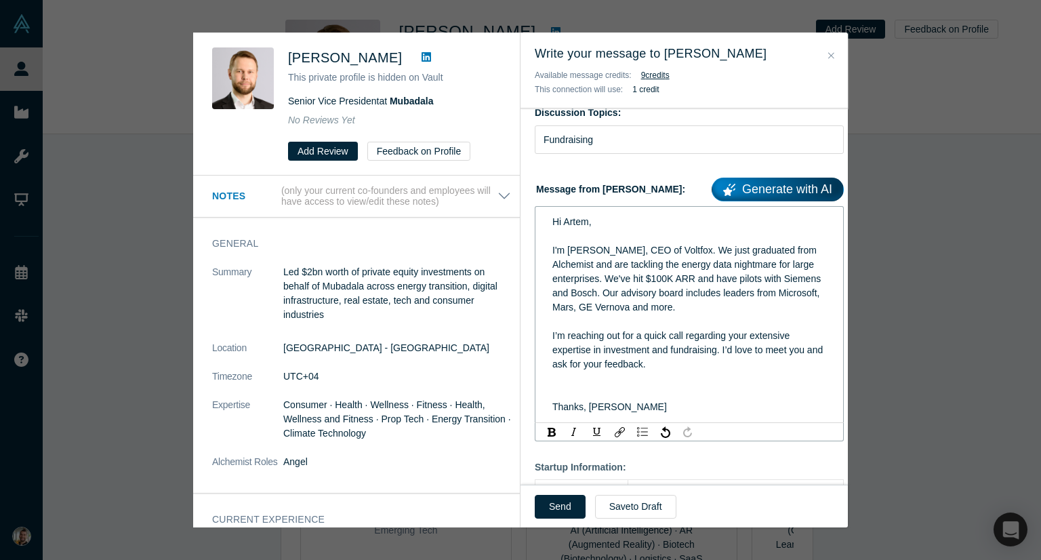
click at [571, 371] on div "rdw-editor" at bounding box center [689, 378] width 274 height 14
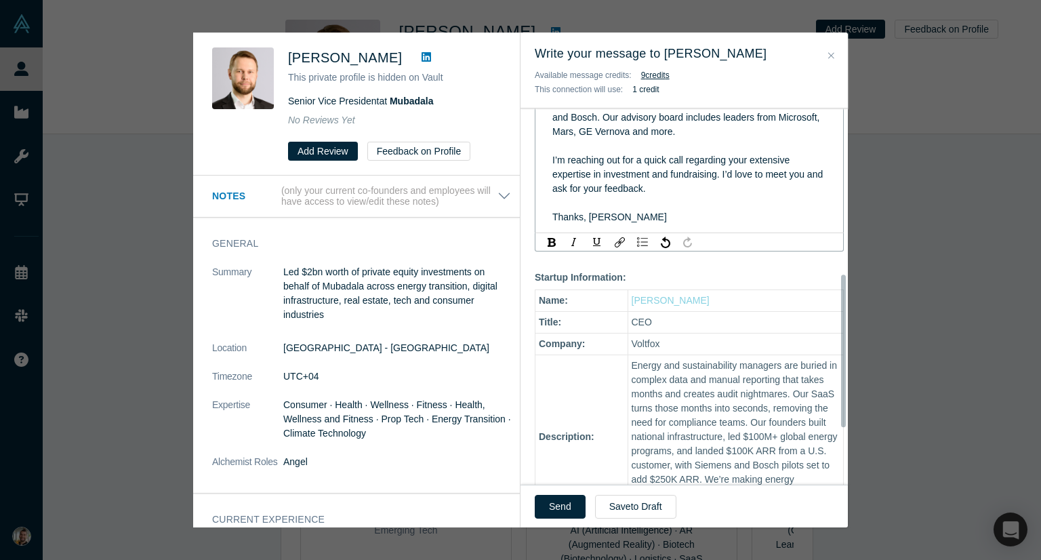
scroll to position [407, 0]
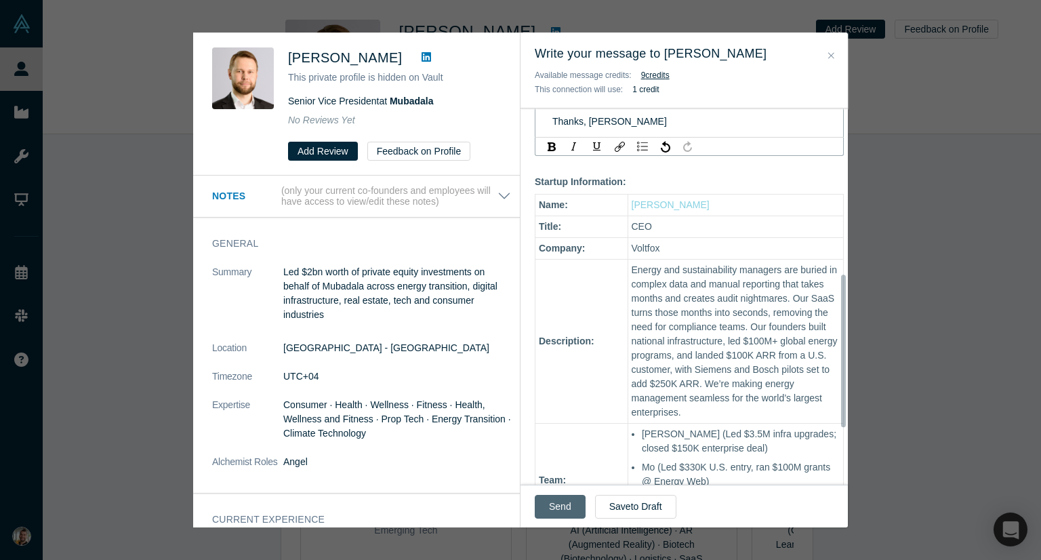
click at [567, 510] on button "Send" at bounding box center [560, 507] width 51 height 24
